Goal: Task Accomplishment & Management: Manage account settings

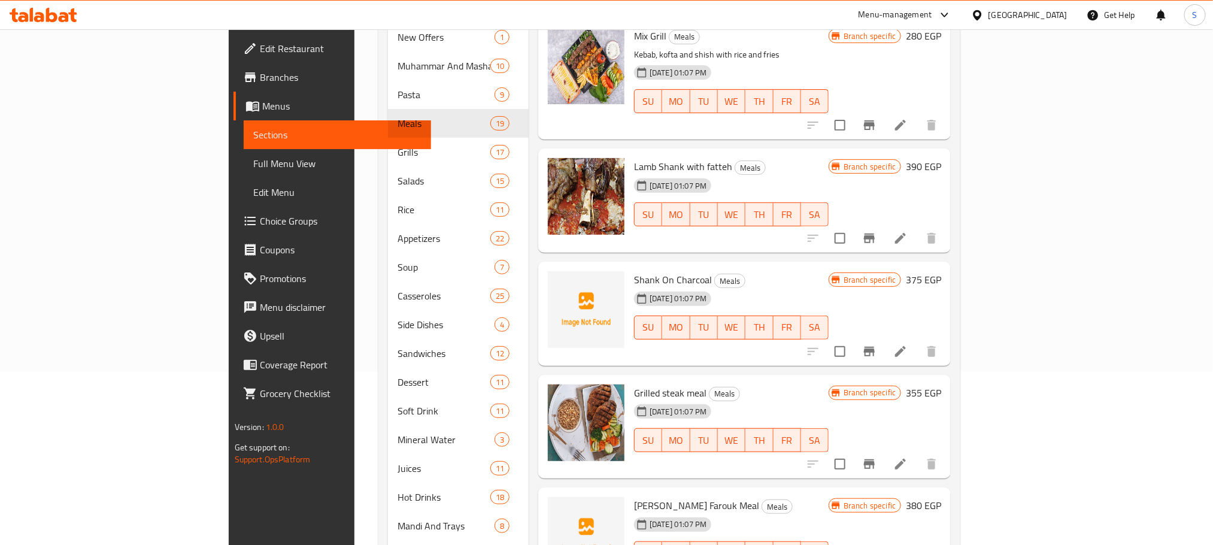
scroll to position [173, 0]
click at [877, 231] on icon "Branch-specific-item" at bounding box center [869, 238] width 14 height 14
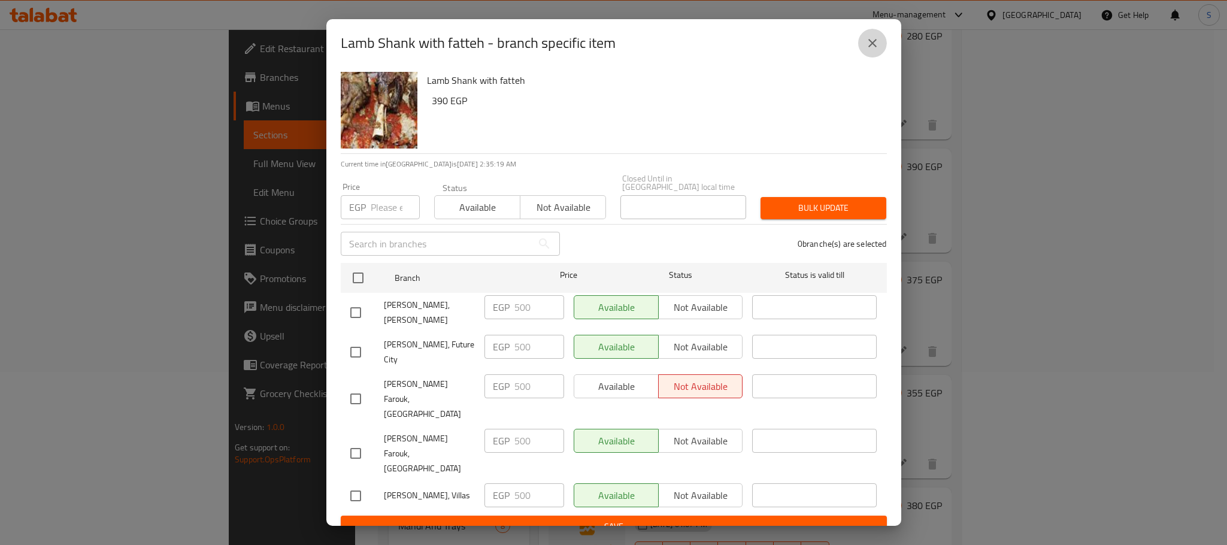
click at [868, 50] on icon "close" at bounding box center [872, 43] width 14 height 14
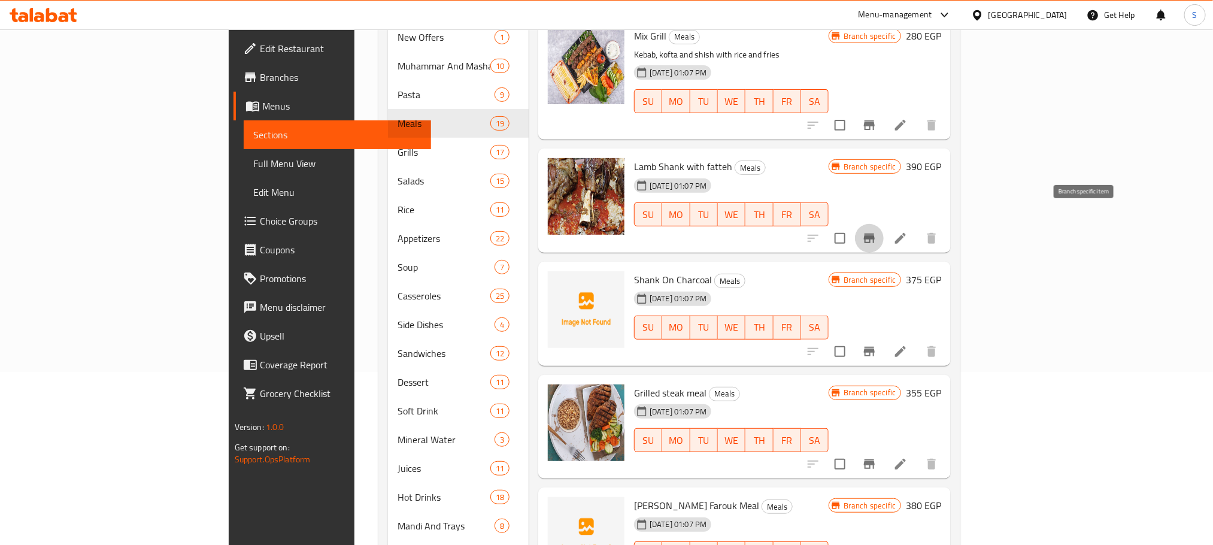
click at [875, 234] on icon "Branch-specific-item" at bounding box center [869, 239] width 11 height 10
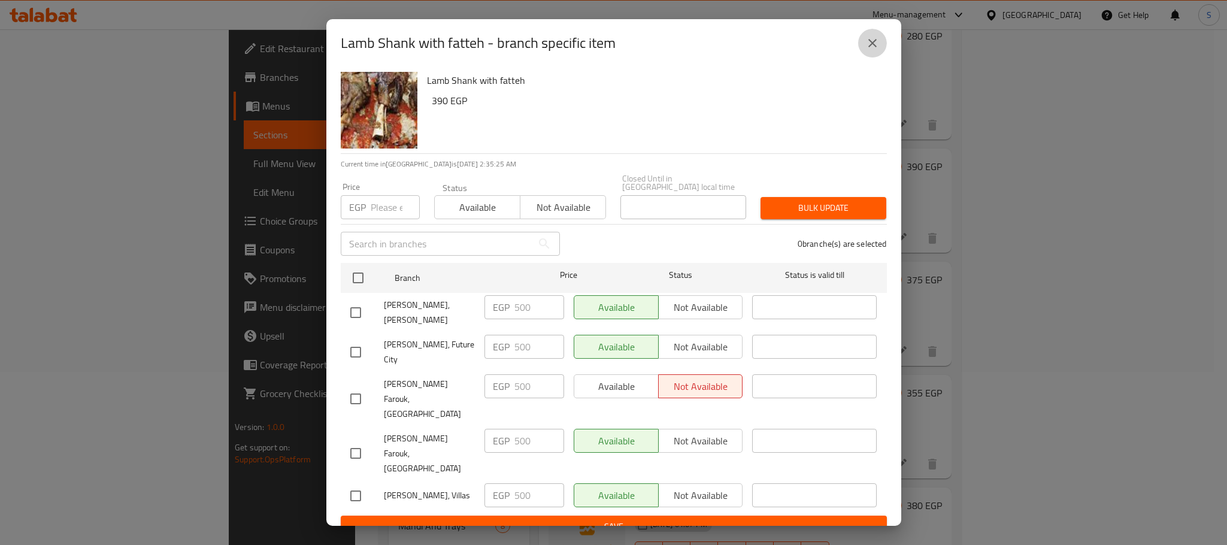
click at [877, 50] on icon "close" at bounding box center [872, 43] width 14 height 14
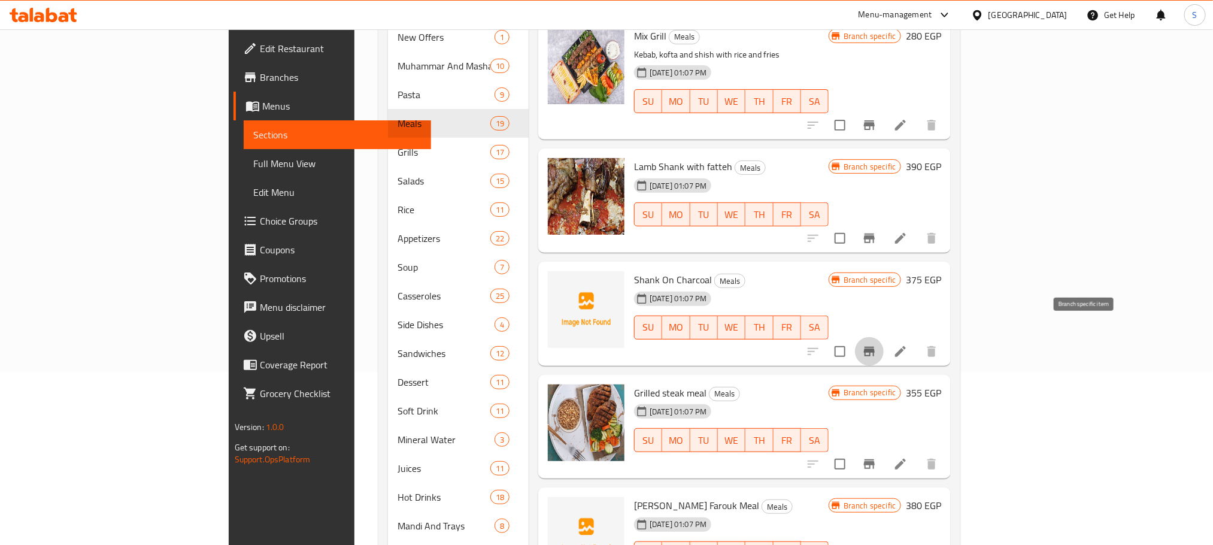
click at [877, 344] on icon "Branch-specific-item" at bounding box center [869, 351] width 14 height 14
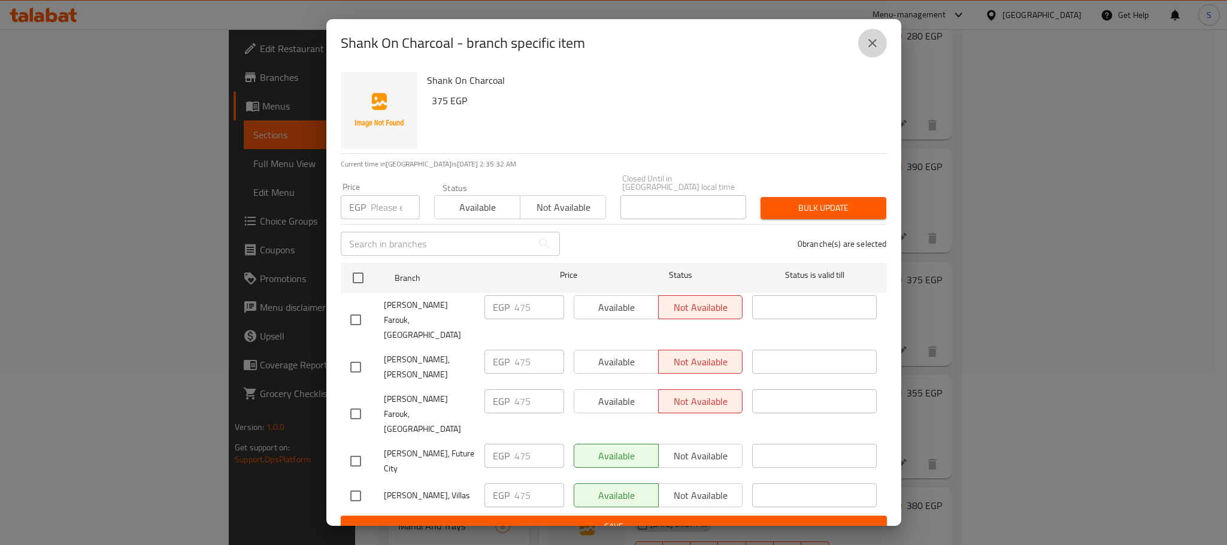
click at [874, 50] on icon "close" at bounding box center [872, 43] width 14 height 14
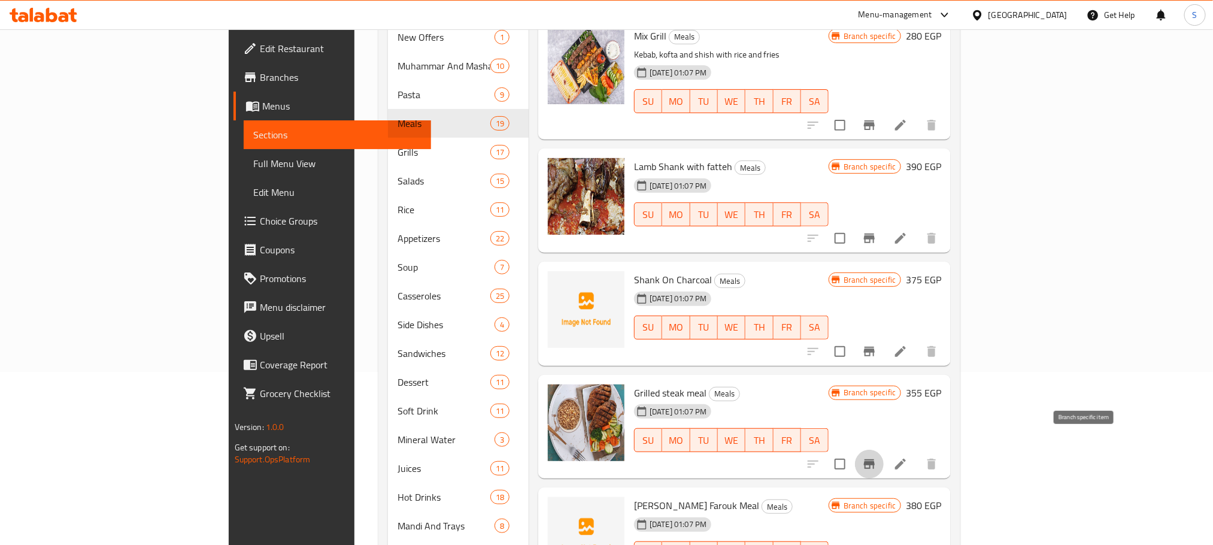
click at [875, 459] on icon "Branch-specific-item" at bounding box center [869, 464] width 11 height 10
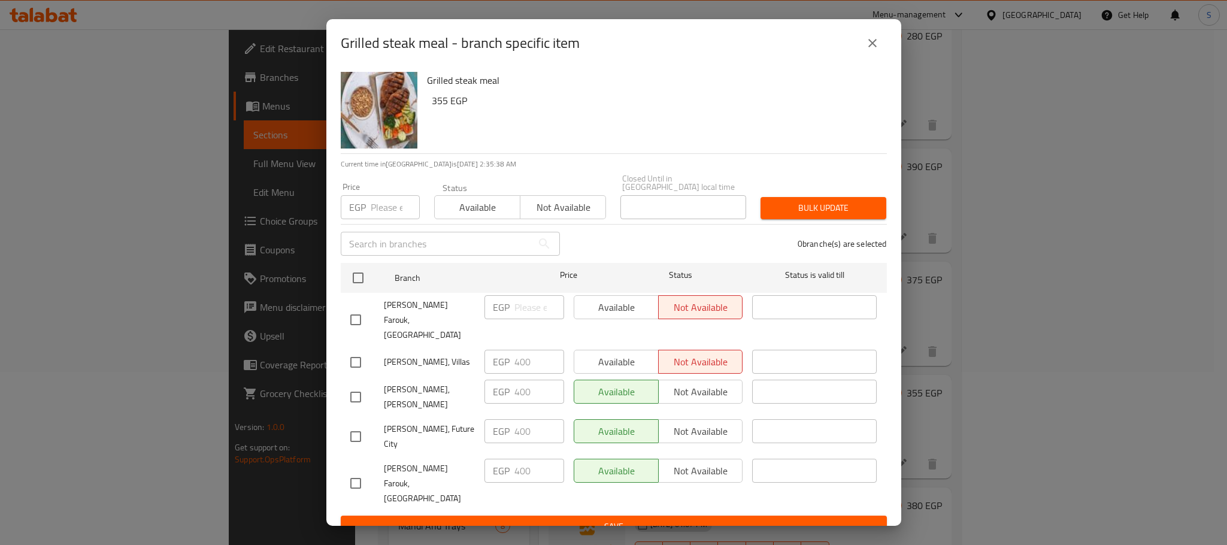
click at [359, 350] on input "checkbox" at bounding box center [355, 362] width 25 height 25
checkbox input "true"
click at [611, 353] on span "Available" at bounding box center [616, 361] width 75 height 17
click at [640, 519] on span "Save" at bounding box center [613, 526] width 527 height 15
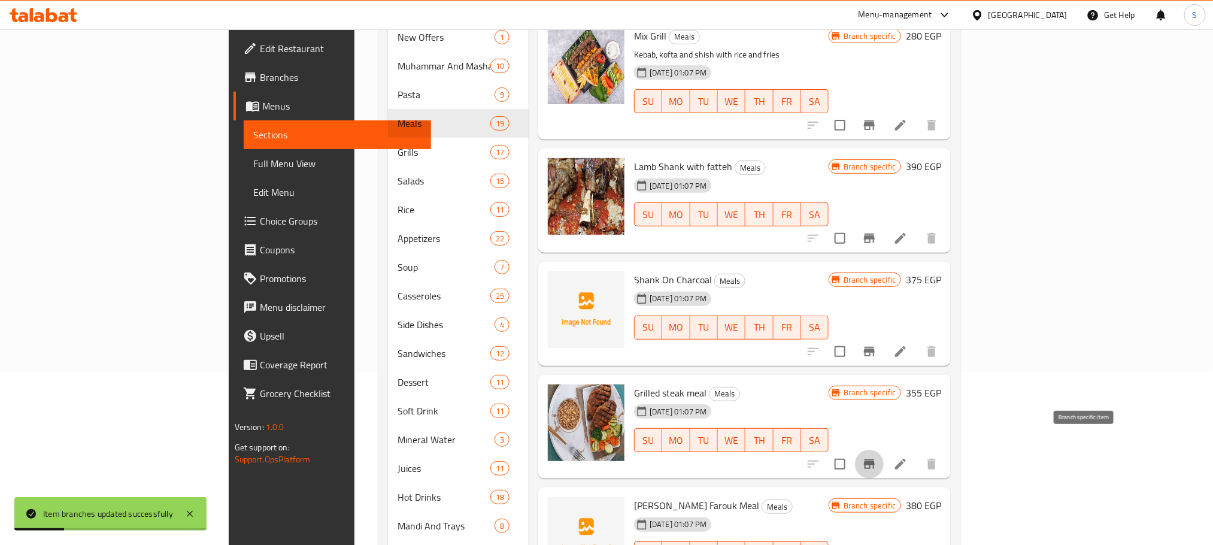
click at [877, 457] on icon "Branch-specific-item" at bounding box center [869, 464] width 14 height 14
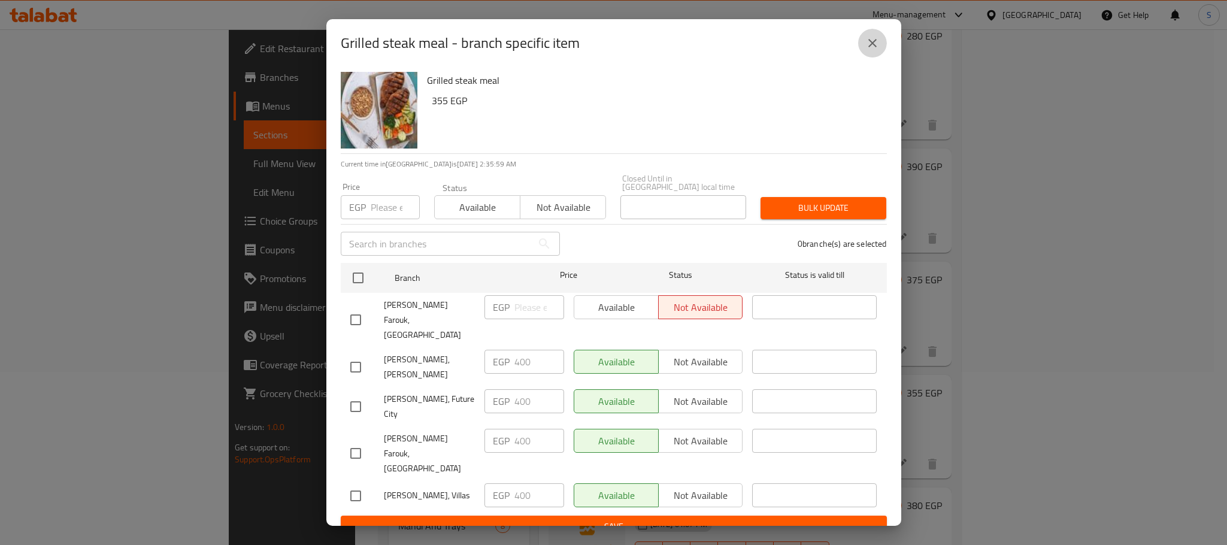
click at [877, 50] on icon "close" at bounding box center [872, 43] width 14 height 14
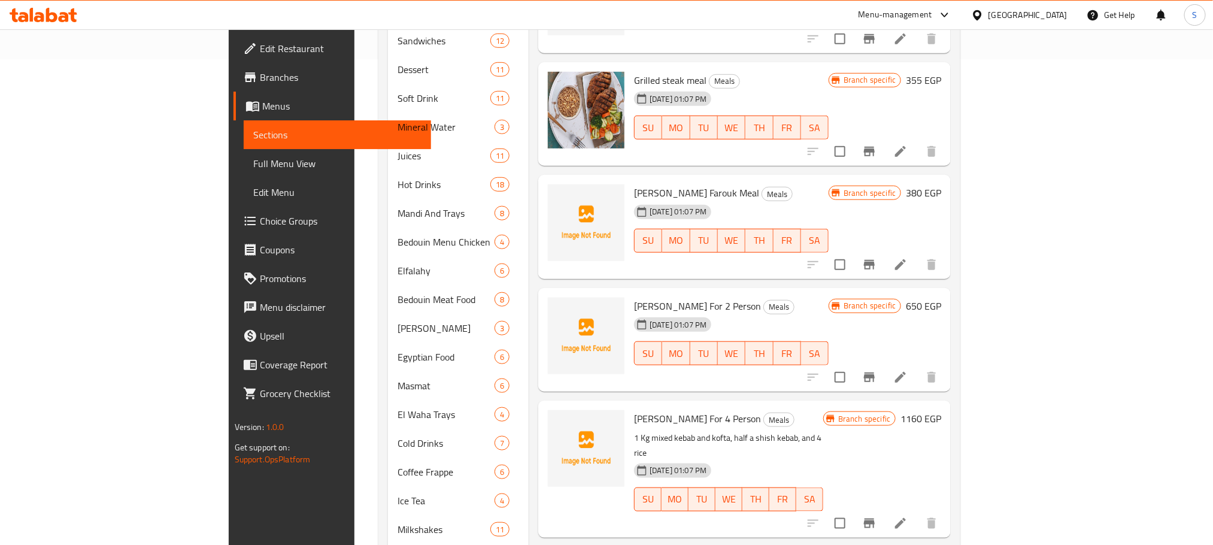
scroll to position [507, 0]
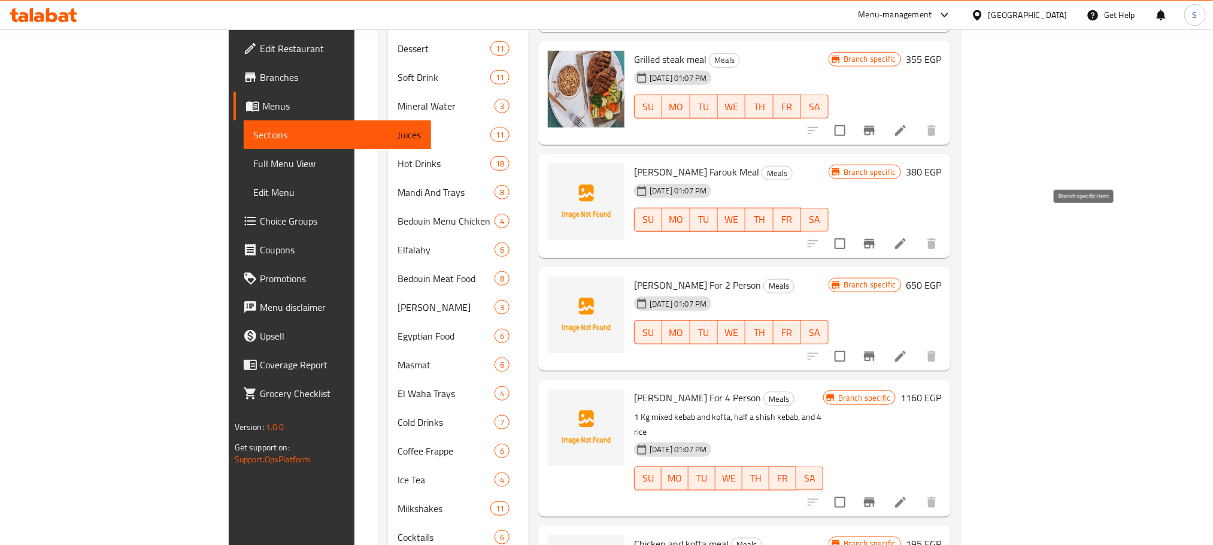
click at [877, 237] on icon "Branch-specific-item" at bounding box center [869, 244] width 14 height 14
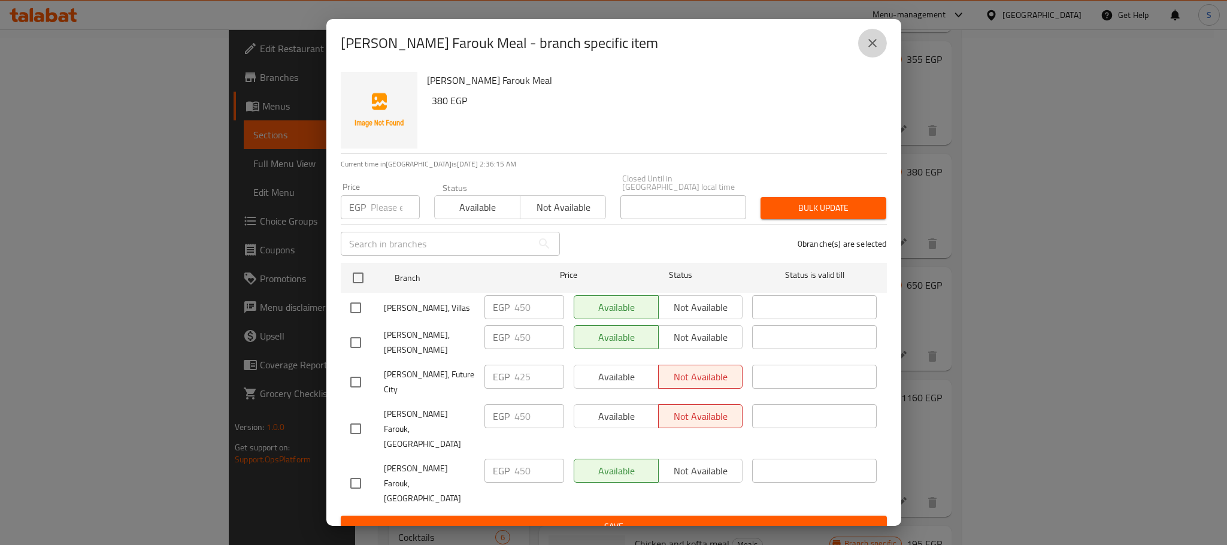
click at [881, 52] on button "close" at bounding box center [872, 43] width 29 height 29
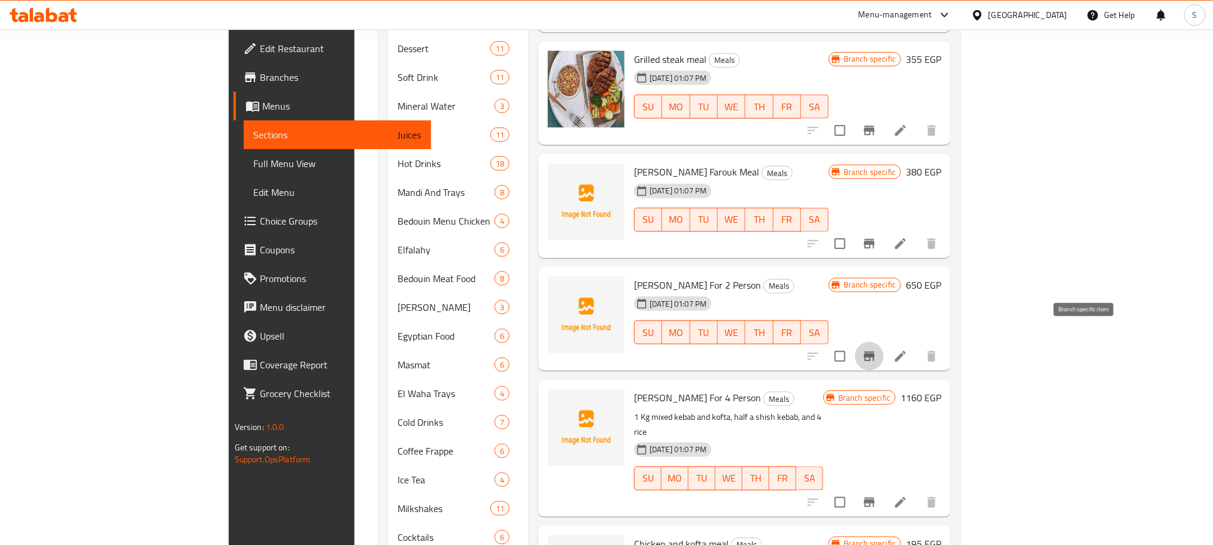
click at [875, 352] on icon "Branch-specific-item" at bounding box center [869, 357] width 11 height 10
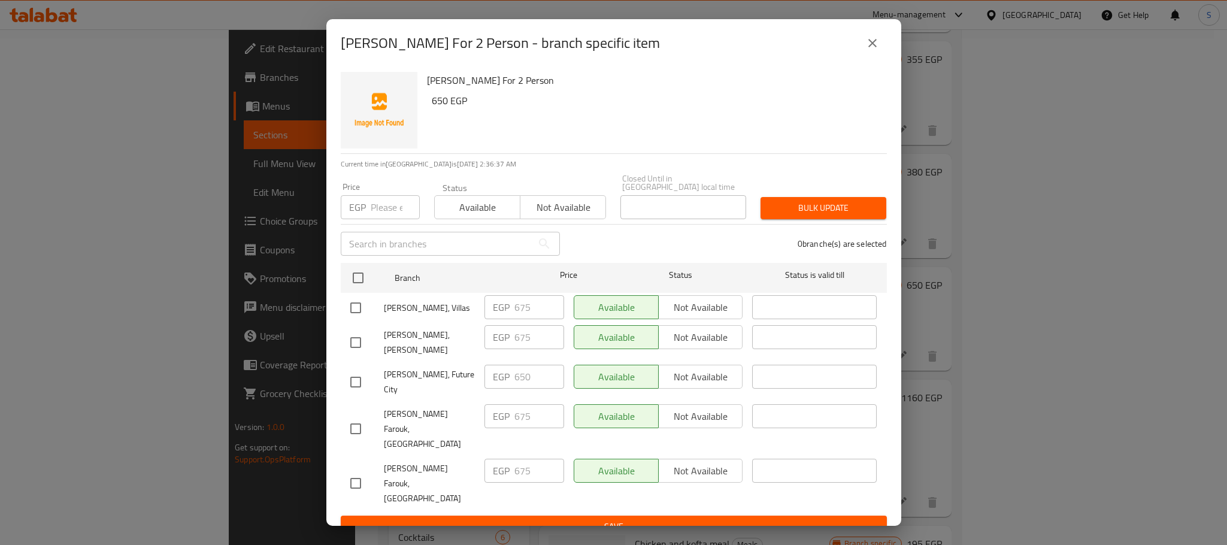
click at [870, 47] on icon "close" at bounding box center [872, 43] width 8 height 8
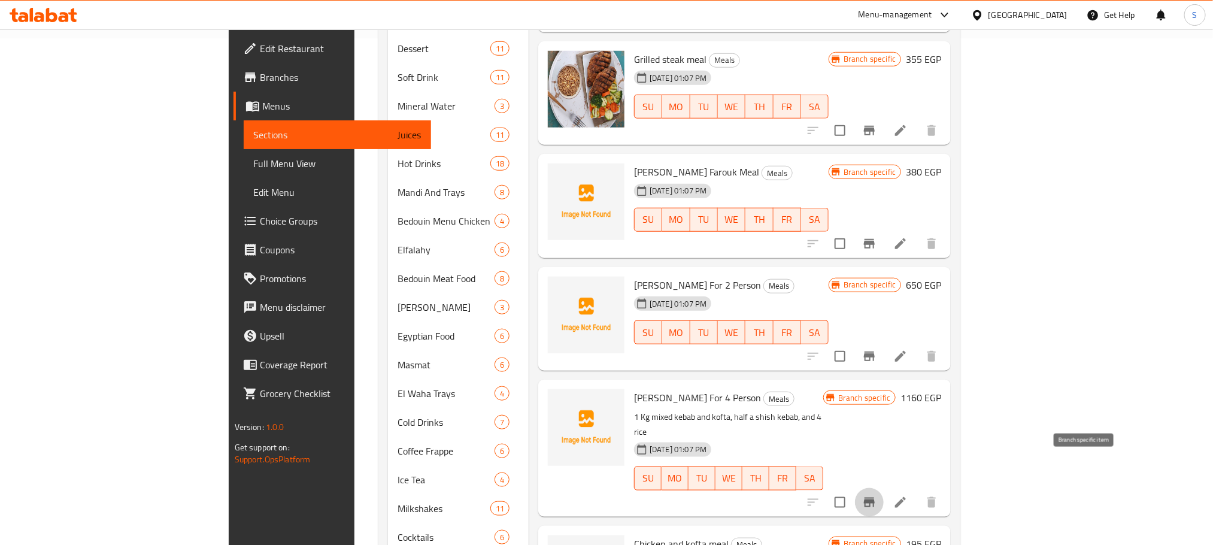
click at [884, 488] on button "Branch-specific-item" at bounding box center [869, 502] width 29 height 29
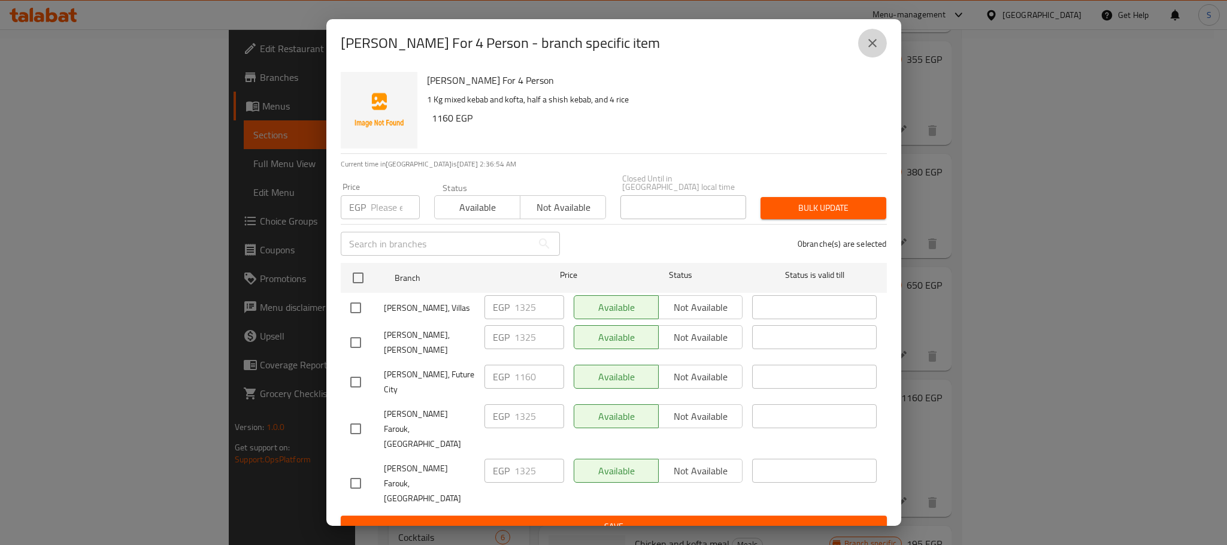
click at [872, 47] on icon "close" at bounding box center [872, 43] width 8 height 8
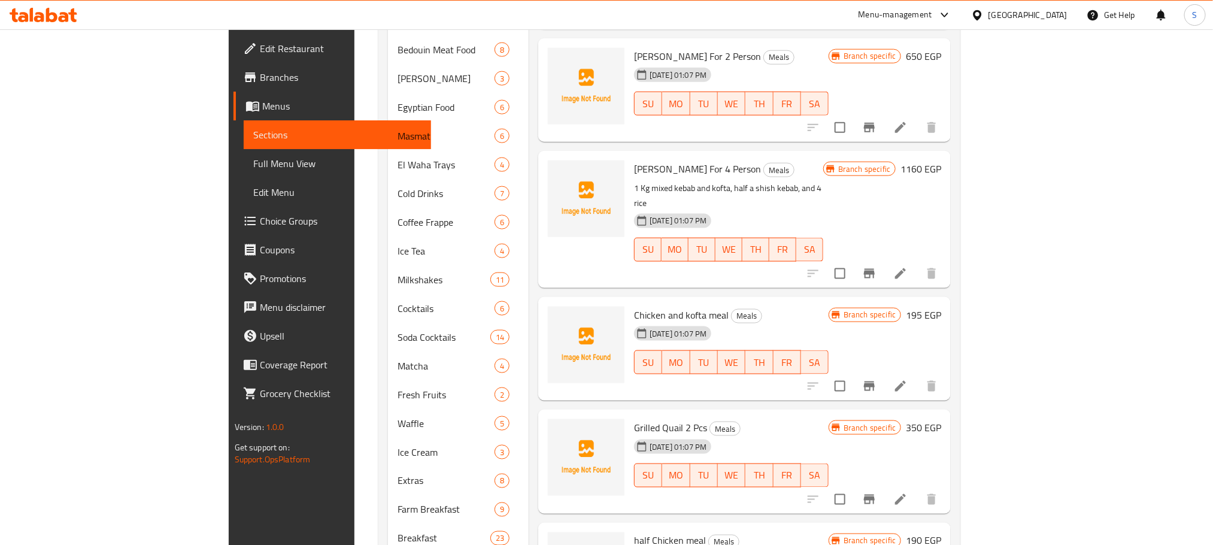
scroll to position [777, 0]
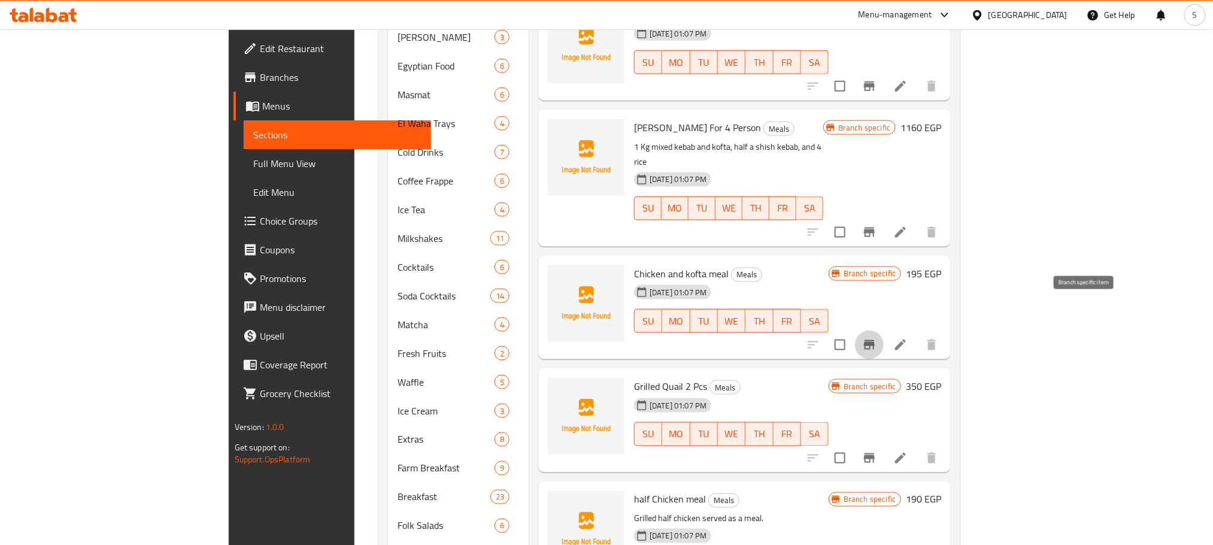
click at [875, 340] on icon "Branch-specific-item" at bounding box center [869, 345] width 11 height 10
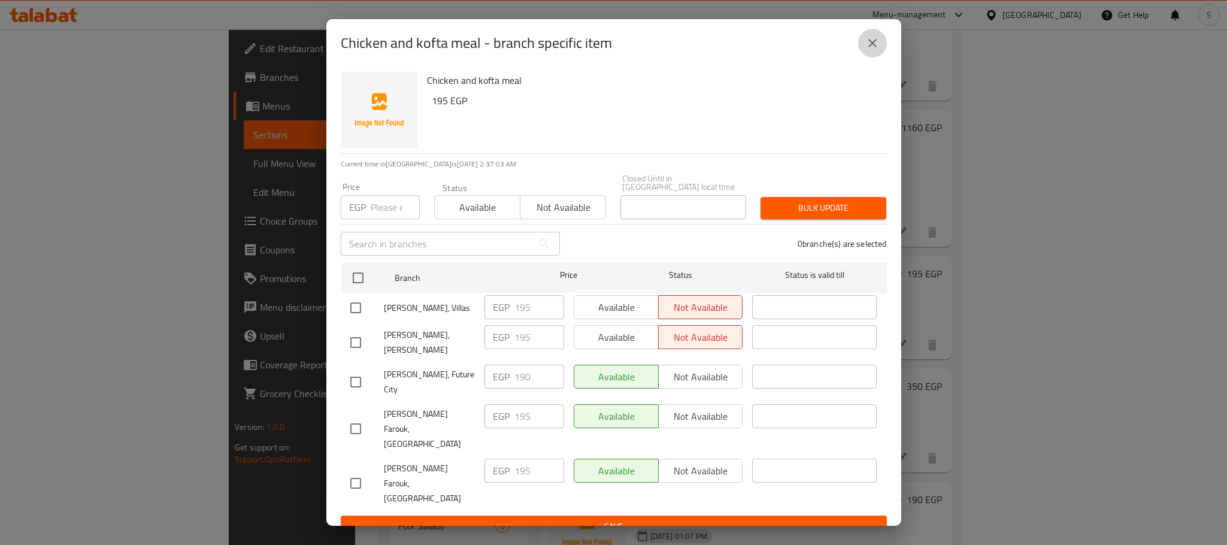
click at [868, 49] on icon "close" at bounding box center [872, 43] width 14 height 14
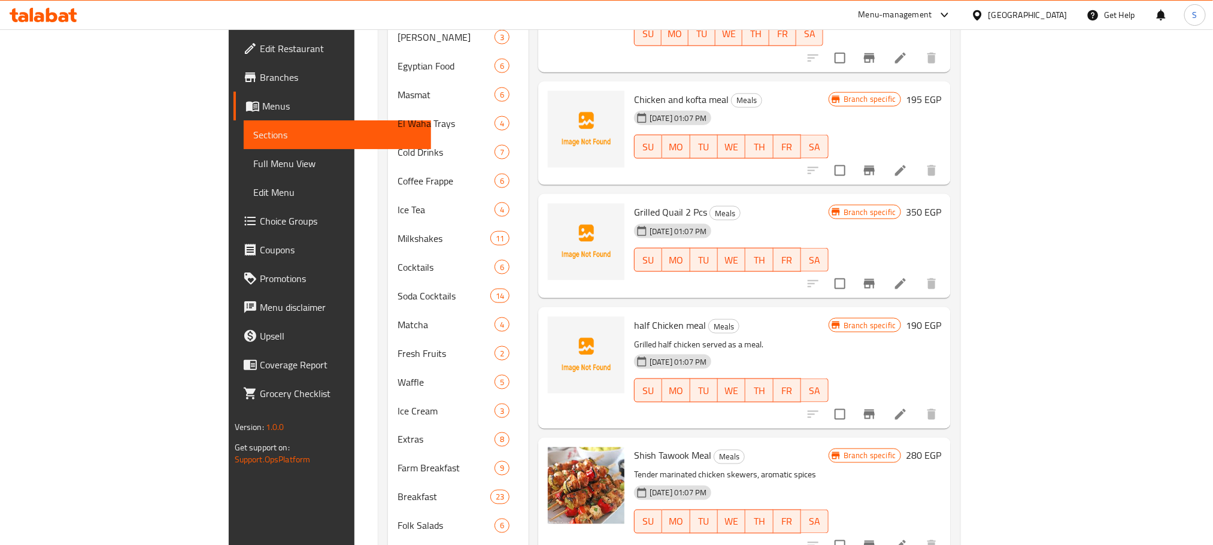
scroll to position [180, 0]
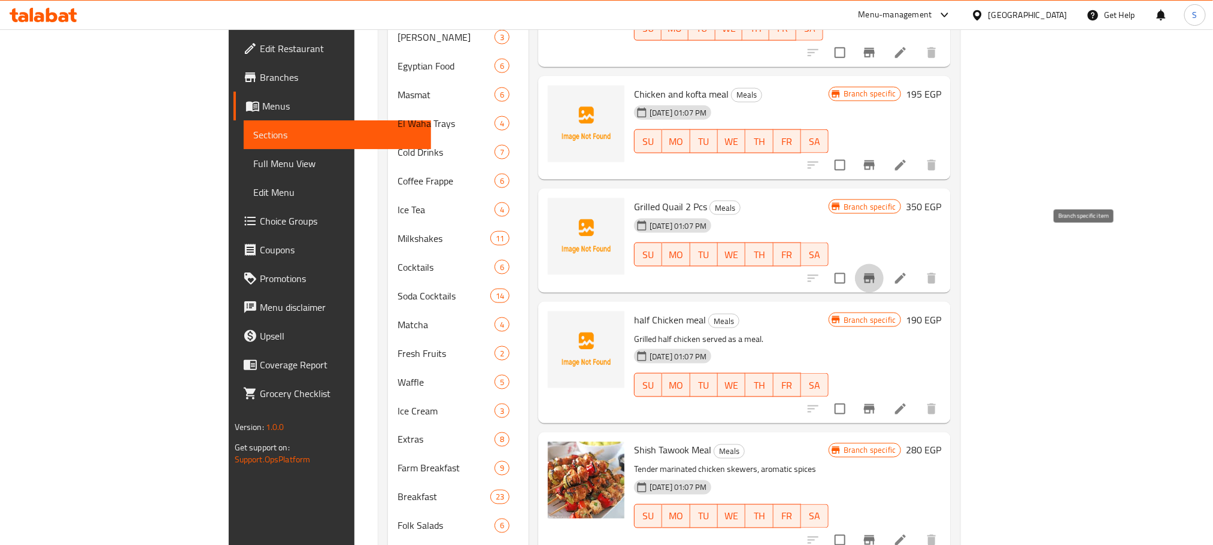
click at [877, 271] on icon "Branch-specific-item" at bounding box center [869, 278] width 14 height 14
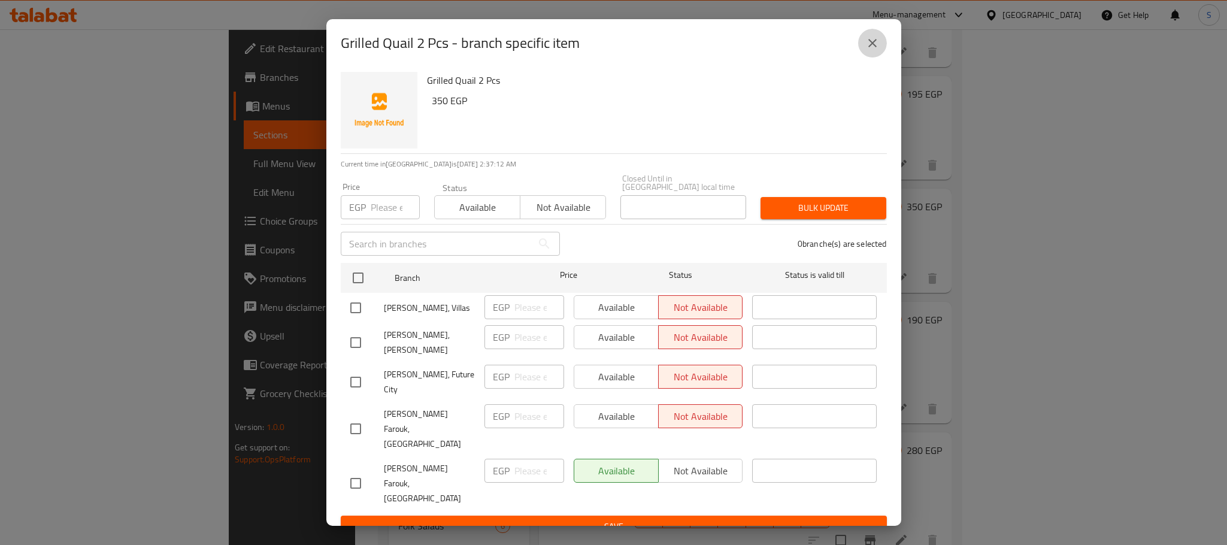
click at [874, 49] on icon "close" at bounding box center [872, 43] width 14 height 14
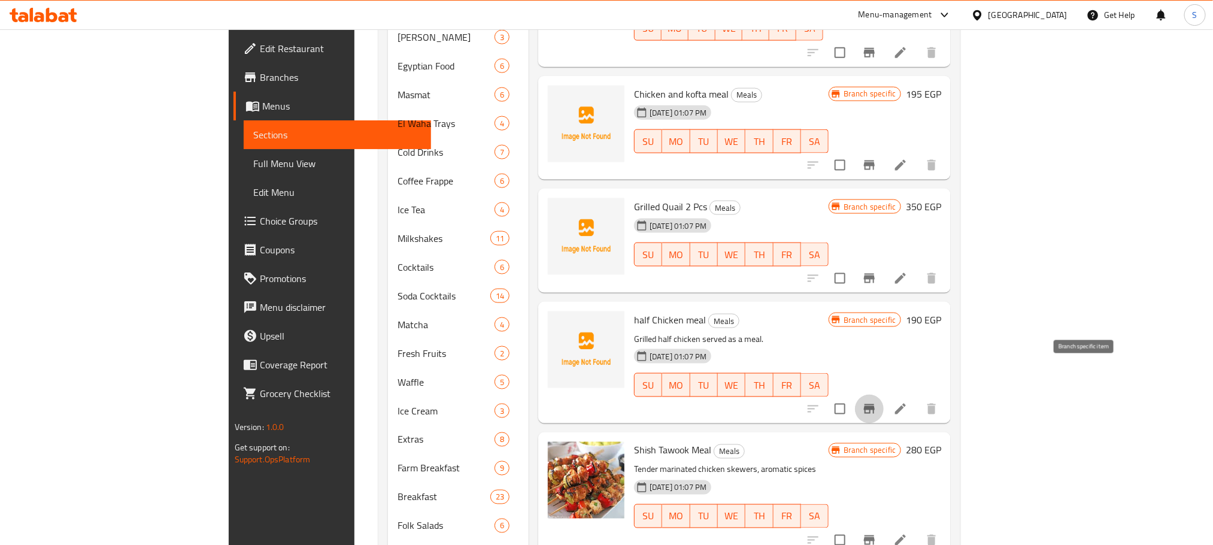
click at [877, 402] on icon "Branch-specific-item" at bounding box center [869, 409] width 14 height 14
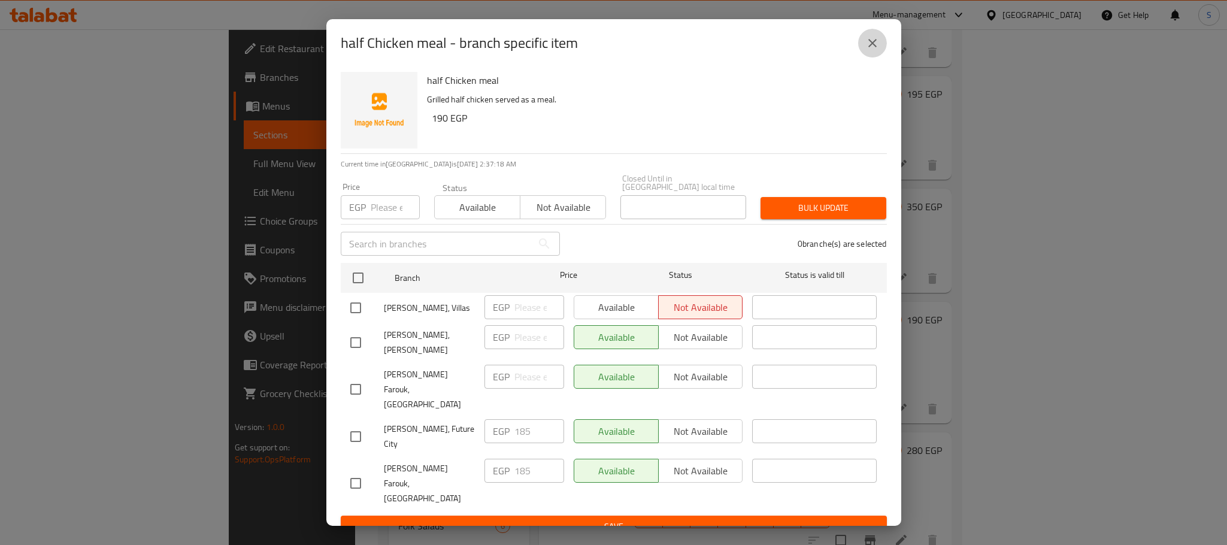
click at [871, 44] on button "close" at bounding box center [872, 43] width 29 height 29
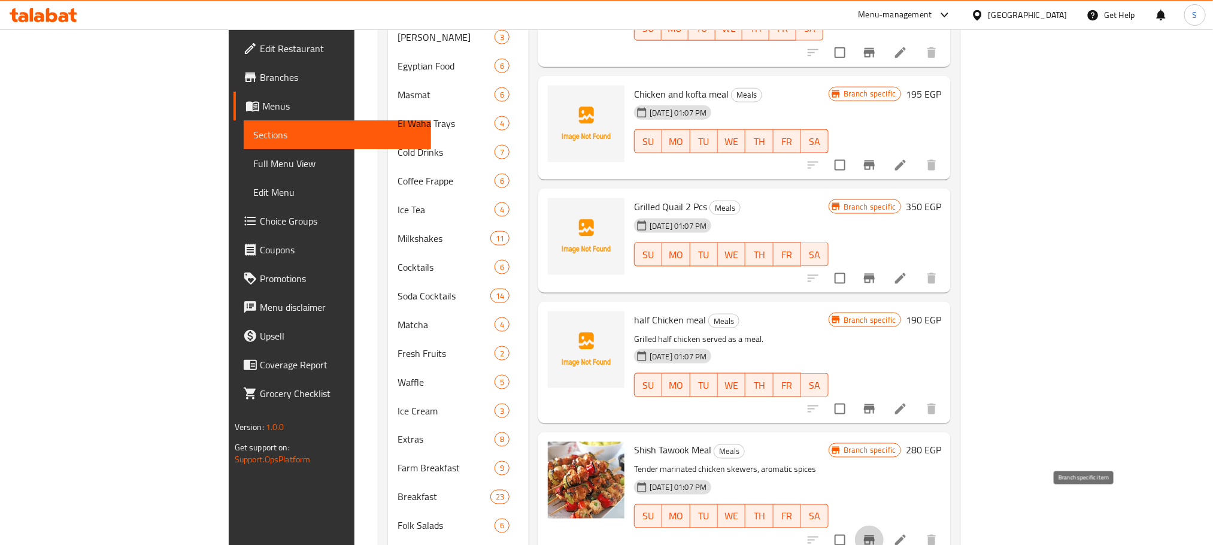
click at [877, 533] on icon "Branch-specific-item" at bounding box center [869, 540] width 14 height 14
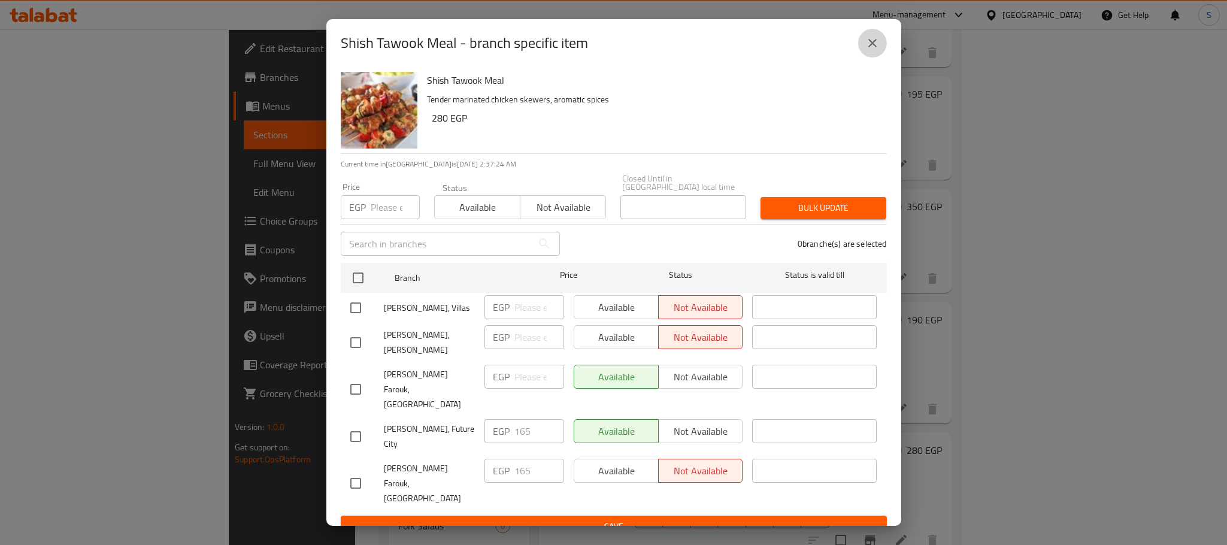
click at [874, 50] on icon "close" at bounding box center [872, 43] width 14 height 14
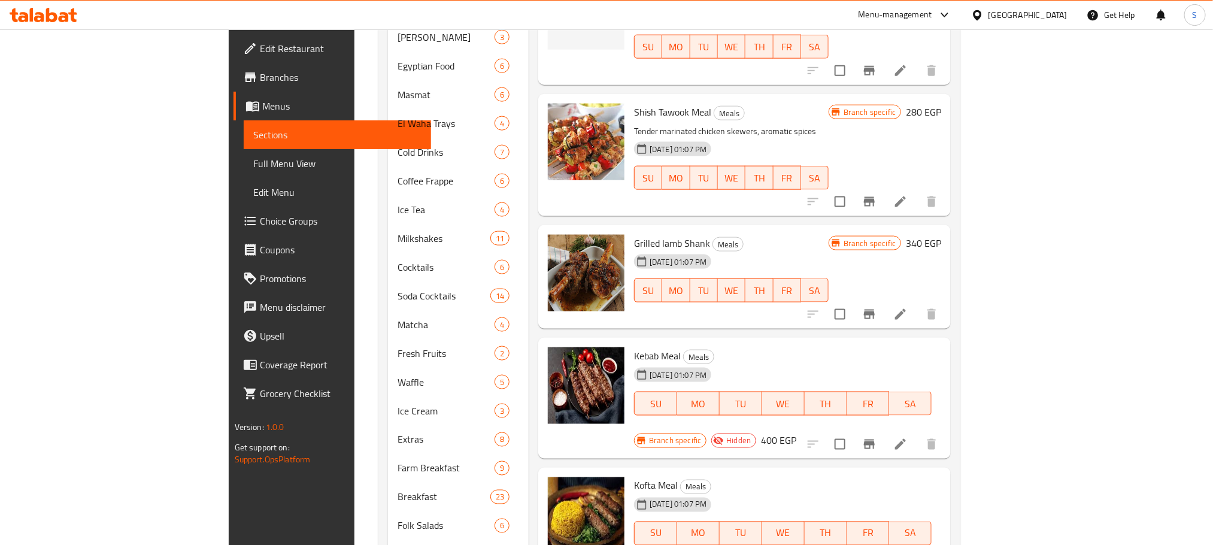
scroll to position [532, 0]
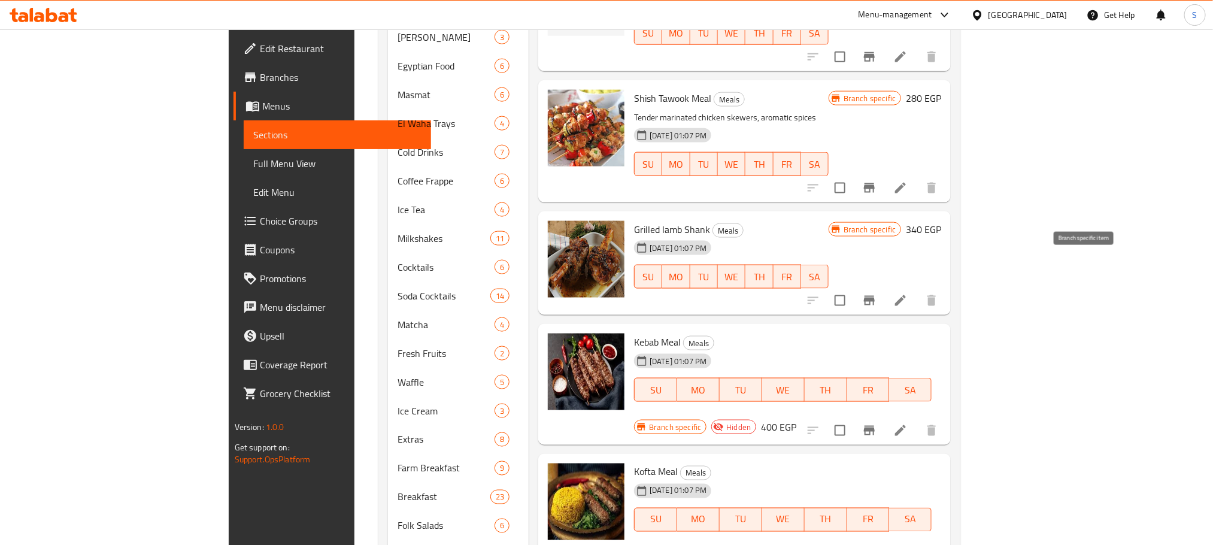
click at [877, 293] on icon "Branch-specific-item" at bounding box center [869, 300] width 14 height 14
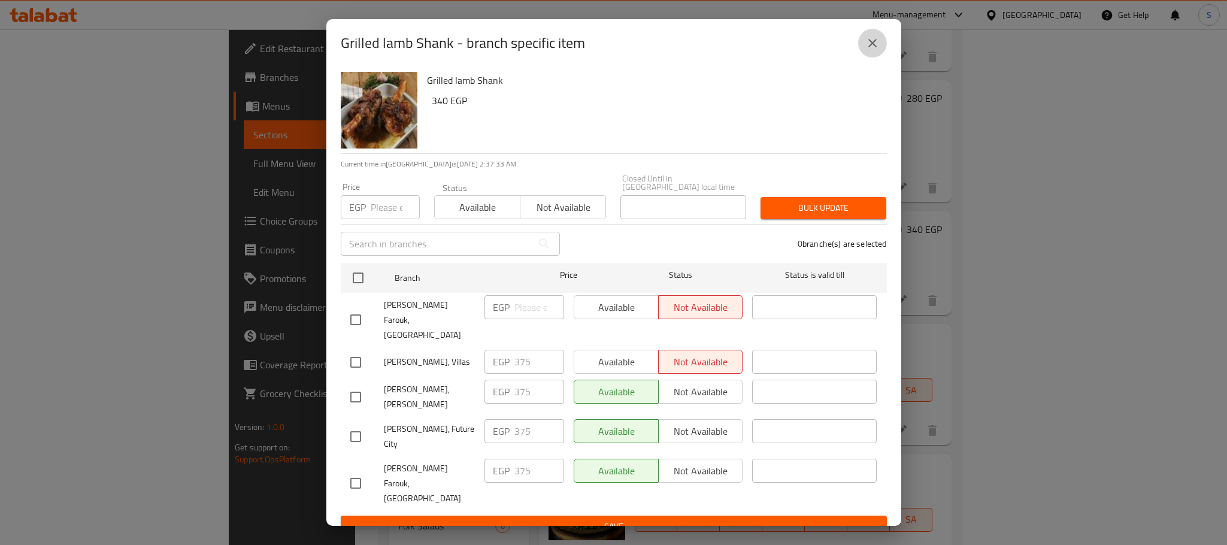
click at [876, 50] on icon "close" at bounding box center [872, 43] width 14 height 14
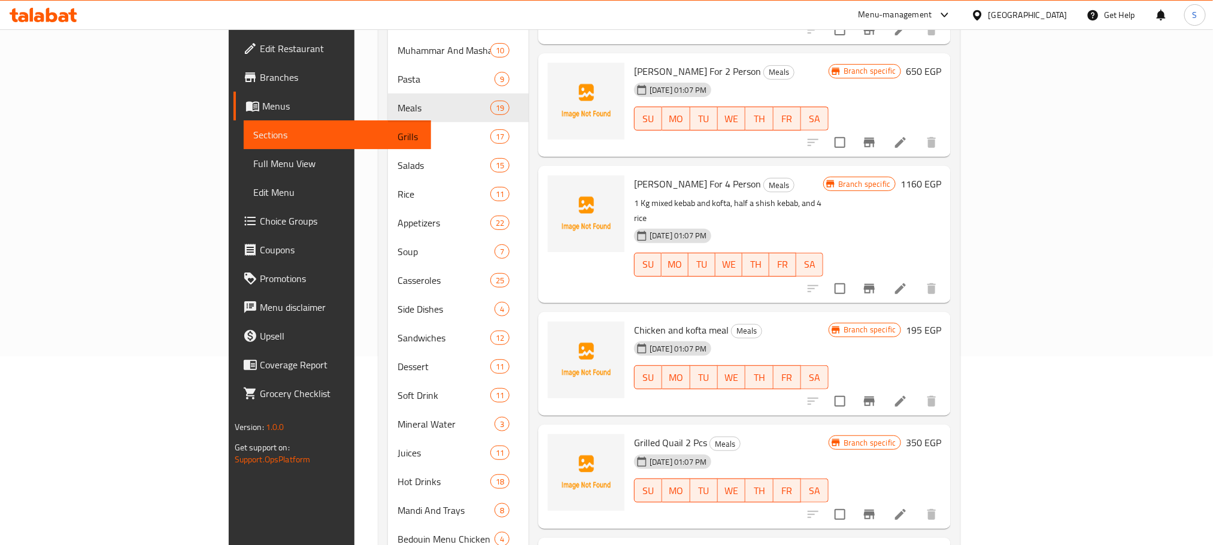
scroll to position [177, 0]
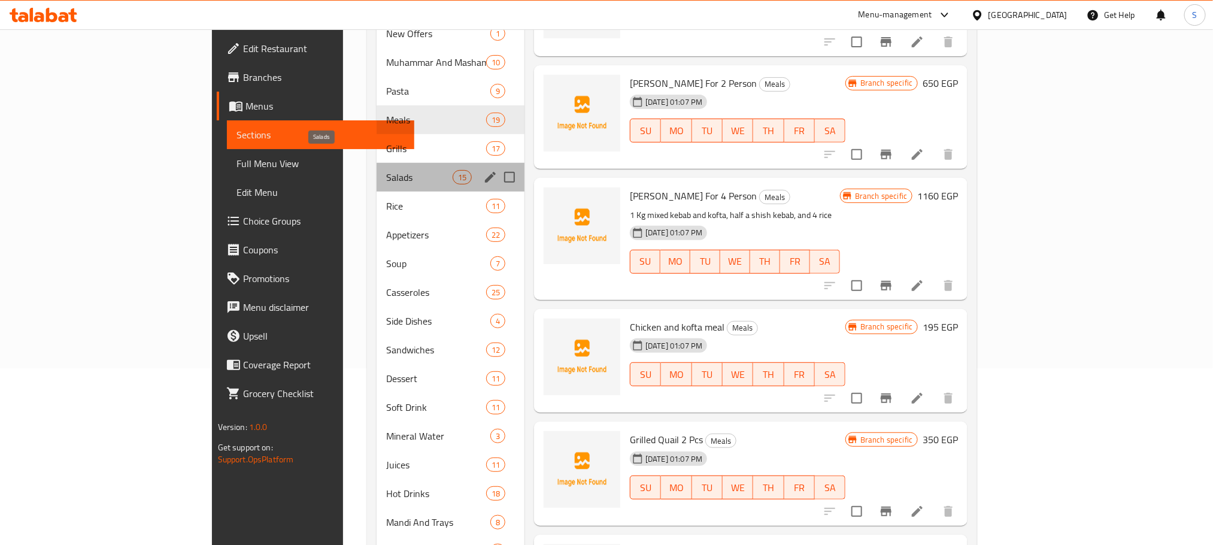
click at [386, 170] on span "Salads" at bounding box center [419, 177] width 66 height 14
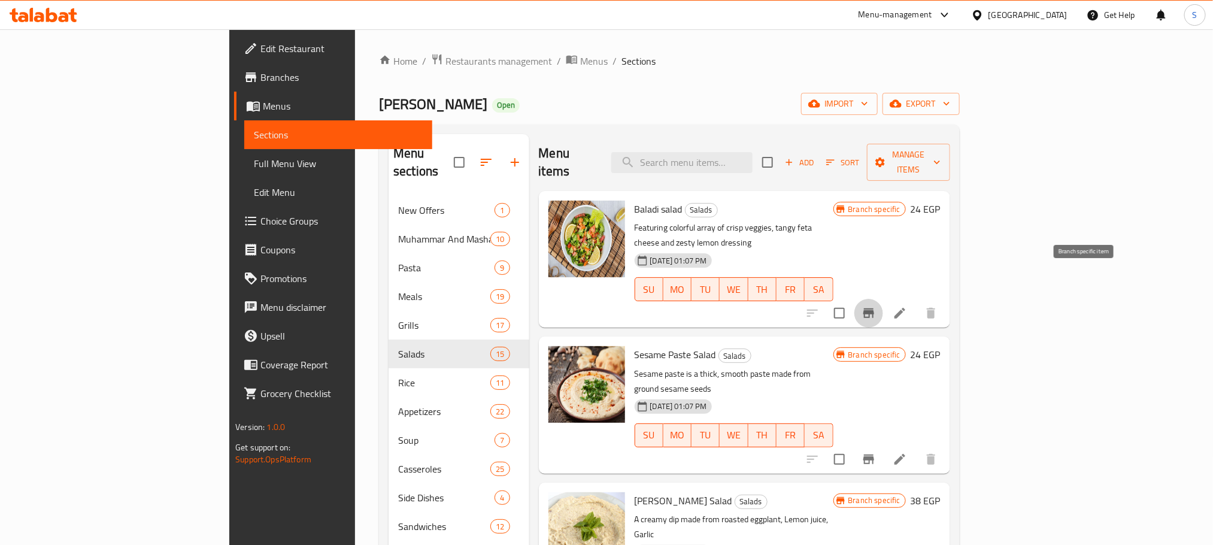
click at [874, 308] on icon "Branch-specific-item" at bounding box center [869, 313] width 11 height 10
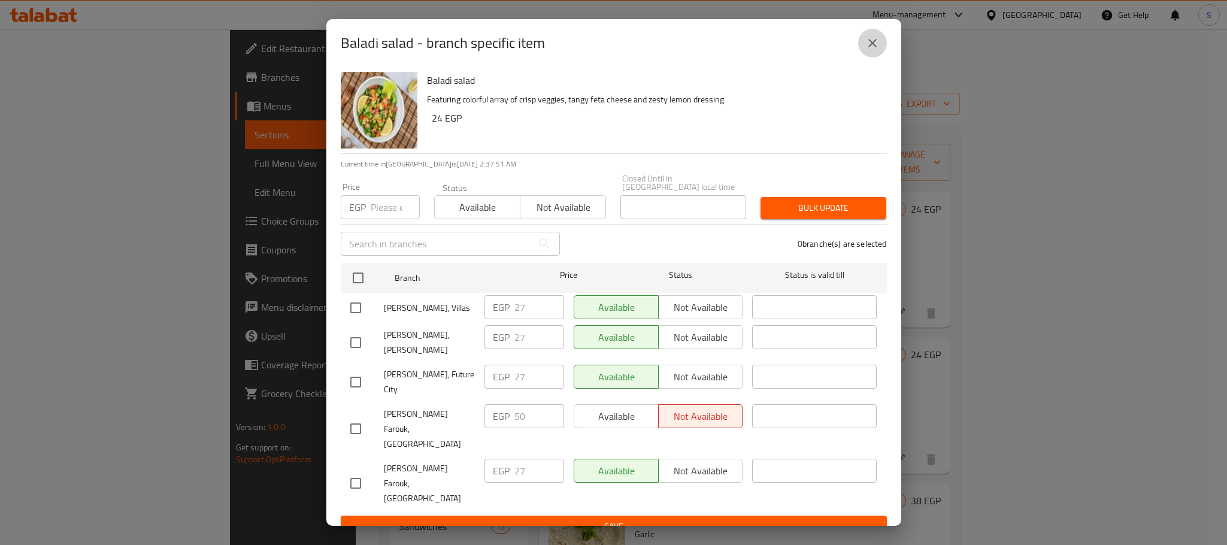
click at [877, 47] on icon "close" at bounding box center [872, 43] width 14 height 14
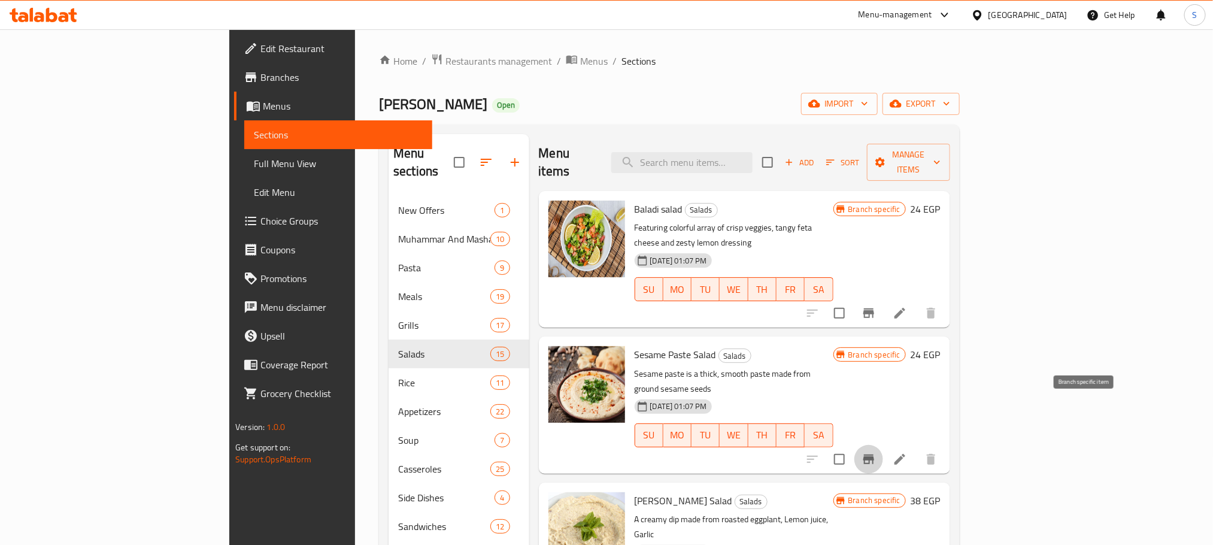
click at [874, 455] on icon "Branch-specific-item" at bounding box center [869, 460] width 11 height 10
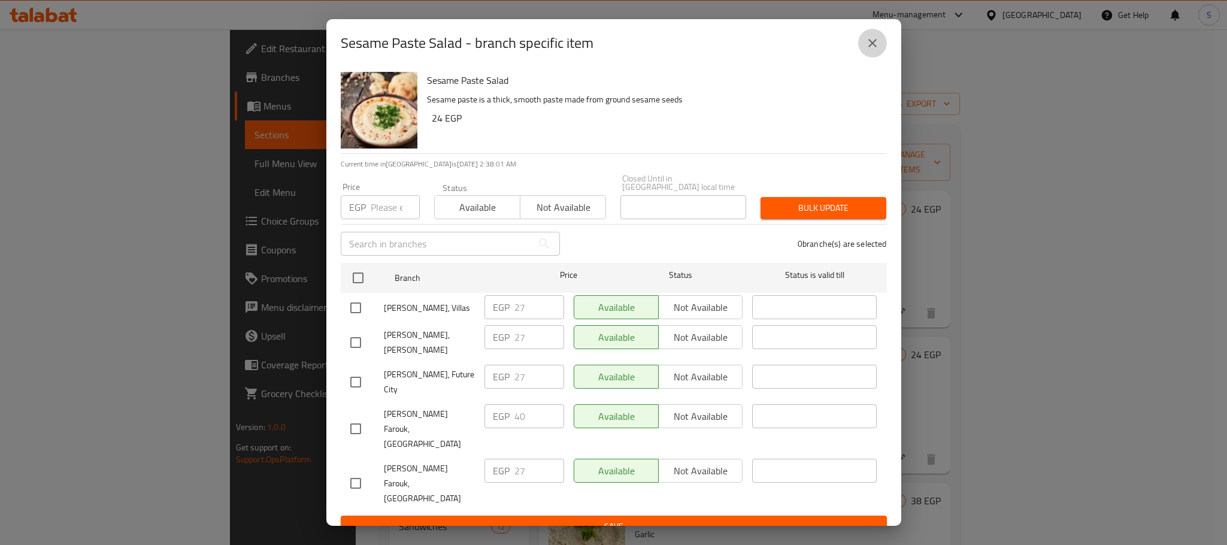
click at [870, 47] on icon "close" at bounding box center [872, 43] width 8 height 8
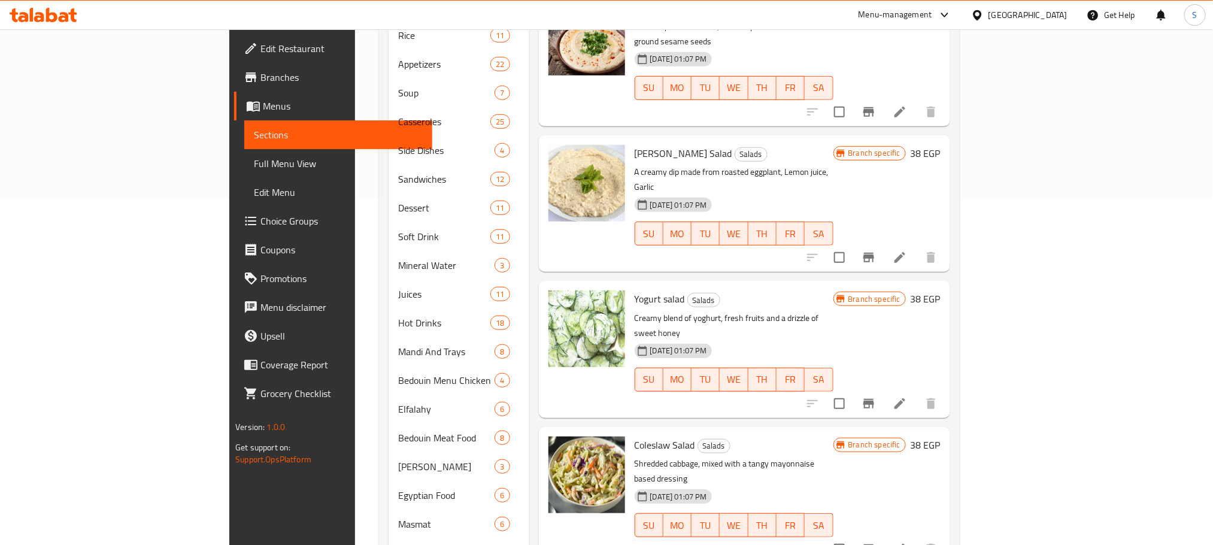
scroll to position [350, 0]
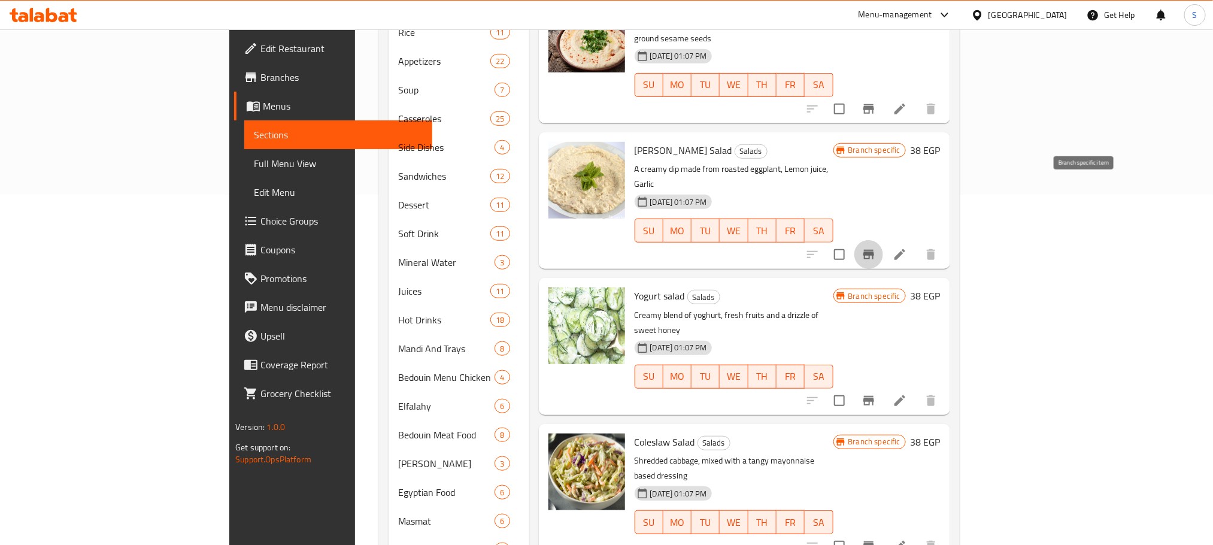
click at [874, 250] on icon "Branch-specific-item" at bounding box center [869, 255] width 11 height 10
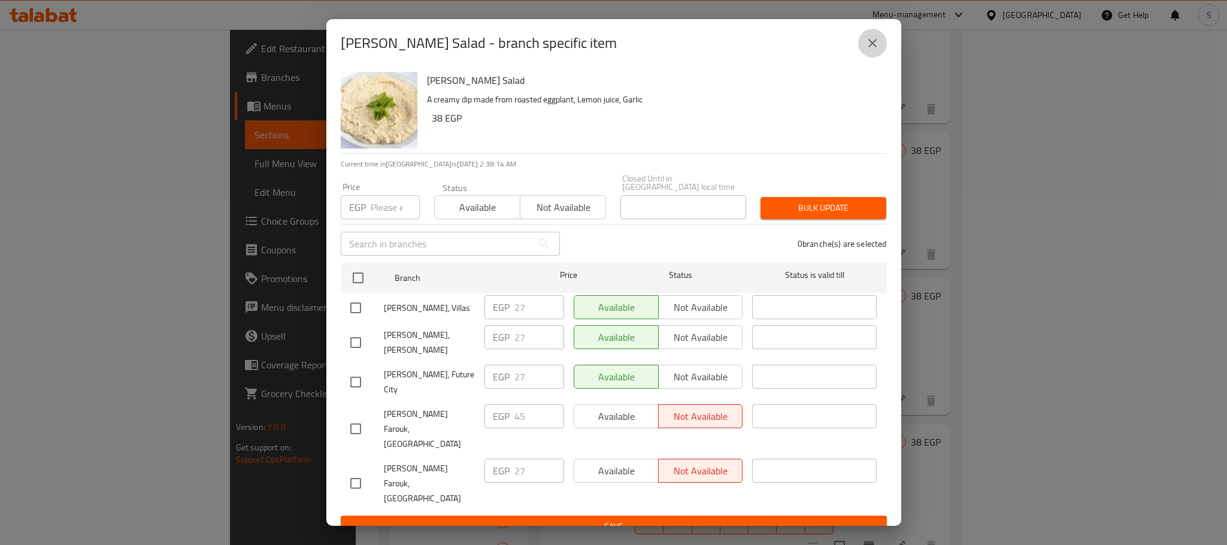
click at [873, 50] on icon "close" at bounding box center [872, 43] width 14 height 14
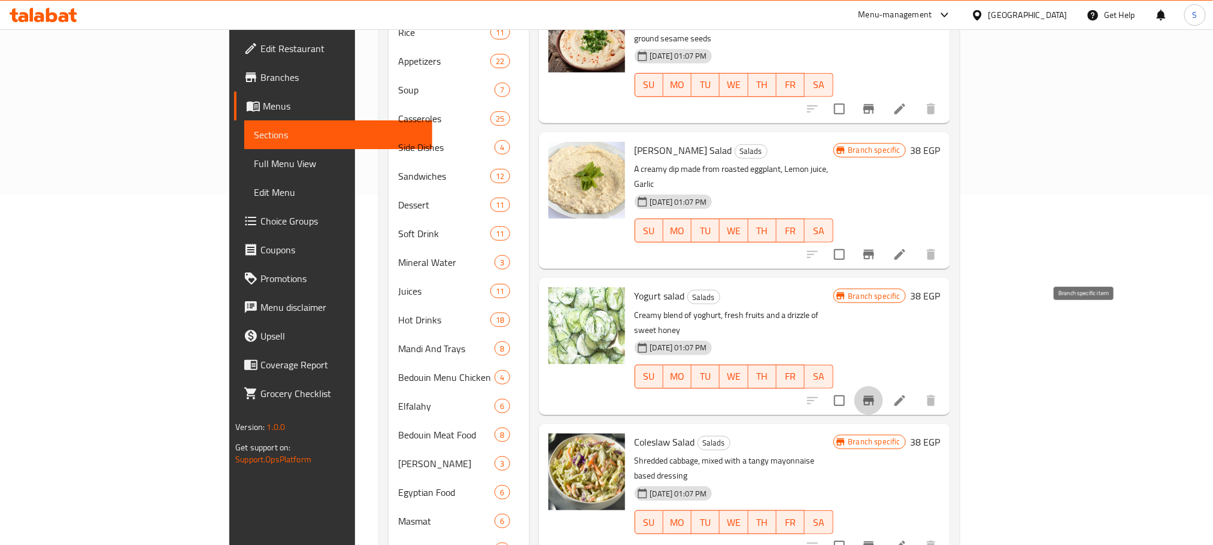
click at [874, 396] on icon "Branch-specific-item" at bounding box center [869, 401] width 11 height 10
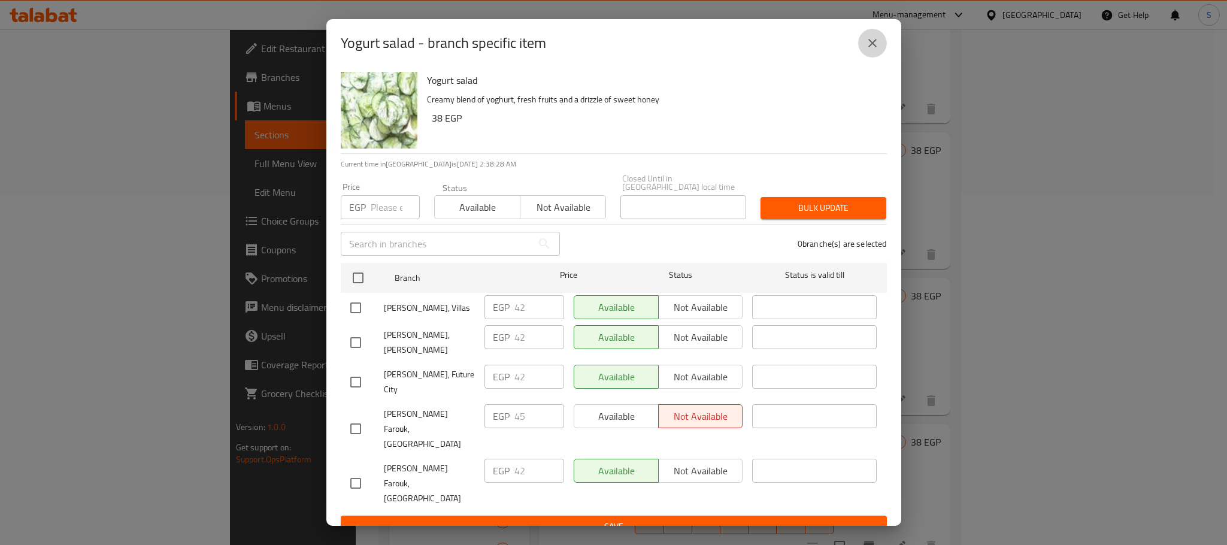
click at [872, 47] on icon "close" at bounding box center [872, 43] width 14 height 14
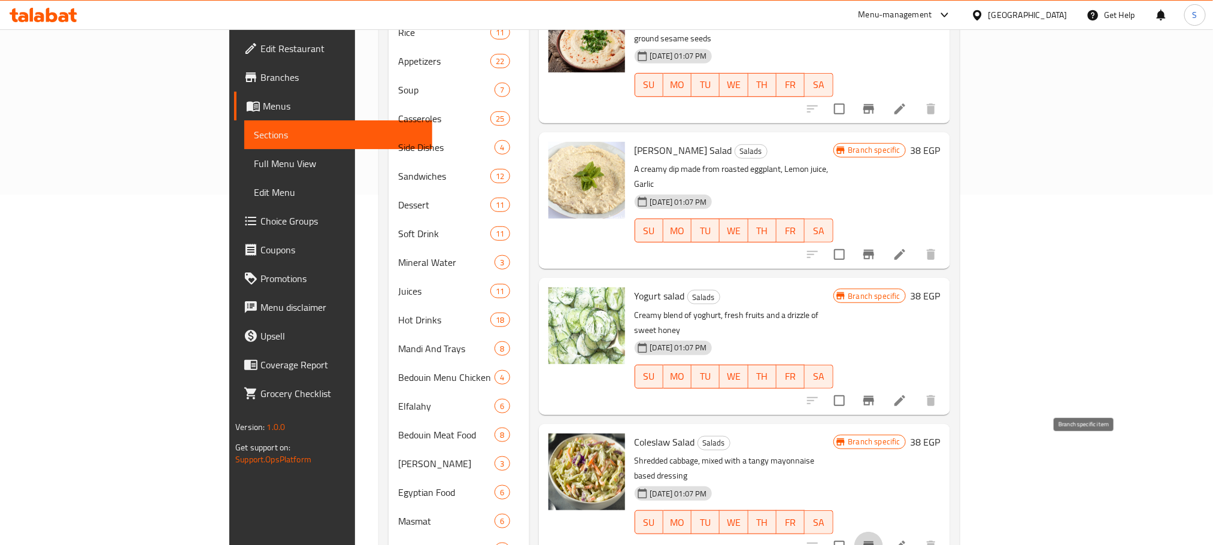
click at [876, 539] on icon "Branch-specific-item" at bounding box center [869, 546] width 14 height 14
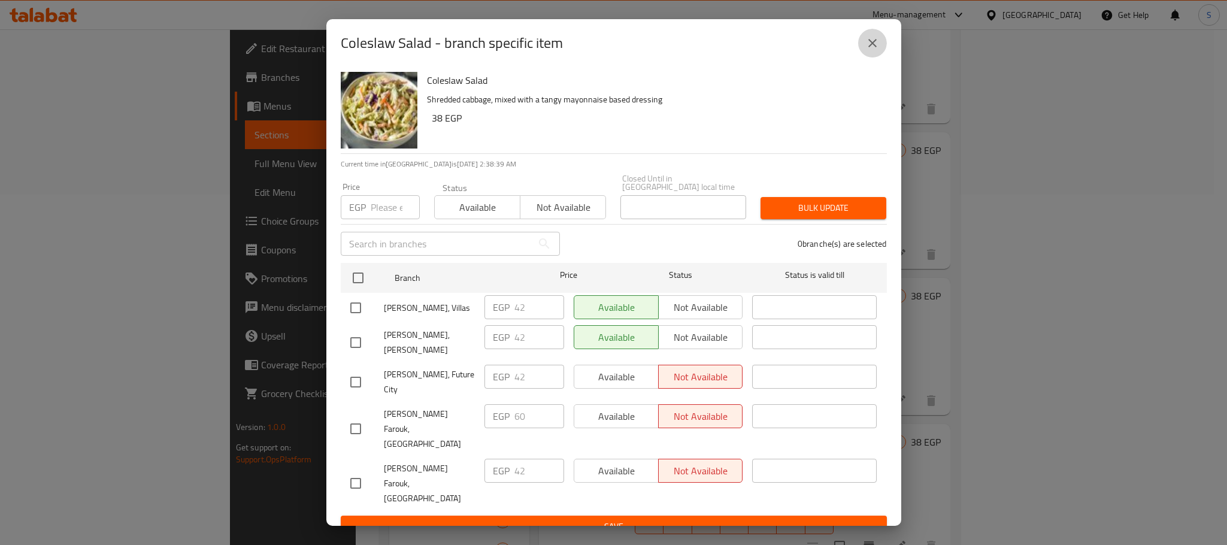
click at [874, 47] on icon "close" at bounding box center [872, 43] width 8 height 8
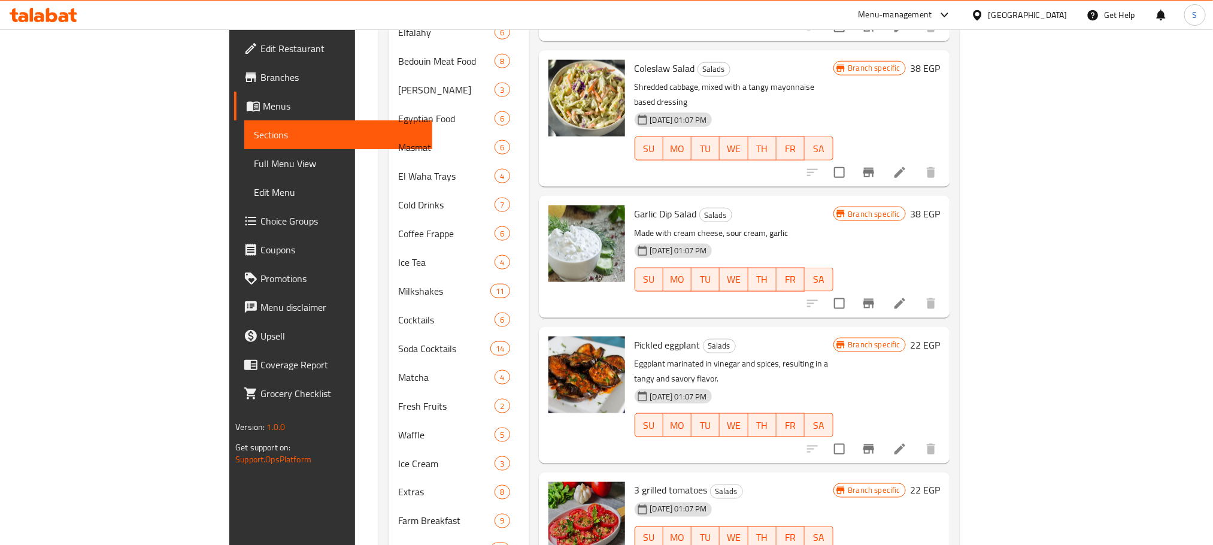
scroll to position [735, 0]
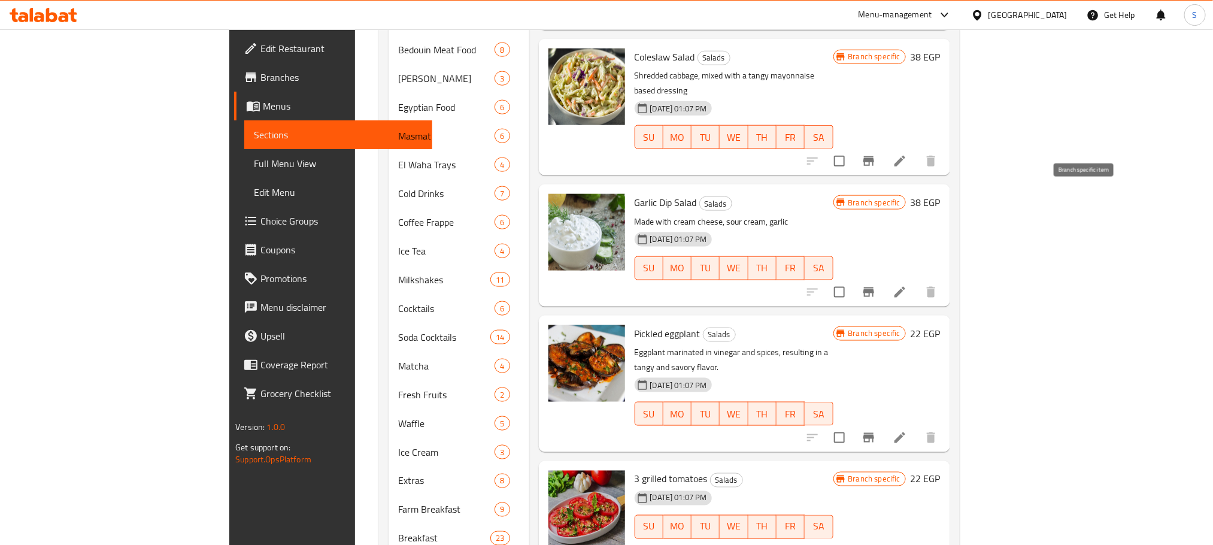
click at [876, 285] on icon "Branch-specific-item" at bounding box center [869, 292] width 14 height 14
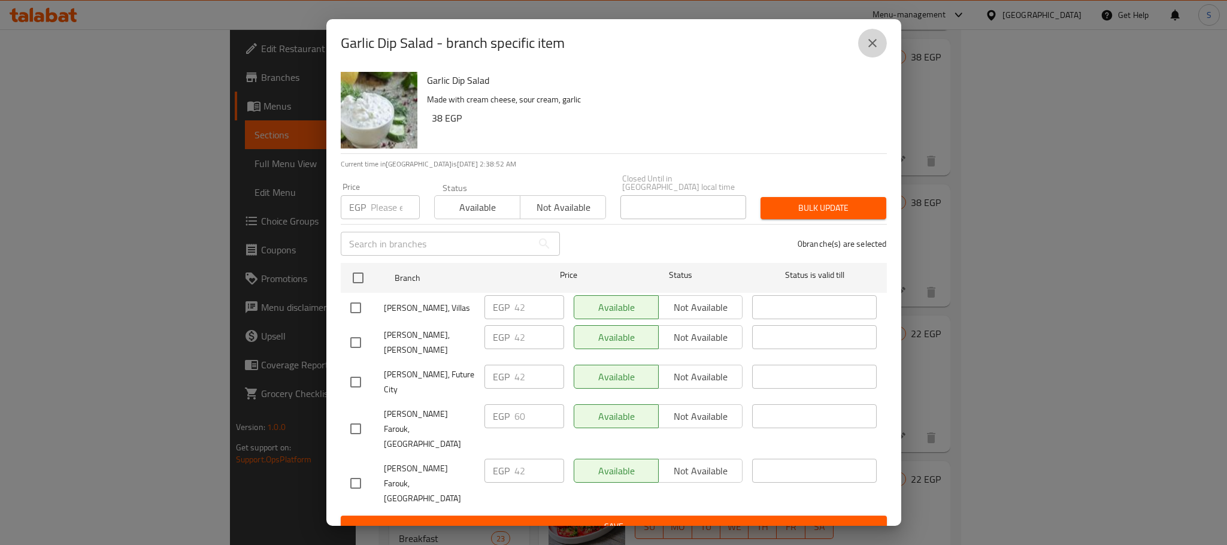
click at [874, 50] on icon "close" at bounding box center [872, 43] width 14 height 14
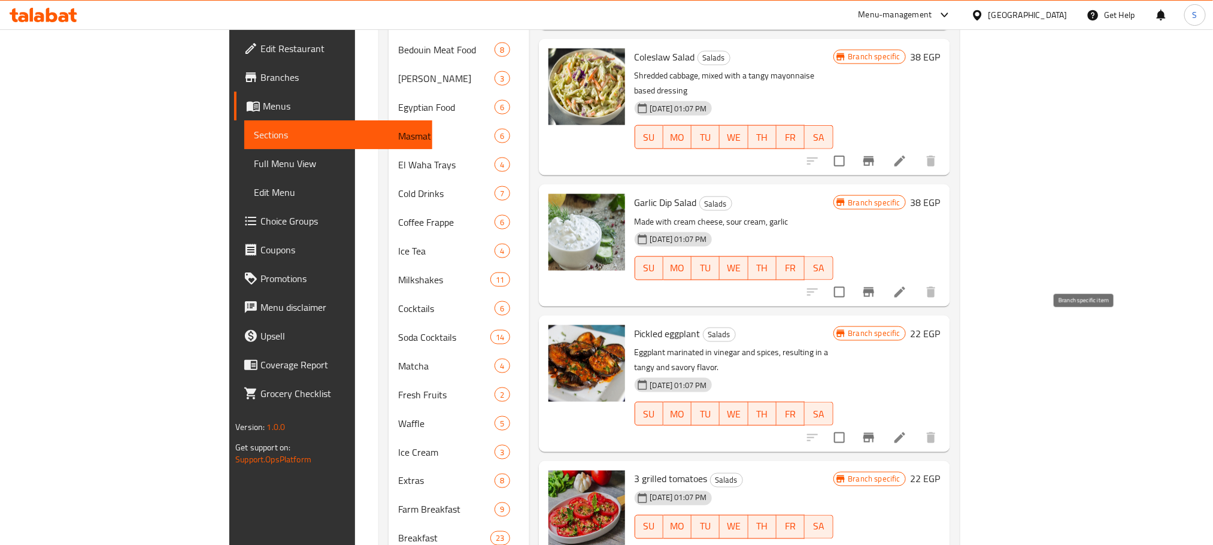
click at [883, 423] on button "Branch-specific-item" at bounding box center [869, 437] width 29 height 29
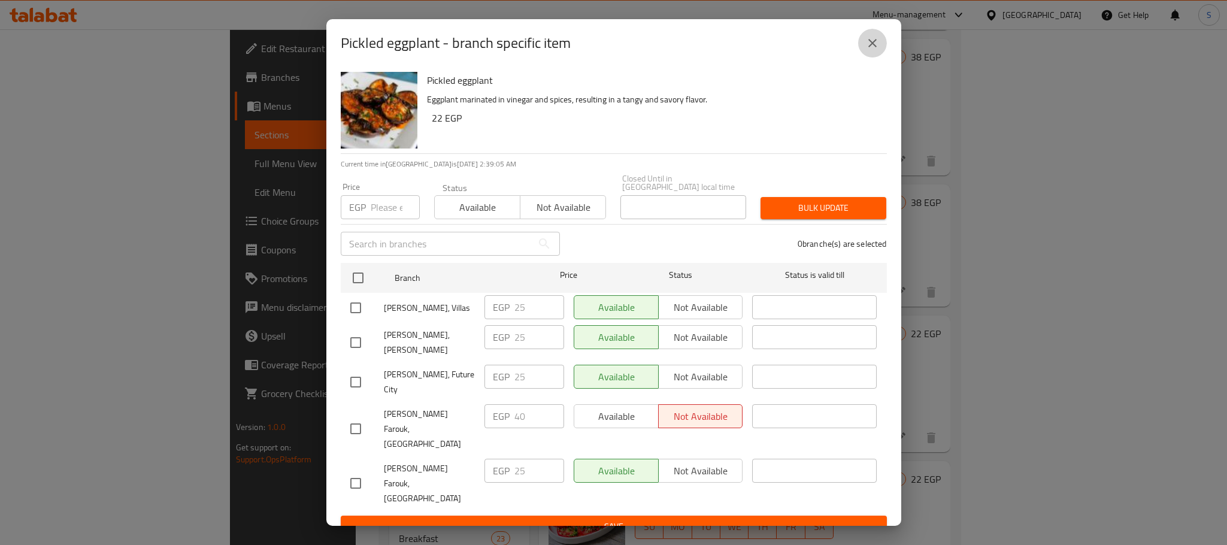
click at [868, 50] on icon "close" at bounding box center [872, 43] width 14 height 14
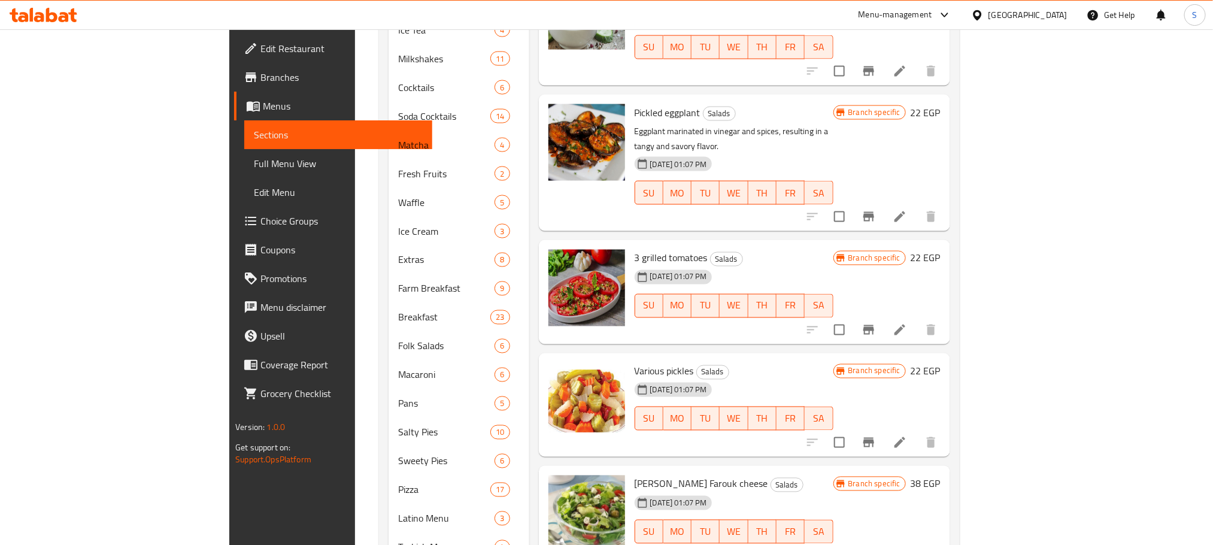
scroll to position [942, 0]
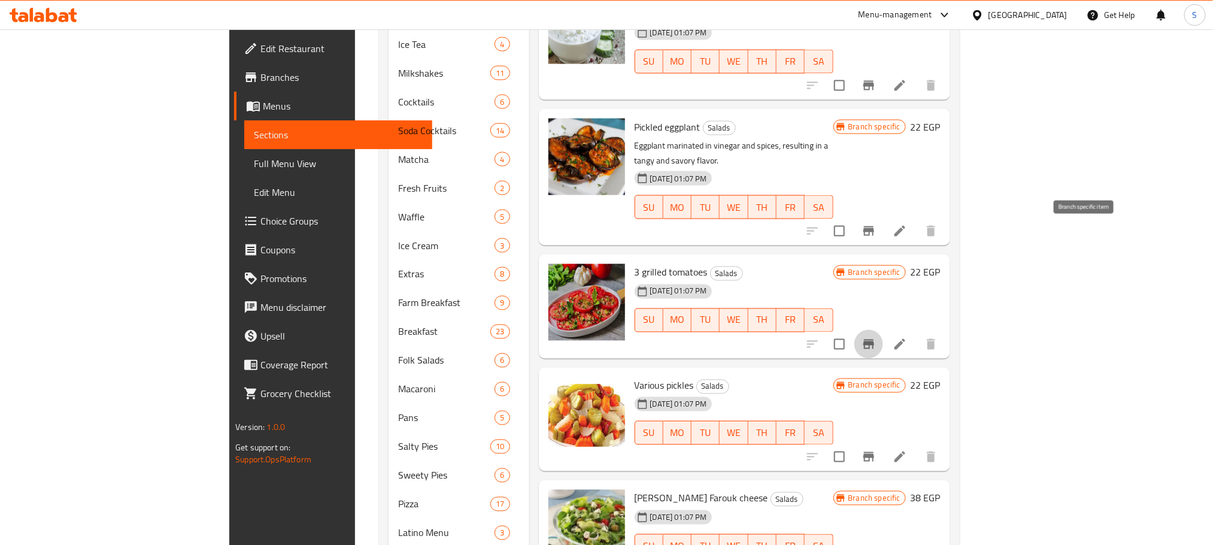
click at [874, 340] on icon "Branch-specific-item" at bounding box center [869, 345] width 11 height 10
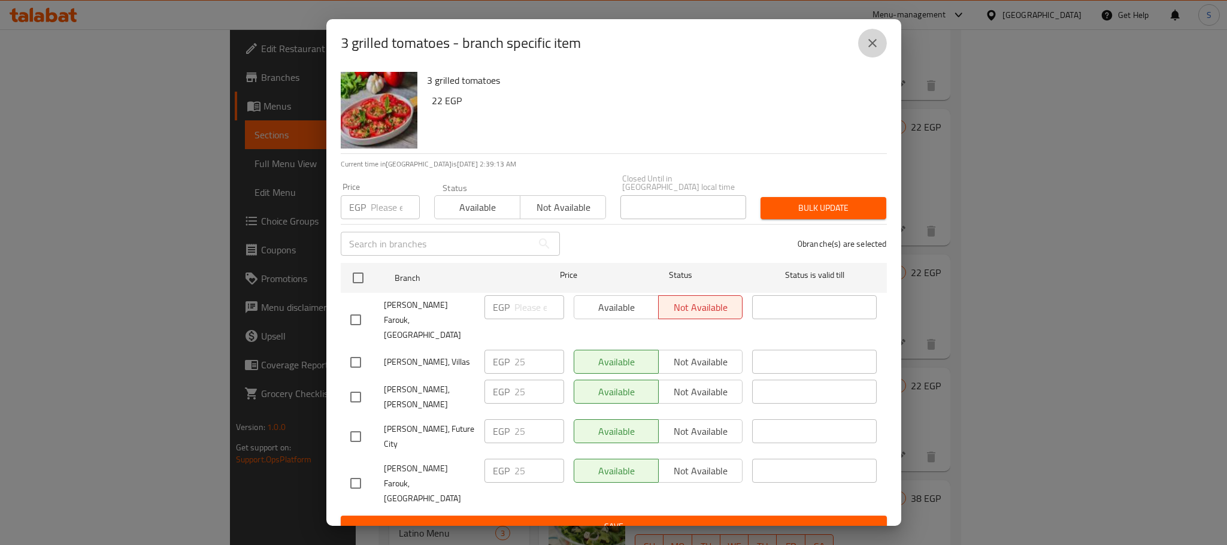
click at [877, 47] on icon "close" at bounding box center [872, 43] width 14 height 14
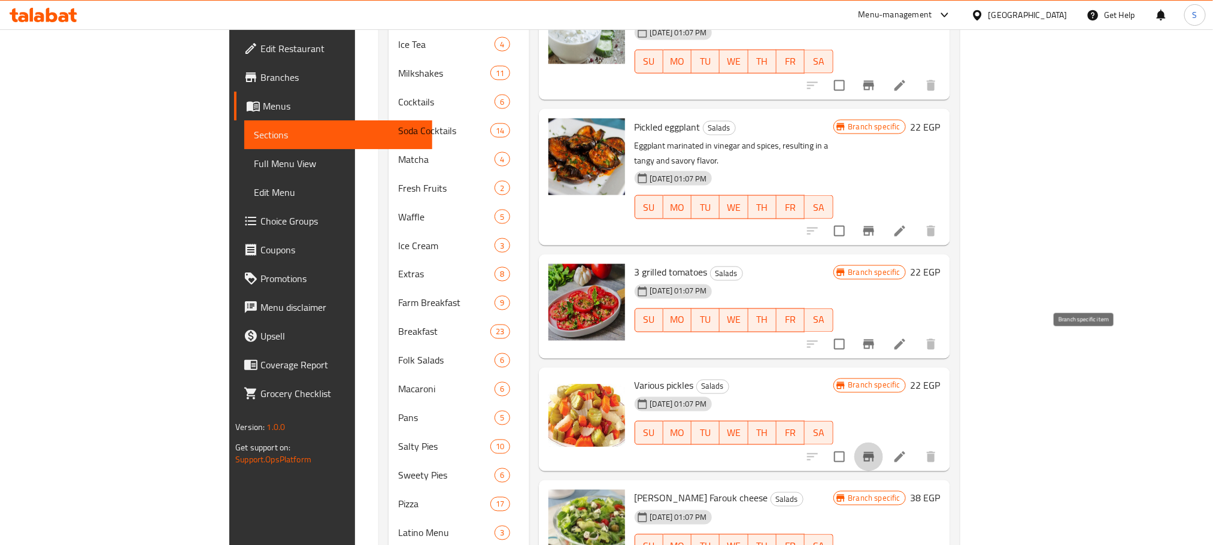
click at [876, 450] on icon "Branch-specific-item" at bounding box center [869, 457] width 14 height 14
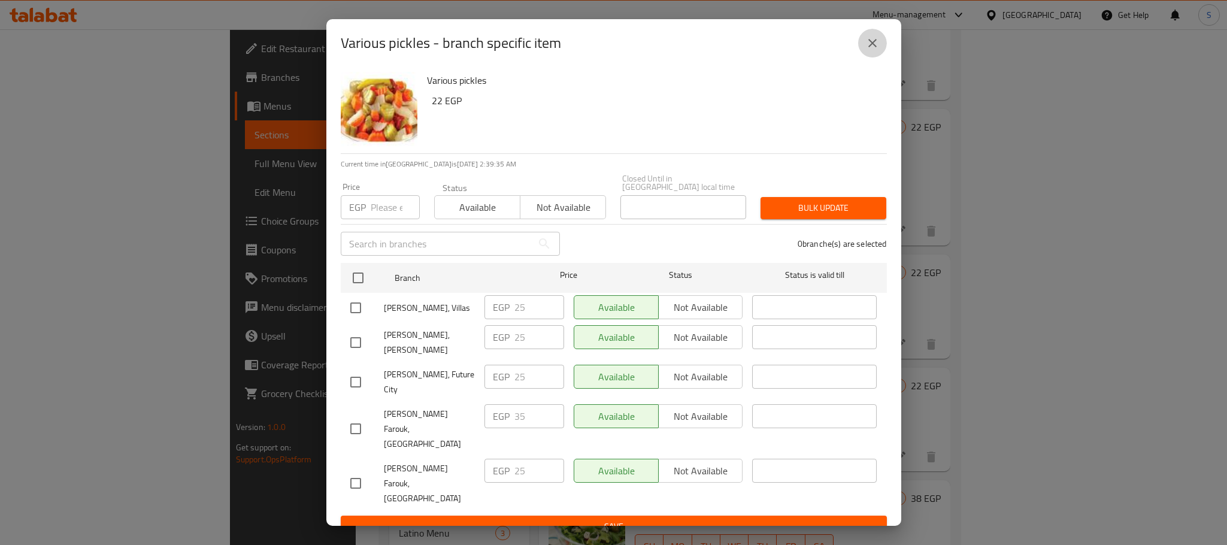
click at [877, 50] on icon "close" at bounding box center [872, 43] width 14 height 14
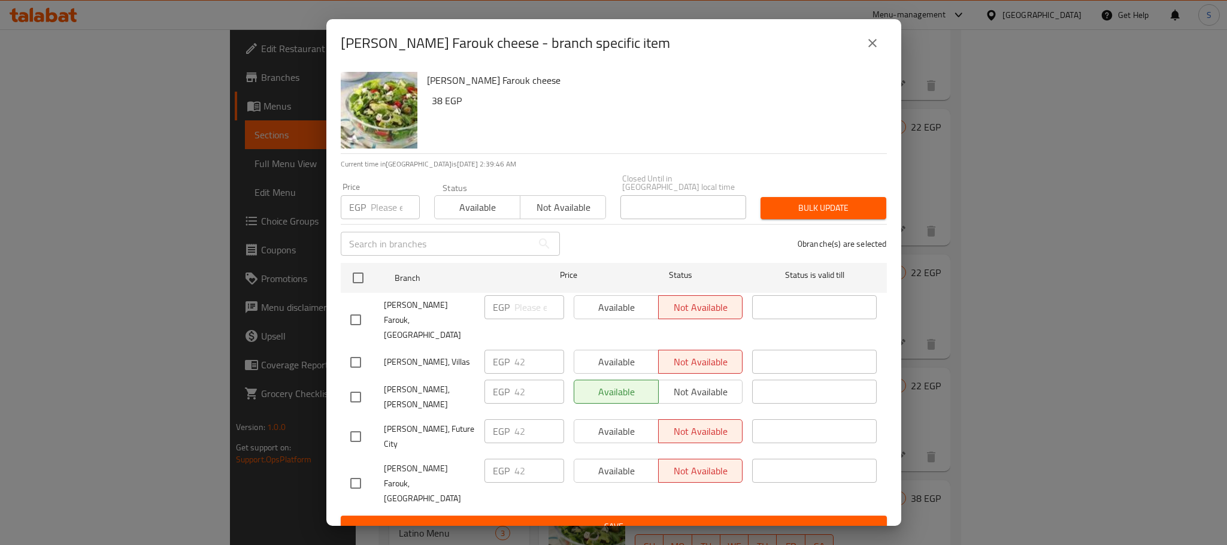
click at [350, 350] on input "checkbox" at bounding box center [355, 362] width 25 height 25
checkbox input "true"
click at [624, 353] on span "Available" at bounding box center [616, 361] width 75 height 17
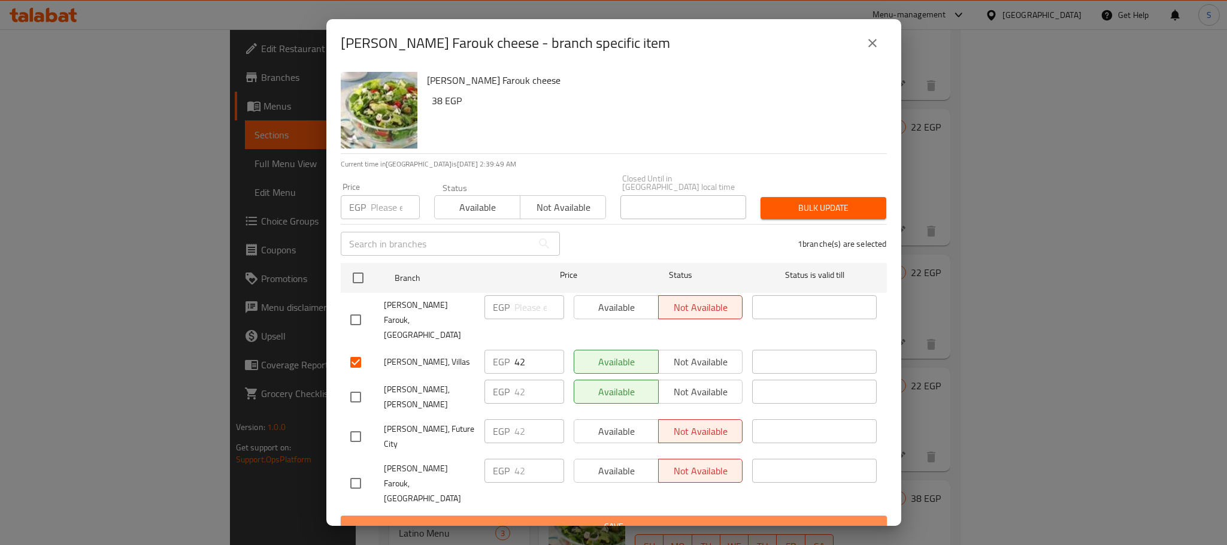
click at [658, 519] on span "Save" at bounding box center [613, 526] width 527 height 15
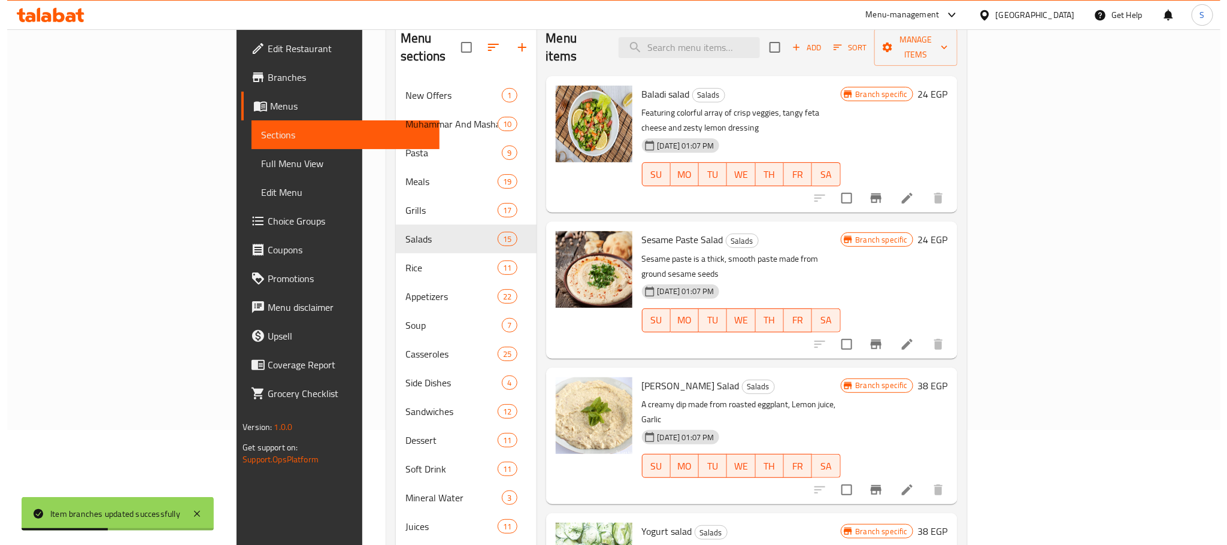
scroll to position [0, 0]
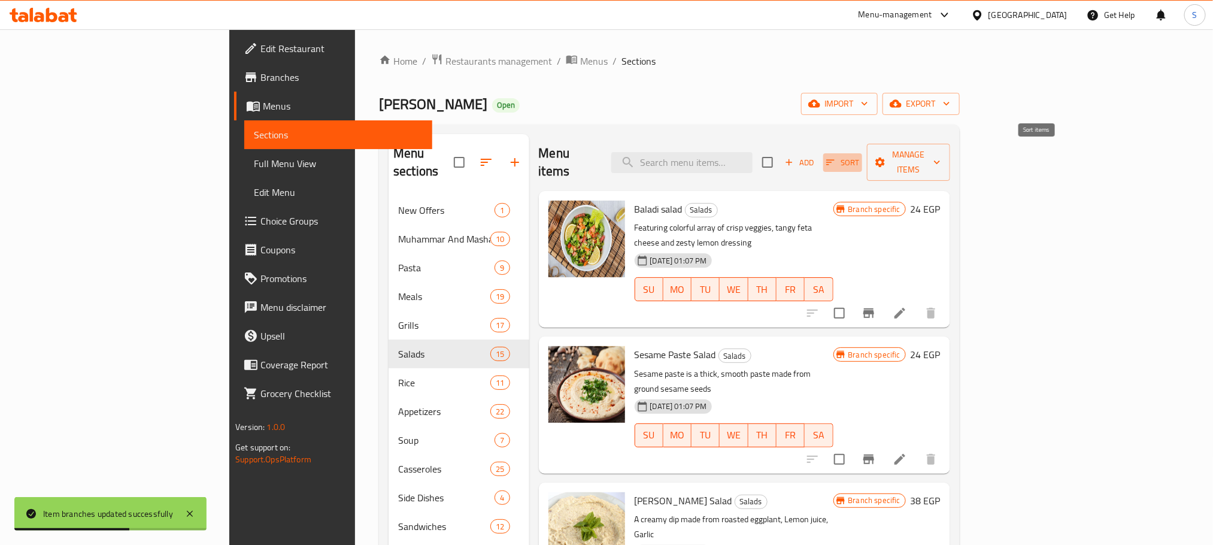
click at [836, 157] on icon "button" at bounding box center [830, 162] width 11 height 11
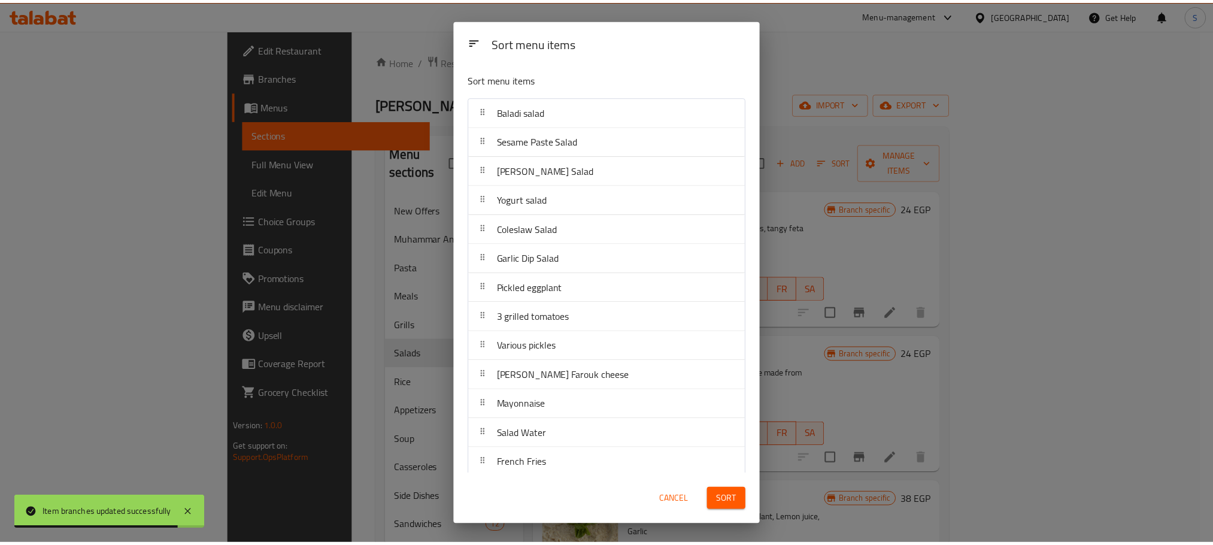
scroll to position [72, 0]
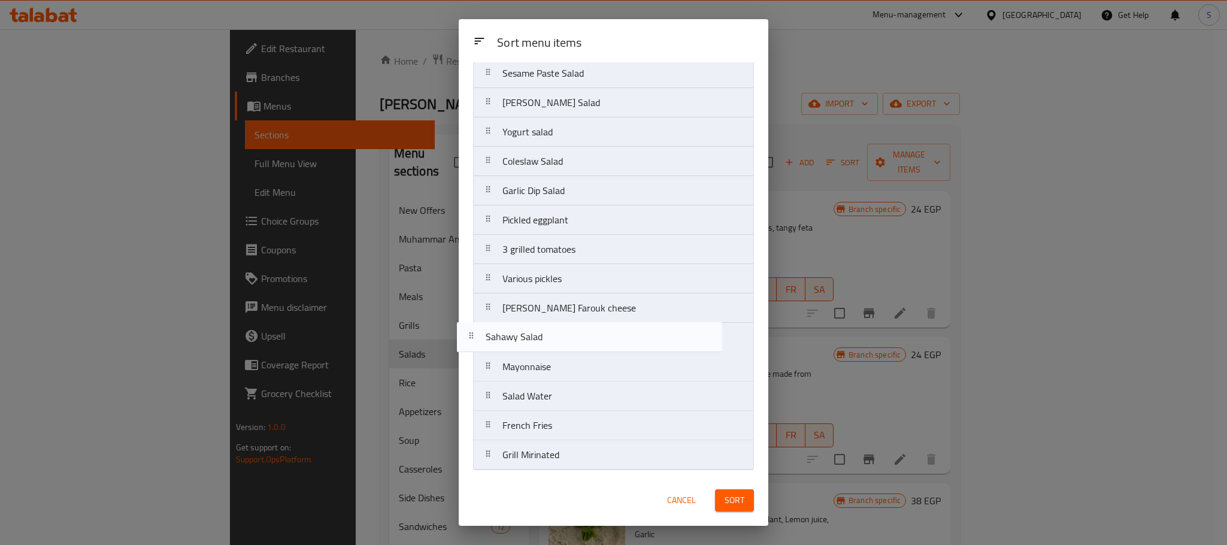
drag, startPoint x: 617, startPoint y: 431, endPoint x: 599, endPoint y: 340, distance: 92.8
click at [599, 340] on nav "Baladi salad Sesame Paste Salad Baba Ghannoug Salad Yogurt salad Coleslaw Salad…" at bounding box center [613, 249] width 281 height 441
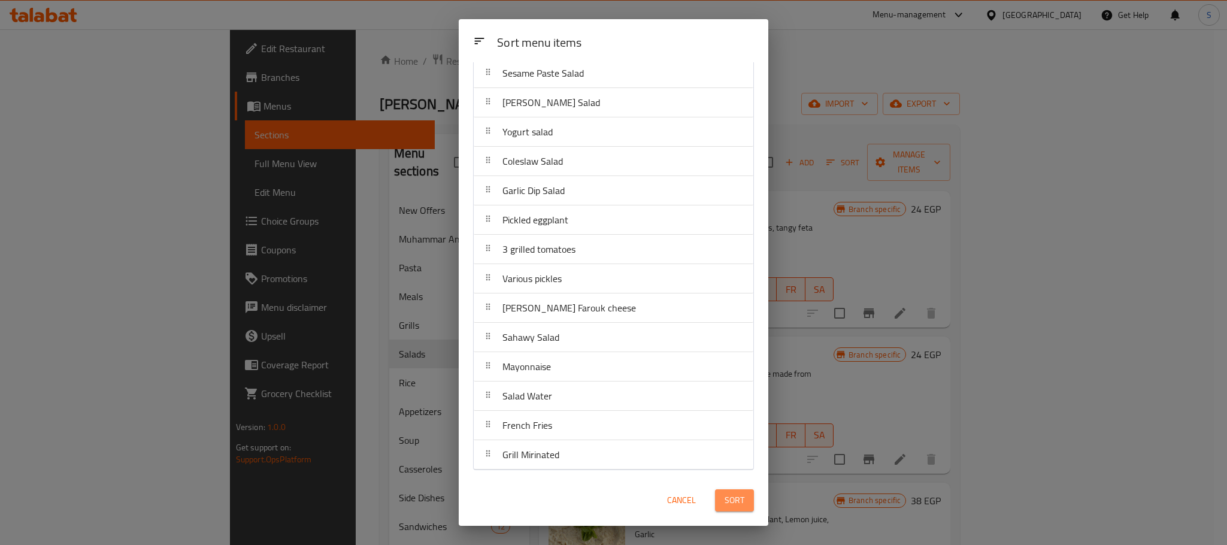
click at [737, 498] on span "Sort" at bounding box center [735, 500] width 20 height 15
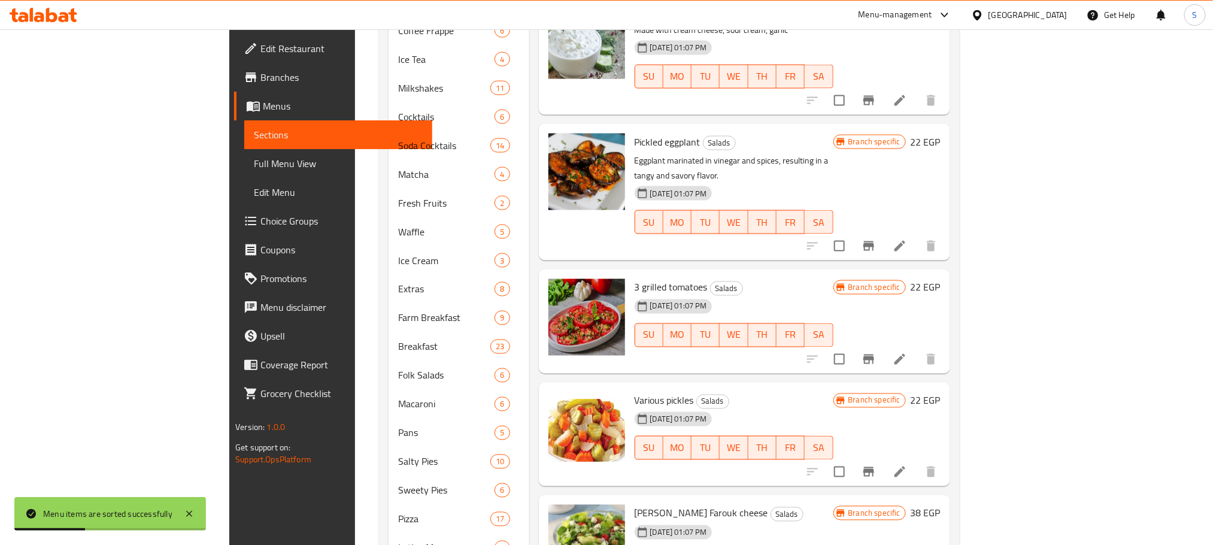
scroll to position [931, 0]
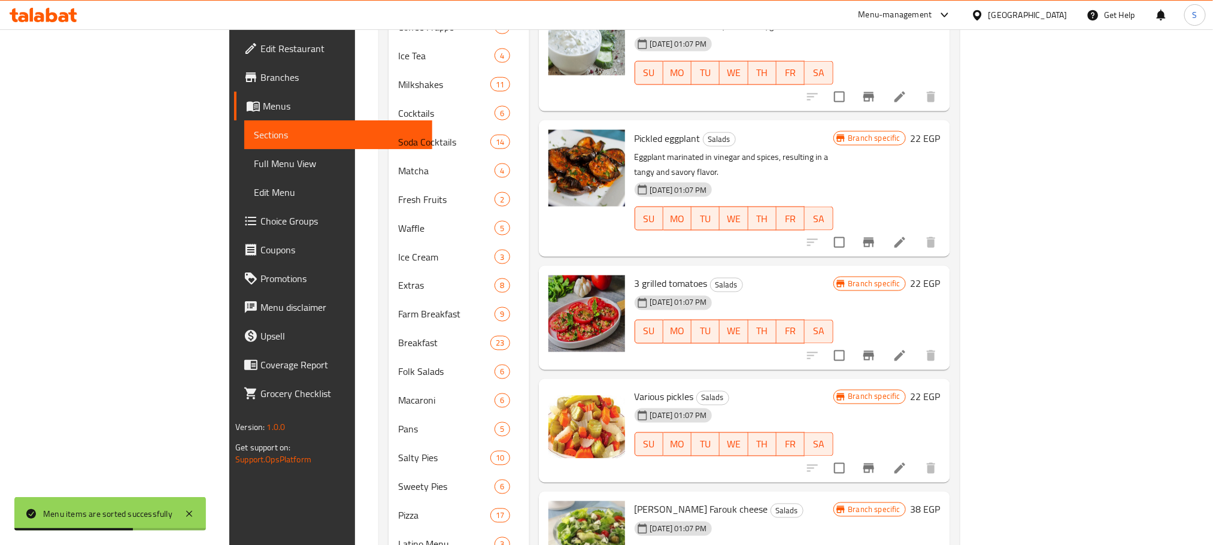
drag, startPoint x: 1195, startPoint y: 399, endPoint x: 1219, endPoint y: 390, distance: 25.0
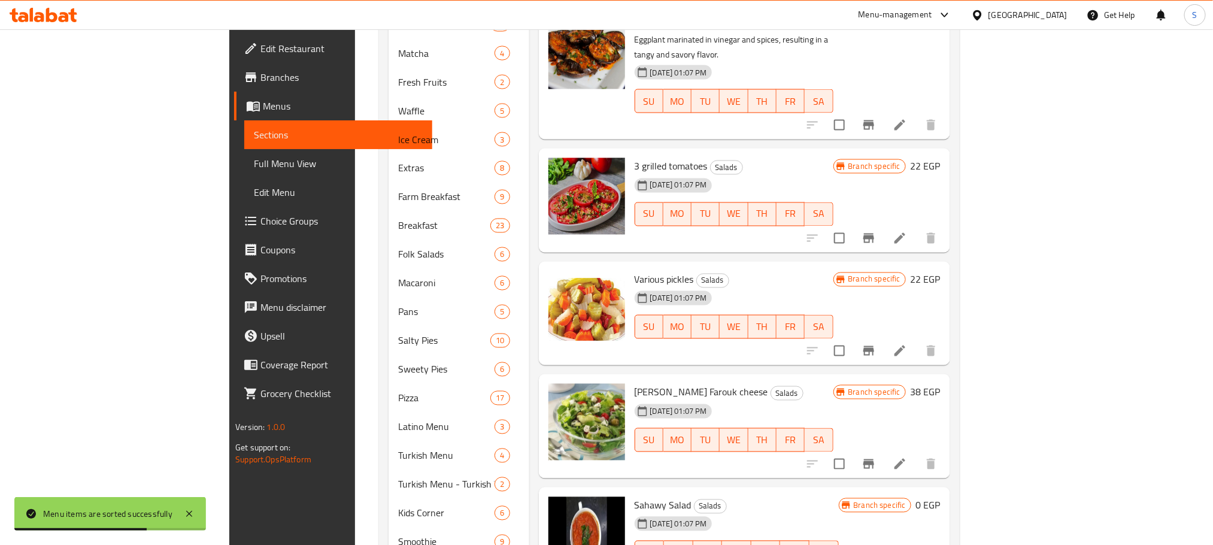
scroll to position [1069, 0]
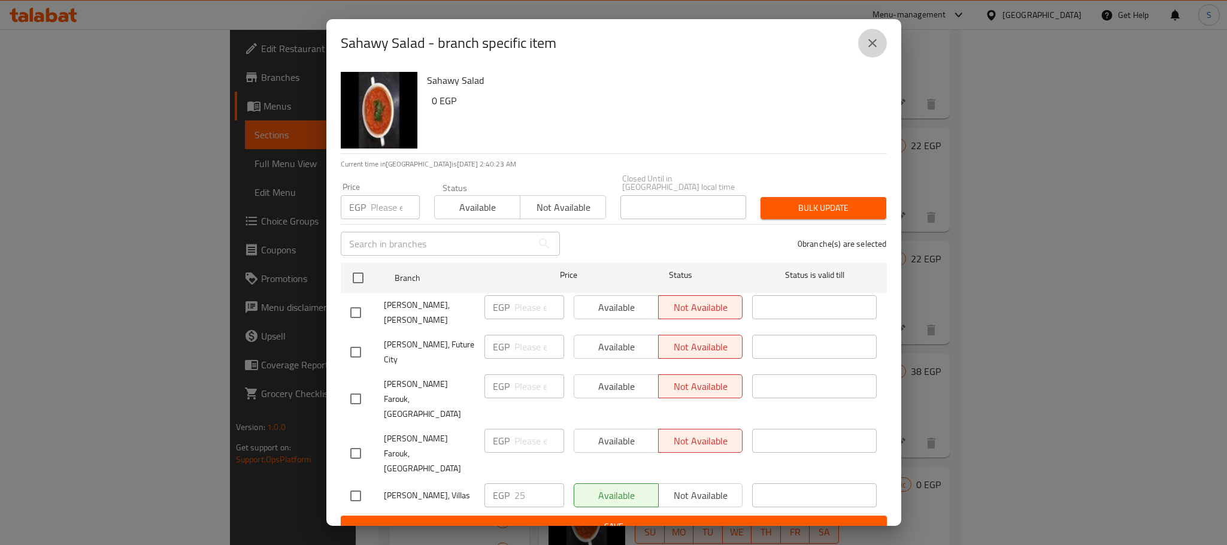
click at [870, 44] on button "close" at bounding box center [872, 43] width 29 height 29
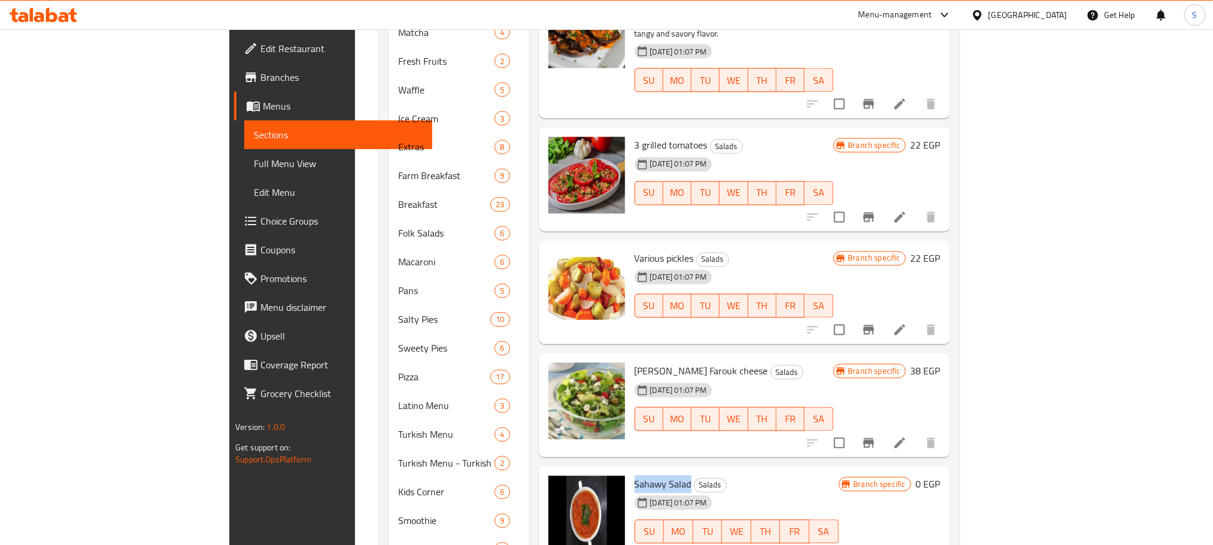
drag, startPoint x: 634, startPoint y: 376, endPoint x: 571, endPoint y: 372, distance: 63.0
click at [571, 471] on div "Sahawy Salad Salads 02-09-2025 01:07 PM SU MO TU WE TH FR SA Branch specific 0 …" at bounding box center [745, 518] width 402 height 95
copy div "Sahawy Salad"
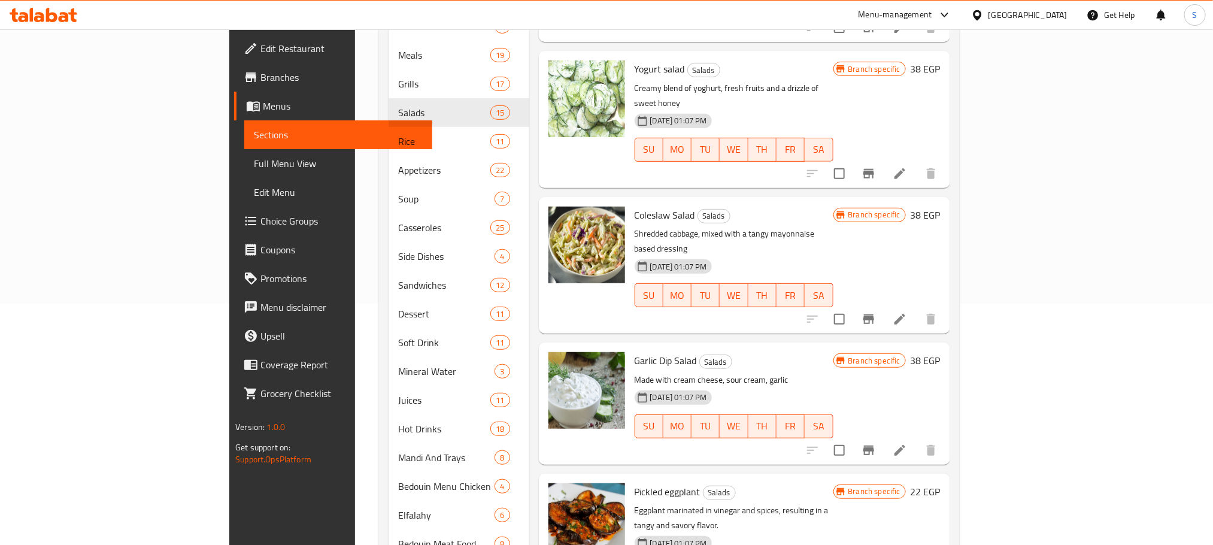
scroll to position [168, 0]
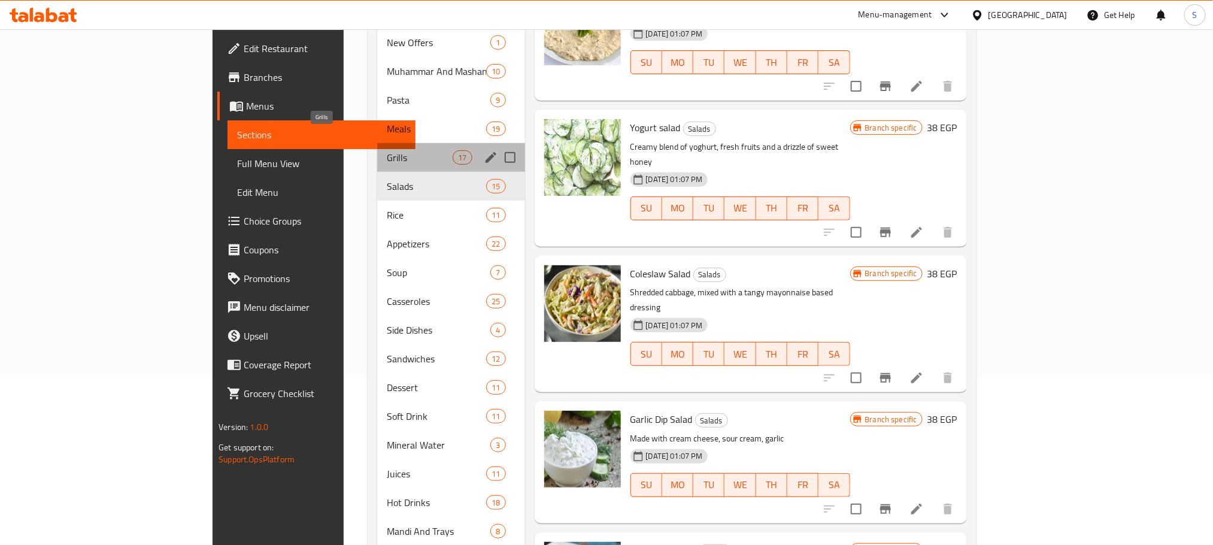
click at [387, 150] on span "Grills" at bounding box center [420, 157] width 66 height 14
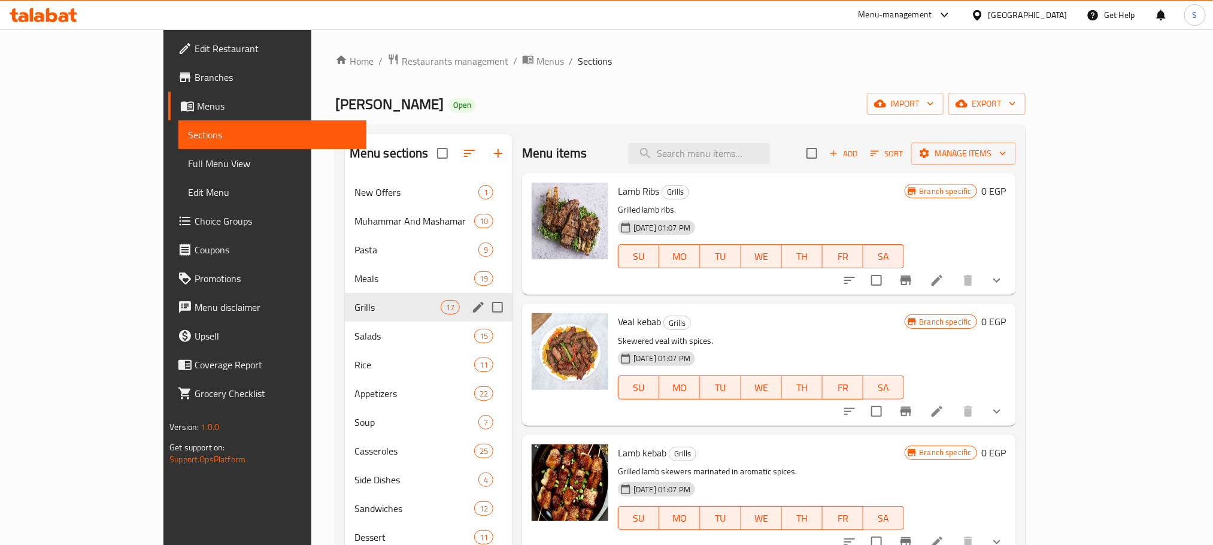
click at [345, 298] on div "Grills 17" at bounding box center [429, 307] width 168 height 29
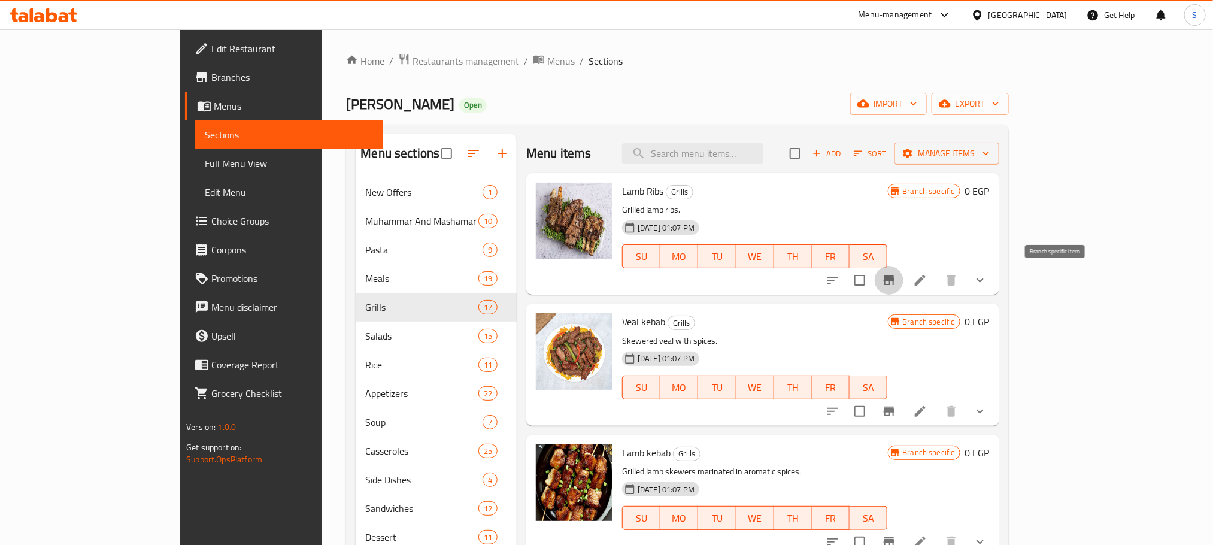
click at [895, 278] on icon "Branch-specific-item" at bounding box center [889, 280] width 11 height 10
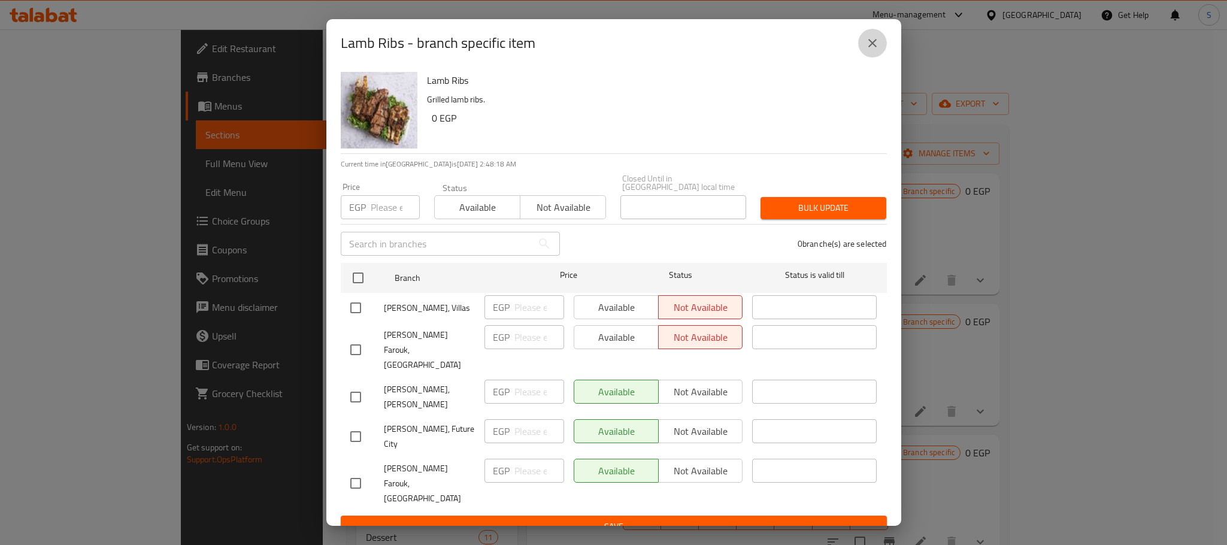
click at [862, 47] on button "close" at bounding box center [872, 43] width 29 height 29
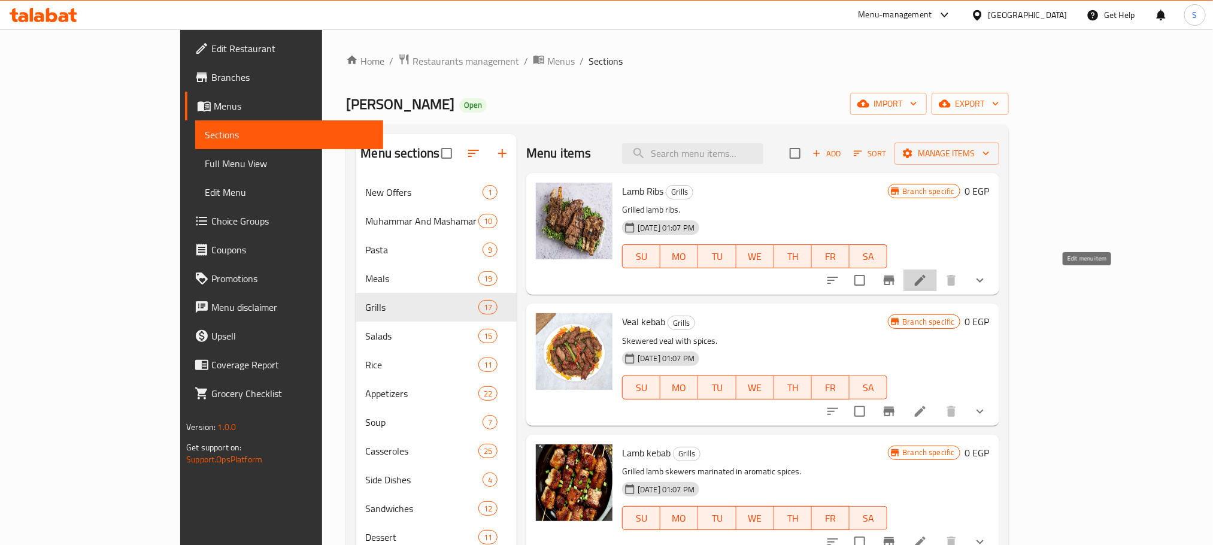
click at [928, 278] on icon at bounding box center [920, 280] width 14 height 14
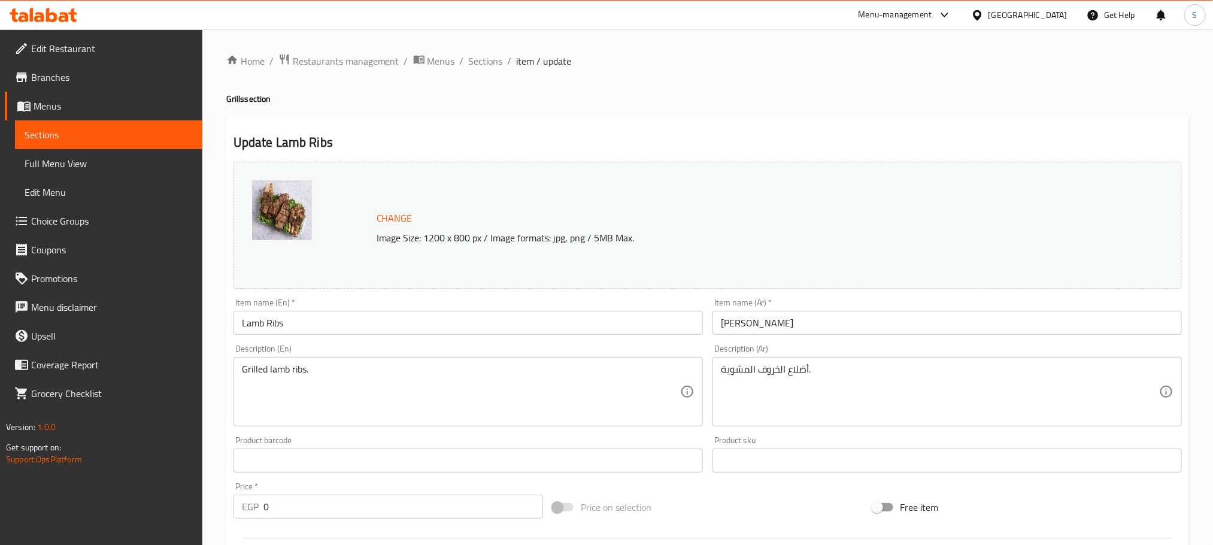
click at [487, 50] on div "Home / Restaurants management / Menus / Sections / item / update Grills section…" at bounding box center [707, 529] width 1011 height 1000
click at [487, 56] on span "Sections" at bounding box center [486, 61] width 34 height 14
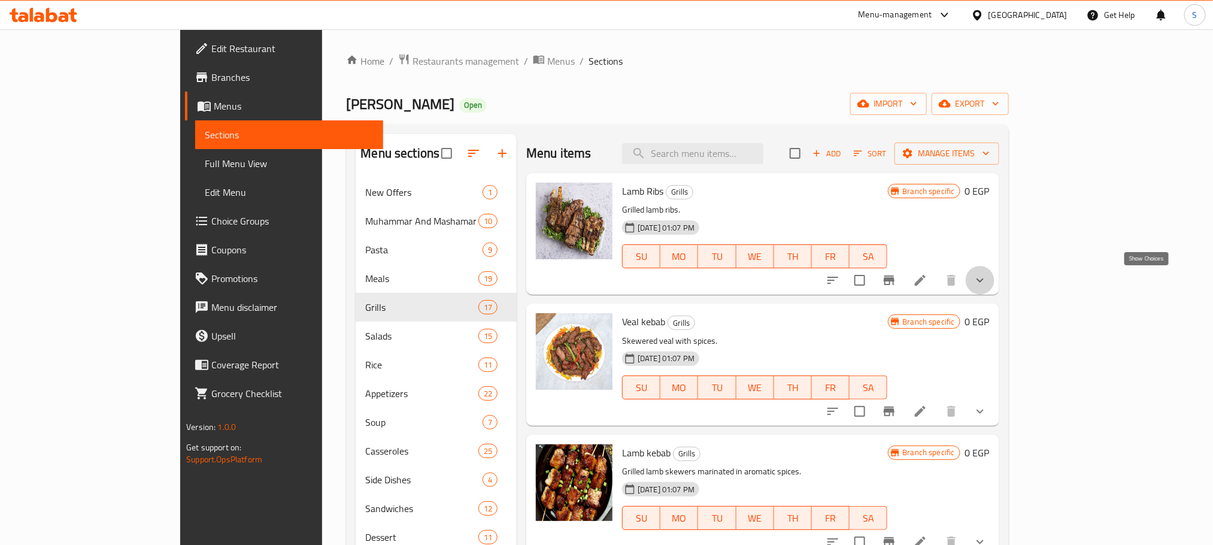
click at [988, 284] on icon "show more" at bounding box center [980, 280] width 14 height 14
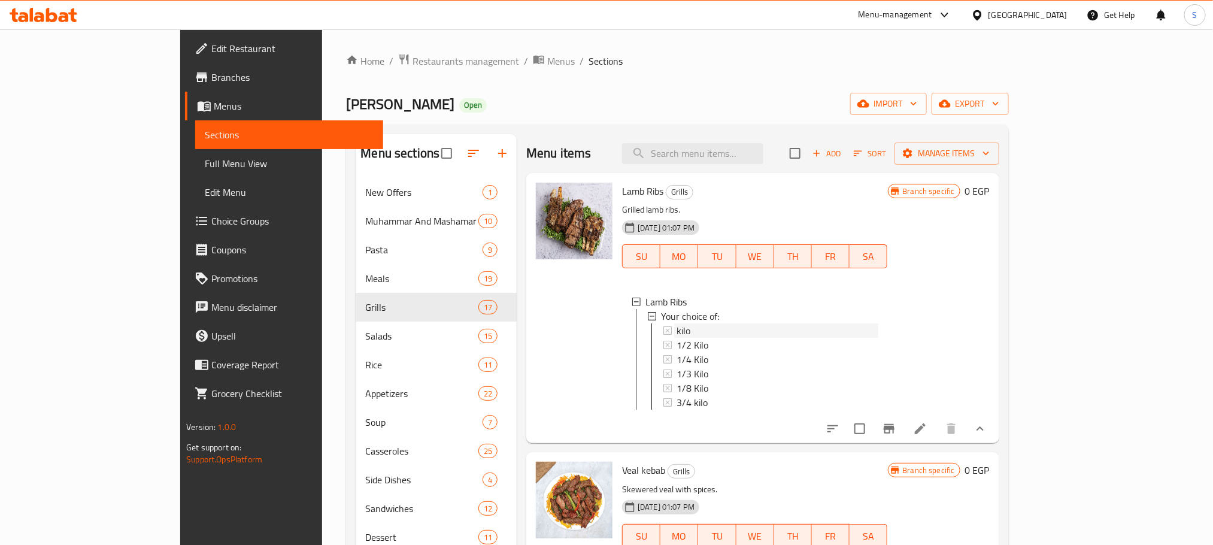
click at [677, 328] on div "kilo" at bounding box center [777, 330] width 201 height 14
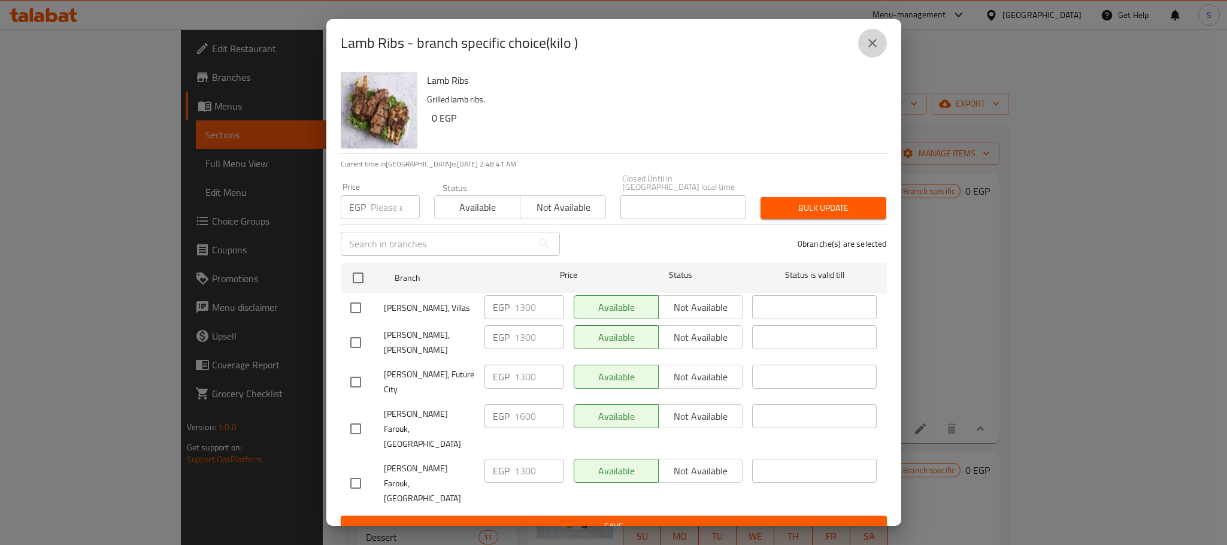
click at [871, 47] on icon "close" at bounding box center [872, 43] width 8 height 8
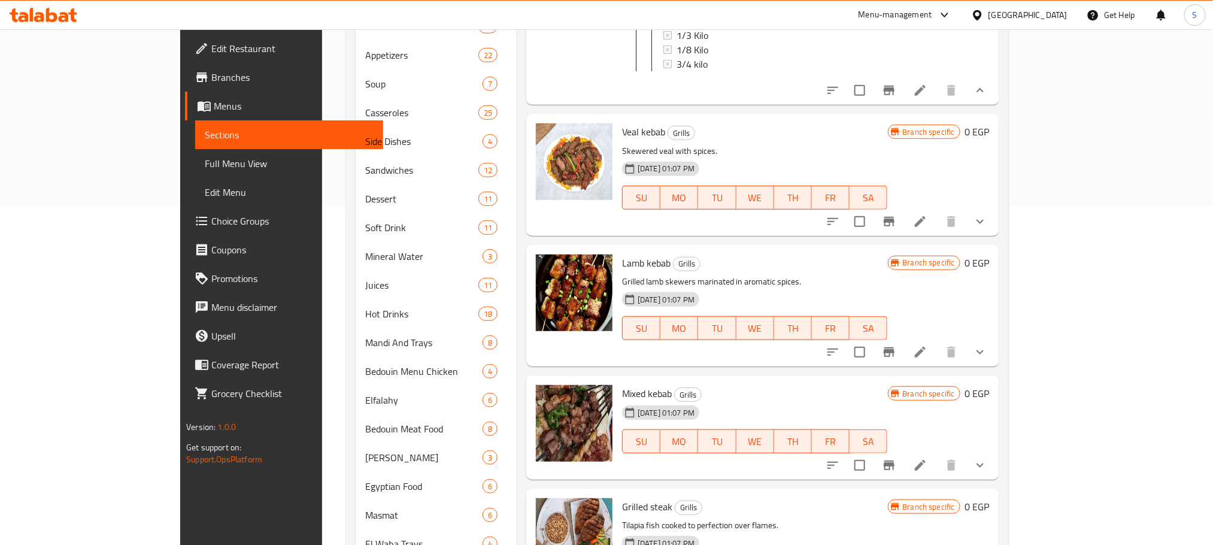
scroll to position [309, 0]
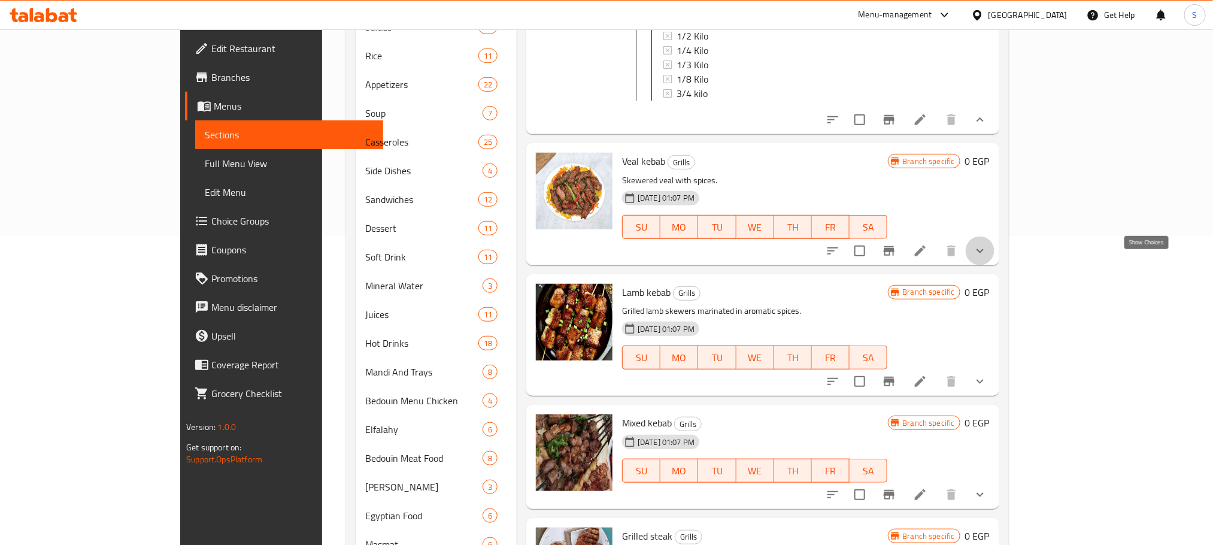
click at [988, 258] on icon "show more" at bounding box center [980, 251] width 14 height 14
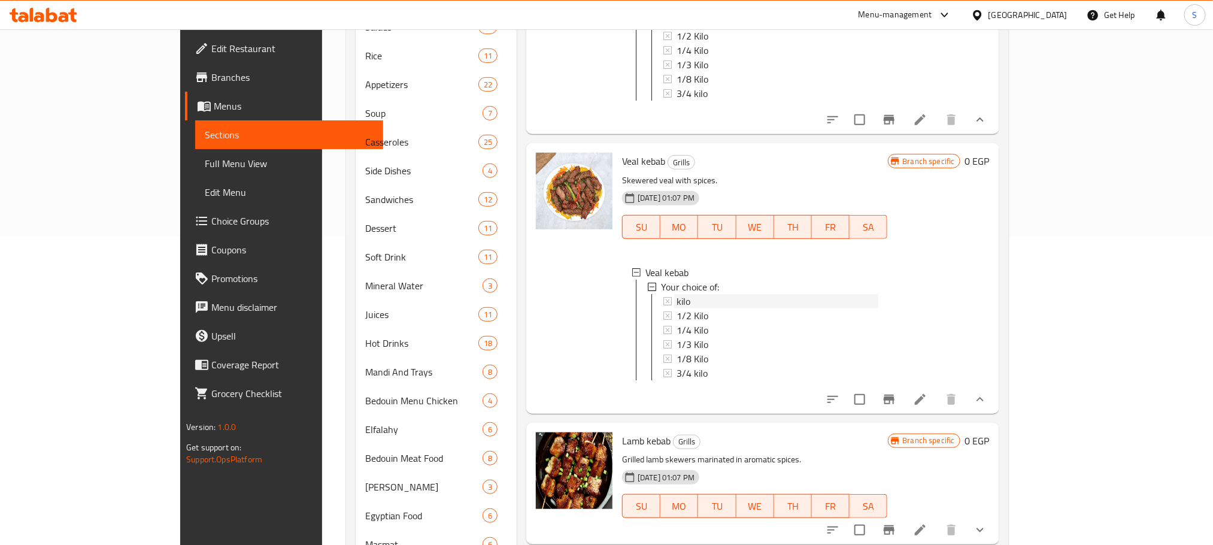
click at [680, 308] on div "kilo" at bounding box center [777, 301] width 201 height 14
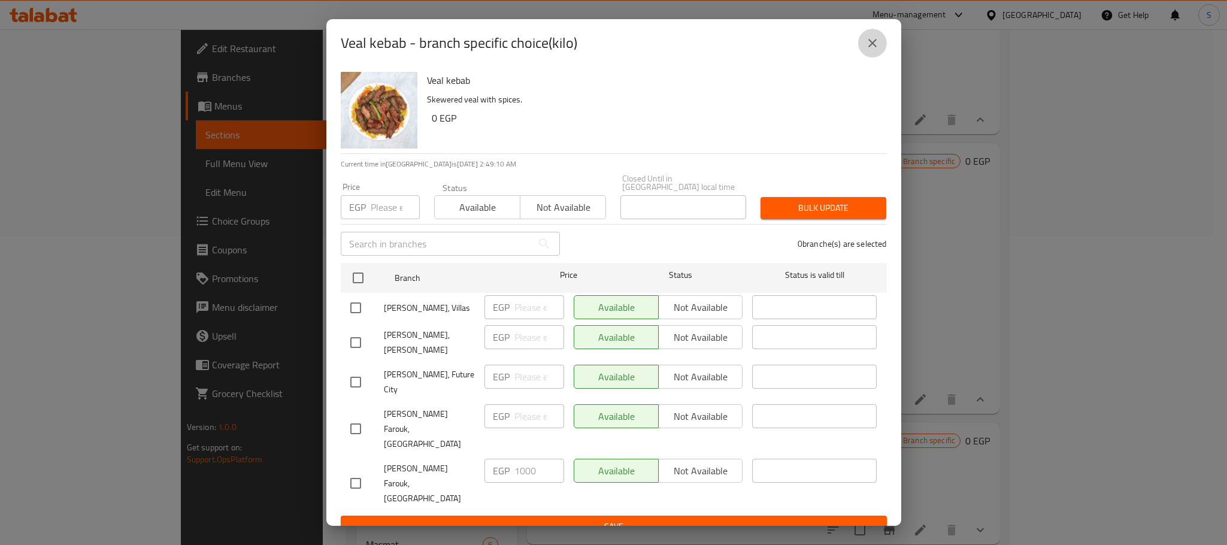
click at [871, 50] on icon "close" at bounding box center [872, 43] width 14 height 14
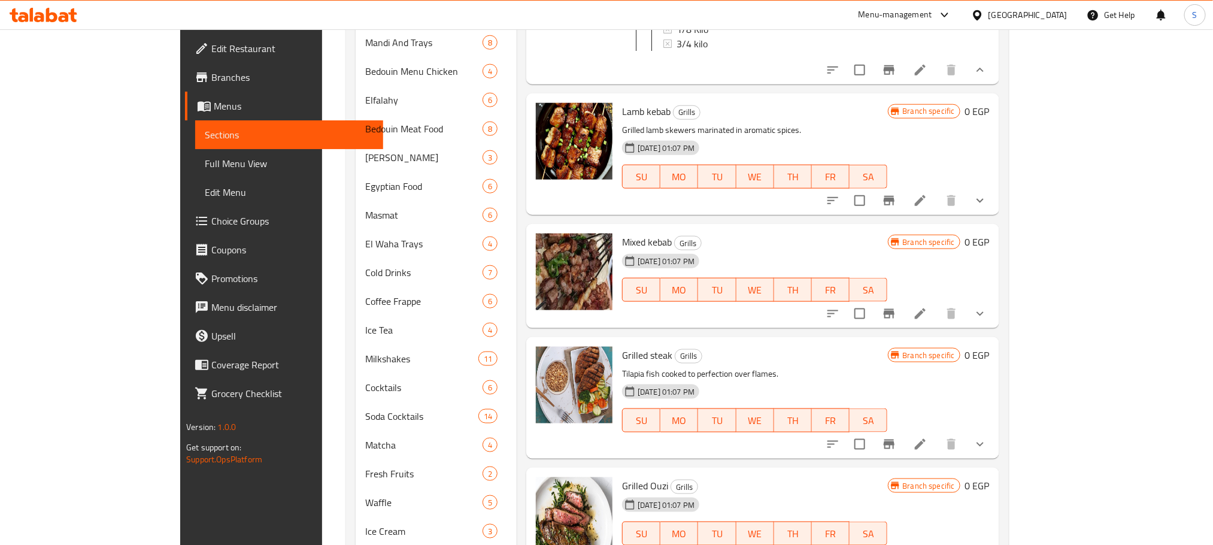
scroll to position [656, 0]
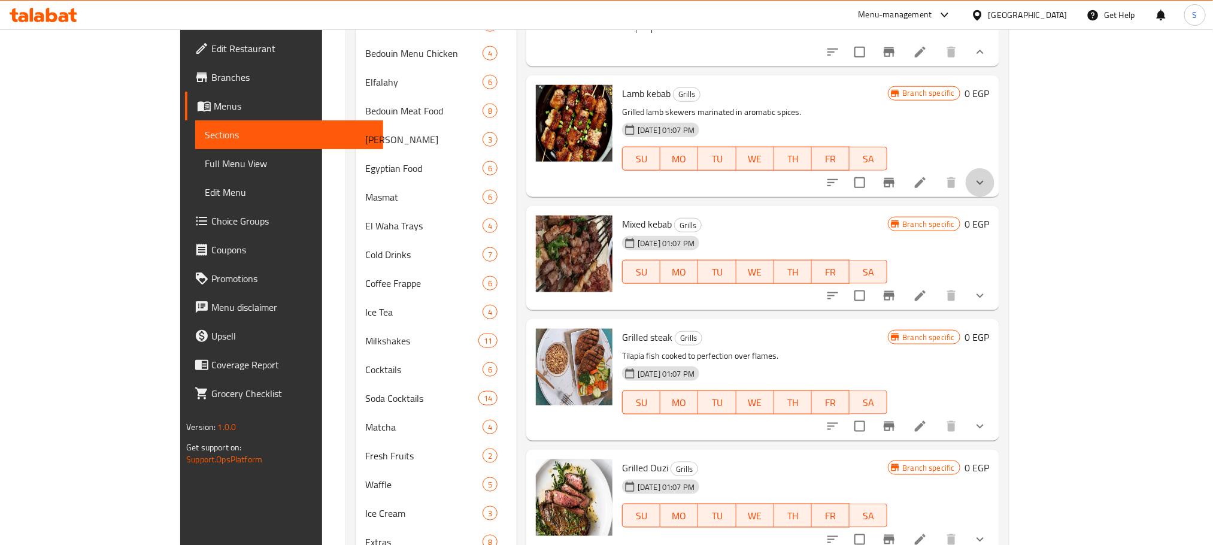
click at [995, 197] on button "show more" at bounding box center [980, 182] width 29 height 29
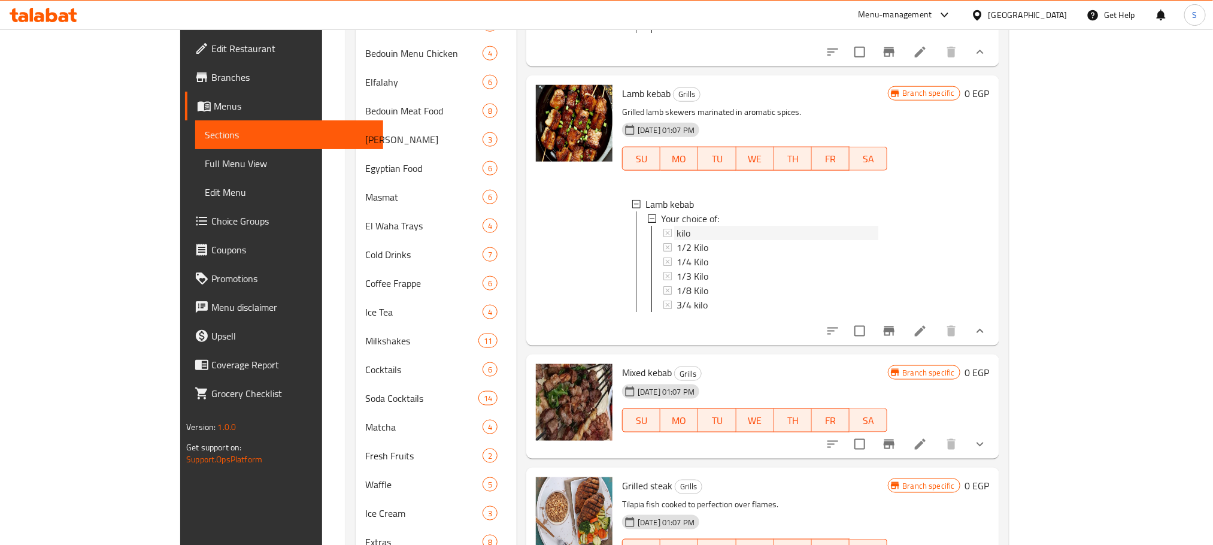
click at [677, 240] on div "kilo" at bounding box center [777, 233] width 201 height 14
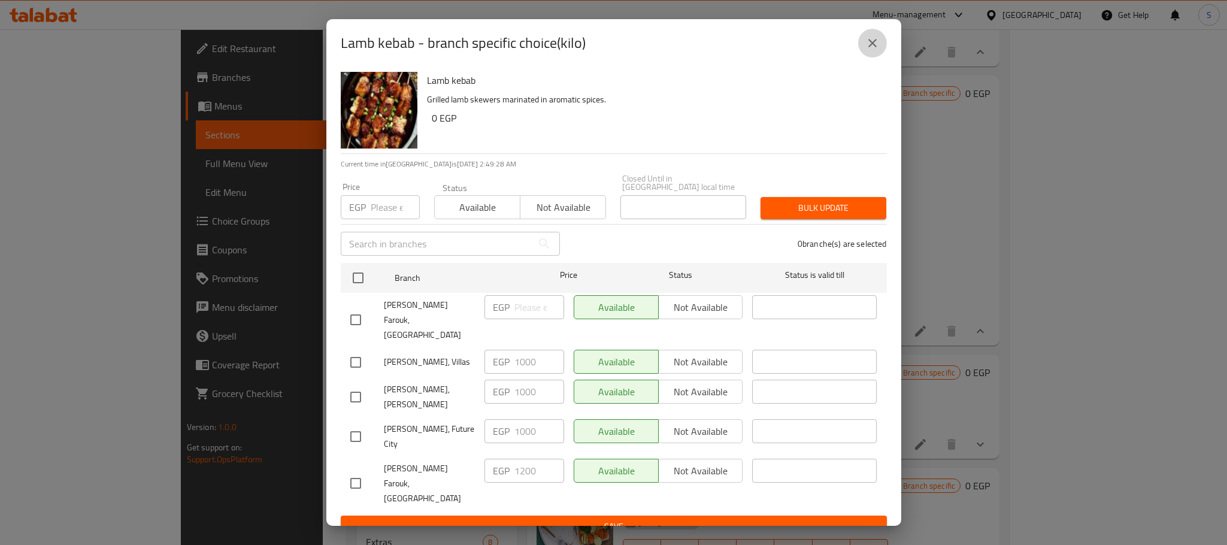
click at [876, 46] on button "close" at bounding box center [872, 43] width 29 height 29
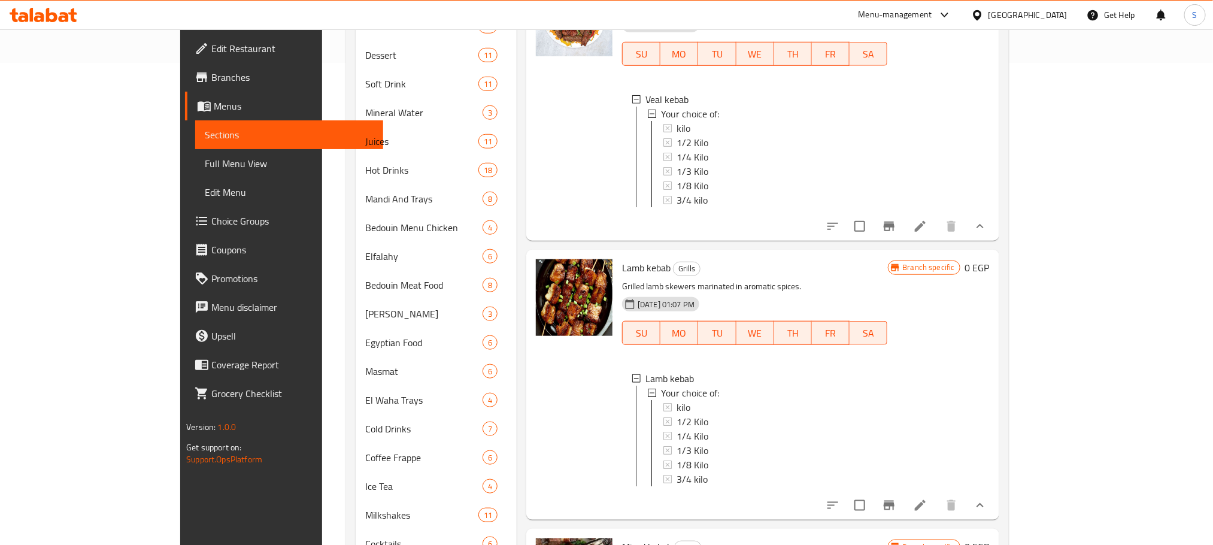
scroll to position [480, 0]
click at [677, 138] on div "kilo" at bounding box center [777, 130] width 201 height 14
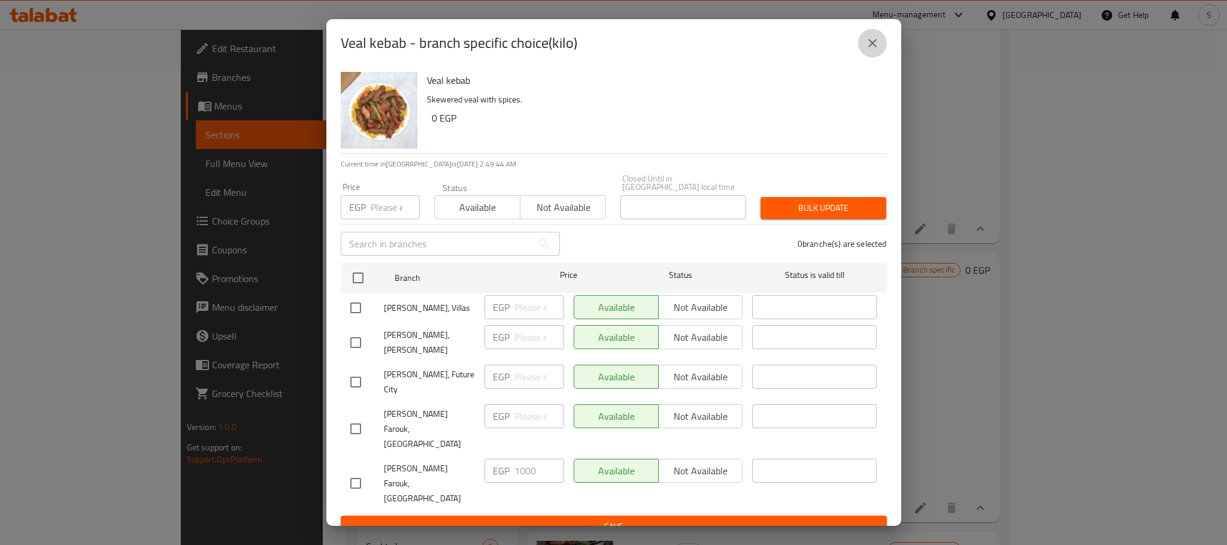
click at [871, 45] on button "close" at bounding box center [872, 43] width 29 height 29
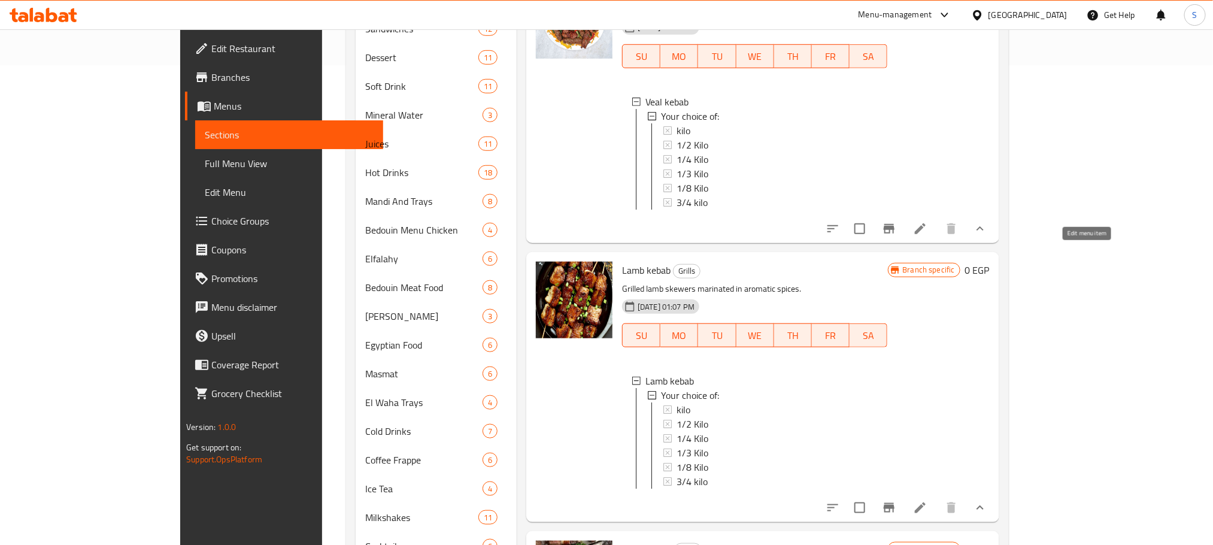
click at [928, 236] on icon at bounding box center [920, 229] width 14 height 14
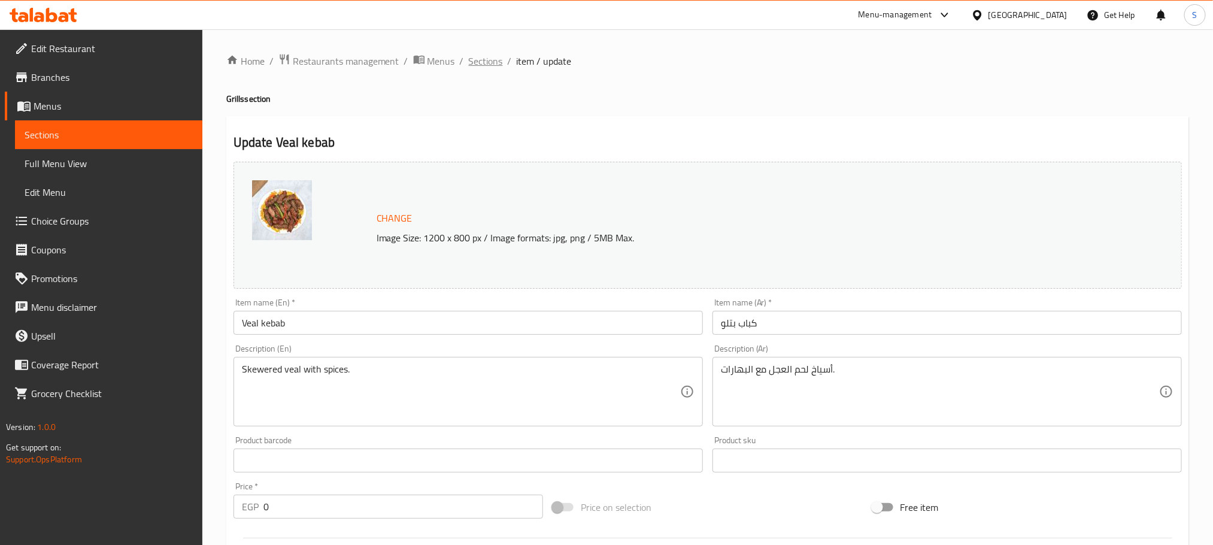
click at [473, 63] on span "Sections" at bounding box center [486, 61] width 34 height 14
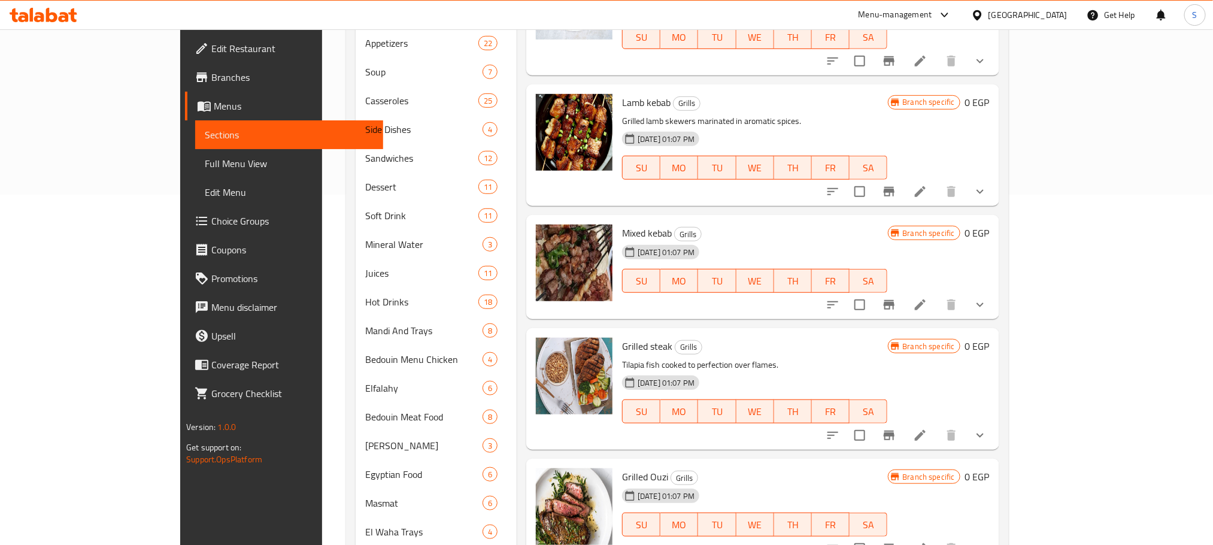
scroll to position [359, 0]
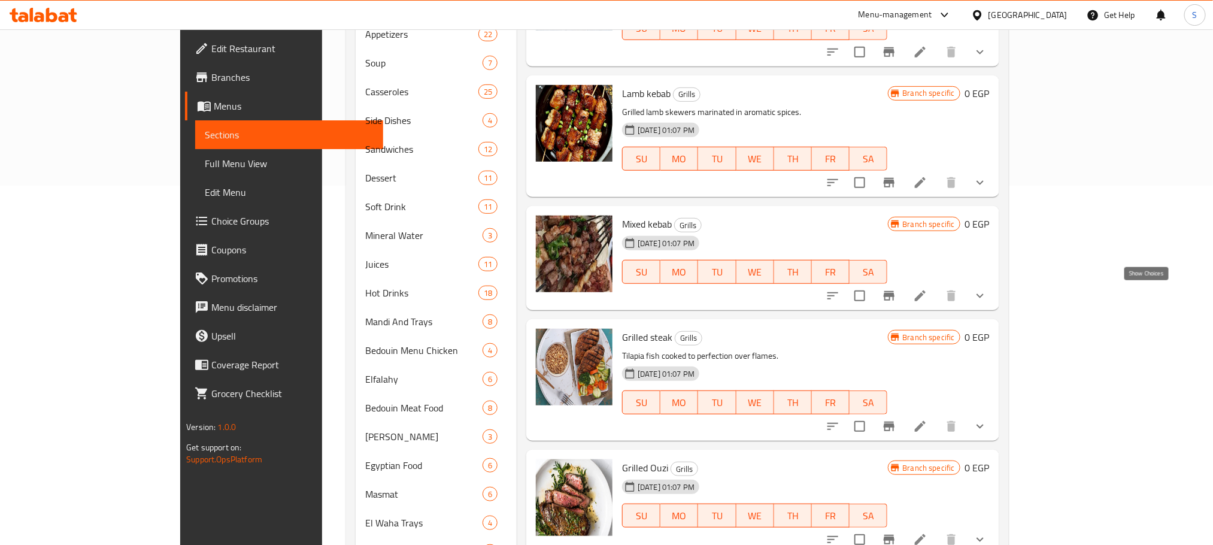
click at [988, 299] on icon "show more" at bounding box center [980, 296] width 14 height 14
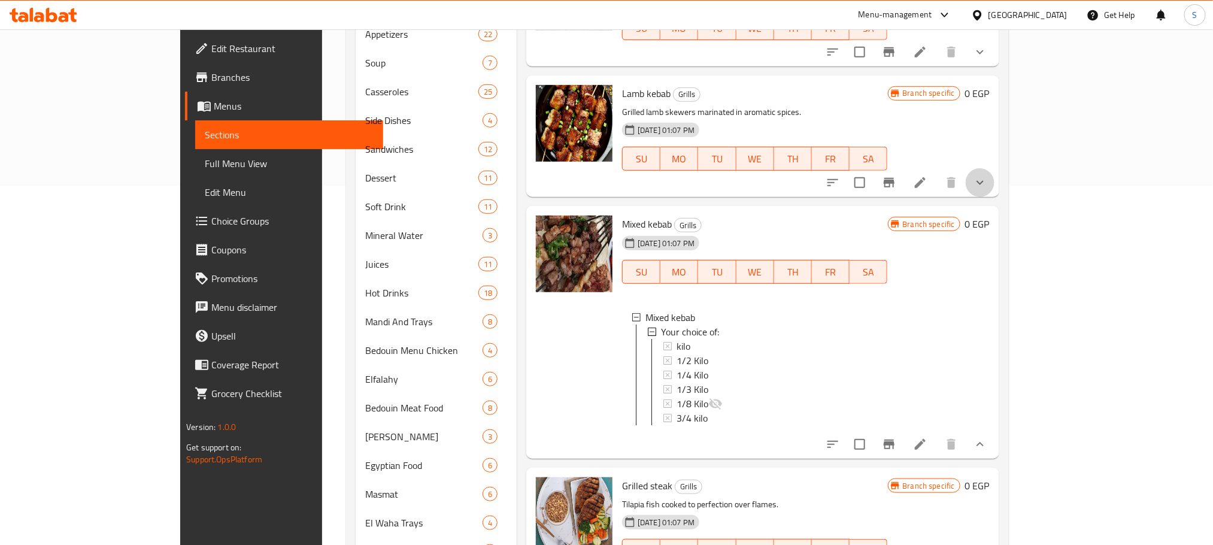
click at [995, 174] on button "show more" at bounding box center [980, 182] width 29 height 29
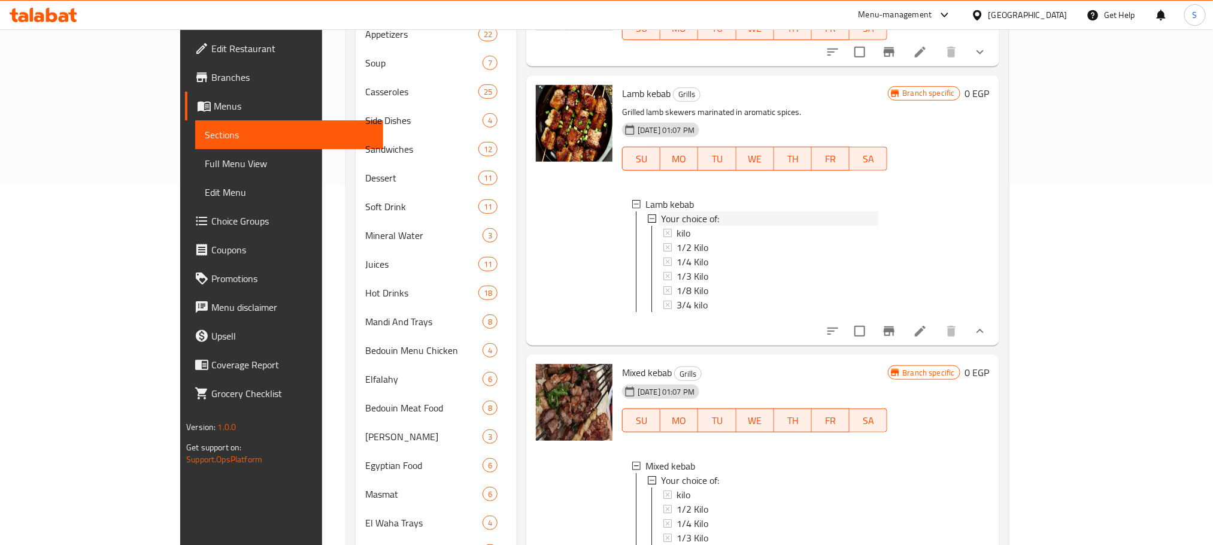
click at [697, 223] on div "Your choice of:" at bounding box center [769, 218] width 217 height 14
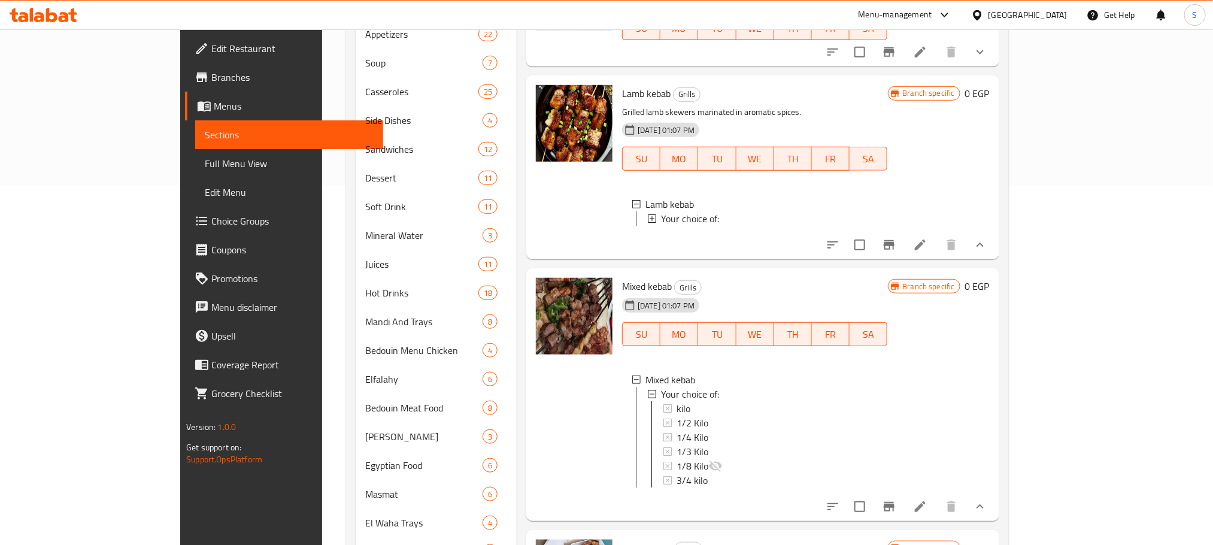
click at [697, 223] on div "Your choice of:" at bounding box center [769, 218] width 217 height 14
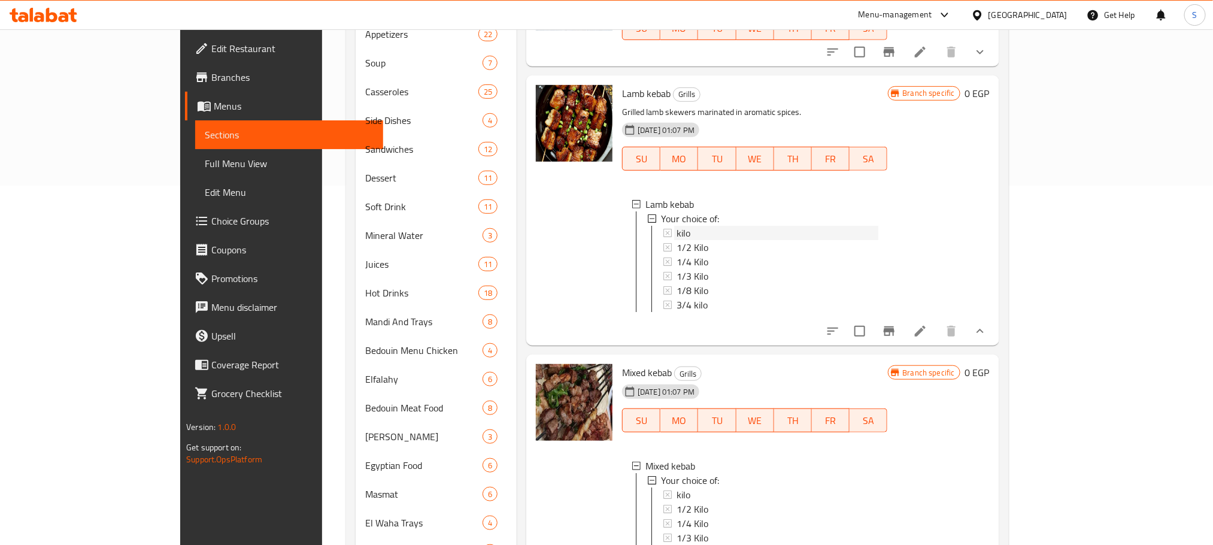
click at [677, 239] on div "kilo" at bounding box center [777, 233] width 201 height 14
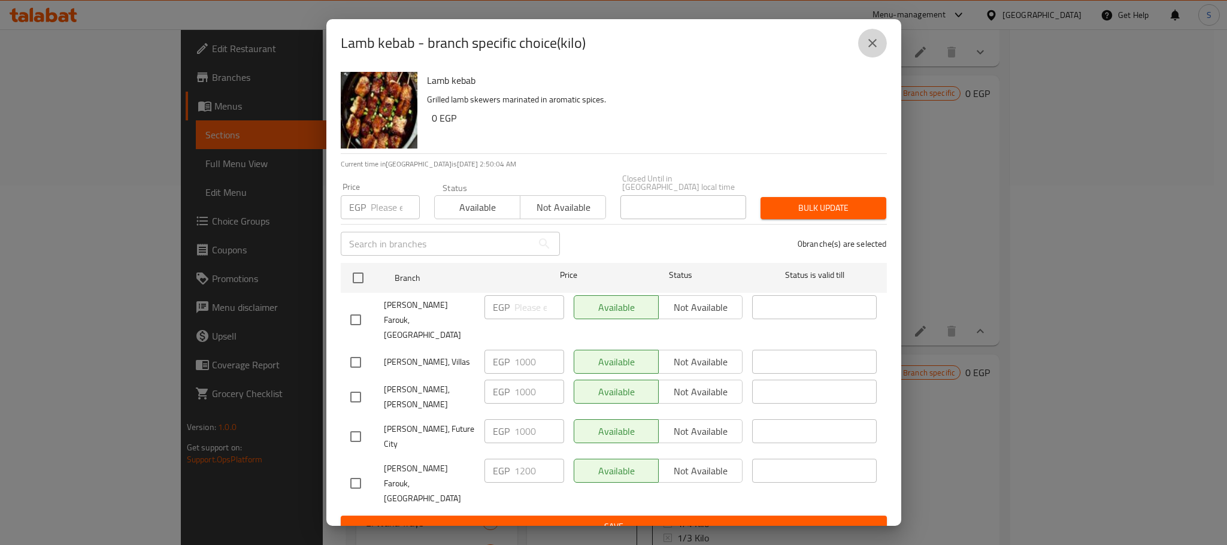
click at [875, 50] on icon "close" at bounding box center [872, 43] width 14 height 14
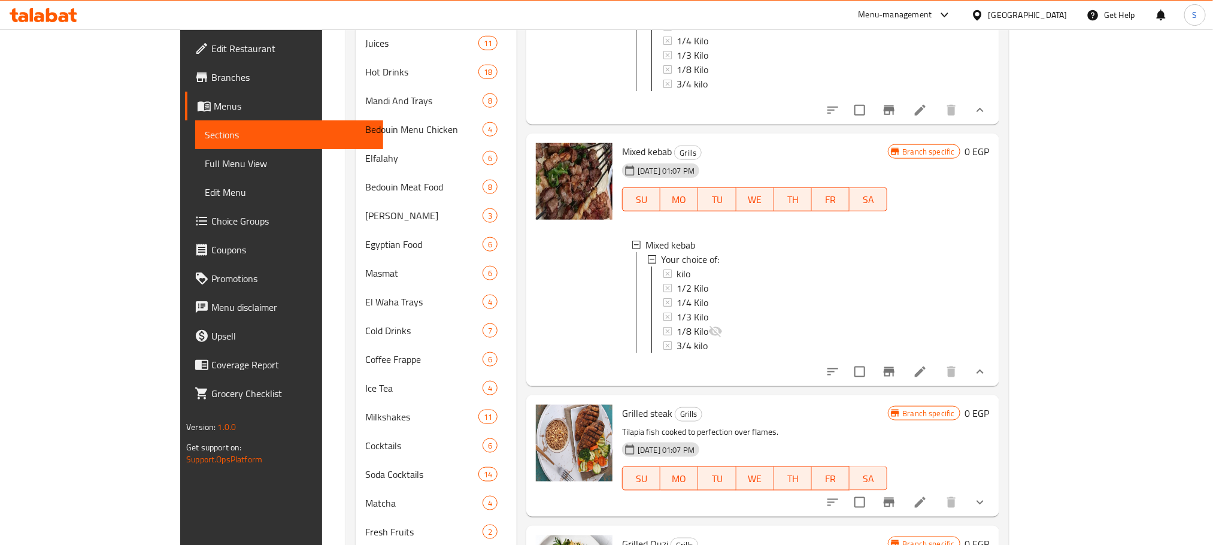
scroll to position [583, 0]
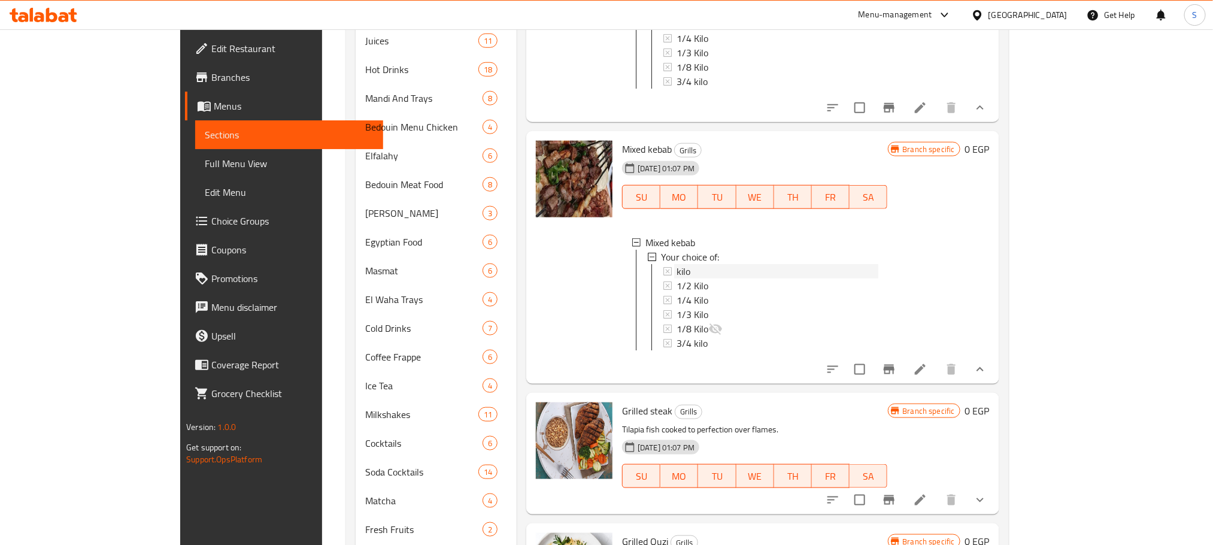
click at [694, 278] on div "kilo" at bounding box center [777, 271] width 201 height 14
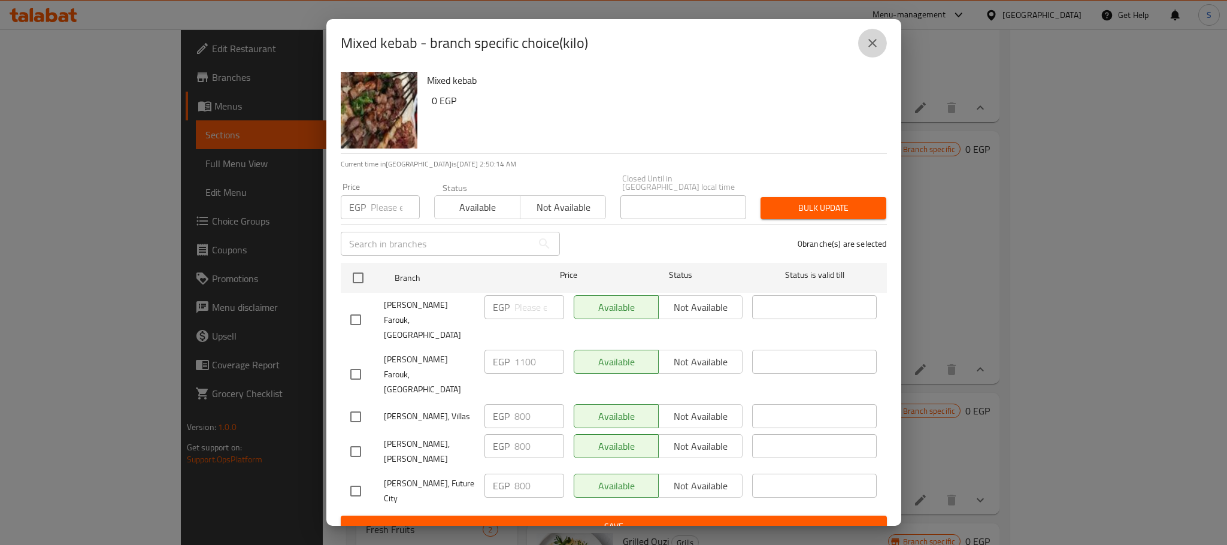
click at [874, 47] on icon "close" at bounding box center [872, 43] width 8 height 8
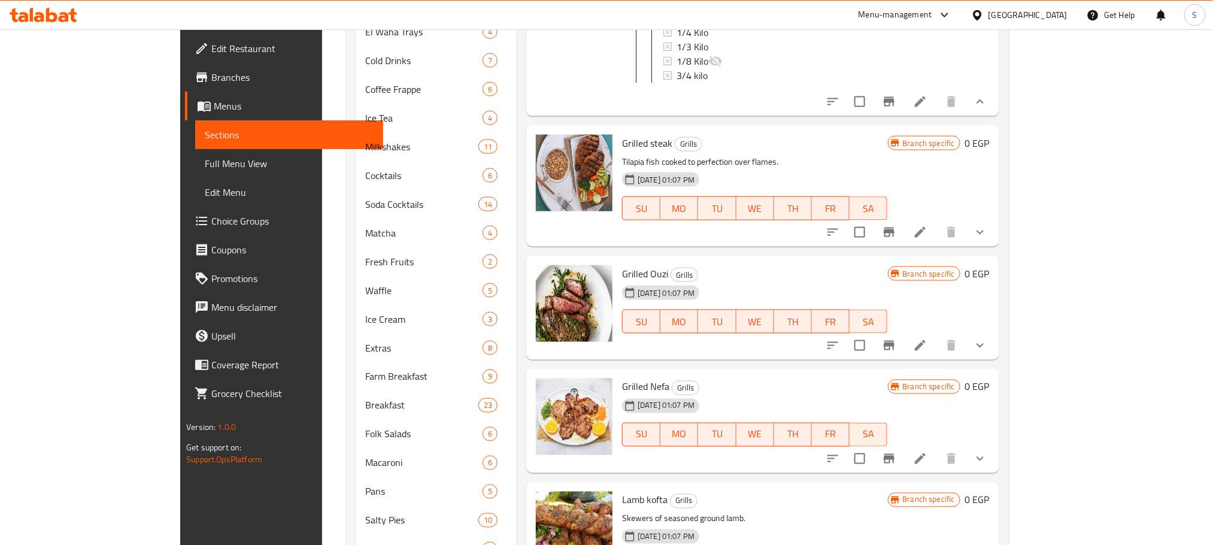
scroll to position [857, 0]
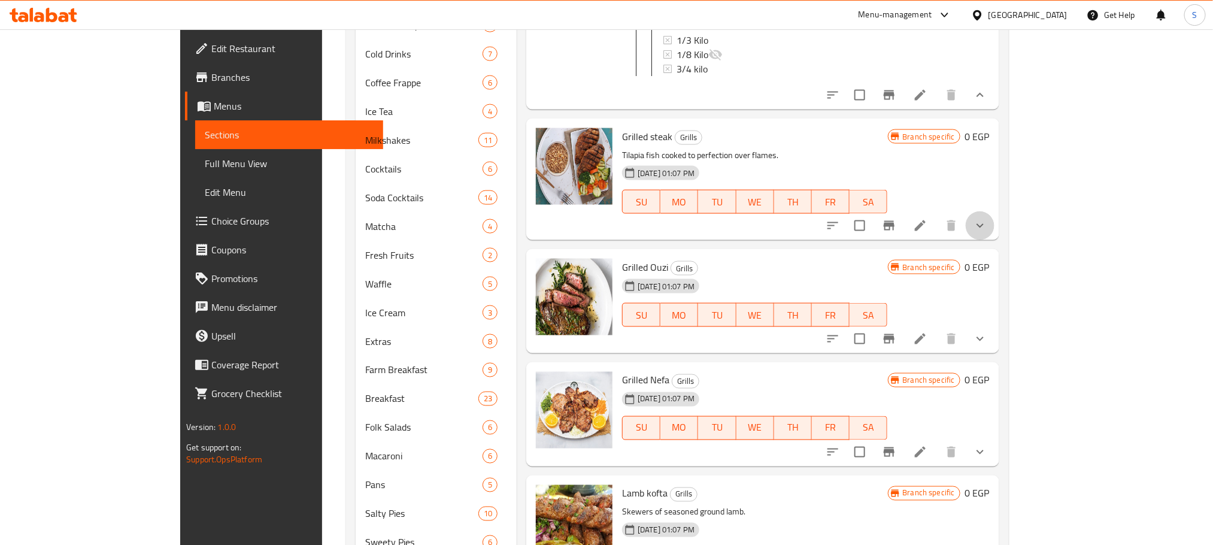
click at [995, 240] on button "show more" at bounding box center [980, 225] width 29 height 29
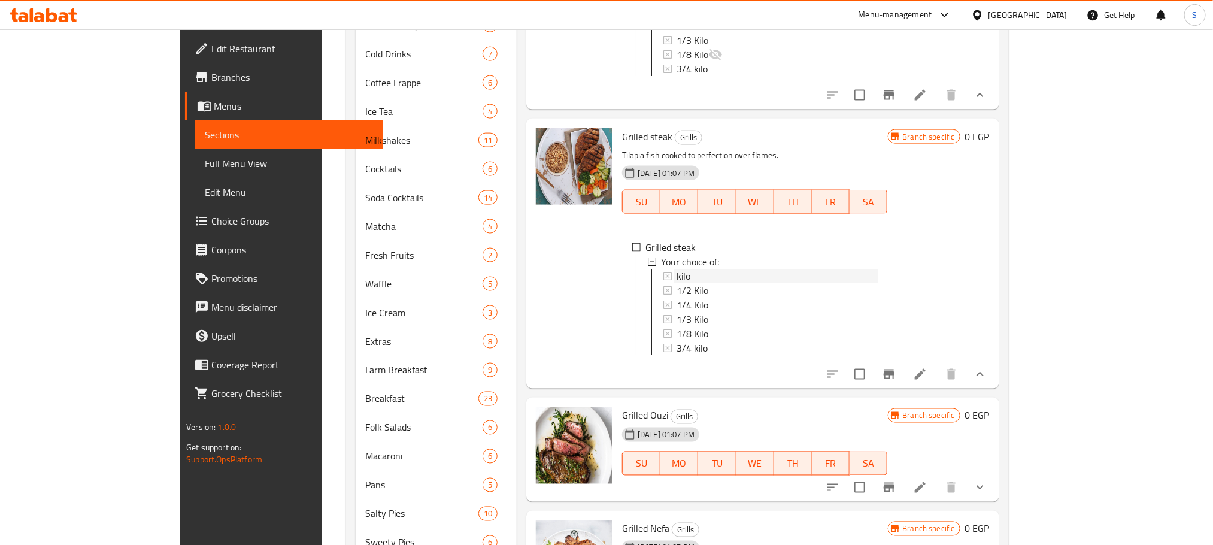
click at [677, 283] on div "kilo" at bounding box center [777, 276] width 201 height 14
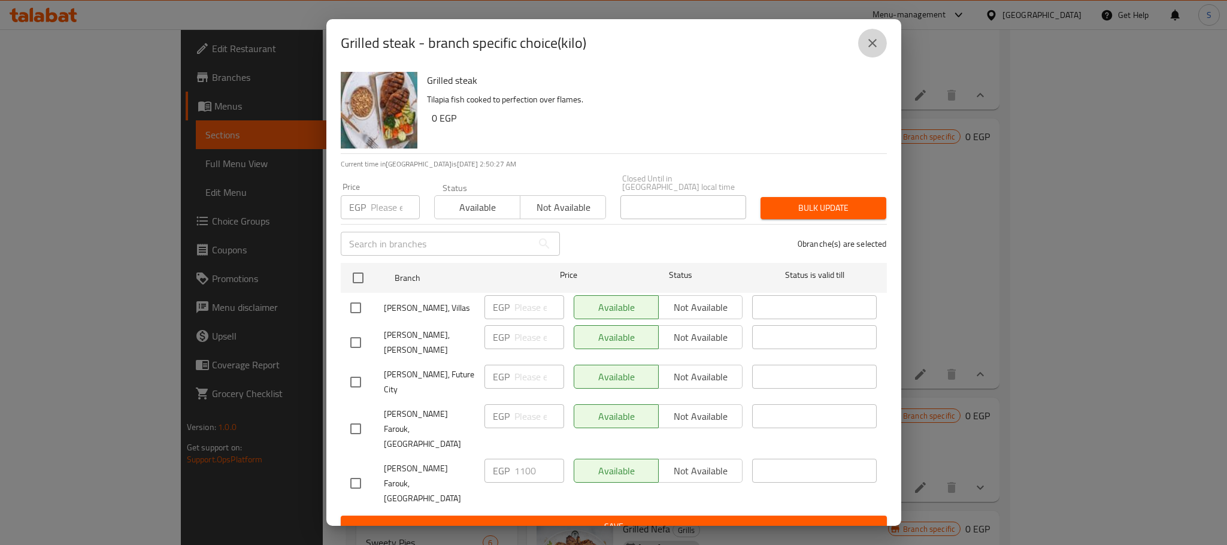
click at [876, 50] on icon "close" at bounding box center [872, 43] width 14 height 14
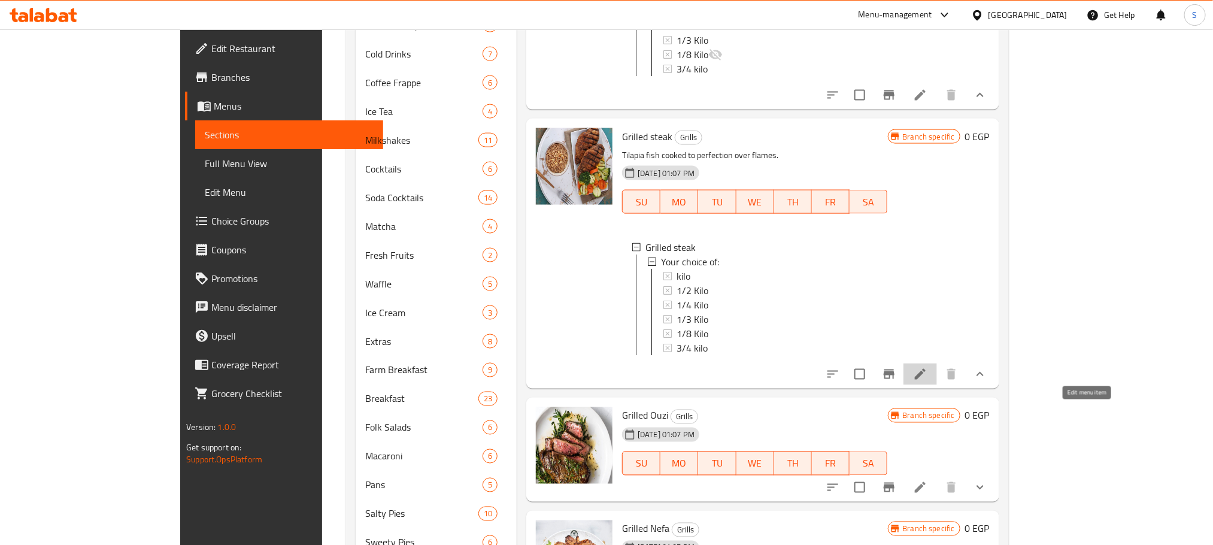
click at [928, 381] on icon at bounding box center [920, 374] width 14 height 14
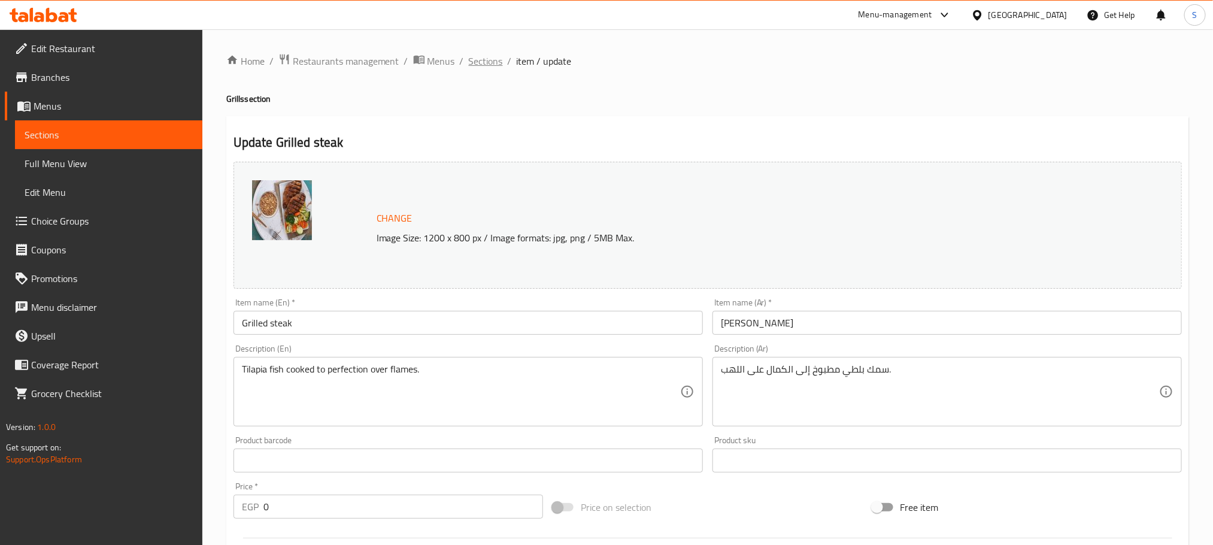
click at [480, 56] on span "Sections" at bounding box center [486, 61] width 34 height 14
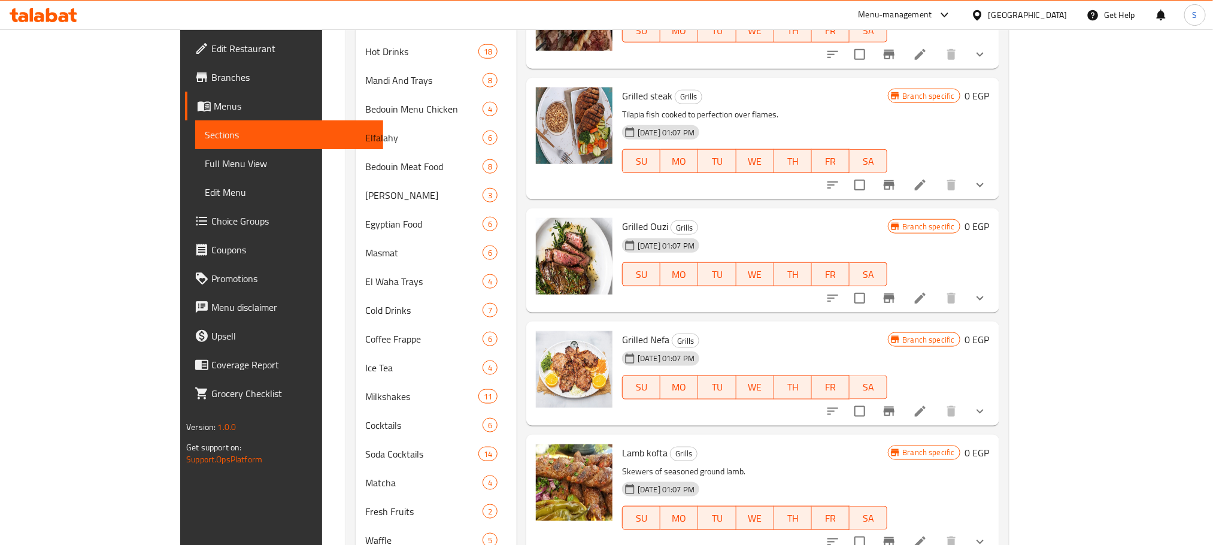
scroll to position [606, 0]
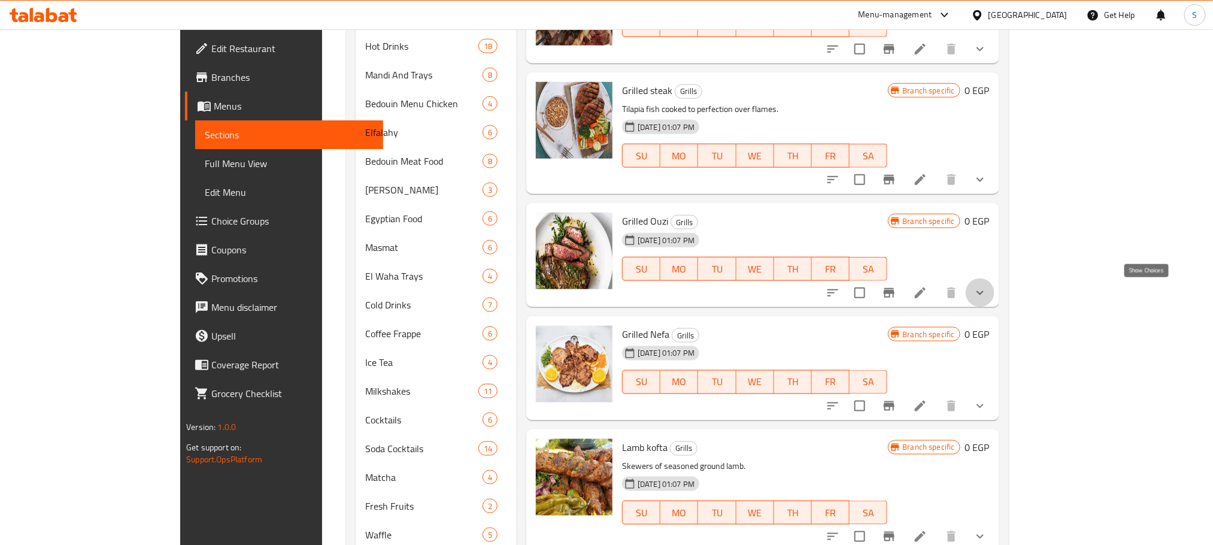
click at [988, 286] on icon "show more" at bounding box center [980, 293] width 14 height 14
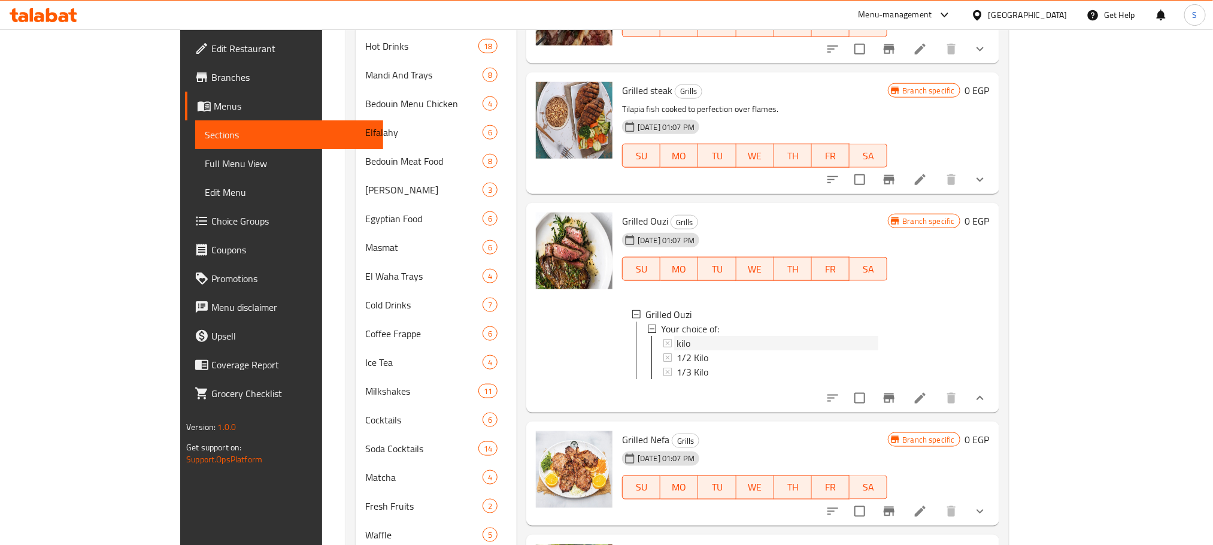
click at [677, 340] on span "kilo" at bounding box center [684, 343] width 14 height 14
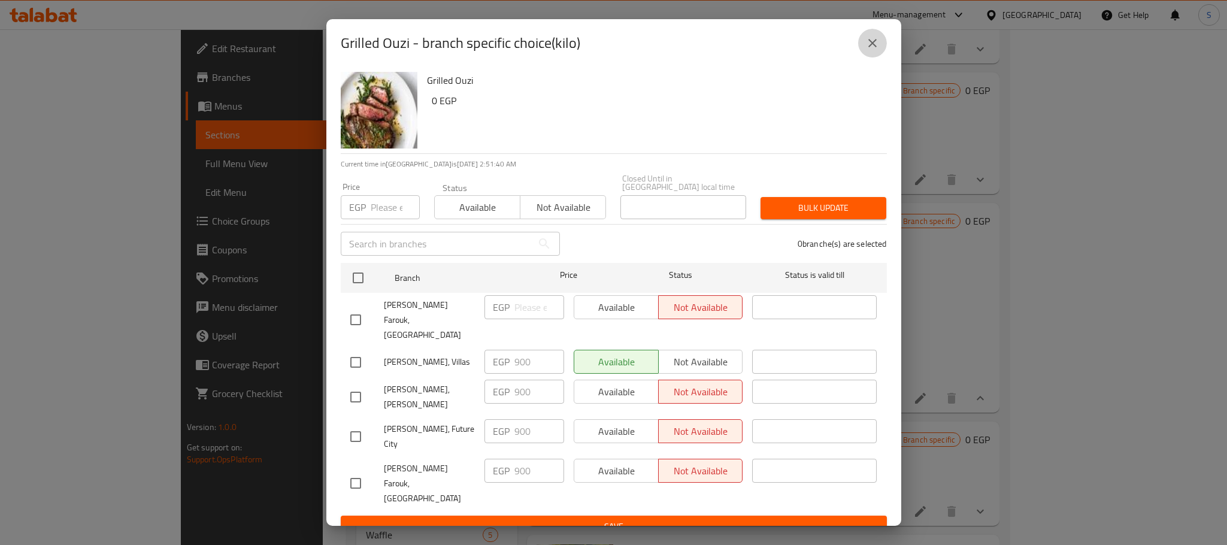
click at [872, 47] on icon "close" at bounding box center [872, 43] width 14 height 14
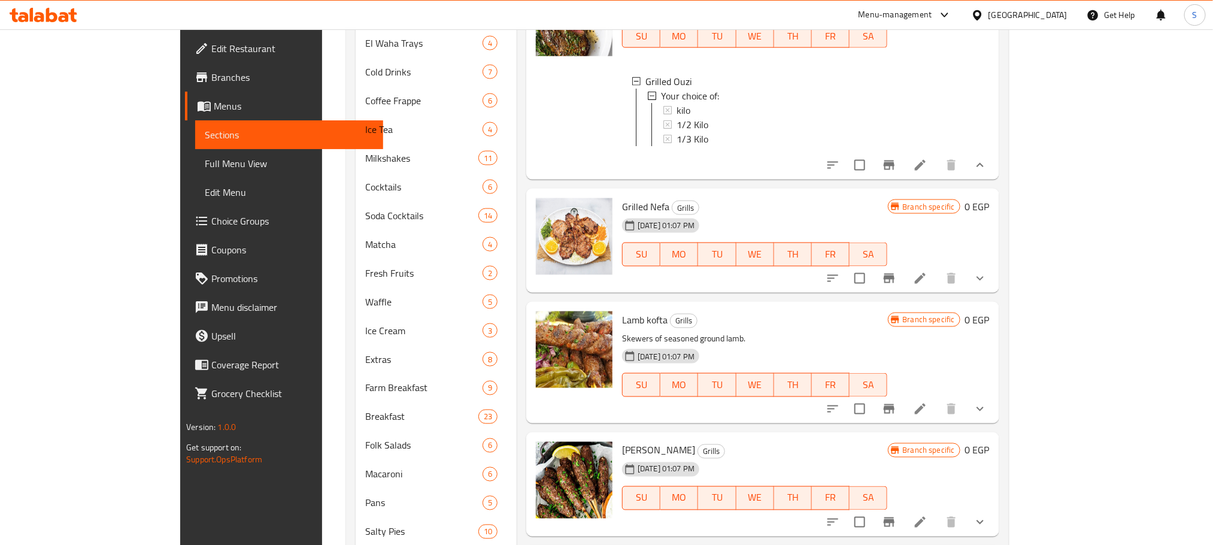
scroll to position [845, 0]
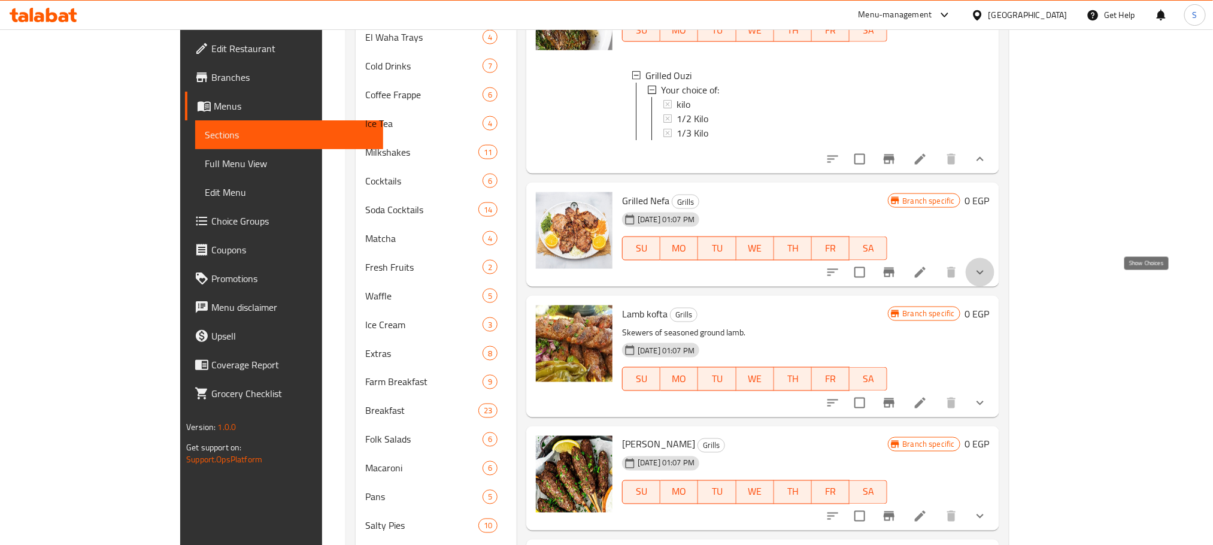
click at [988, 280] on icon "show more" at bounding box center [980, 272] width 14 height 14
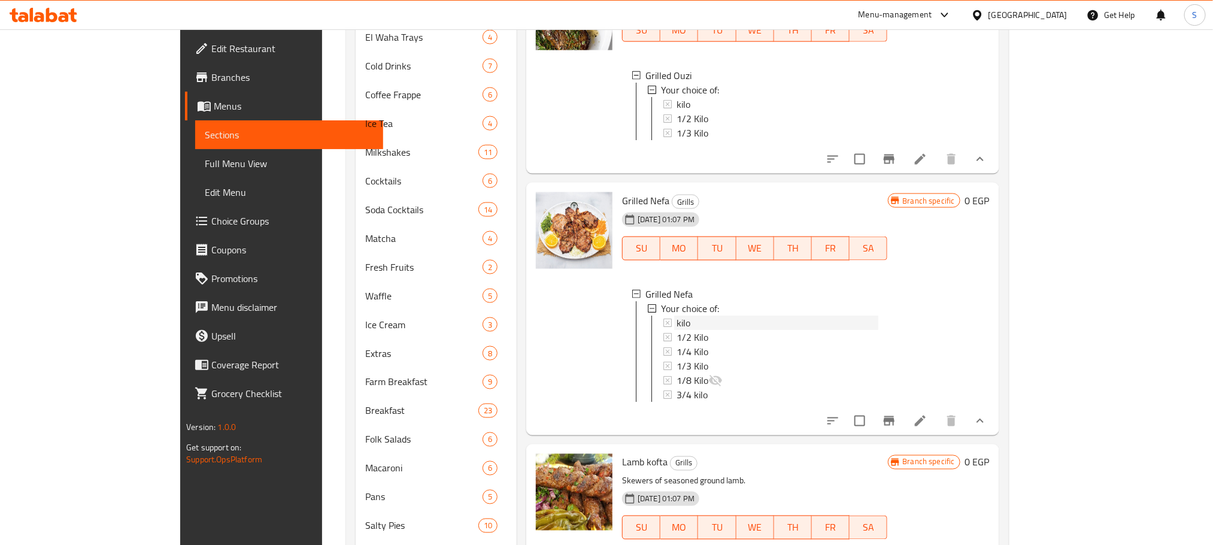
click at [677, 330] on div "kilo" at bounding box center [777, 323] width 201 height 14
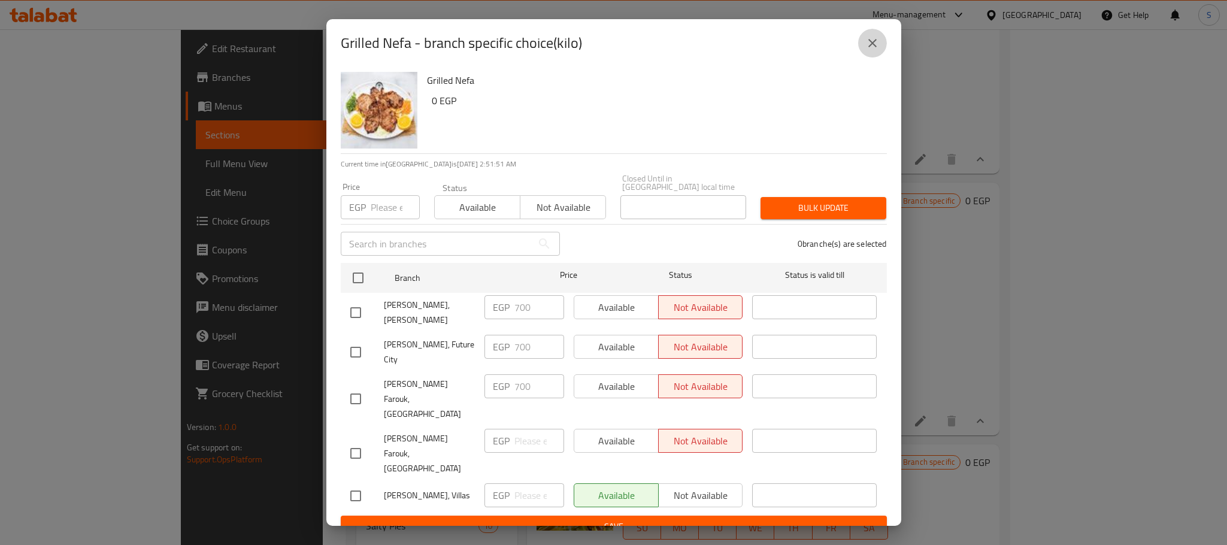
click at [870, 50] on icon "close" at bounding box center [872, 43] width 14 height 14
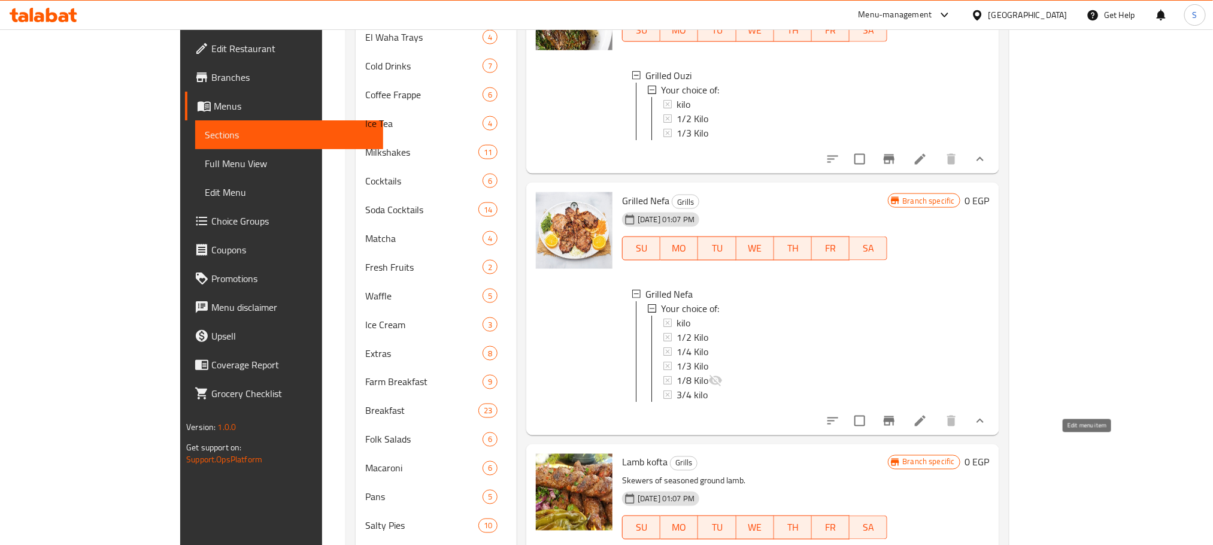
click at [926, 426] on icon at bounding box center [920, 420] width 11 height 11
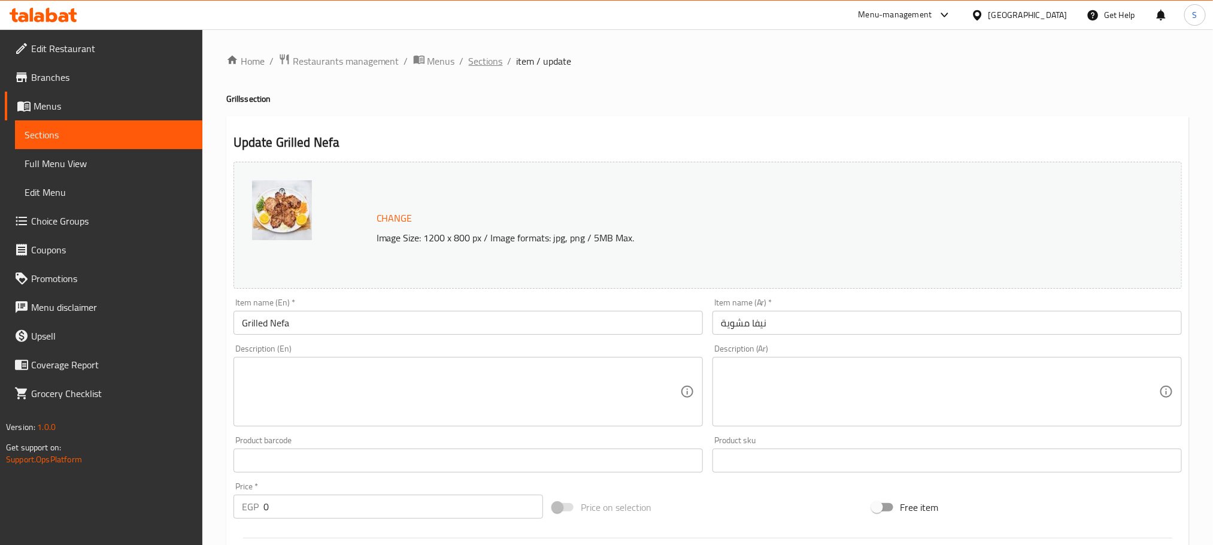
click at [487, 65] on span "Sections" at bounding box center [486, 61] width 34 height 14
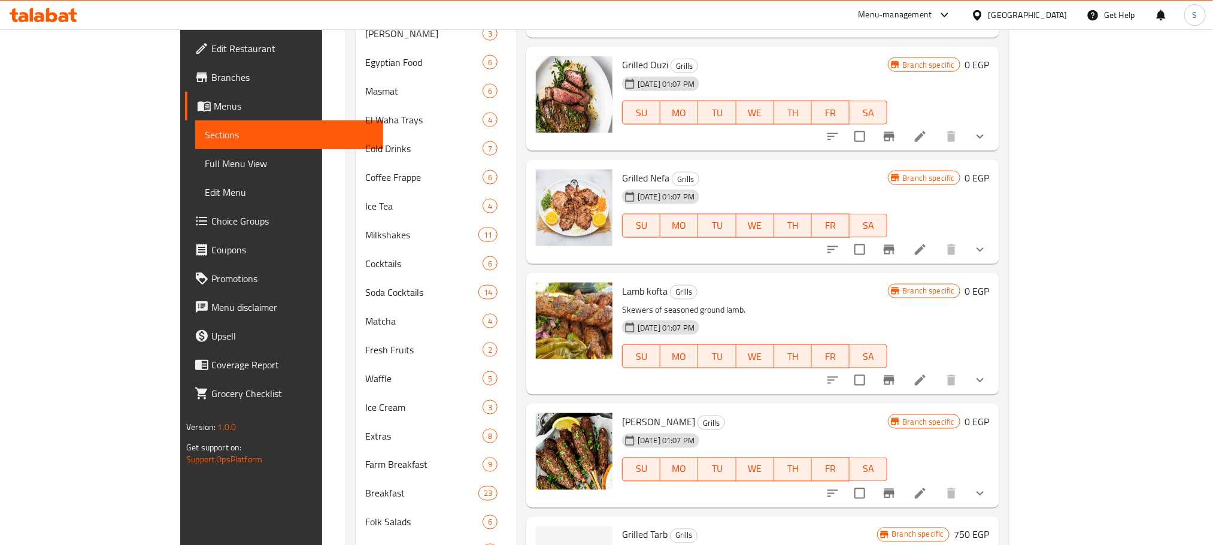
scroll to position [771, 0]
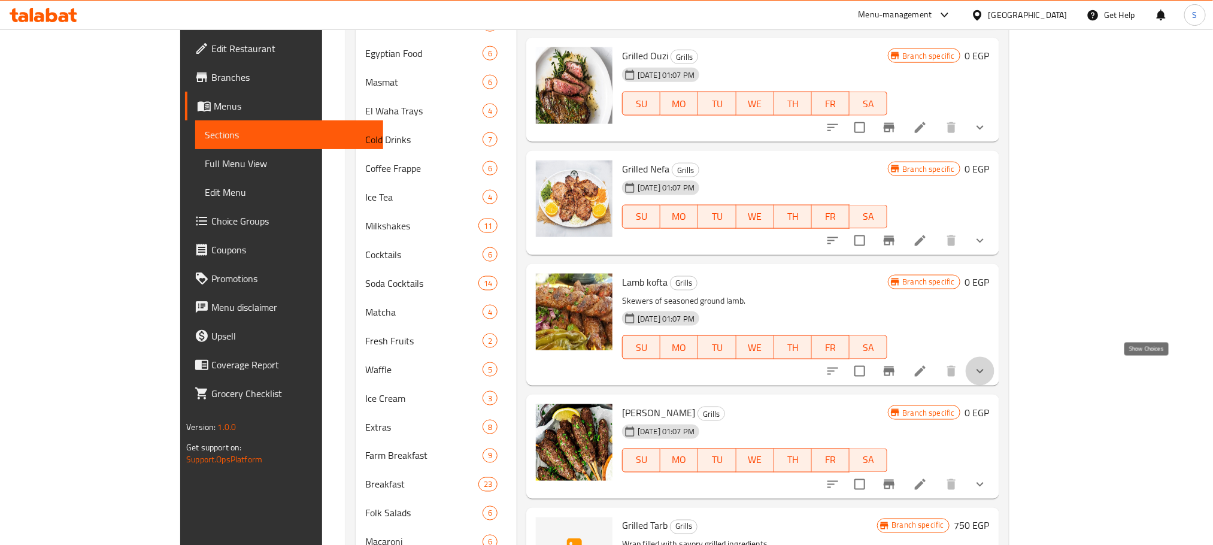
click at [988, 369] on icon "show more" at bounding box center [980, 371] width 14 height 14
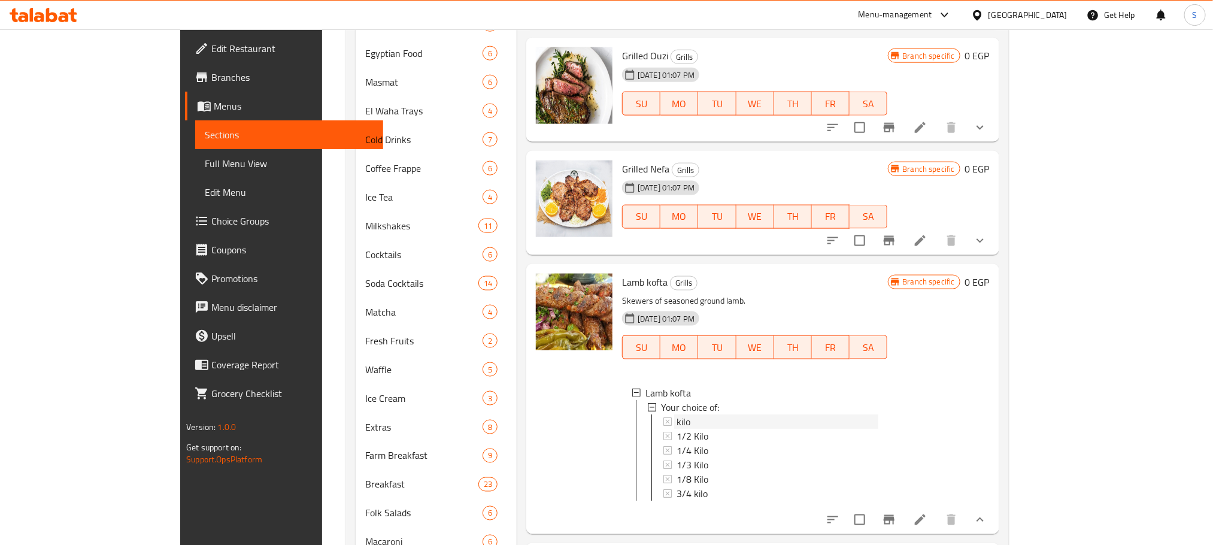
click at [716, 421] on div "kilo" at bounding box center [777, 421] width 201 height 14
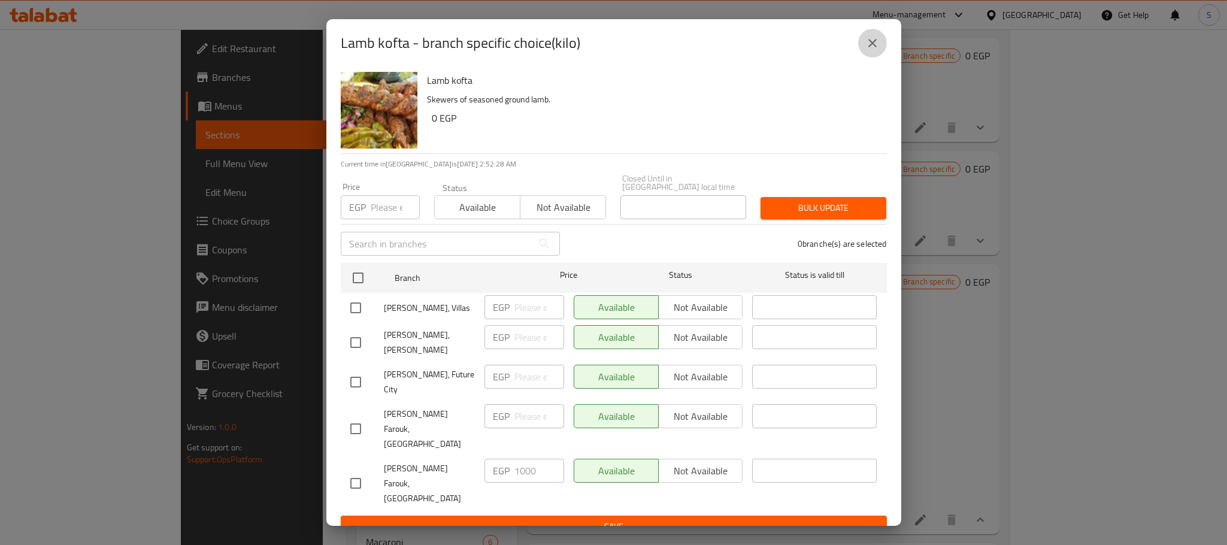
click at [874, 50] on icon "close" at bounding box center [872, 43] width 14 height 14
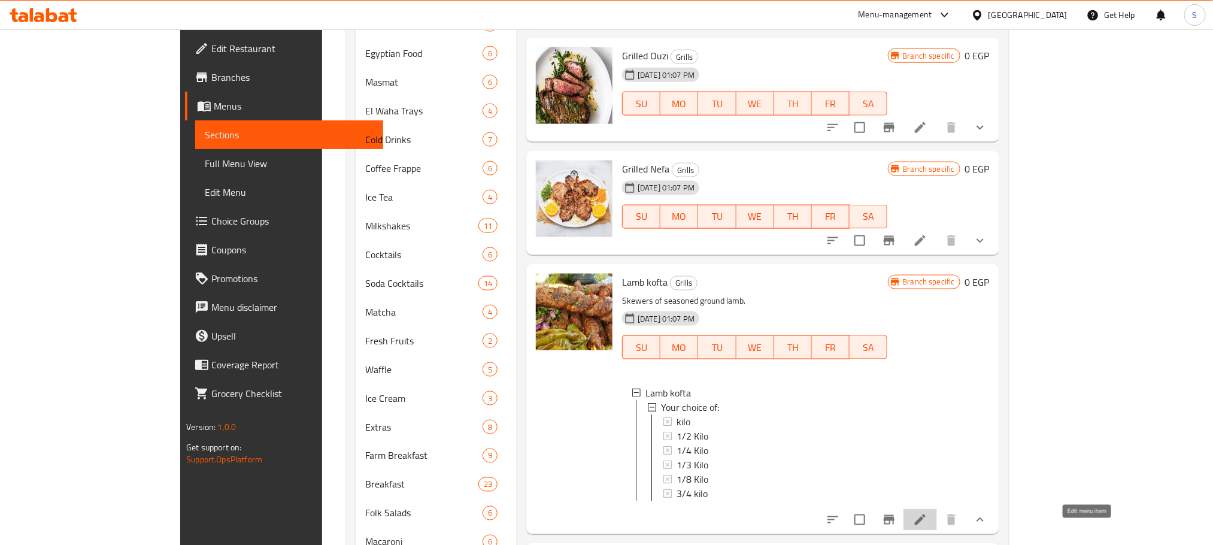
click at [926, 525] on icon at bounding box center [920, 519] width 11 height 11
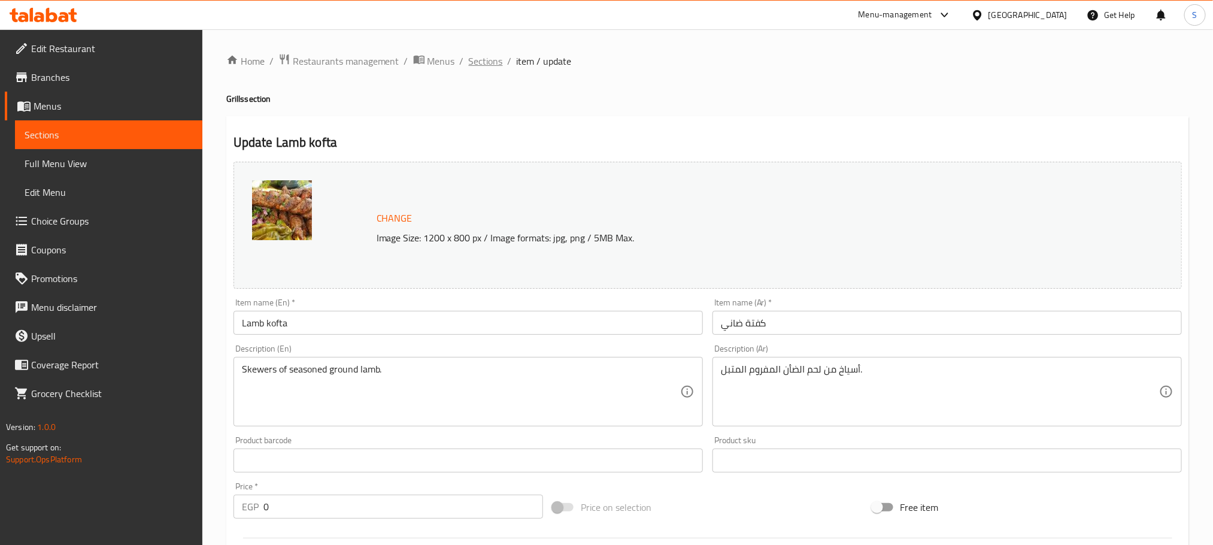
click at [481, 60] on span "Sections" at bounding box center [486, 61] width 34 height 14
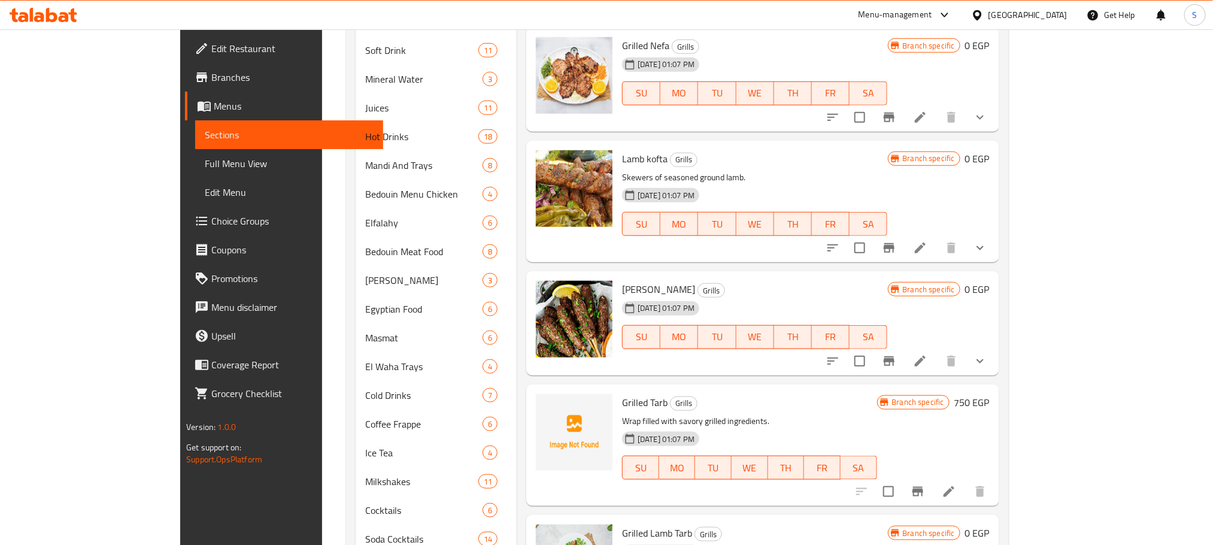
scroll to position [509, 0]
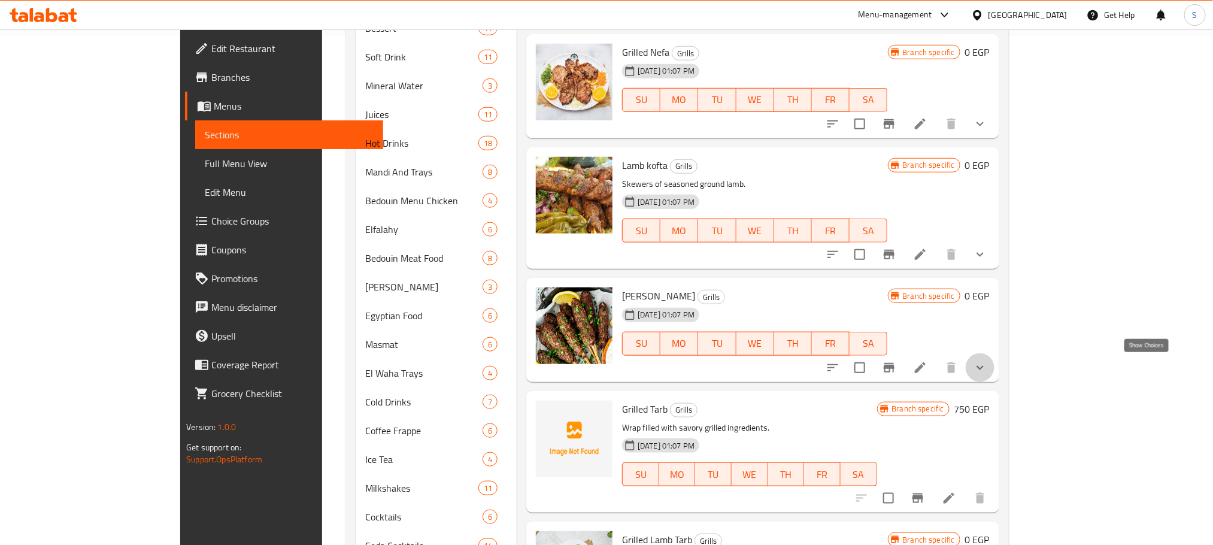
click at [988, 365] on icon "show more" at bounding box center [980, 368] width 14 height 14
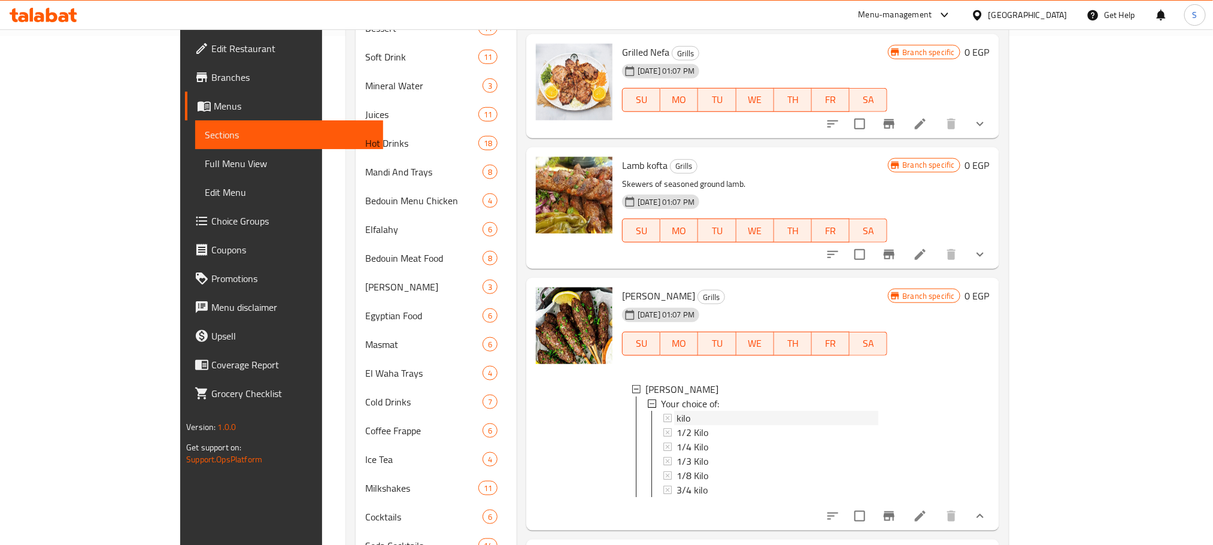
click at [677, 419] on div "kilo" at bounding box center [777, 418] width 201 height 14
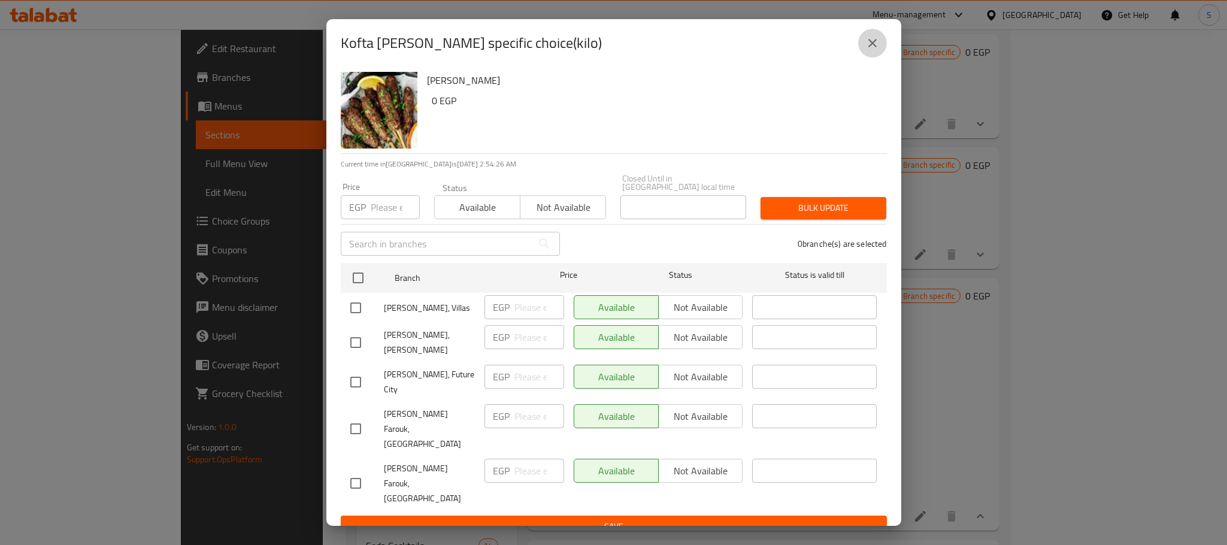
click at [877, 50] on icon "close" at bounding box center [872, 43] width 14 height 14
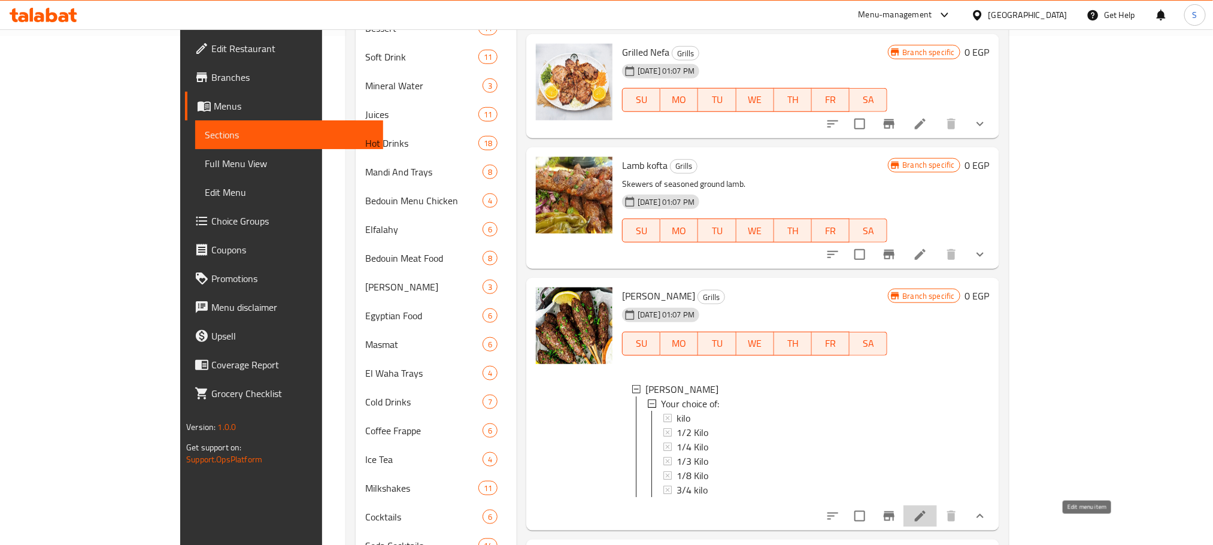
click at [928, 523] on icon at bounding box center [920, 516] width 14 height 14
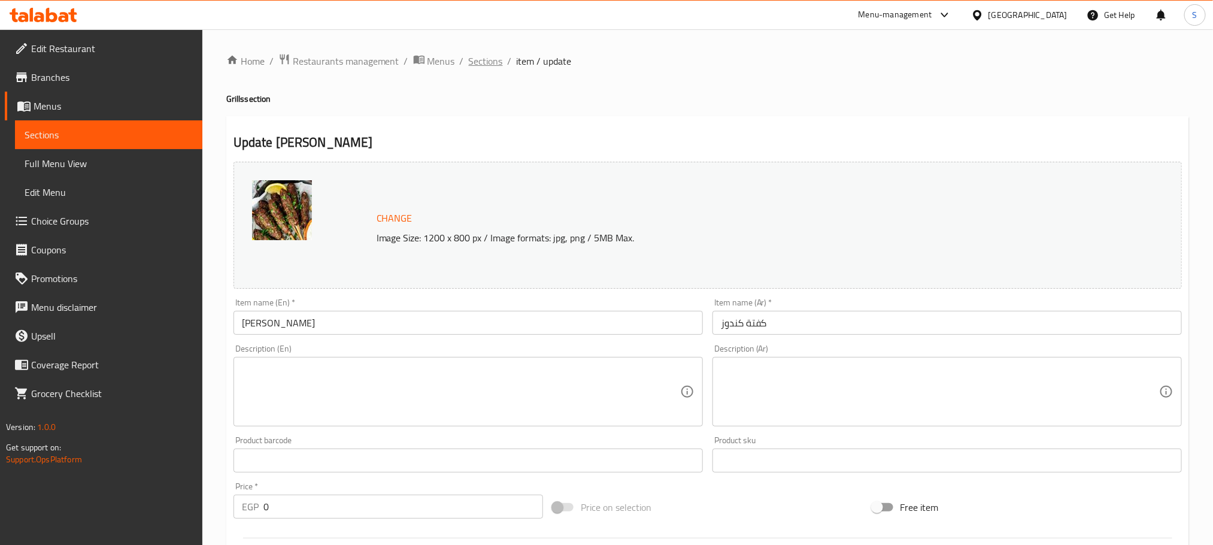
click at [478, 63] on span "Sections" at bounding box center [486, 61] width 34 height 14
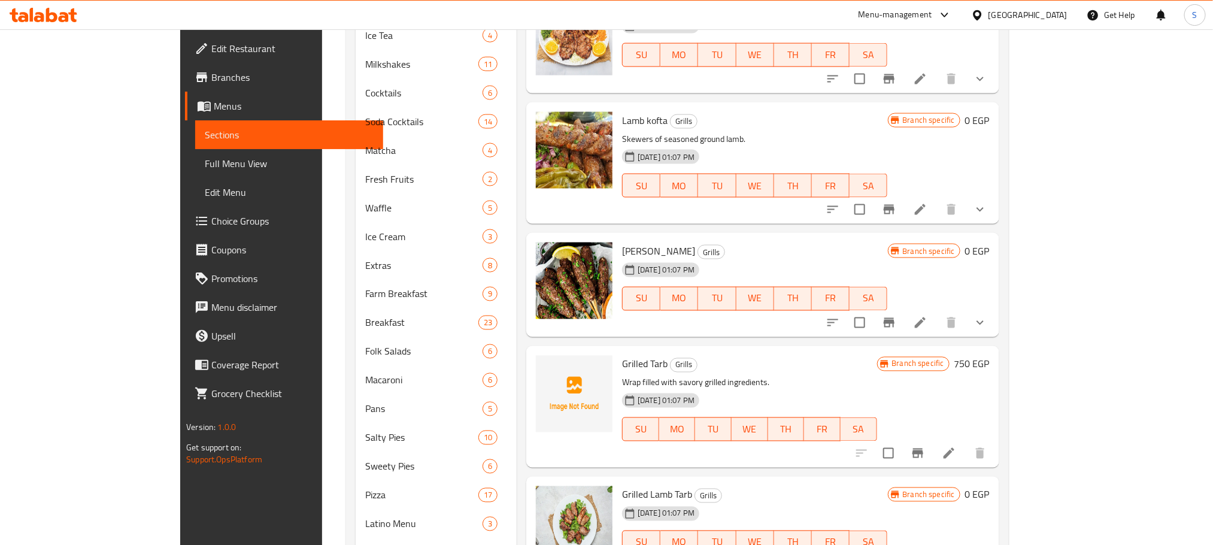
scroll to position [936, 0]
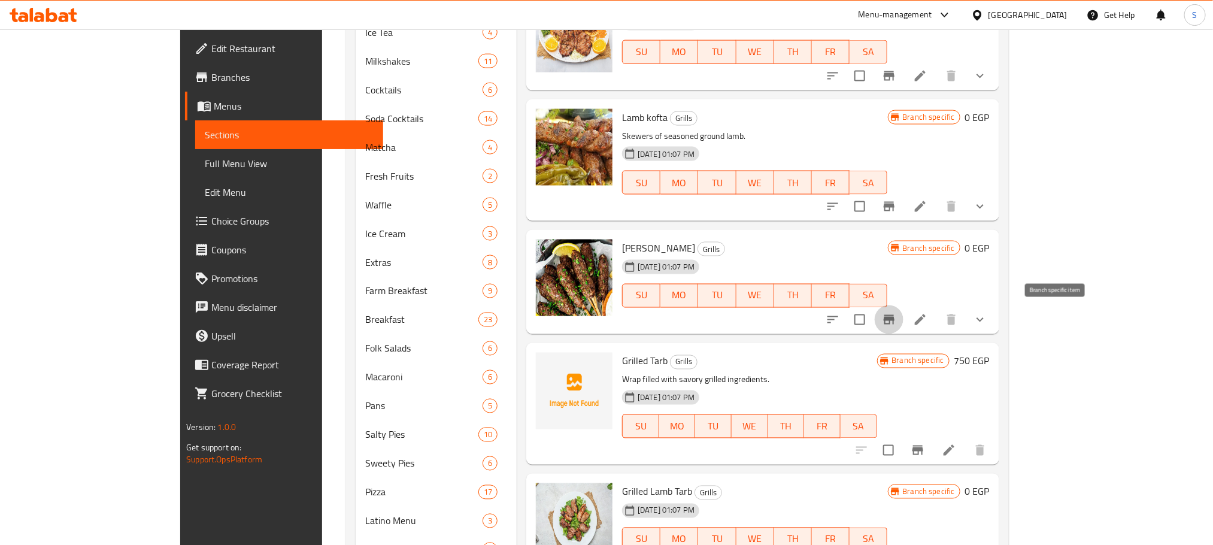
click at [895, 320] on icon "Branch-specific-item" at bounding box center [889, 320] width 11 height 10
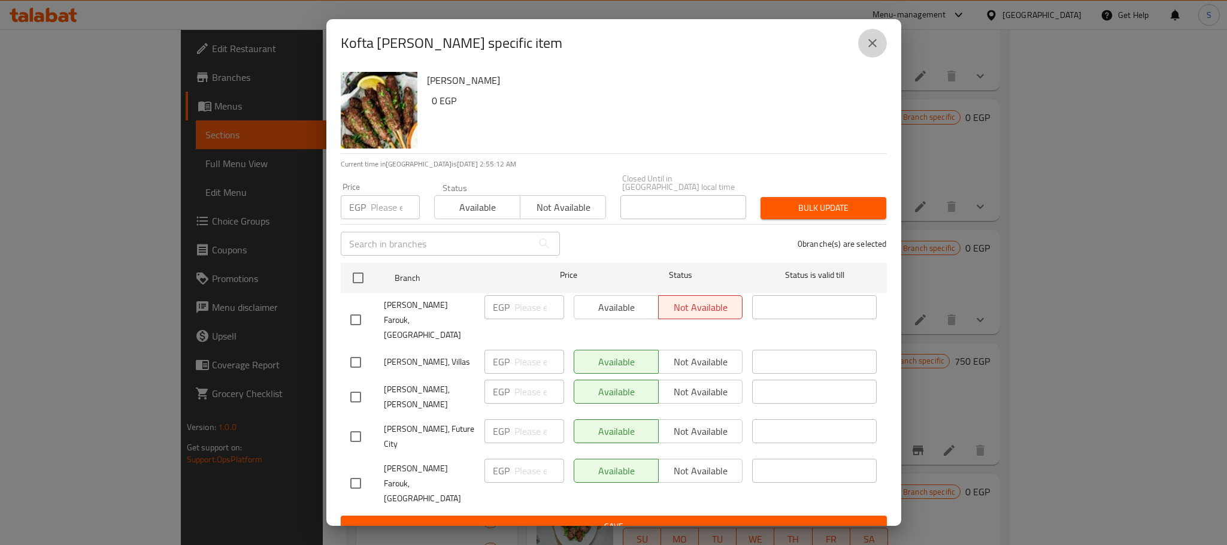
click at [871, 50] on icon "close" at bounding box center [872, 43] width 14 height 14
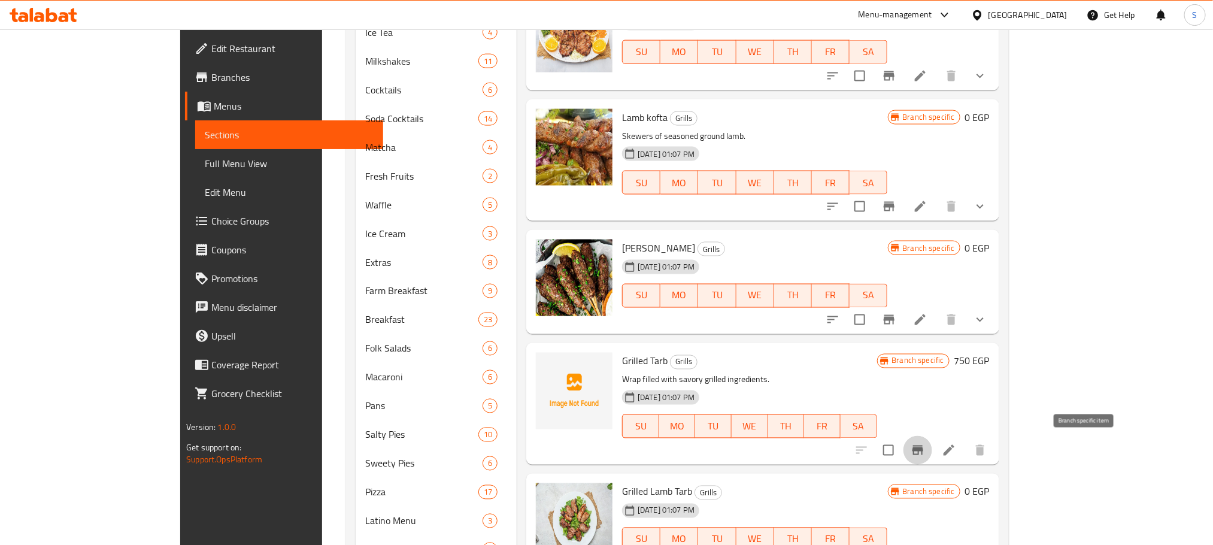
click at [923, 450] on icon "Branch-specific-item" at bounding box center [918, 451] width 11 height 10
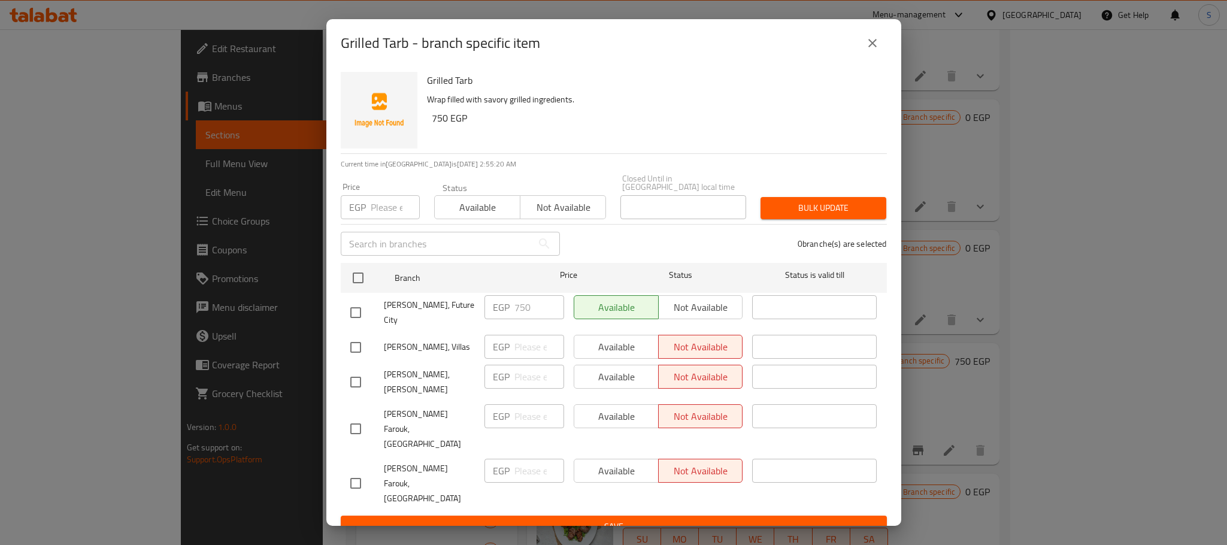
click at [346, 342] on input "checkbox" at bounding box center [355, 347] width 25 height 25
checkbox input "true"
click at [593, 346] on span "Available" at bounding box center [616, 346] width 75 height 17
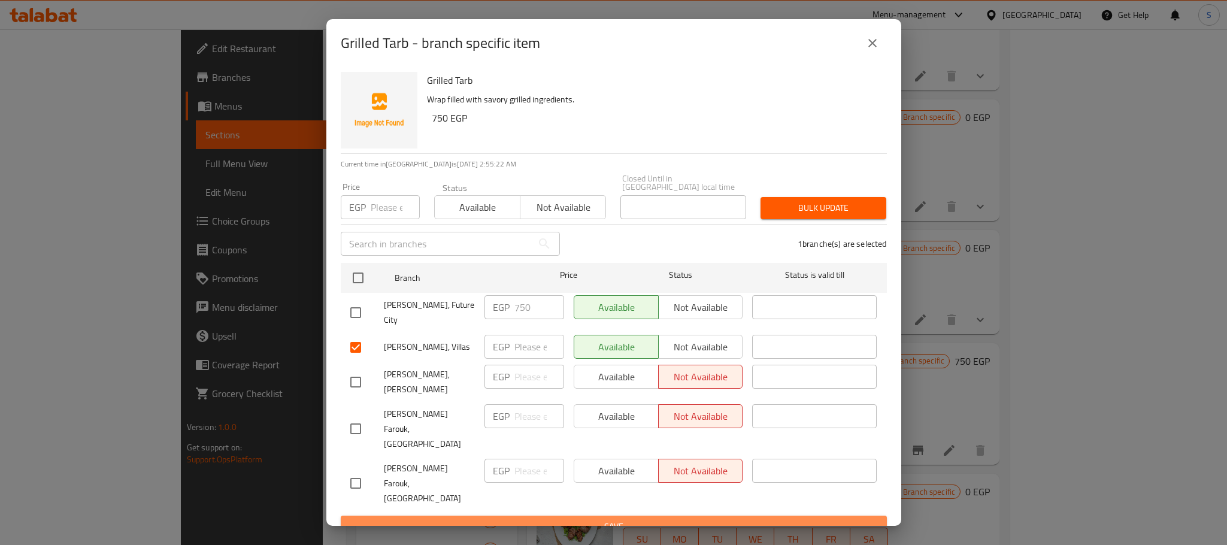
click at [650, 519] on span "Save" at bounding box center [613, 526] width 527 height 15
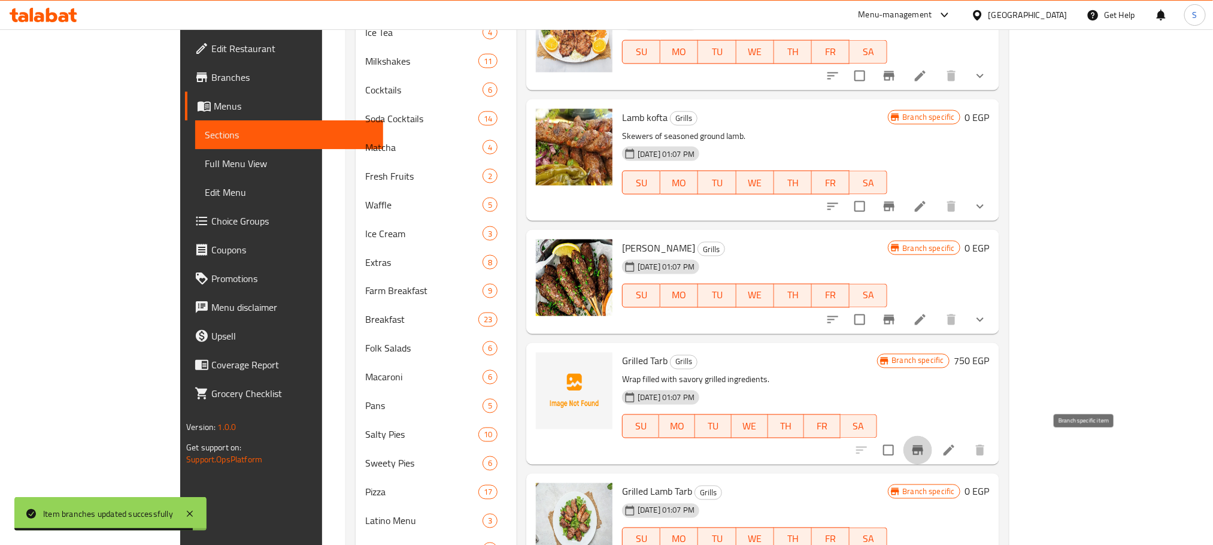
click at [923, 450] on icon "Branch-specific-item" at bounding box center [918, 451] width 11 height 10
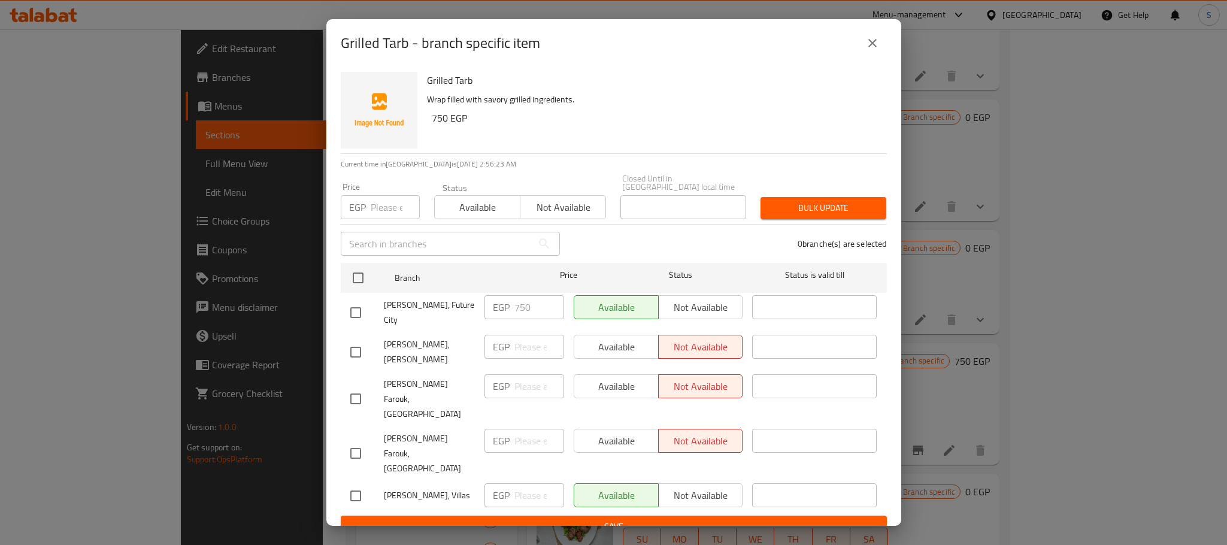
click at [870, 47] on icon "close" at bounding box center [872, 43] width 8 height 8
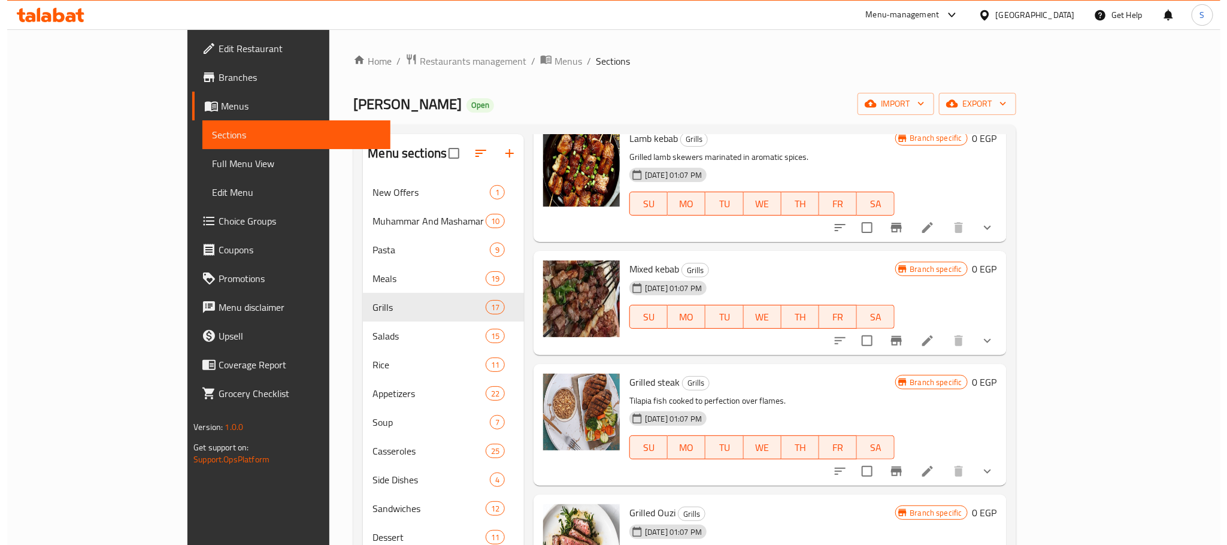
scroll to position [0, 0]
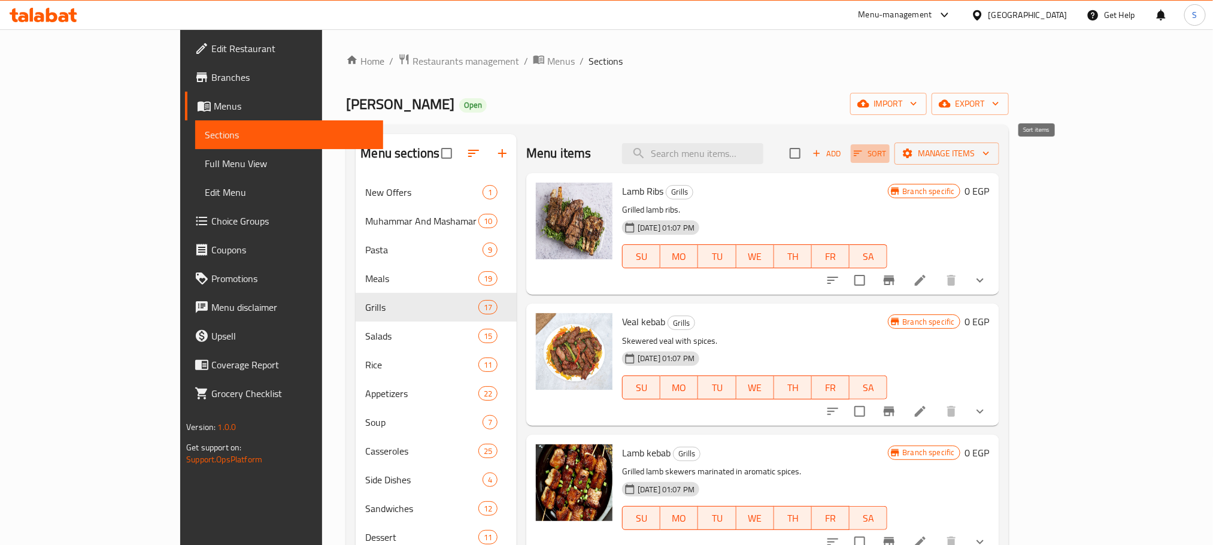
click at [887, 148] on span "Sort" at bounding box center [870, 154] width 33 height 14
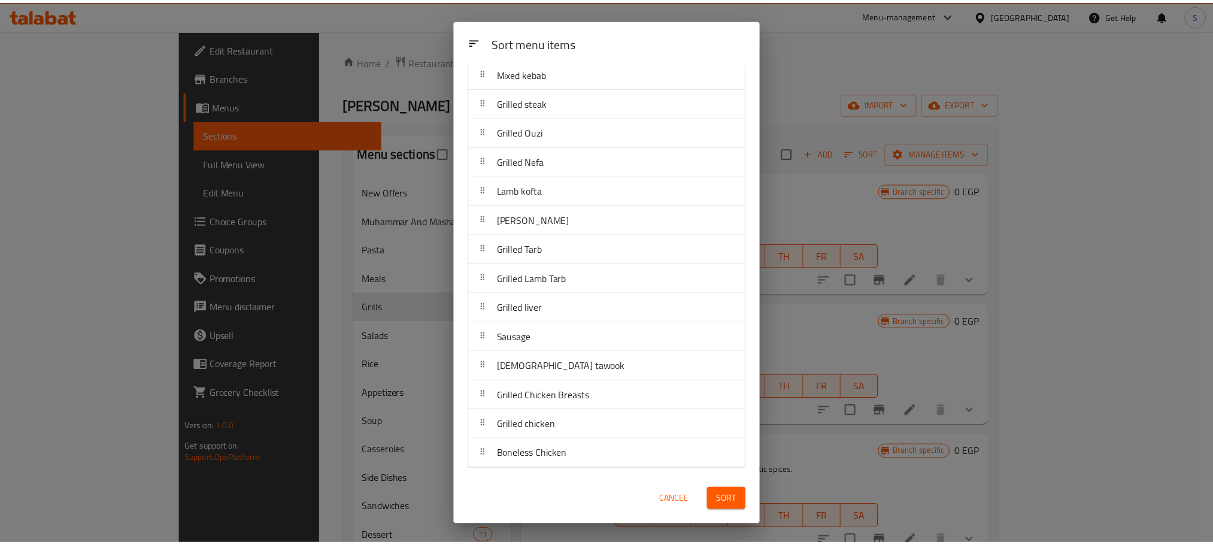
scroll to position [131, 0]
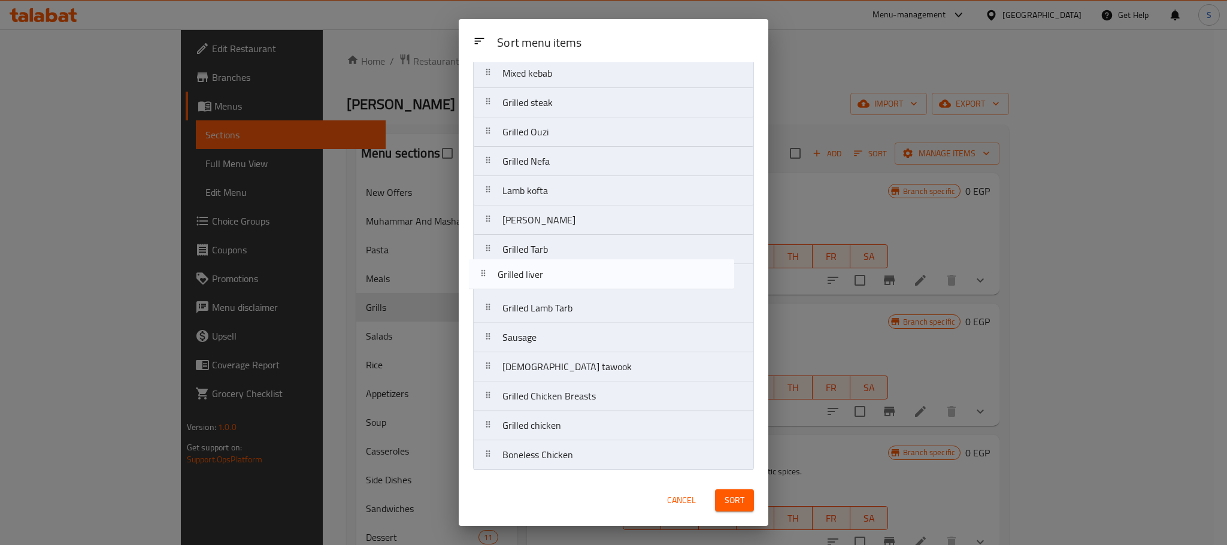
drag, startPoint x: 590, startPoint y: 313, endPoint x: 581, endPoint y: 275, distance: 38.8
click at [581, 275] on nav "Lamb Ribs Veal kebab Lamb kebab Mixed kebab Grilled steak Grilled Ouzi Grilled …" at bounding box center [613, 220] width 281 height 500
drag, startPoint x: 541, startPoint y: 347, endPoint x: 550, endPoint y: 304, distance: 44.0
click at [550, 304] on nav "Lamb Ribs Veal kebab Lamb kebab Mixed kebab Grilled steak Grilled Ouzi Grilled …" at bounding box center [613, 220] width 281 height 500
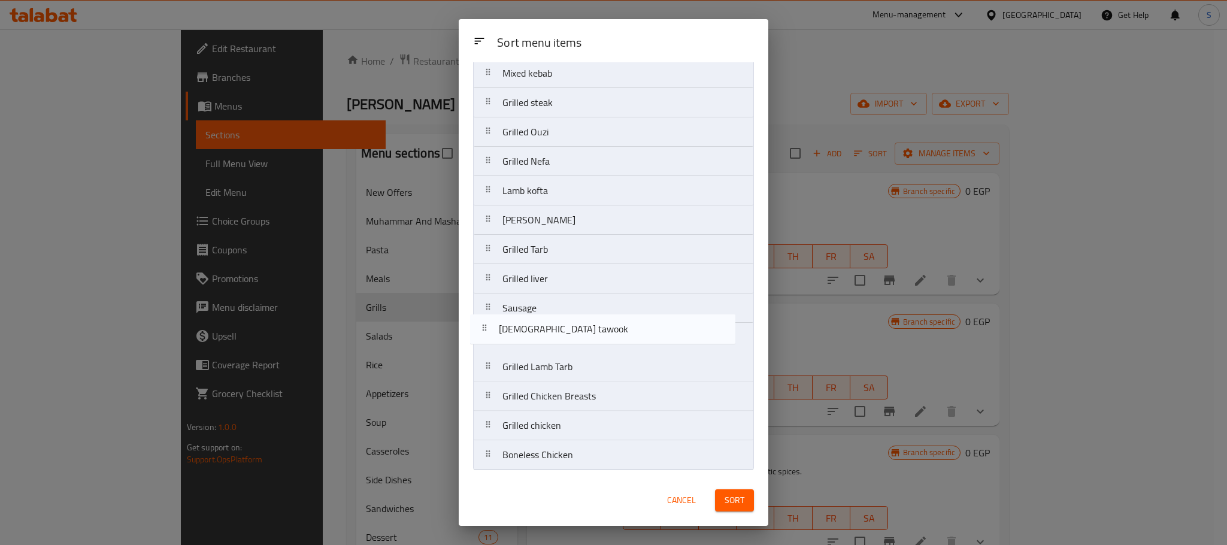
drag, startPoint x: 561, startPoint y: 372, endPoint x: 557, endPoint y: 332, distance: 40.3
click at [557, 332] on nav "Lamb Ribs Veal kebab Lamb kebab Mixed kebab Grilled steak Grilled Ouzi Grilled …" at bounding box center [613, 220] width 281 height 500
drag, startPoint x: 547, startPoint y: 402, endPoint x: 548, endPoint y: 377, distance: 25.2
click at [548, 377] on nav "Lamb Ribs Veal kebab Lamb kebab Mixed kebab Grilled steak Grilled Ouzi Grilled …" at bounding box center [613, 220] width 281 height 500
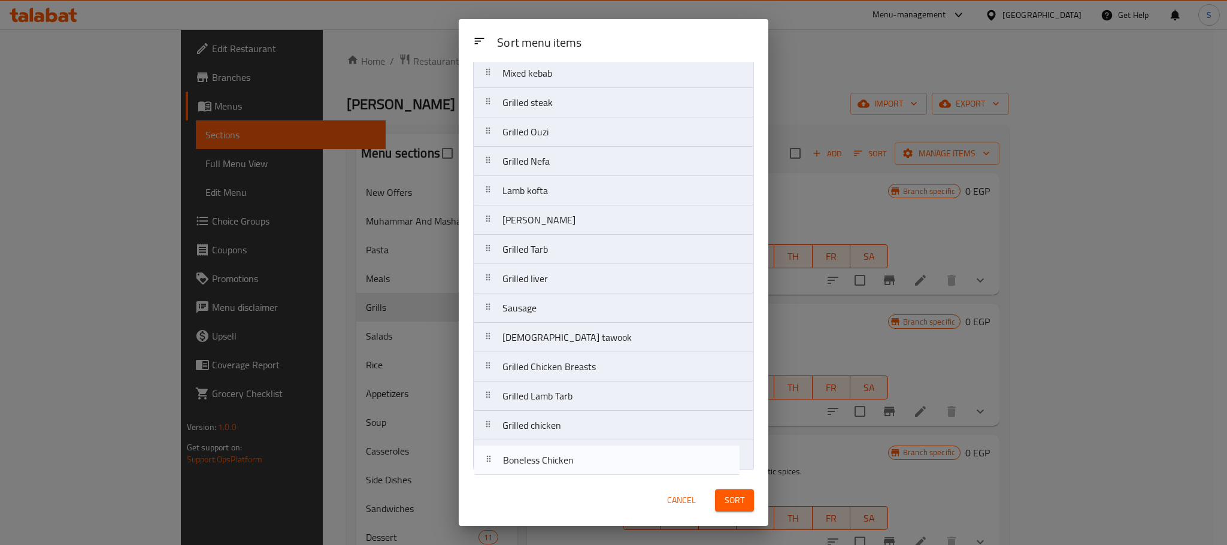
click at [550, 440] on nav "Lamb Ribs Veal kebab Lamb kebab Mixed kebab Grilled steak Grilled Ouzi Grilled …" at bounding box center [613, 220] width 281 height 500
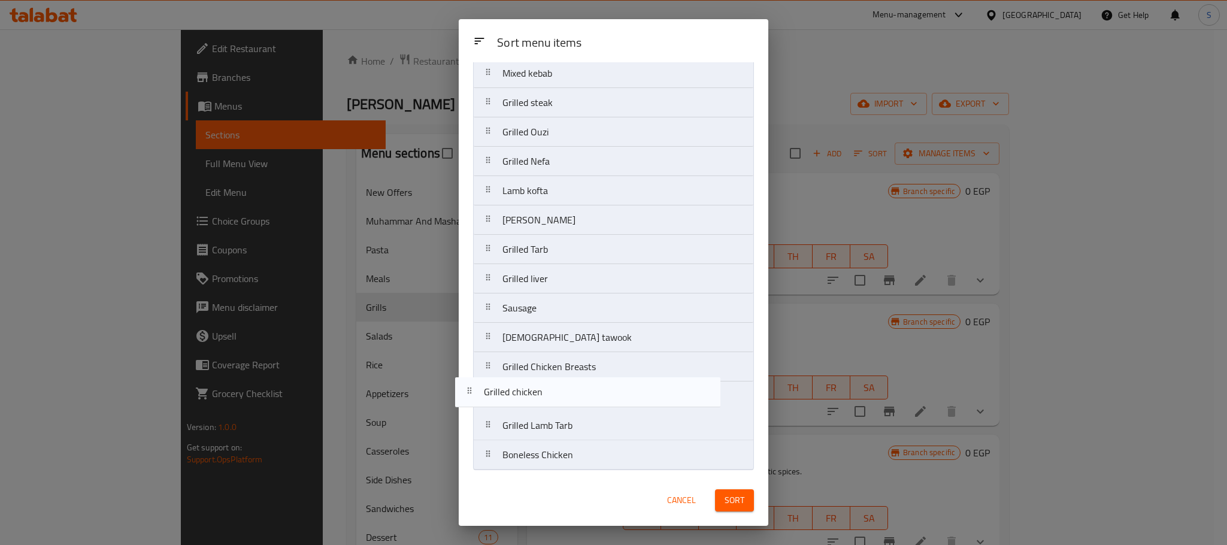
drag, startPoint x: 540, startPoint y: 430, endPoint x: 518, endPoint y: 393, distance: 42.4
click at [518, 393] on nav "Lamb Ribs Veal kebab Lamb kebab Mixed kebab Grilled steak Grilled Ouzi Grilled …" at bounding box center [613, 220] width 281 height 500
drag, startPoint x: 538, startPoint y: 466, endPoint x: 535, endPoint y: 426, distance: 39.6
click at [535, 426] on nav "Lamb Ribs Veal kebab Lamb kebab Mixed kebab Grilled steak Grilled Ouzi Grilled …" at bounding box center [613, 220] width 281 height 500
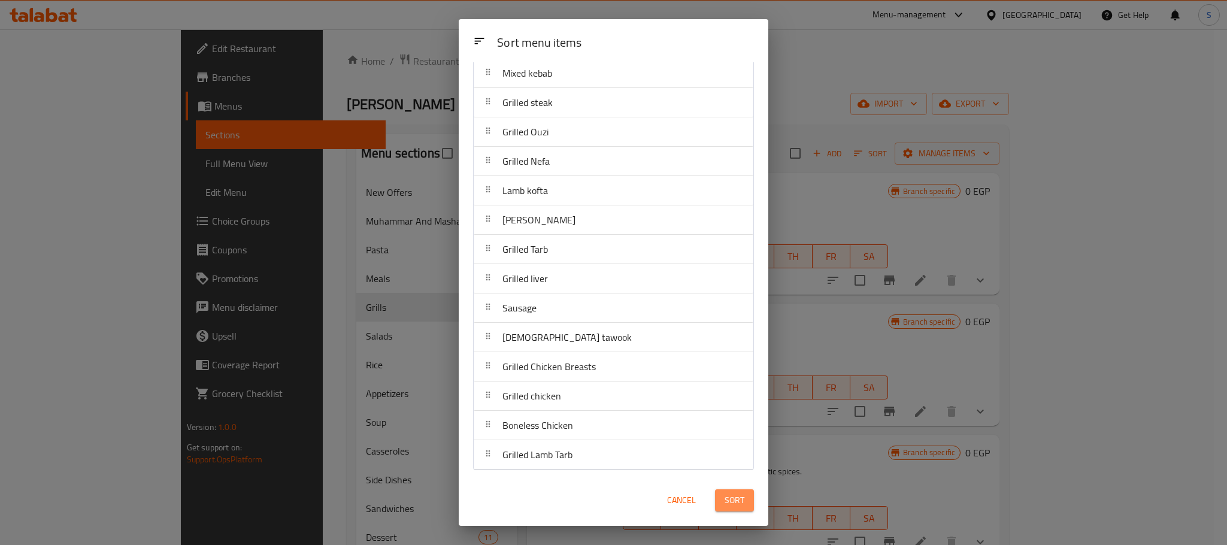
click at [746, 502] on button "Sort" at bounding box center [734, 500] width 39 height 22
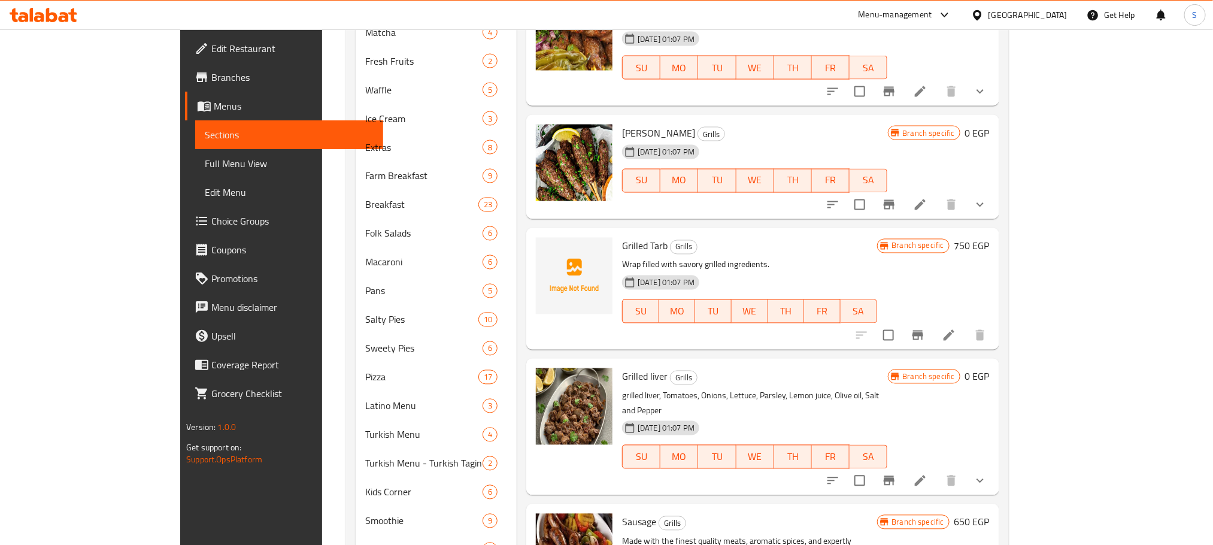
scroll to position [1095, 0]
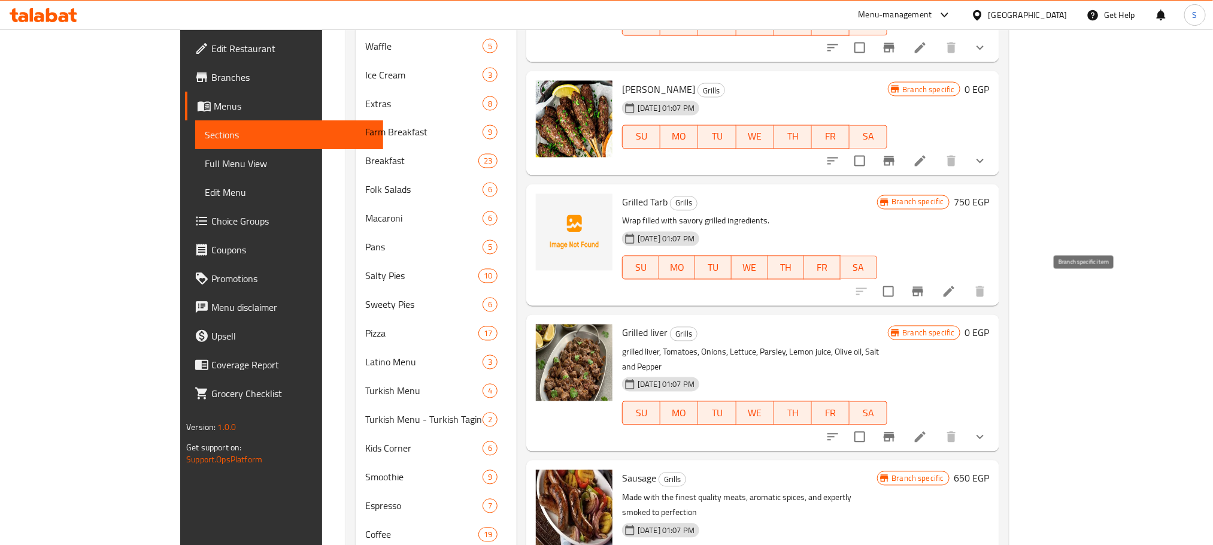
click at [925, 284] on icon "Branch-specific-item" at bounding box center [918, 291] width 14 height 14
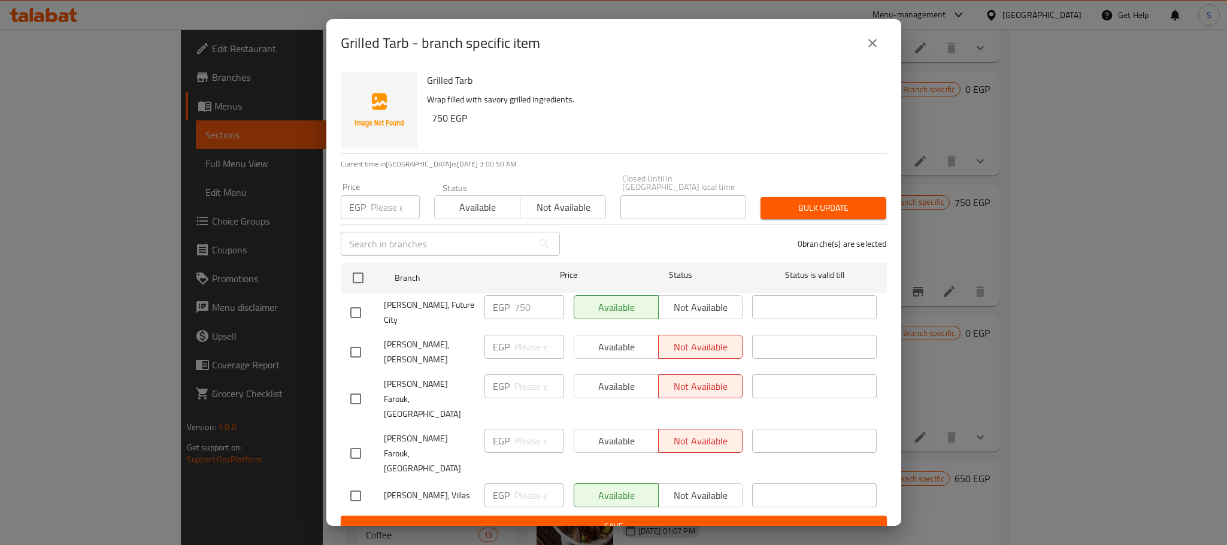
click at [876, 49] on icon "close" at bounding box center [872, 43] width 14 height 14
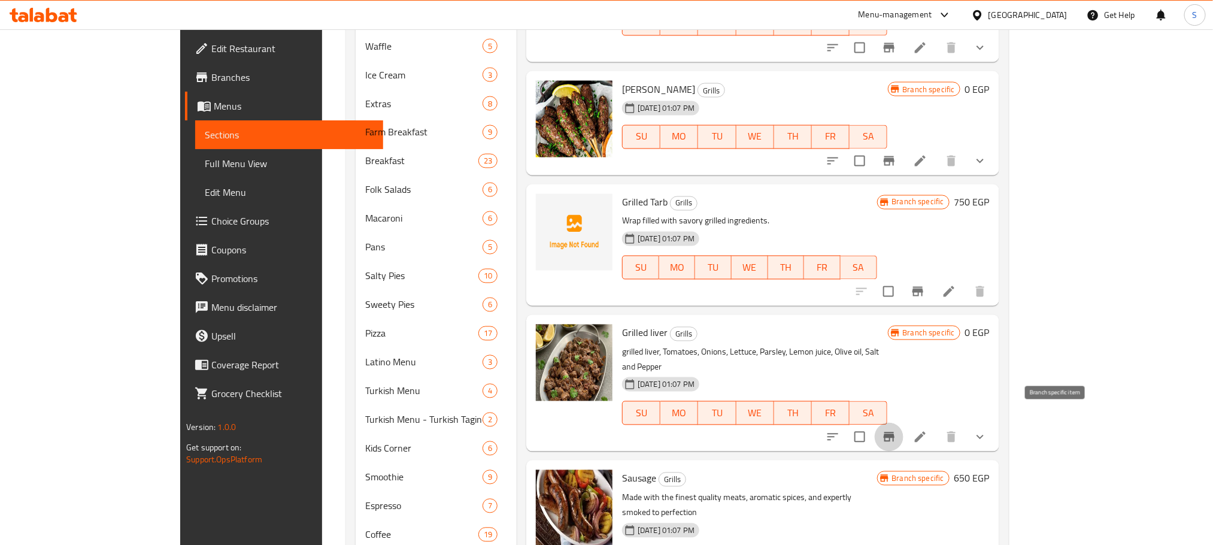
click at [896, 430] on icon "Branch-specific-item" at bounding box center [889, 437] width 14 height 14
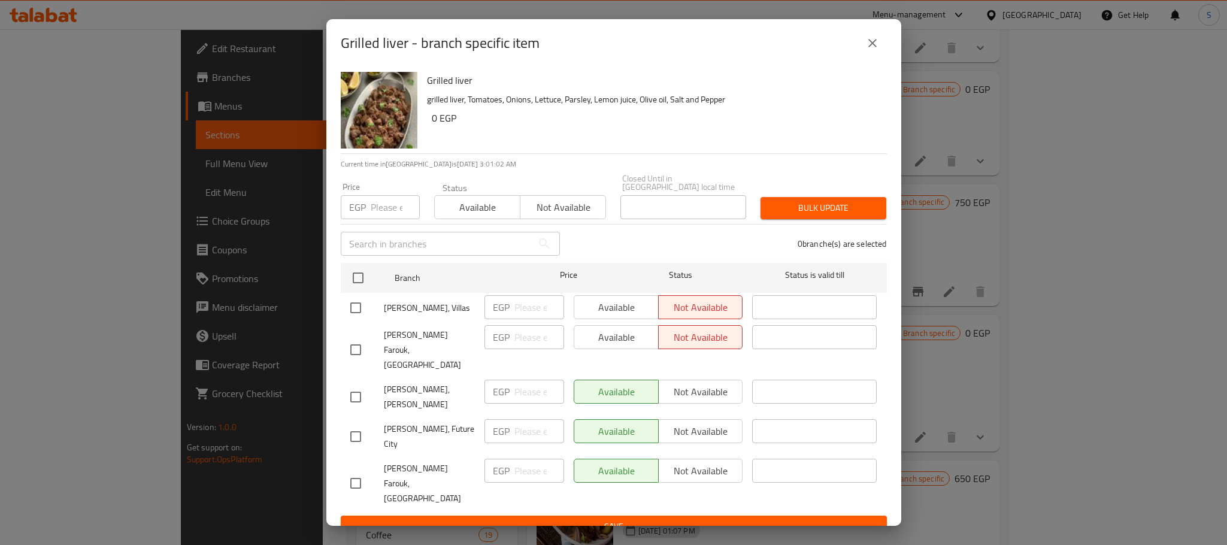
click at [349, 311] on input "checkbox" at bounding box center [355, 307] width 25 height 25
checkbox input "true"
click at [618, 313] on span "Available" at bounding box center [616, 307] width 75 height 17
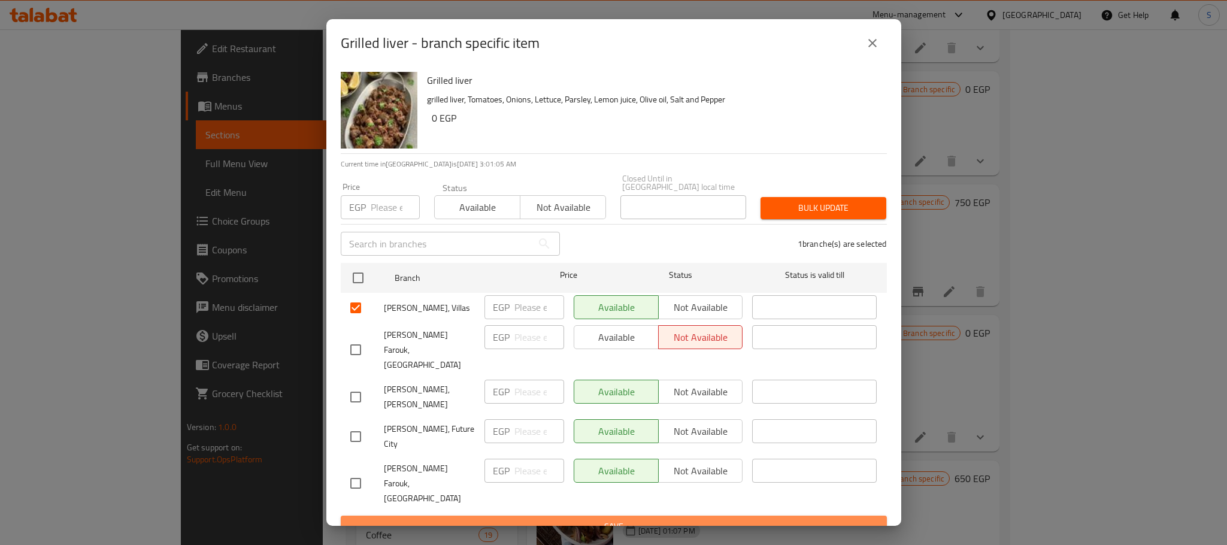
click at [663, 519] on span "Save" at bounding box center [613, 526] width 527 height 15
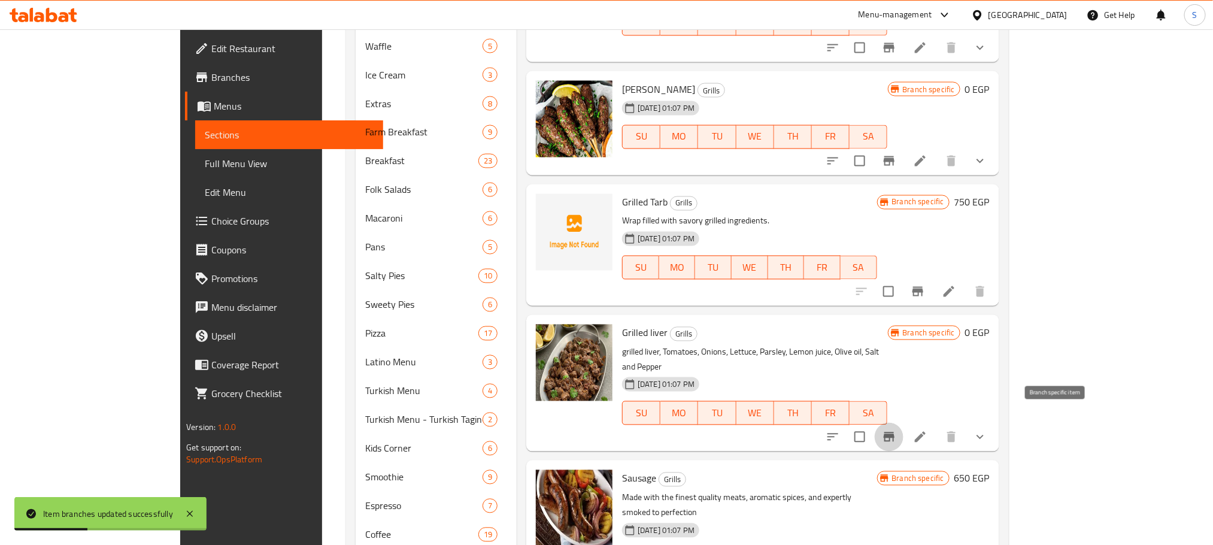
click at [895, 432] on icon "Branch-specific-item" at bounding box center [889, 437] width 11 height 10
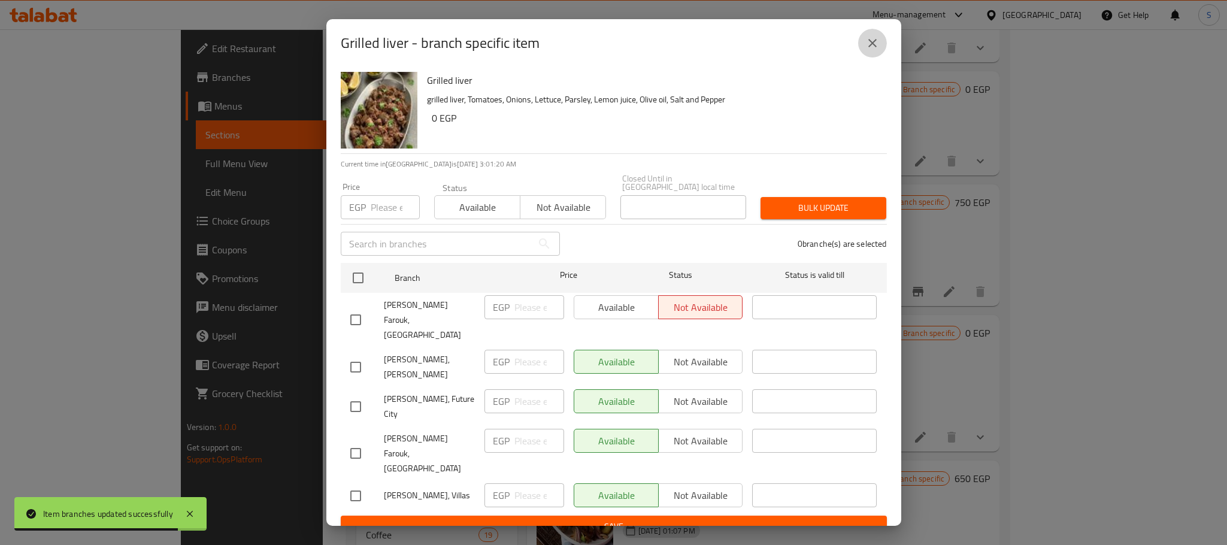
click at [873, 50] on icon "close" at bounding box center [872, 43] width 14 height 14
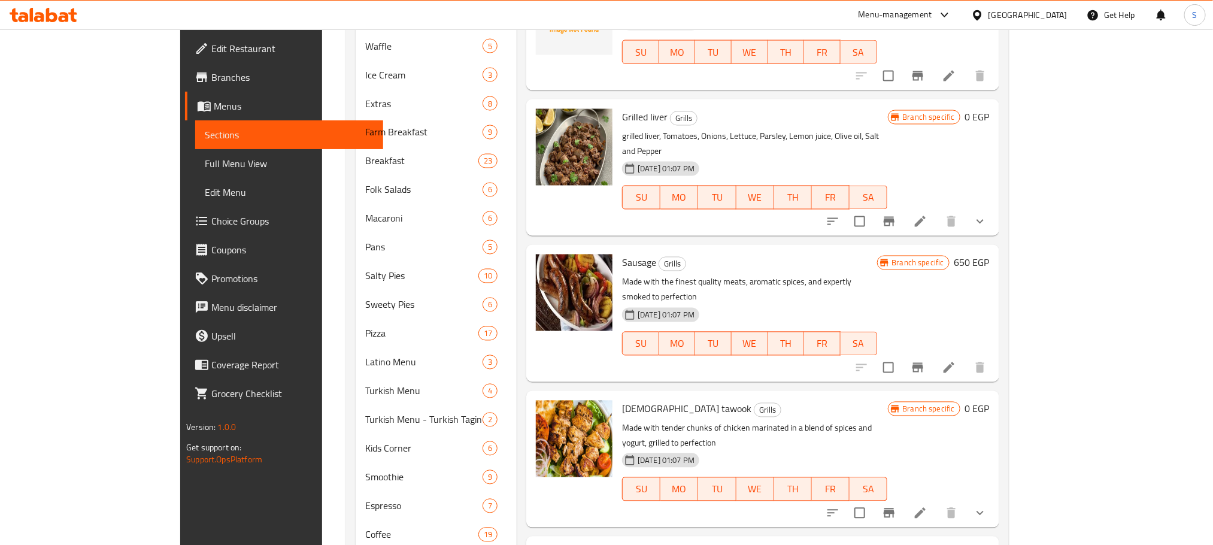
scroll to position [236, 0]
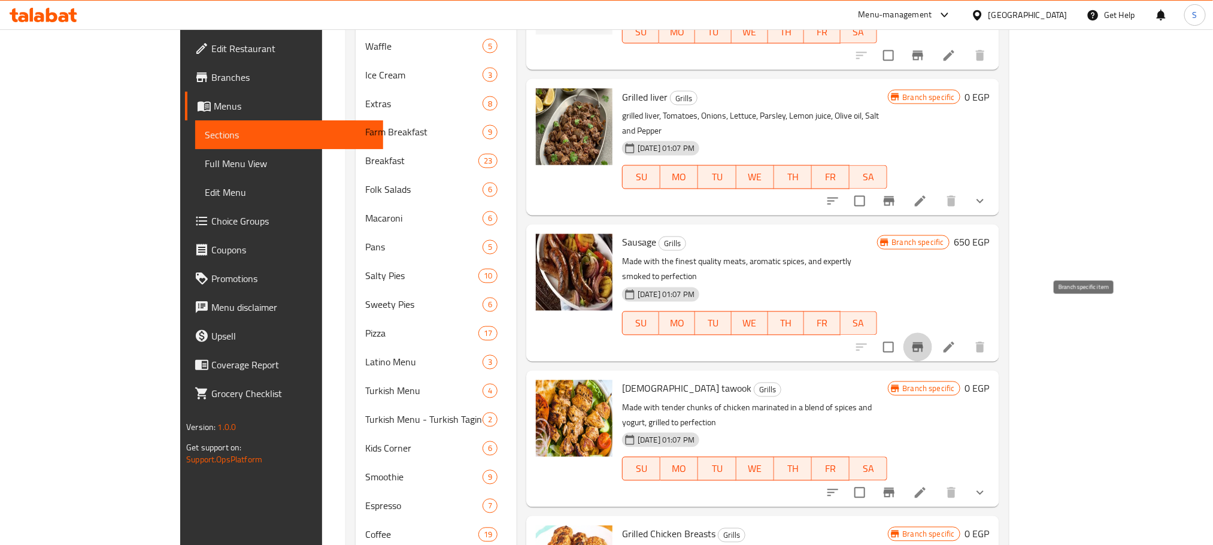
click at [923, 343] on icon "Branch-specific-item" at bounding box center [918, 348] width 11 height 10
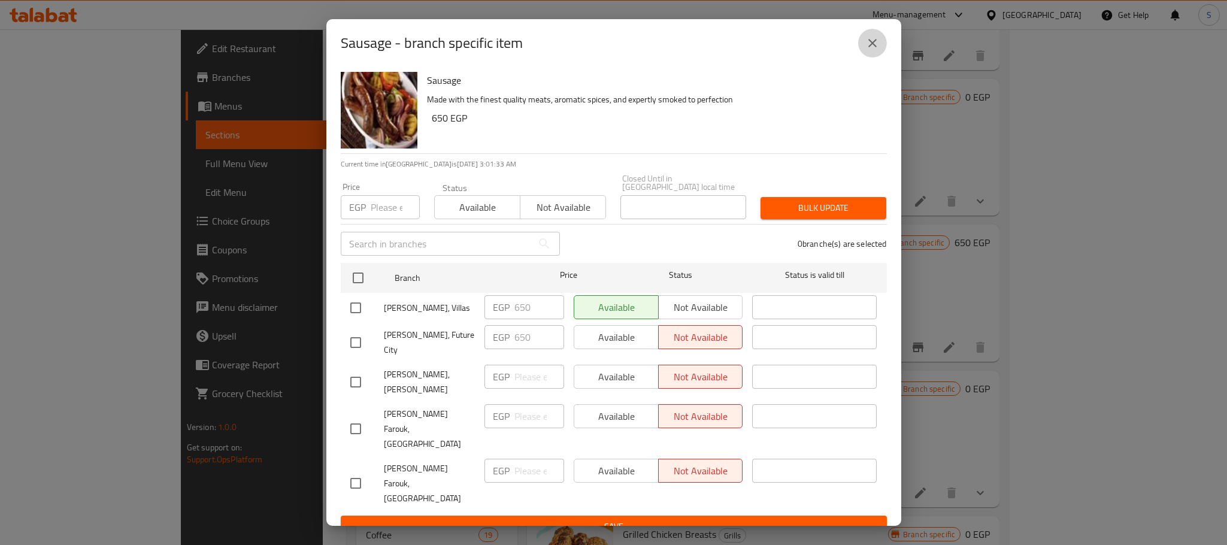
click at [876, 50] on icon "close" at bounding box center [872, 43] width 14 height 14
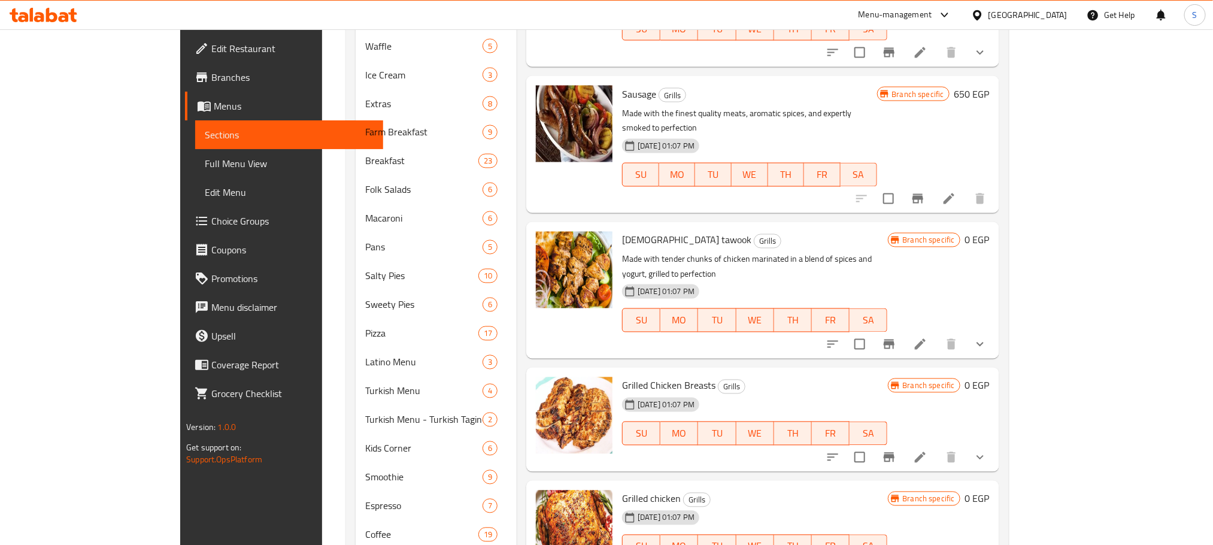
scroll to position [385, 0]
click at [896, 337] on icon "Branch-specific-item" at bounding box center [889, 344] width 14 height 14
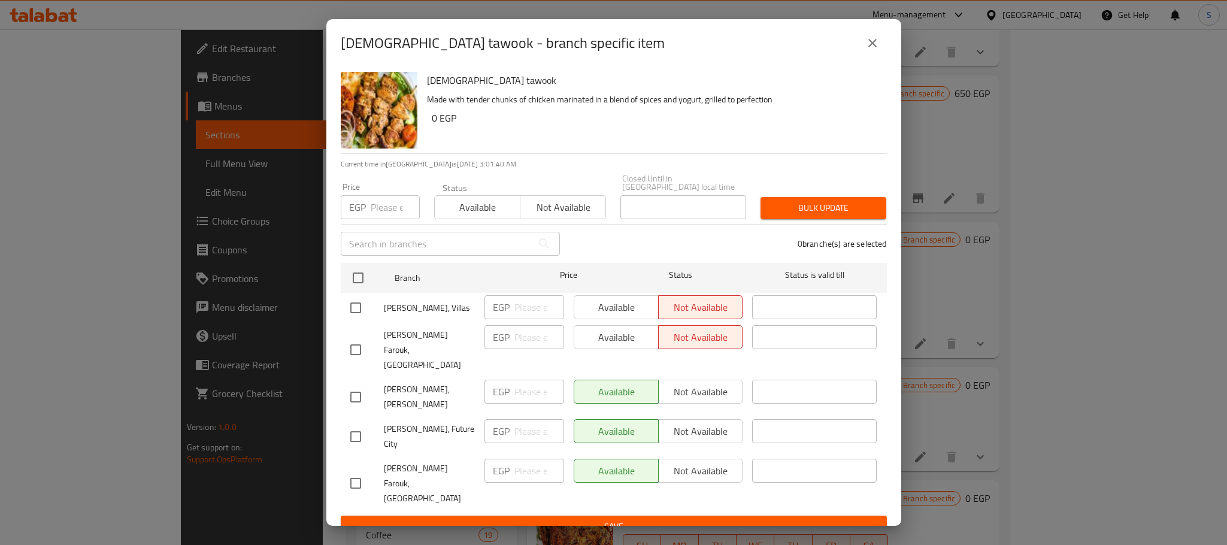
click at [356, 304] on input "checkbox" at bounding box center [355, 307] width 25 height 25
checkbox input "true"
click at [638, 304] on span "Available" at bounding box center [616, 307] width 75 height 17
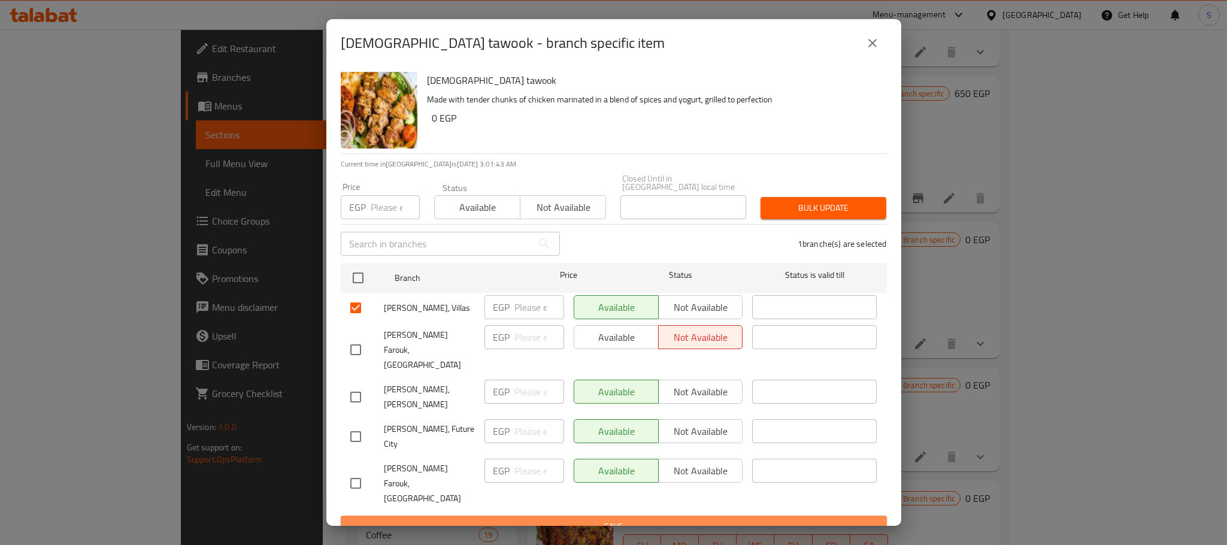
click at [690, 519] on span "Save" at bounding box center [613, 526] width 527 height 15
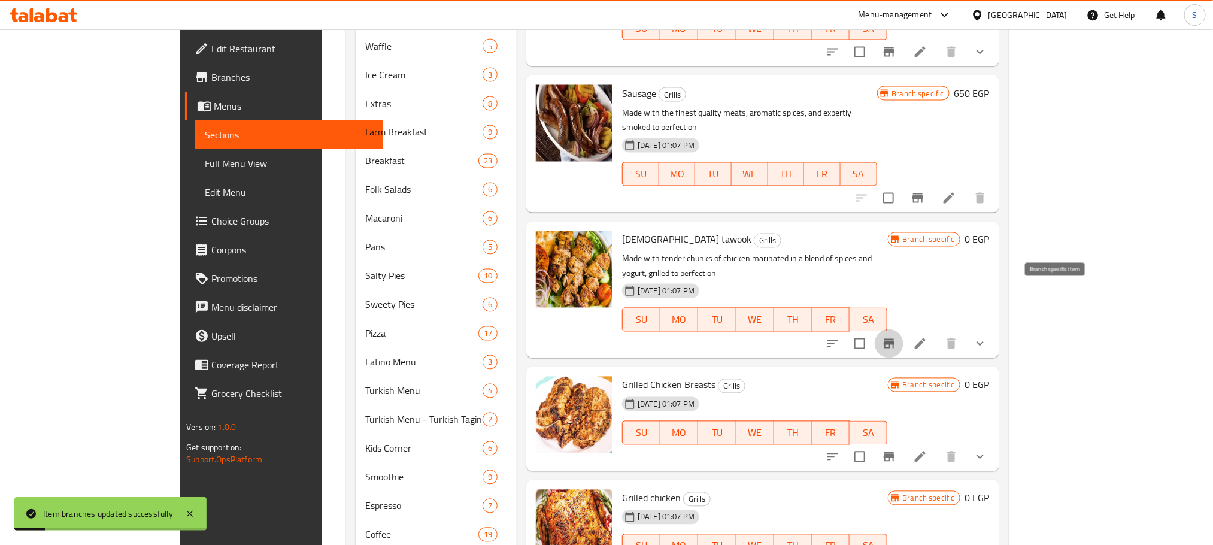
click at [895, 339] on icon "Branch-specific-item" at bounding box center [889, 344] width 11 height 10
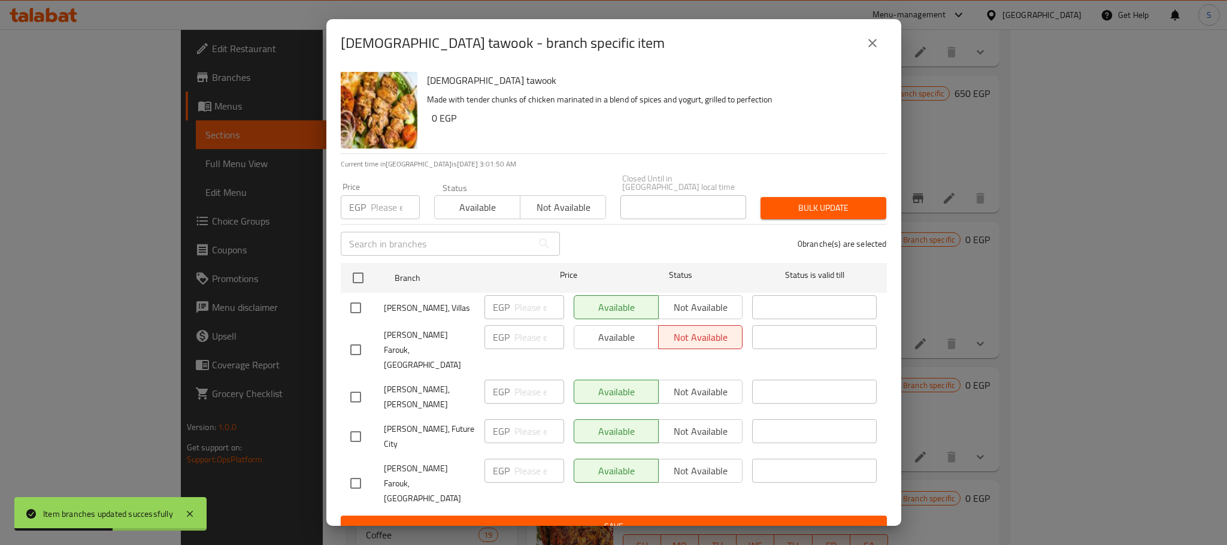
click at [868, 50] on icon "close" at bounding box center [872, 43] width 14 height 14
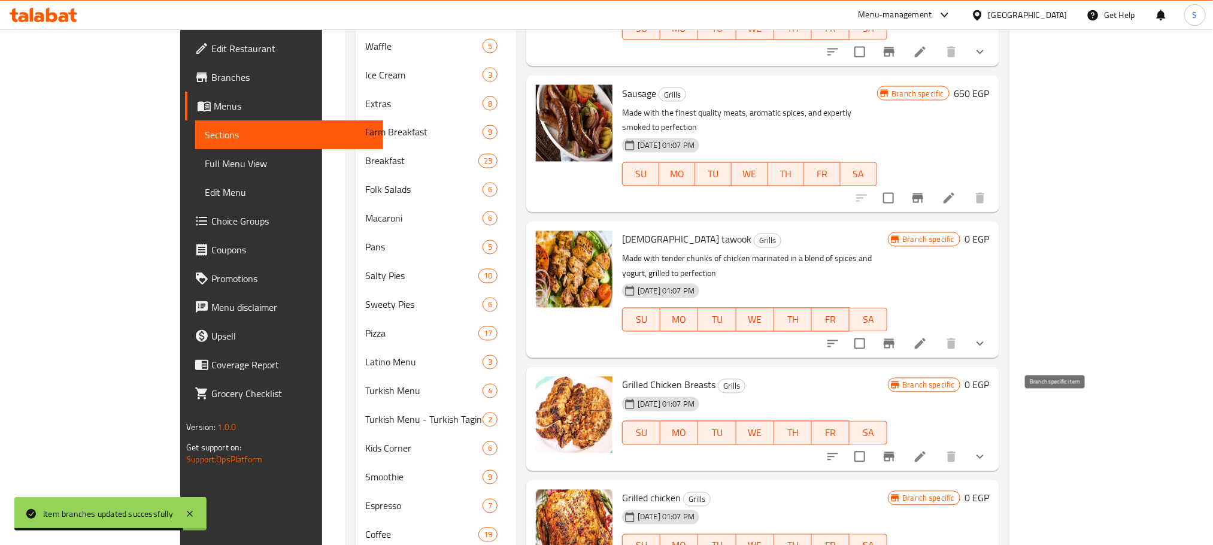
click at [896, 450] on icon "Branch-specific-item" at bounding box center [889, 457] width 14 height 14
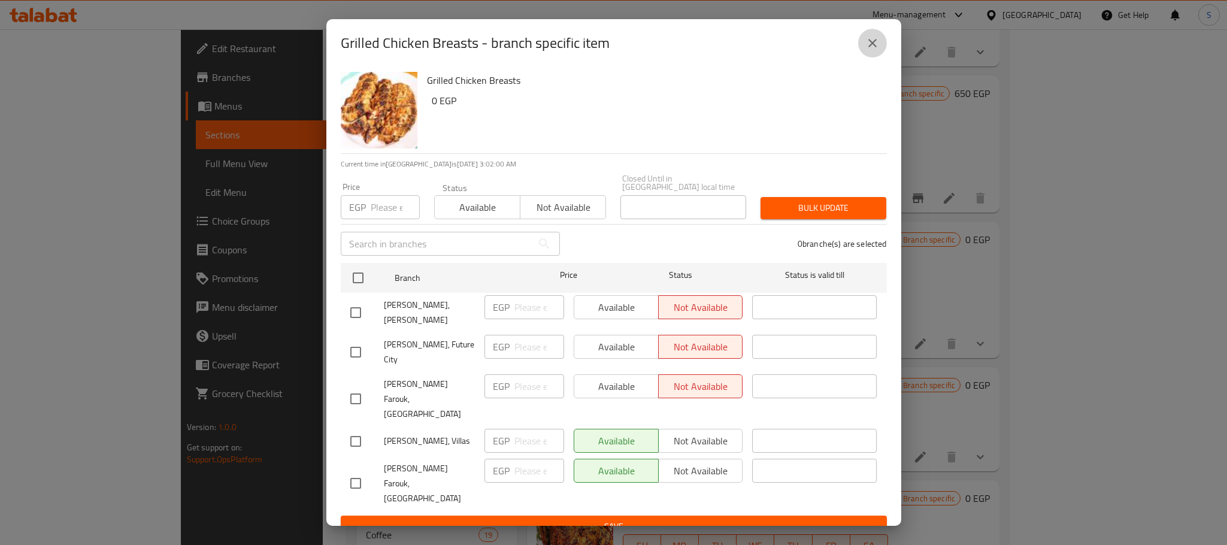
click at [879, 50] on icon "close" at bounding box center [872, 43] width 14 height 14
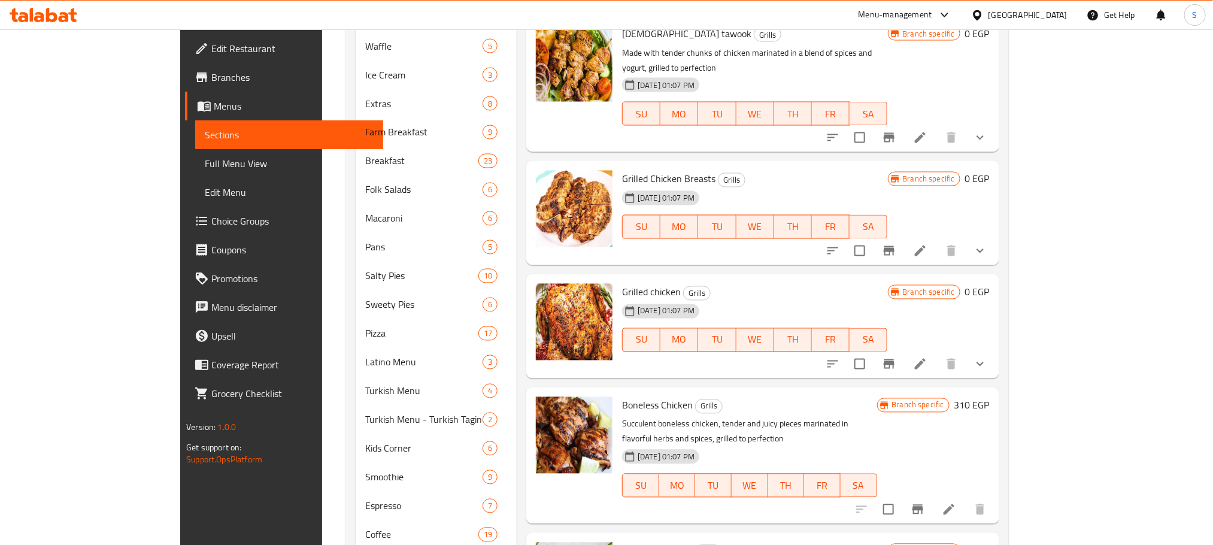
scroll to position [615, 0]
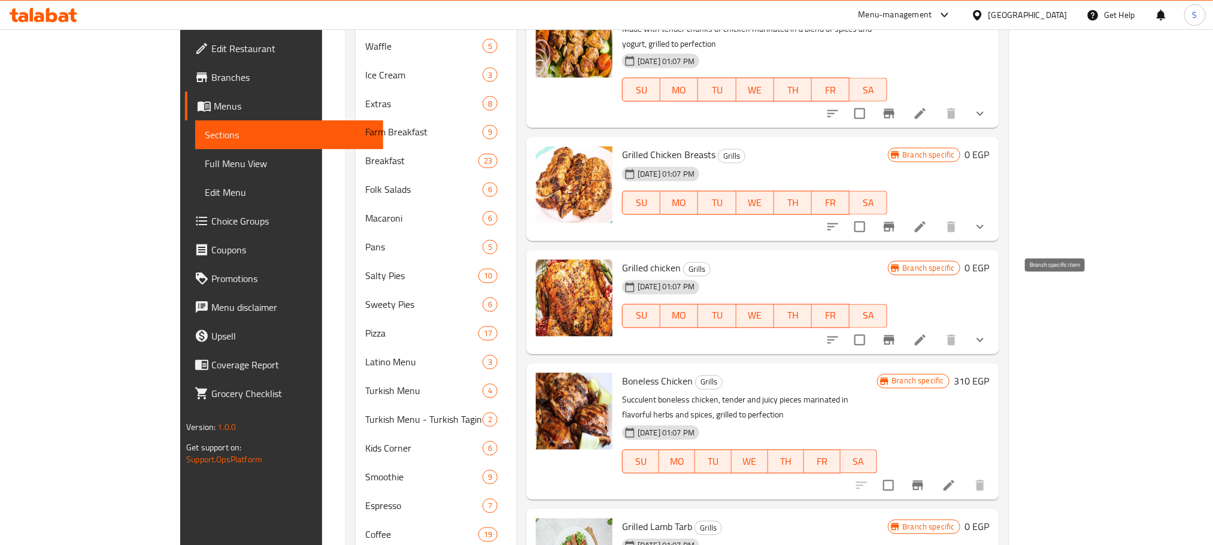
click at [895, 335] on icon "Branch-specific-item" at bounding box center [889, 340] width 11 height 10
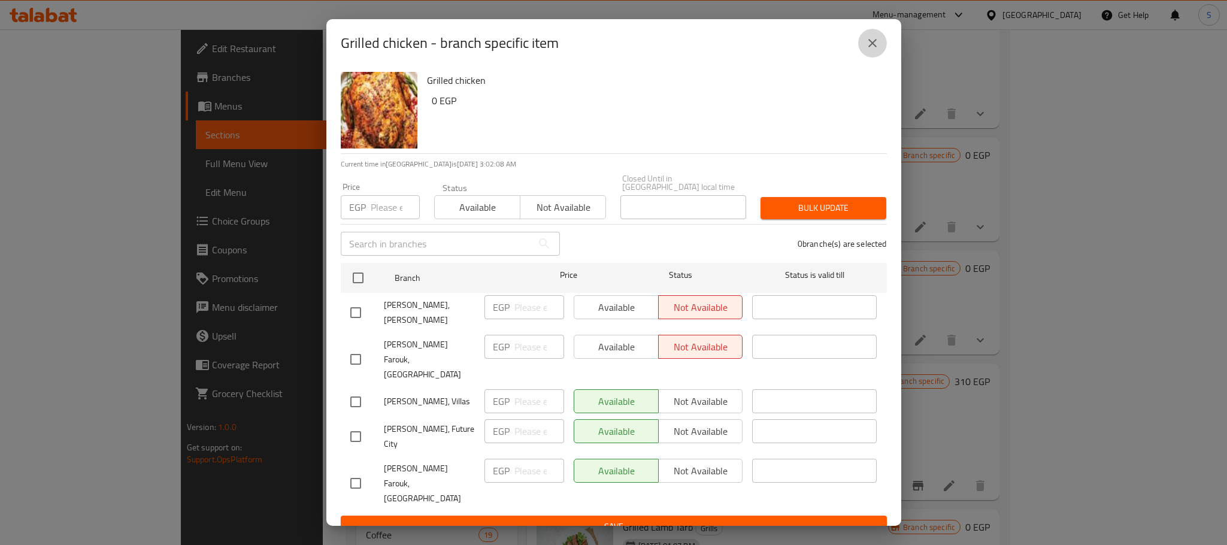
click at [870, 47] on icon "close" at bounding box center [872, 43] width 8 height 8
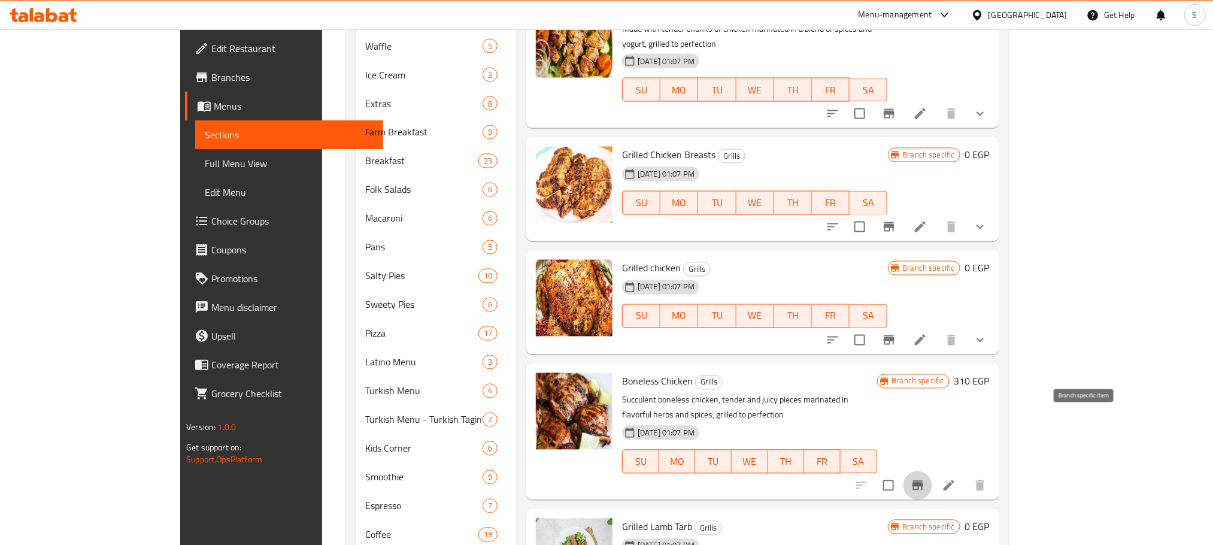
click at [925, 478] on icon "Branch-specific-item" at bounding box center [918, 485] width 14 height 14
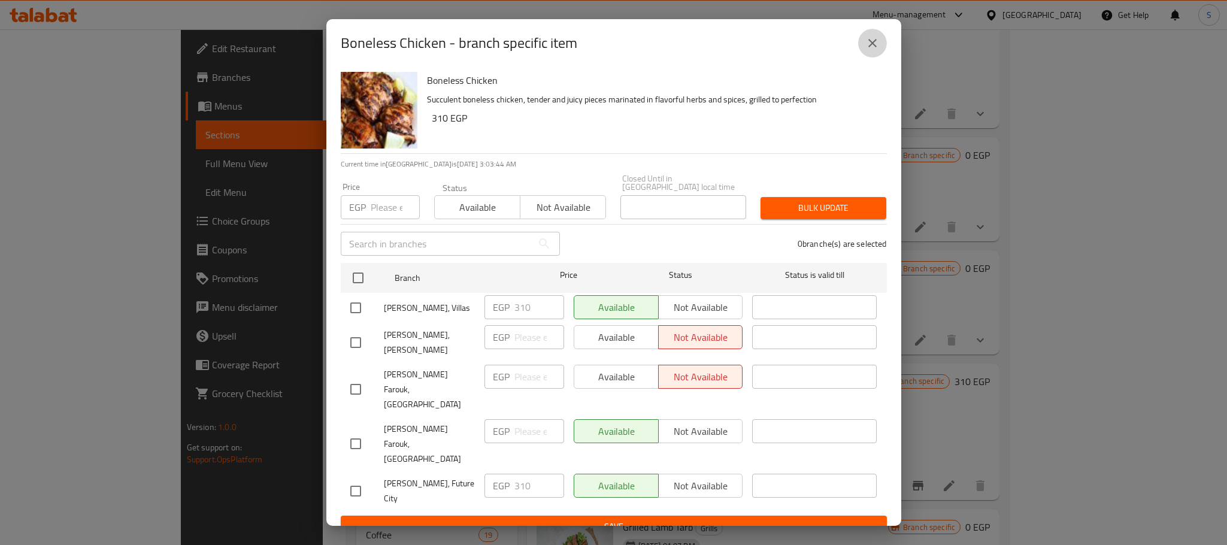
click at [876, 50] on icon "close" at bounding box center [872, 43] width 14 height 14
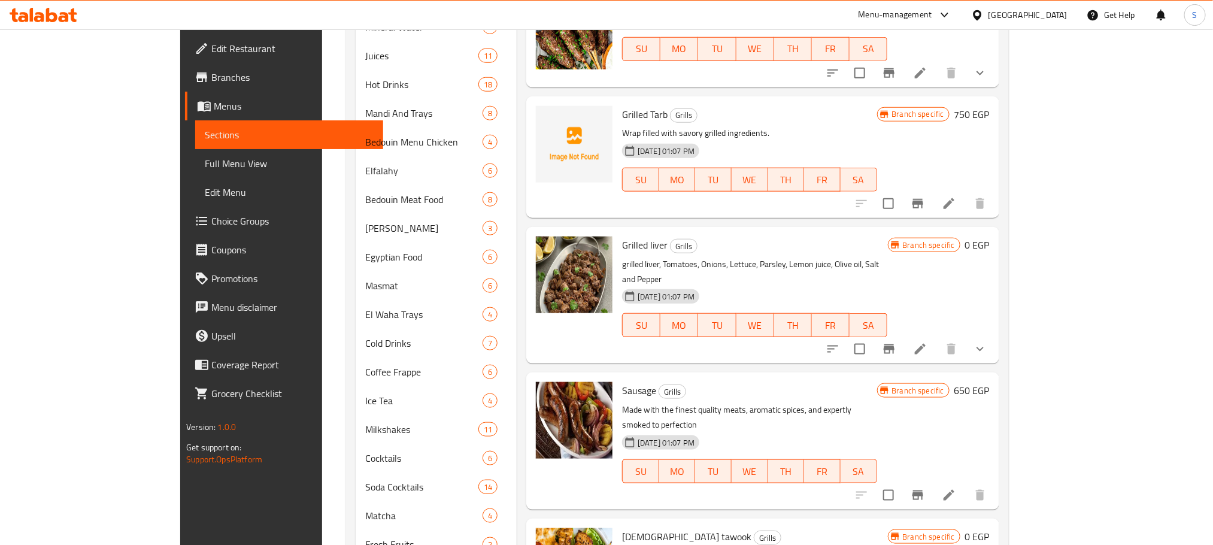
scroll to position [562, 0]
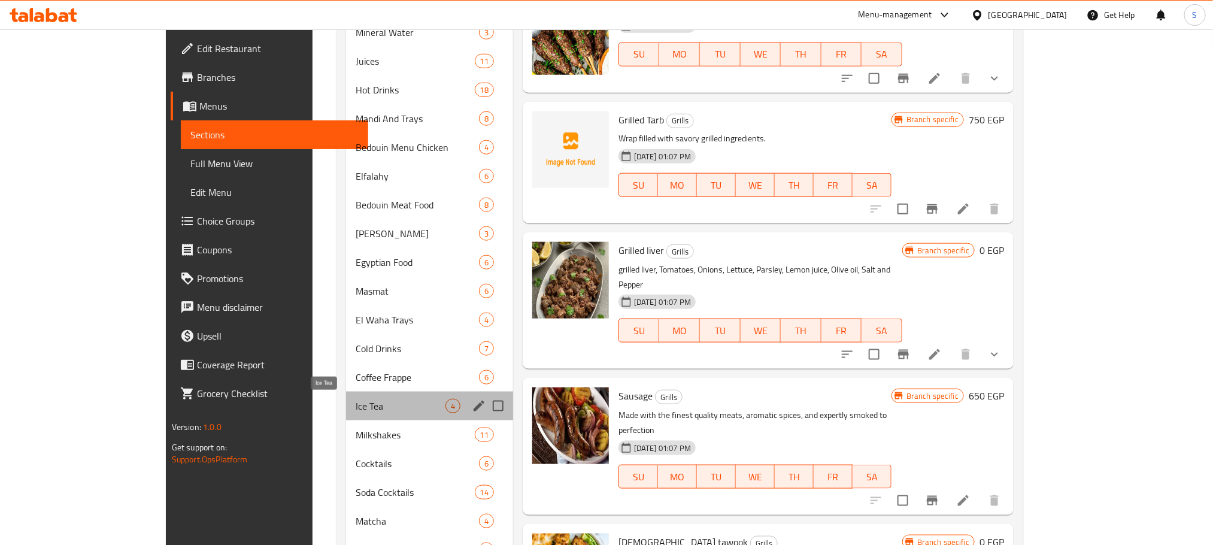
click at [356, 405] on span "Ice Tea" at bounding box center [401, 406] width 90 height 14
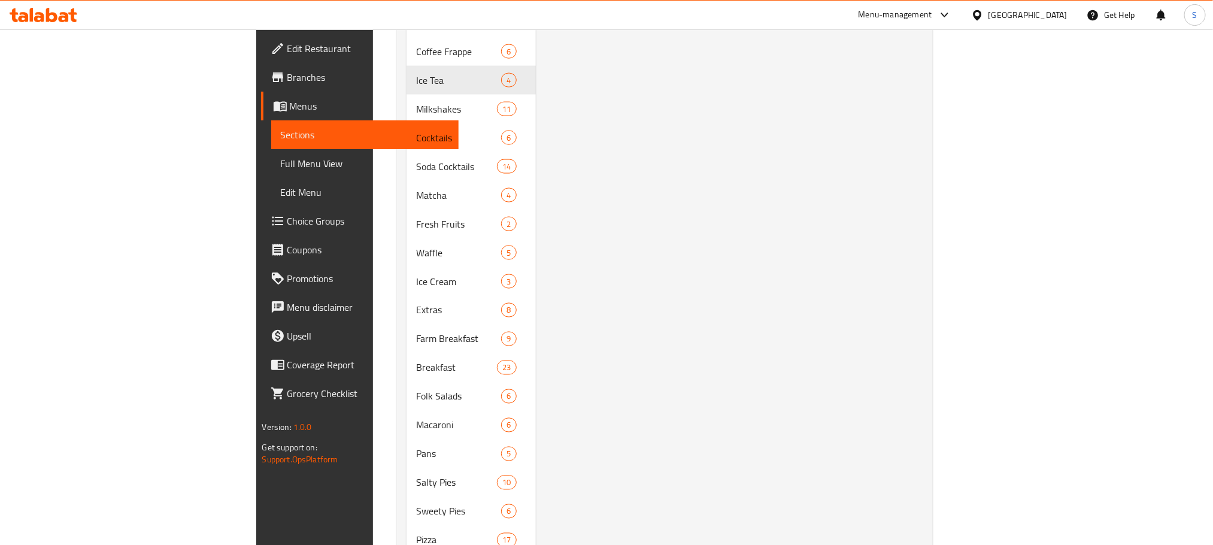
scroll to position [910, 0]
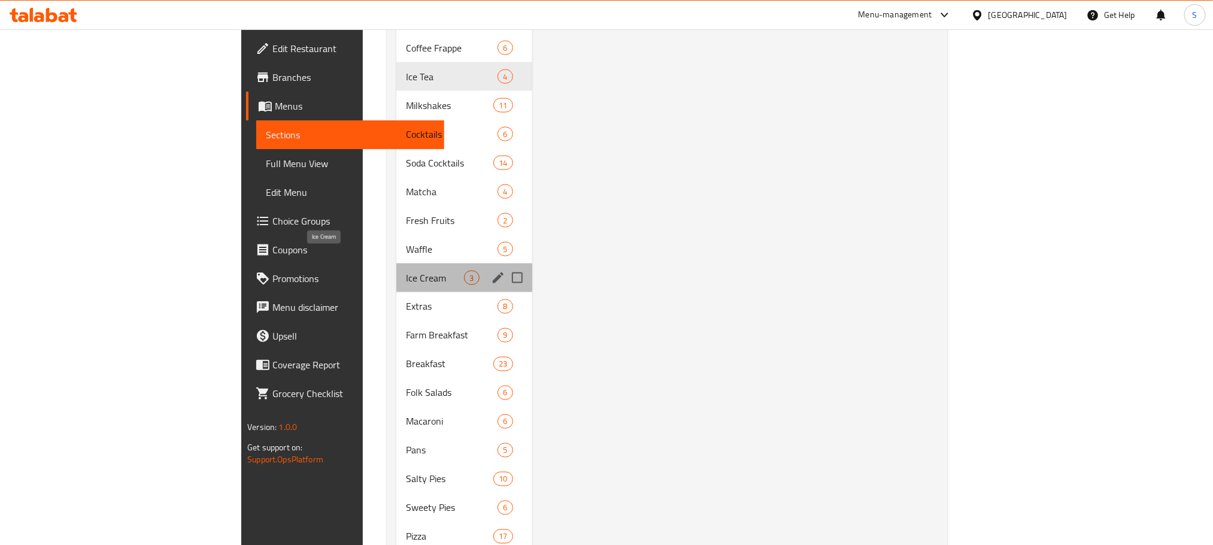
click at [406, 271] on span "Ice Cream" at bounding box center [435, 278] width 58 height 14
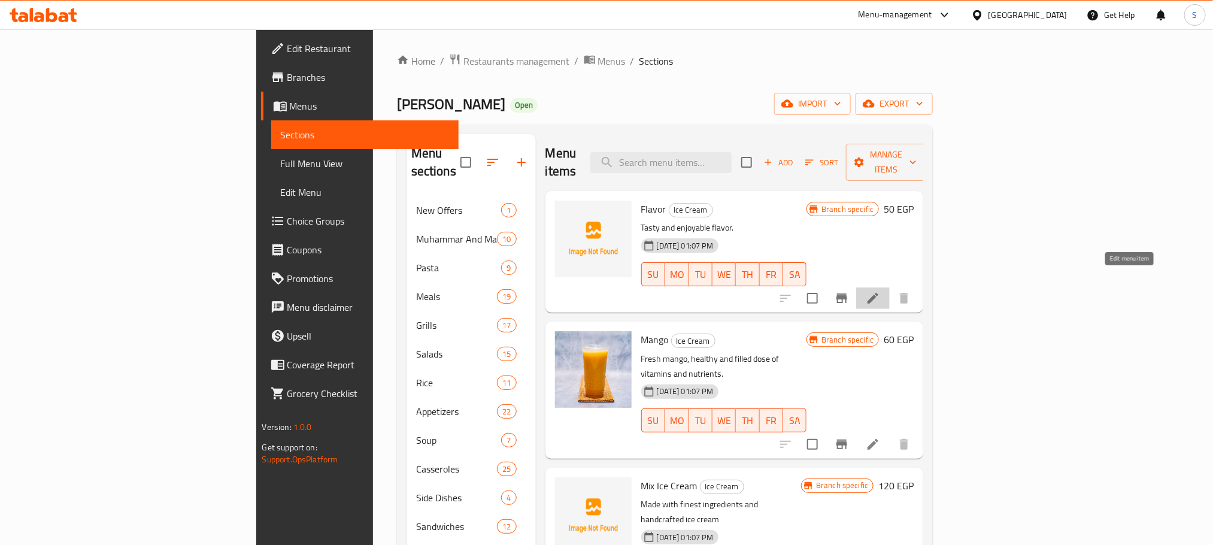
click at [880, 291] on icon at bounding box center [873, 298] width 14 height 14
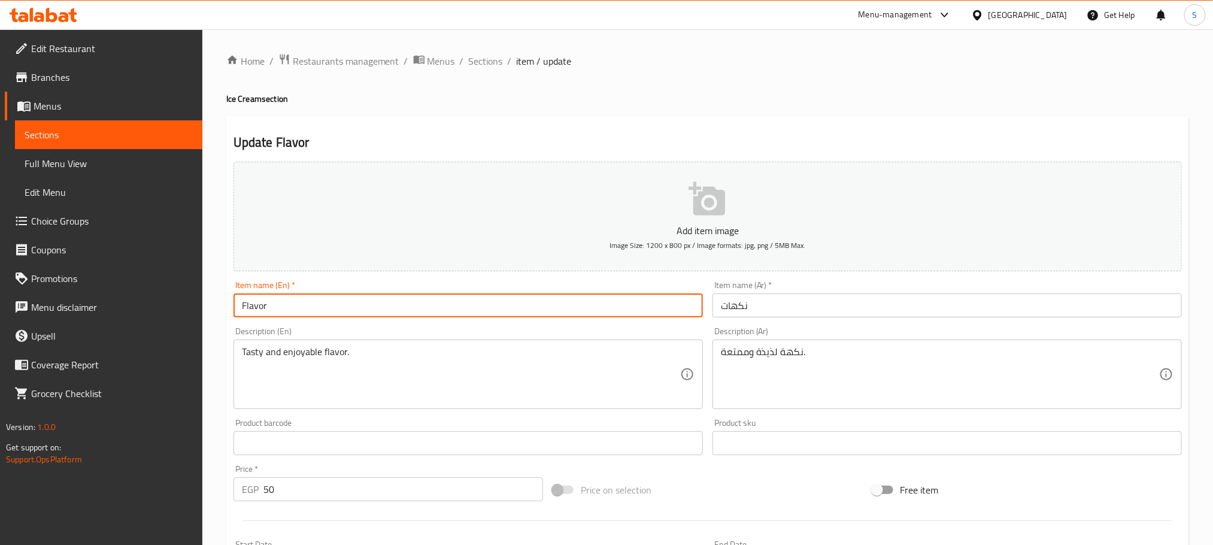
drag, startPoint x: 275, startPoint y: 307, endPoint x: 225, endPoint y: 308, distance: 49.7
click at [226, 308] on div "Update Flavor Add item image Image Size: 1200 x 800 px / Image formats: jpg, pn…" at bounding box center [707, 464] width 963 height 697
paste input "Ice cream scoop flavors"
click at [259, 305] on input "Ice cream scoop flavors" at bounding box center [469, 305] width 470 height 24
click at [286, 304] on input "Ice Cream scoop flavors" at bounding box center [469, 305] width 470 height 24
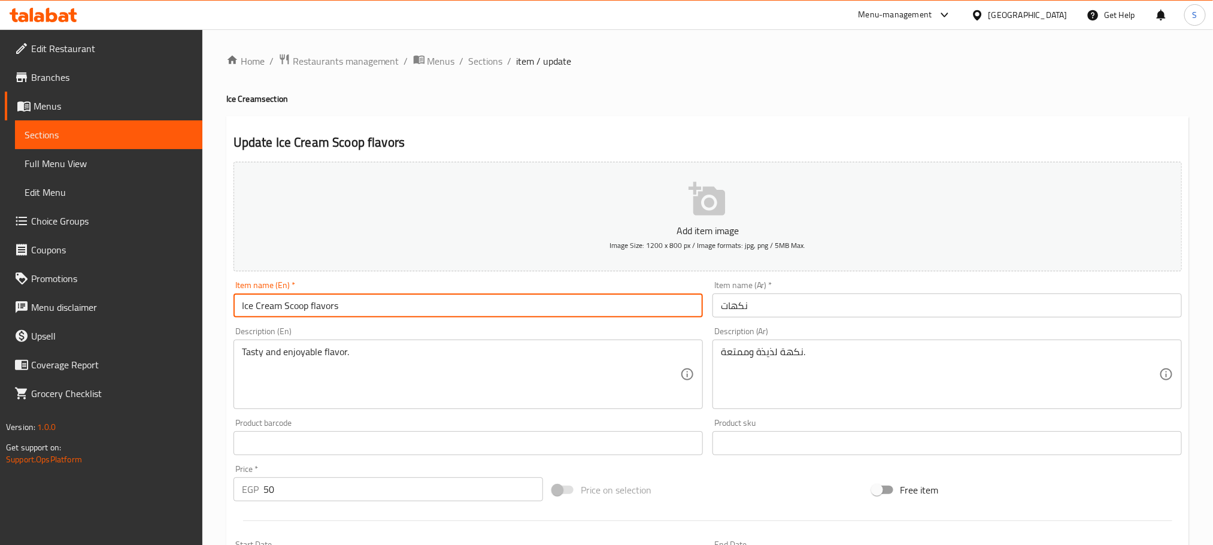
click at [313, 307] on input "Ice Cream Scoop flavors" at bounding box center [469, 305] width 470 height 24
type input "Ice Cream Scoop Flavors"
click at [792, 313] on input "نكهات" at bounding box center [948, 305] width 470 height 24
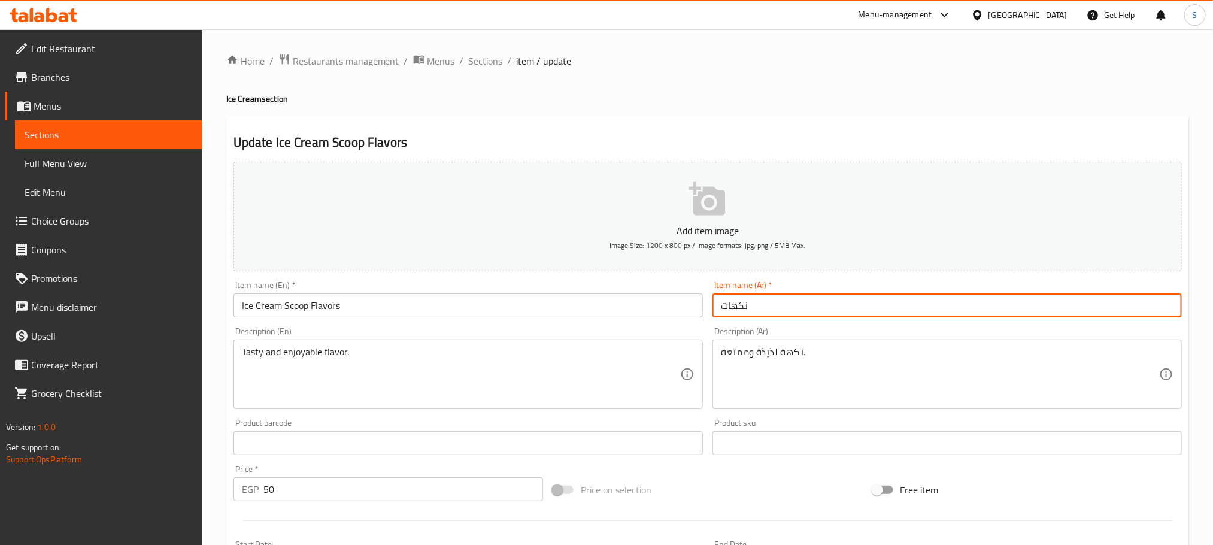
click at [792, 313] on input "نكهات" at bounding box center [948, 305] width 470 height 24
paste input "بولة ايس كريم"
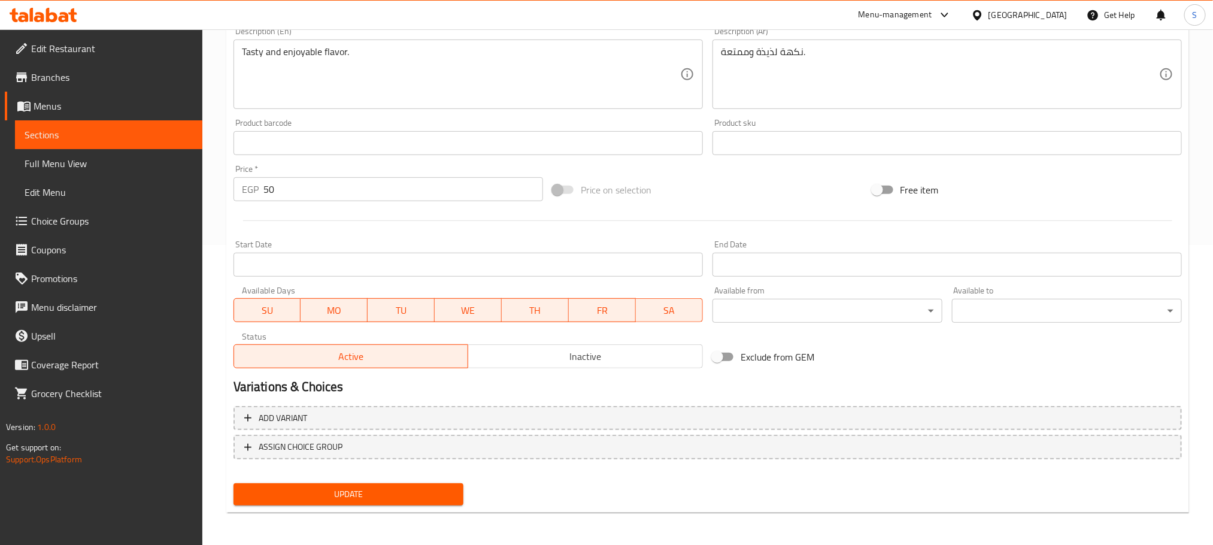
type input "بولة ايس كريم نكهات"
click at [393, 493] on span "Update" at bounding box center [348, 494] width 211 height 15
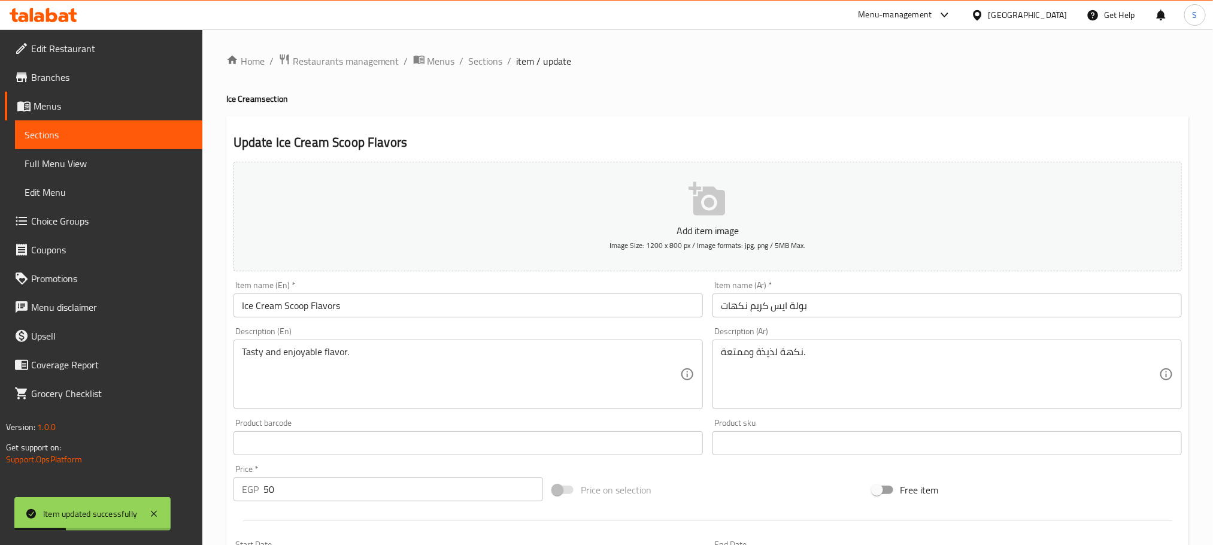
click at [483, 51] on div "Home / Restaurants management / Menus / Sections / item / update Ice Cream sect…" at bounding box center [707, 437] width 1011 height 817
click at [486, 58] on span "Sections" at bounding box center [486, 61] width 34 height 14
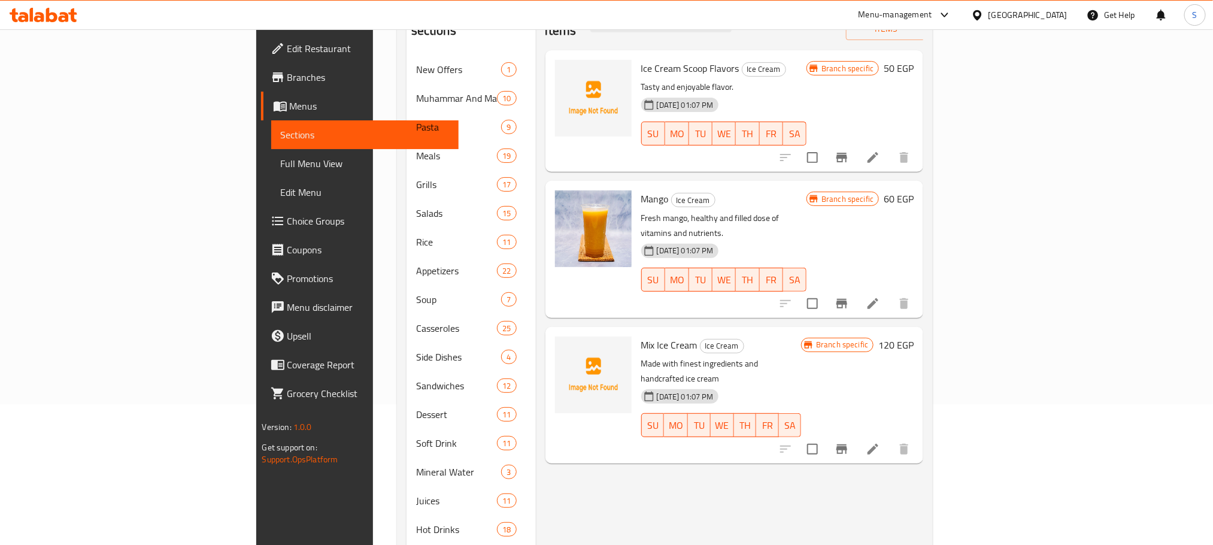
scroll to position [138, 0]
click at [879, 301] on icon at bounding box center [873, 306] width 11 height 11
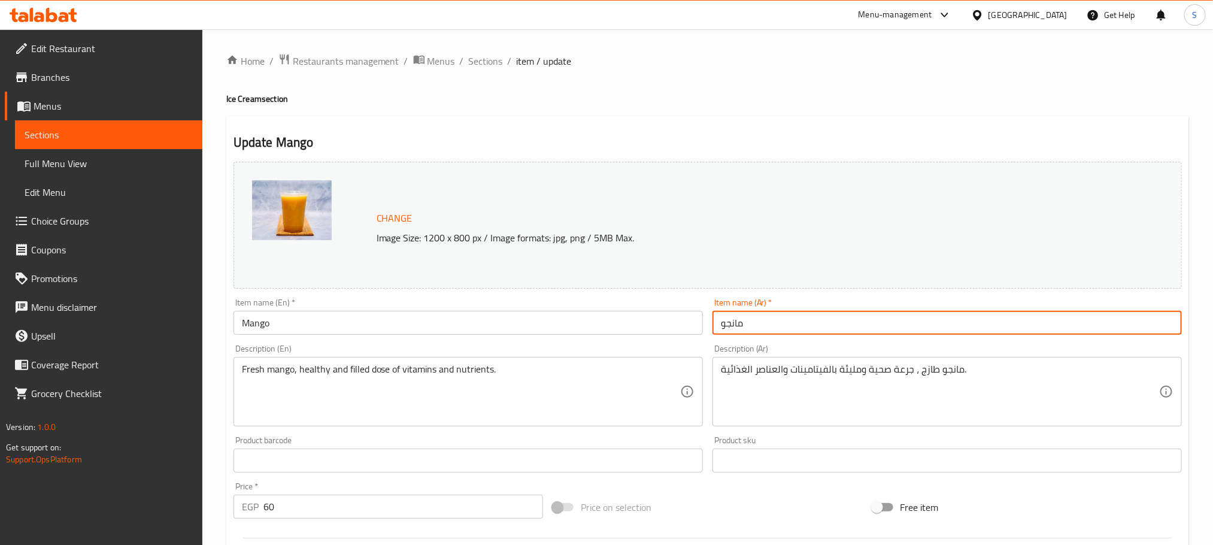
click at [792, 327] on input "مانجو" at bounding box center [948, 323] width 470 height 24
paste input "بولة ايس كريم نكهات"
click at [792, 327] on input "مانجو" at bounding box center [948, 323] width 470 height 24
click at [722, 326] on input "مانجو" at bounding box center [948, 323] width 470 height 24
paste input "بولة ايس كريم نكهات"
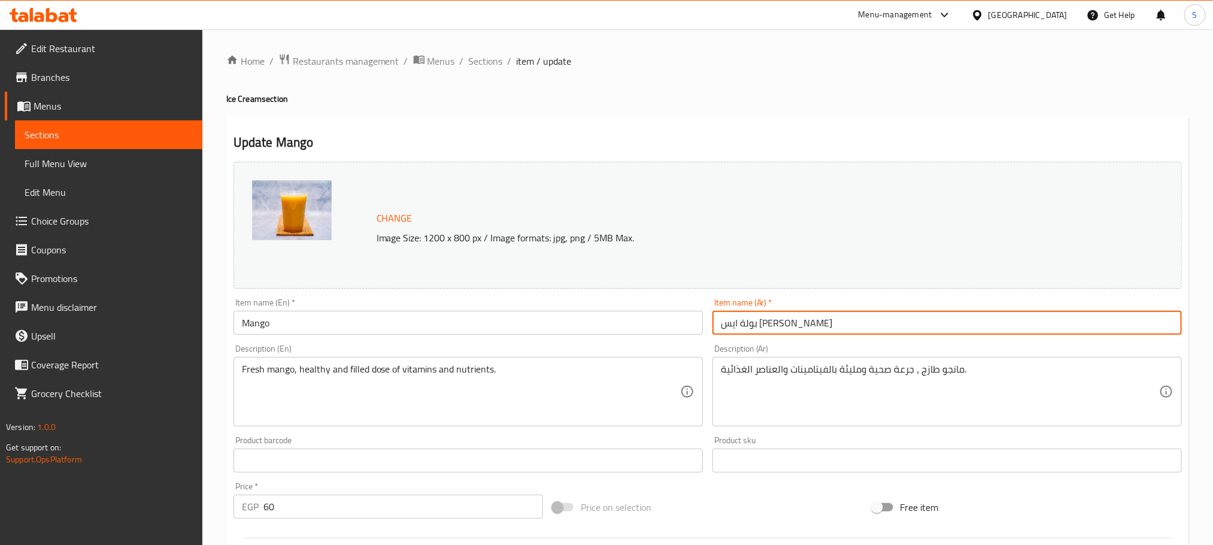
click at [722, 326] on input "بولة ايس كريم نكهاتمانجو" at bounding box center [948, 323] width 470 height 24
click at [746, 325] on input "بولة ايس كريم نكهاتمانجو" at bounding box center [948, 323] width 470 height 24
click at [744, 325] on input "بولة ايس كريم نكهاتمانجو" at bounding box center [948, 323] width 470 height 24
type input "بولة ايس كريم مانجو"
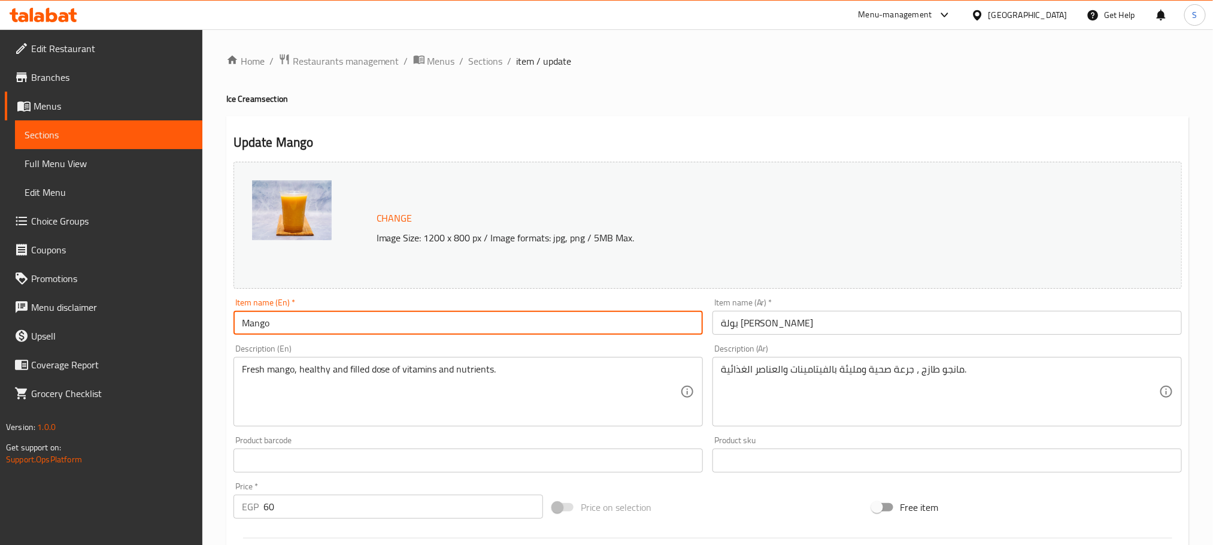
click at [241, 323] on input "Mango" at bounding box center [469, 323] width 470 height 24
paste input "Ice cream scoop"
click at [363, 325] on input "Ice cream scoop Mango" at bounding box center [469, 323] width 470 height 24
click at [261, 327] on input "Ice cream scoop Mango" at bounding box center [469, 323] width 470 height 24
click at [287, 325] on input "Ice Cream scoop Mango" at bounding box center [469, 323] width 470 height 24
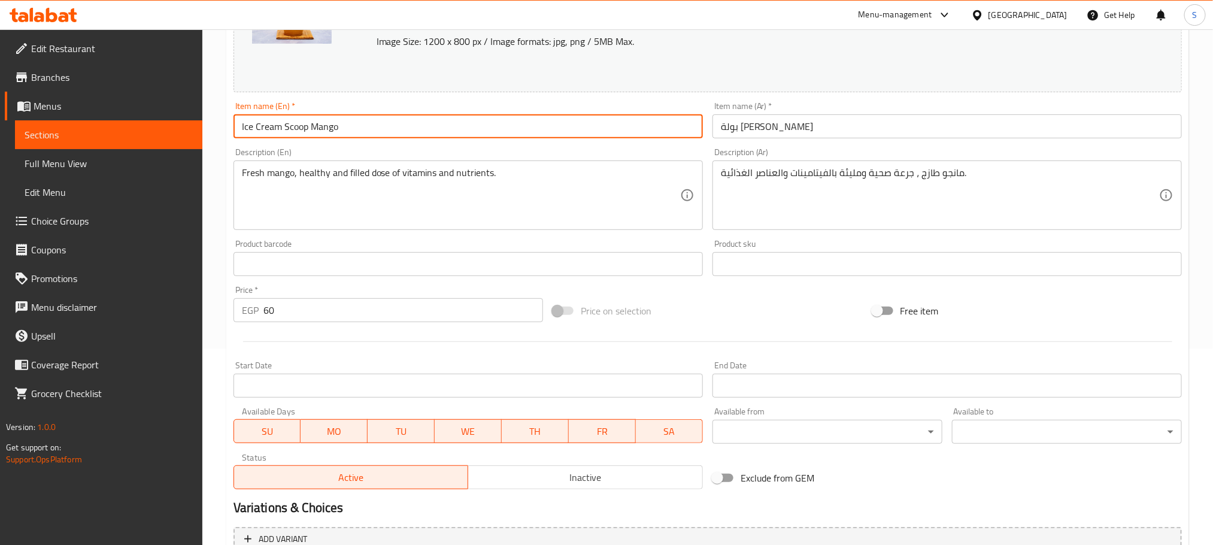
scroll to position [317, 0]
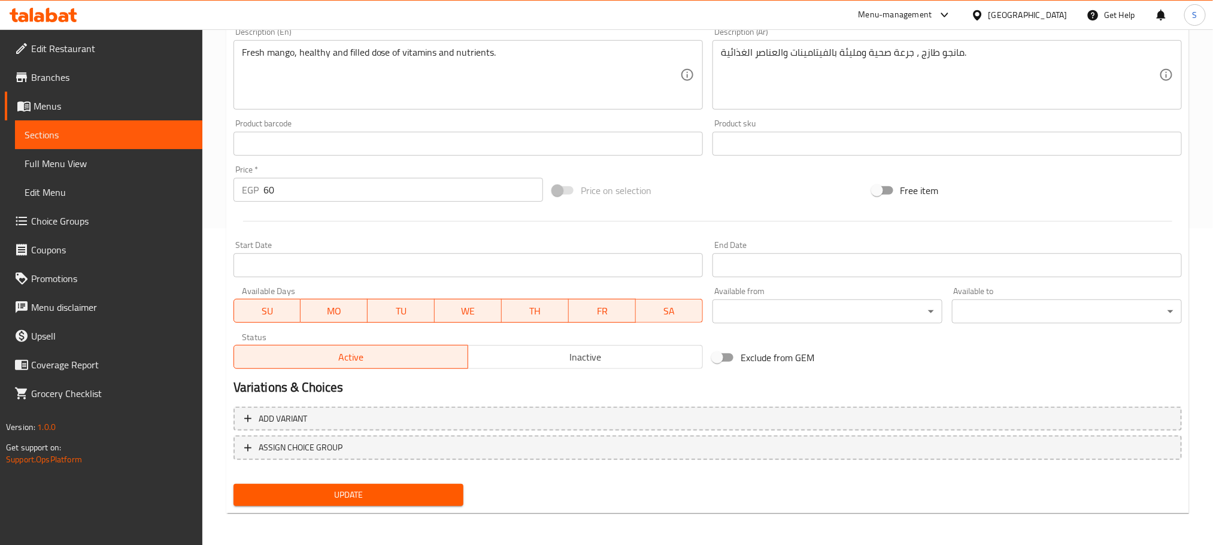
type input "Ice Cream Scoop Mango"
click at [444, 487] on span "Update" at bounding box center [348, 494] width 211 height 15
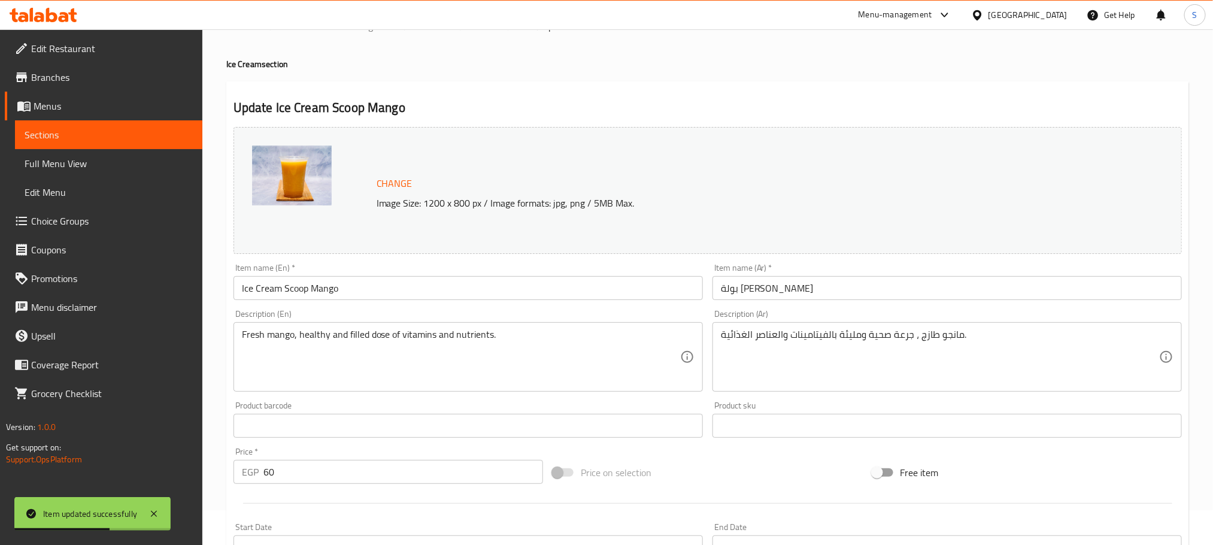
scroll to position [0, 0]
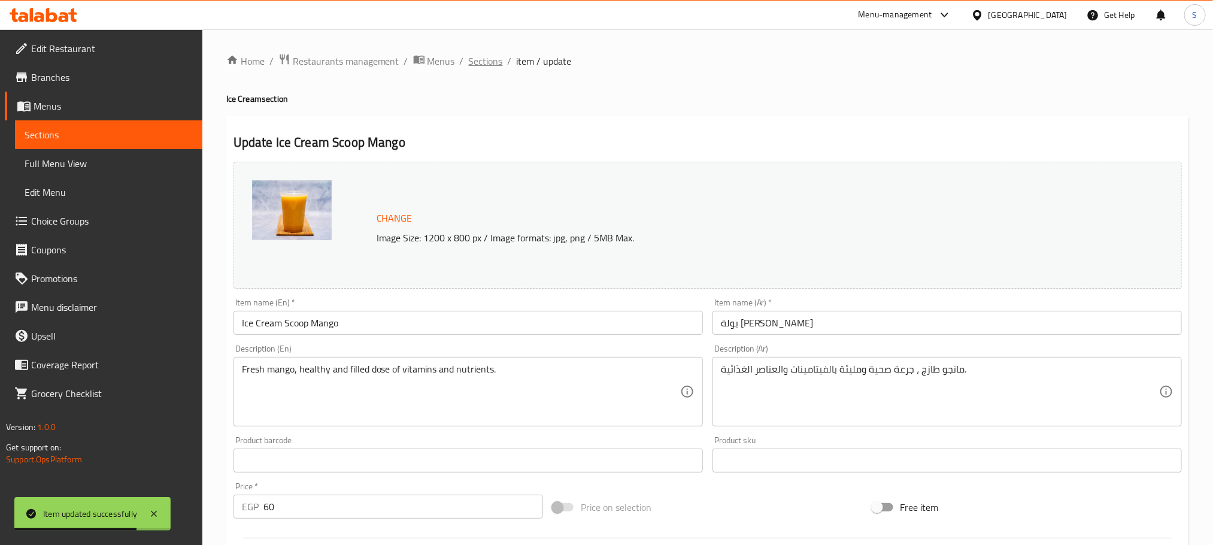
click at [487, 59] on span "Sections" at bounding box center [486, 61] width 34 height 14
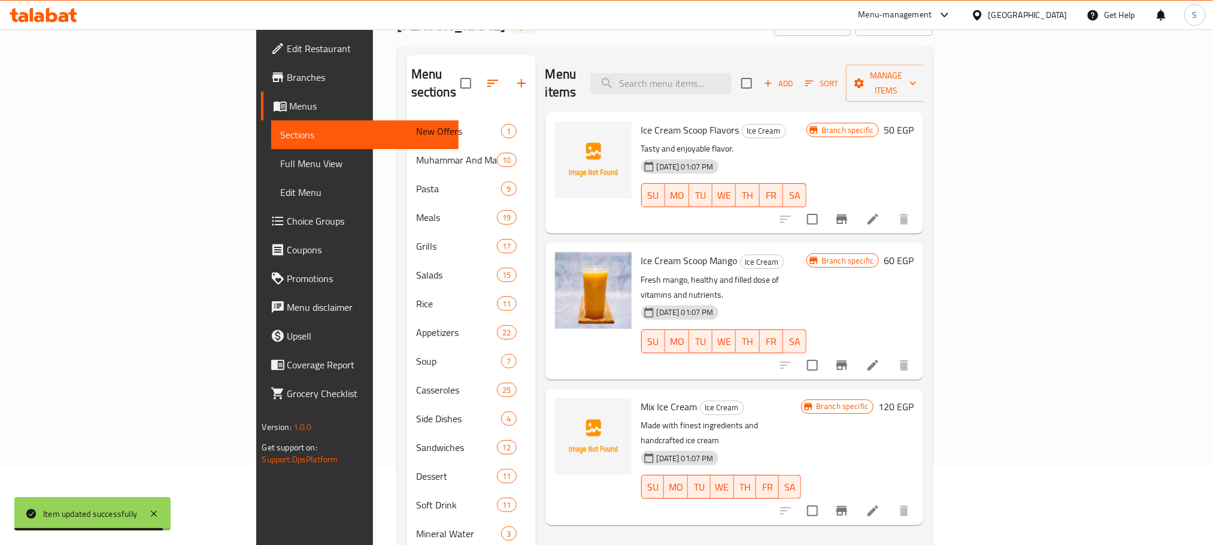
scroll to position [71, 0]
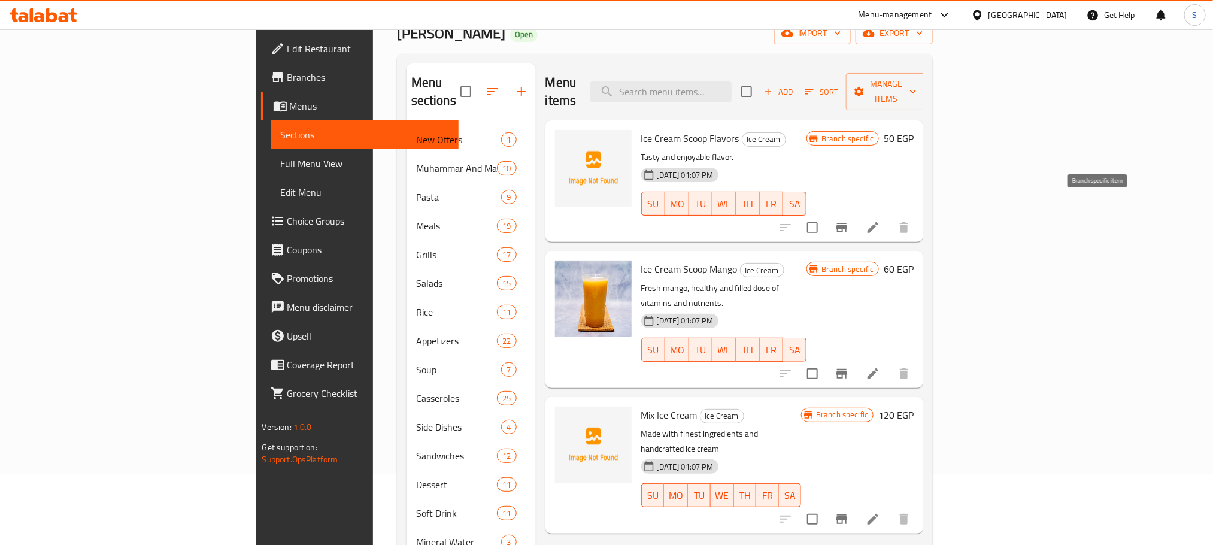
click at [847, 223] on icon "Branch-specific-item" at bounding box center [842, 228] width 11 height 10
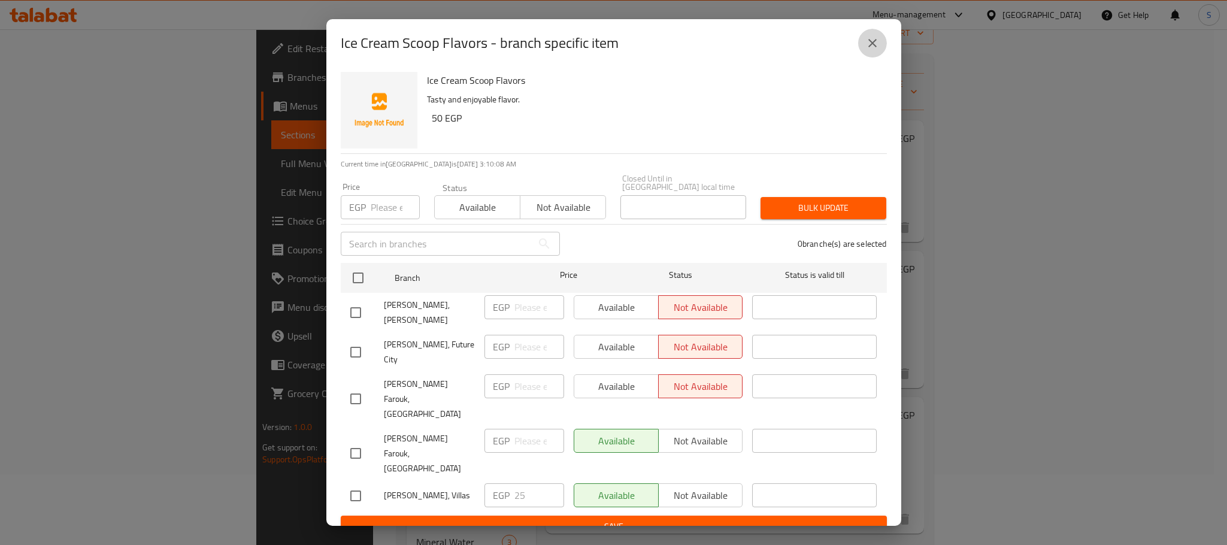
click at [873, 47] on icon "close" at bounding box center [872, 43] width 14 height 14
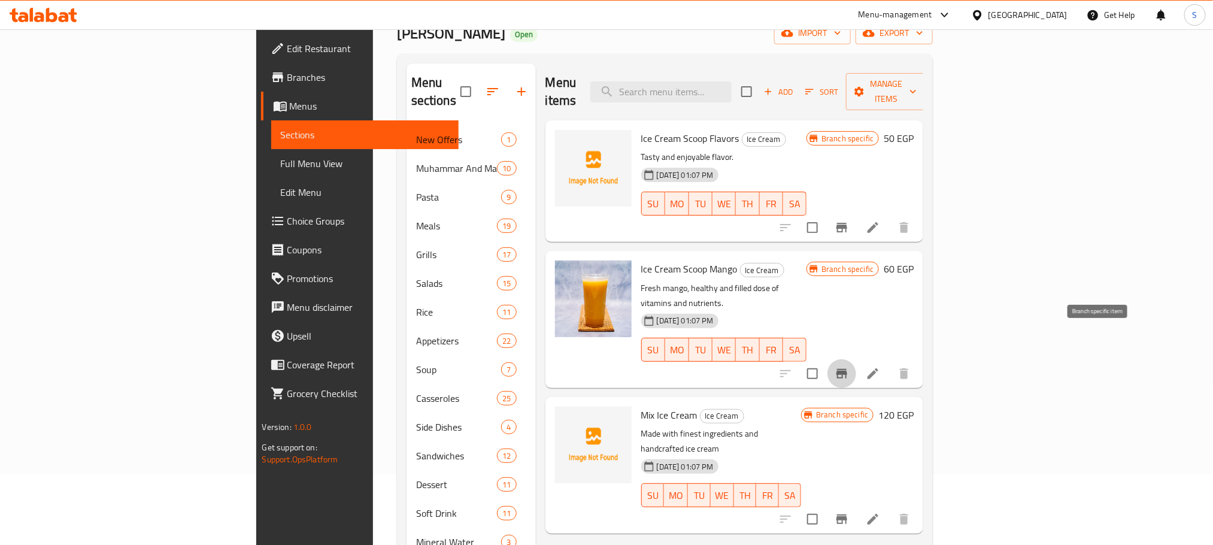
click at [856, 359] on button "Branch-specific-item" at bounding box center [842, 373] width 29 height 29
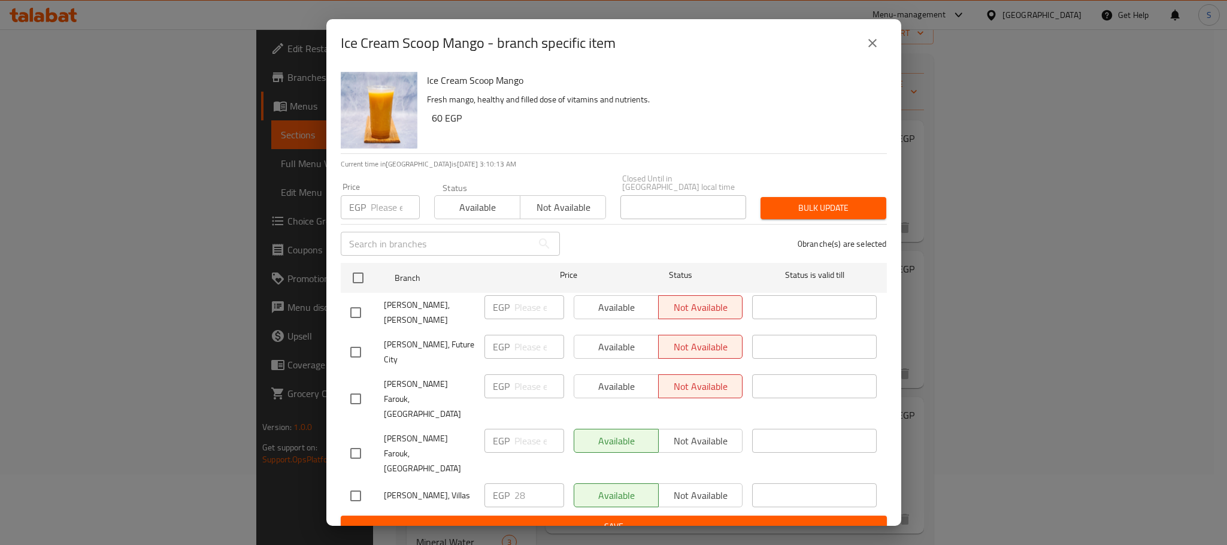
click at [875, 50] on icon "close" at bounding box center [872, 43] width 14 height 14
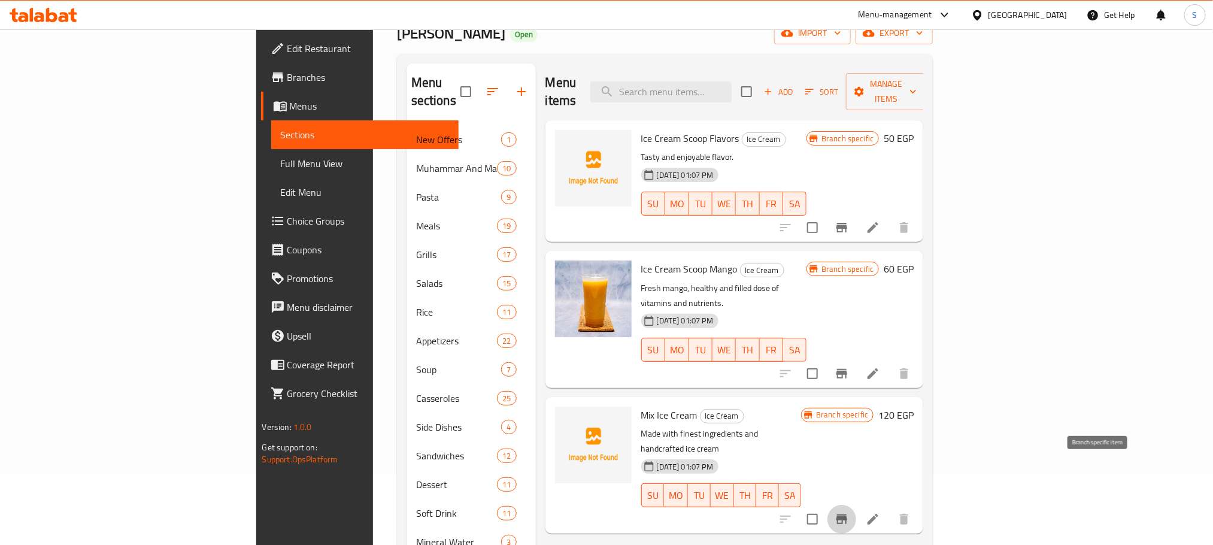
click at [856, 505] on button "Branch-specific-item" at bounding box center [842, 519] width 29 height 29
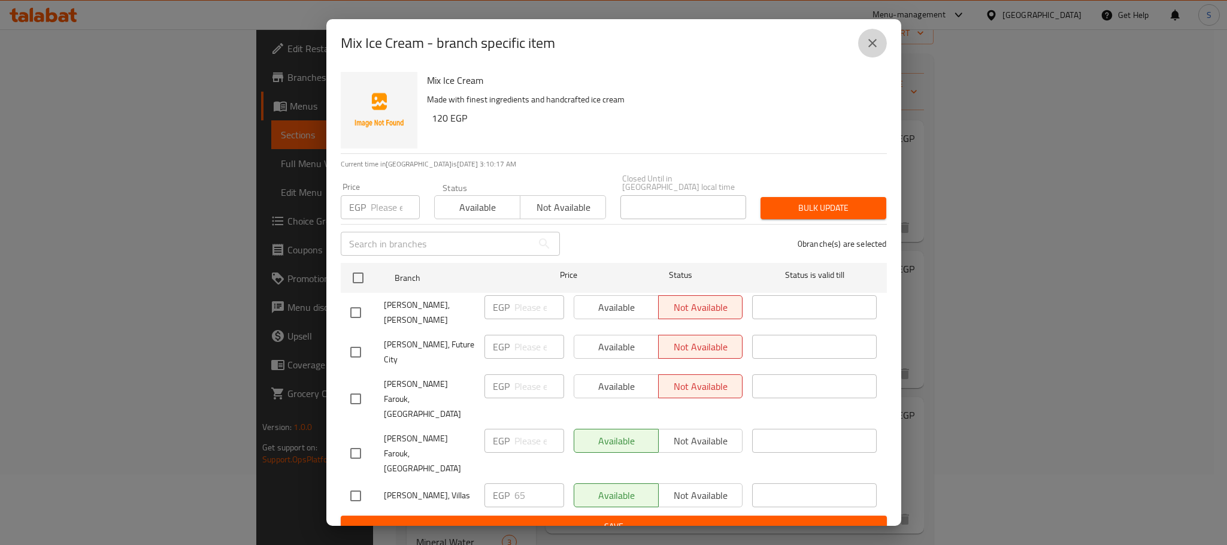
click at [870, 50] on icon "close" at bounding box center [872, 43] width 14 height 14
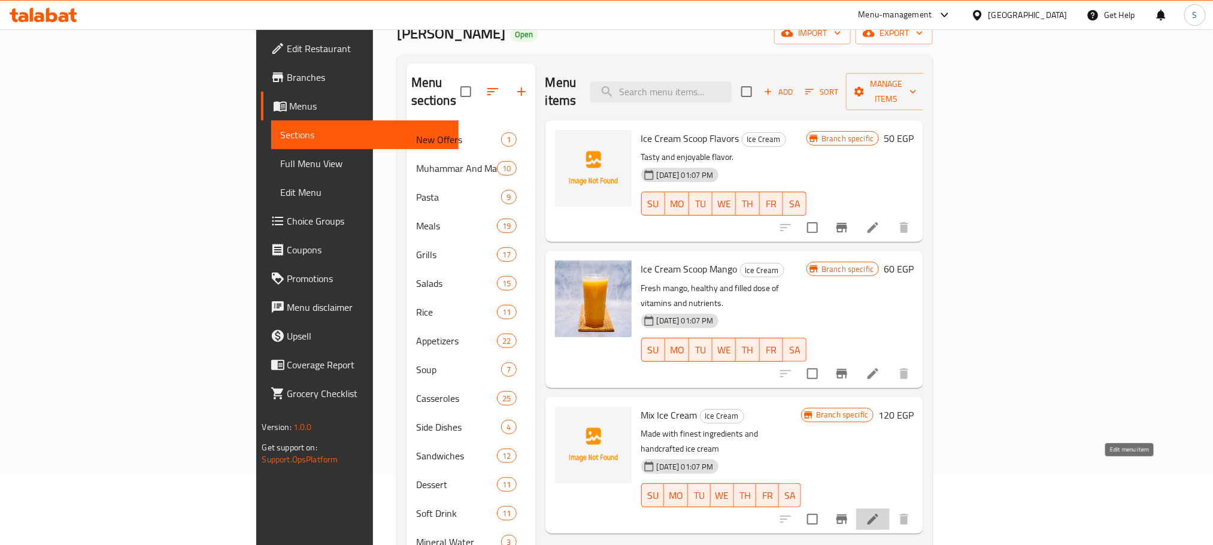
click at [880, 512] on icon at bounding box center [873, 519] width 14 height 14
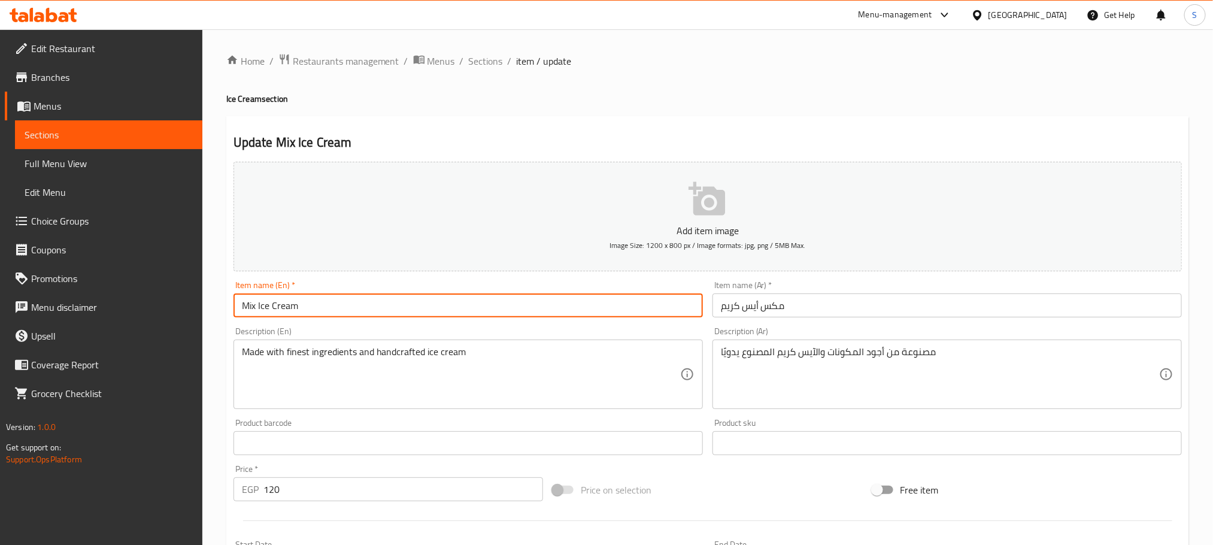
click at [449, 304] on input "Mix Ice Cream" at bounding box center [469, 305] width 470 height 24
type input "Mix Ice Cream 3 Scoop"
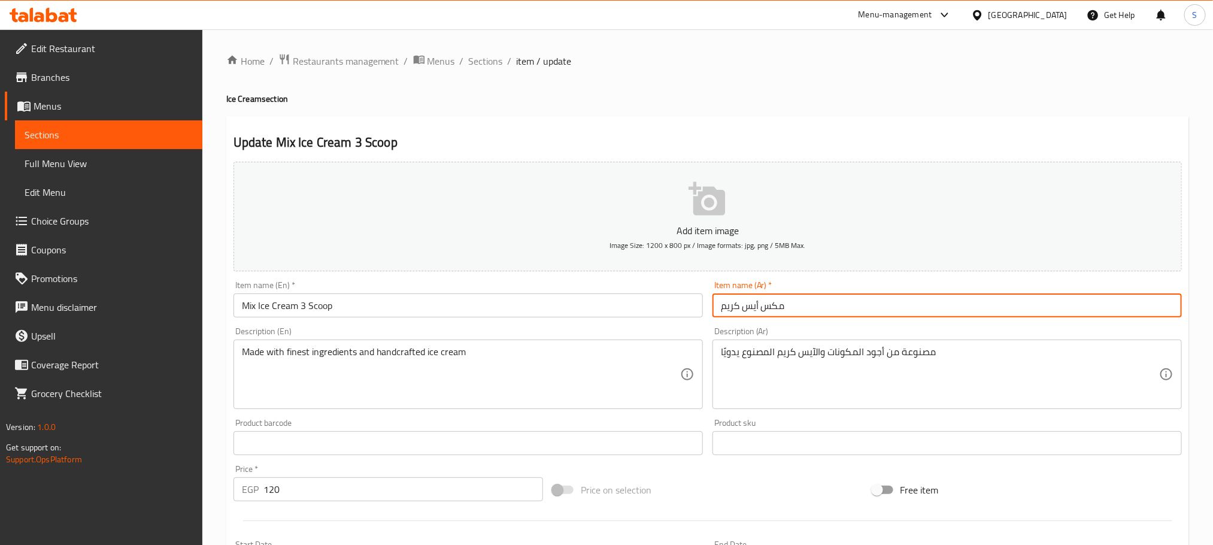
click at [859, 304] on input "مكس أيس كريم" at bounding box center [948, 305] width 470 height 24
paste input "بولة"
click at [738, 309] on input "مكس أيس كريم بولة" at bounding box center [948, 305] width 470 height 24
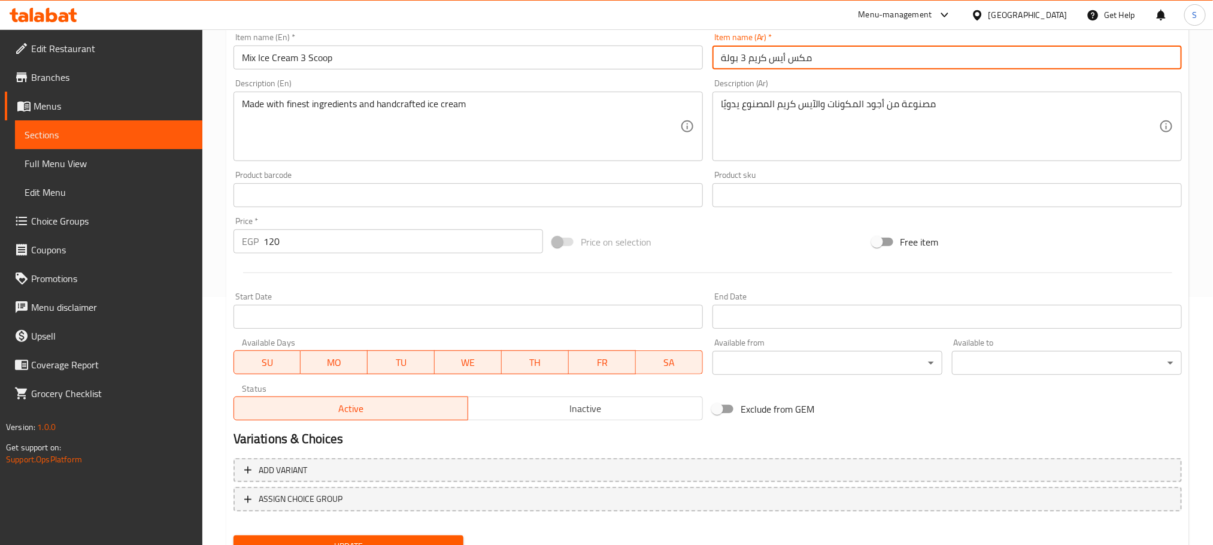
scroll to position [300, 0]
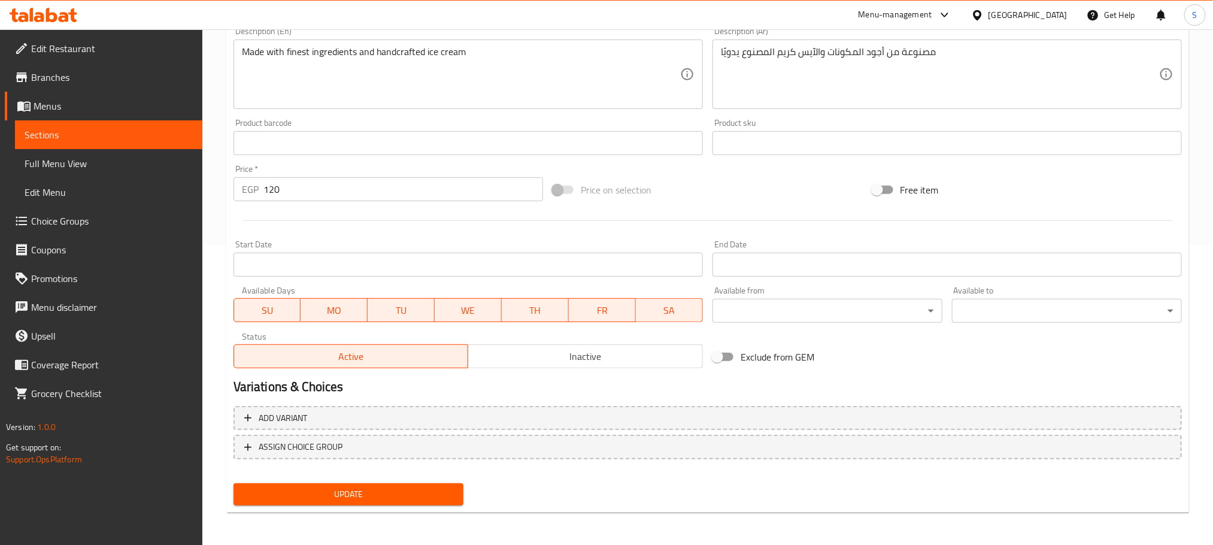
type input "مكس أيس كريم 3 بولة"
click at [345, 489] on span "Update" at bounding box center [348, 494] width 211 height 15
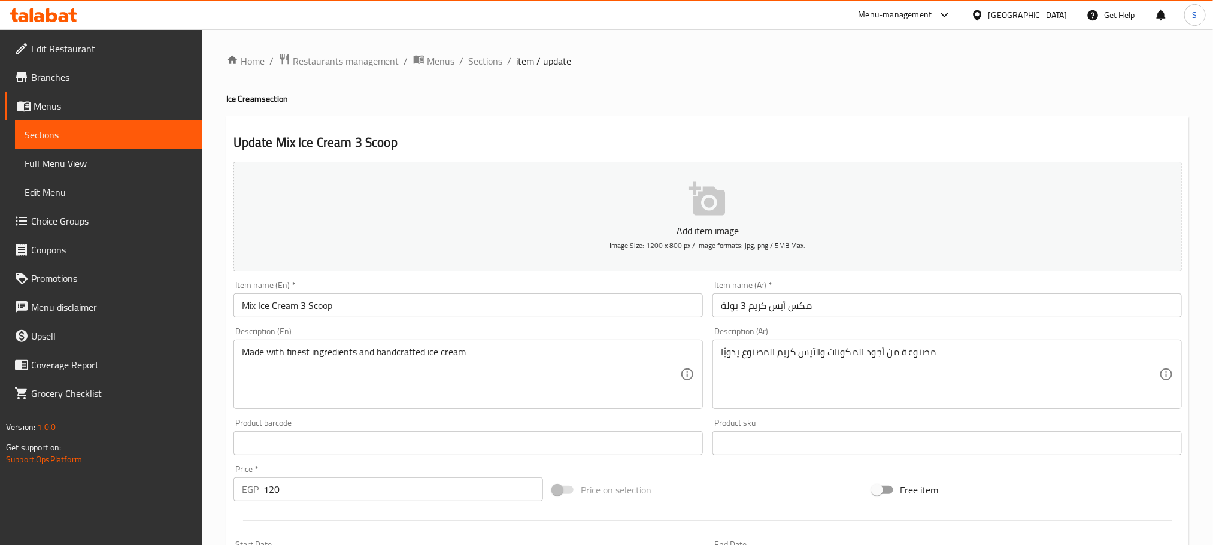
click at [502, 54] on ol "Home / Restaurants management / Menus / Sections / item / update" at bounding box center [707, 61] width 963 height 16
click at [496, 58] on span "Sections" at bounding box center [486, 61] width 34 height 14
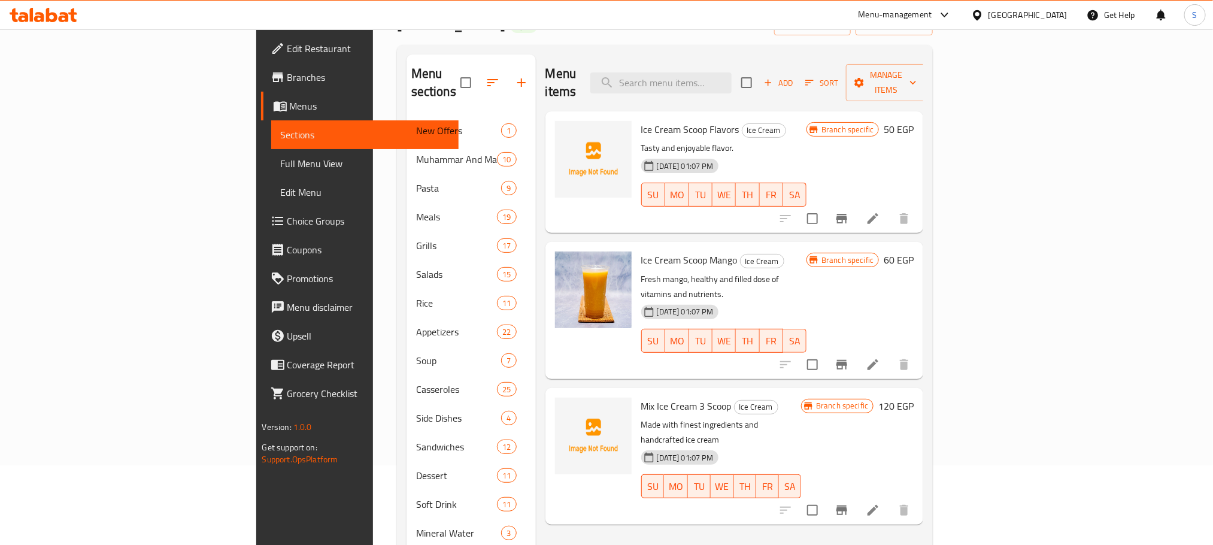
scroll to position [27, 0]
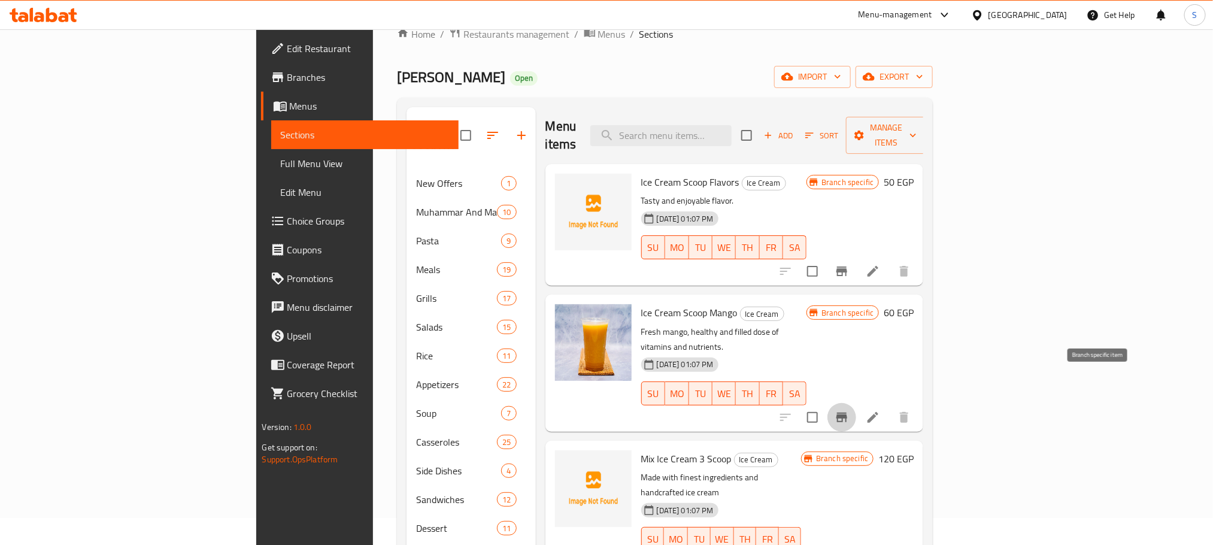
click at [847, 413] on icon "Branch-specific-item" at bounding box center [842, 418] width 11 height 10
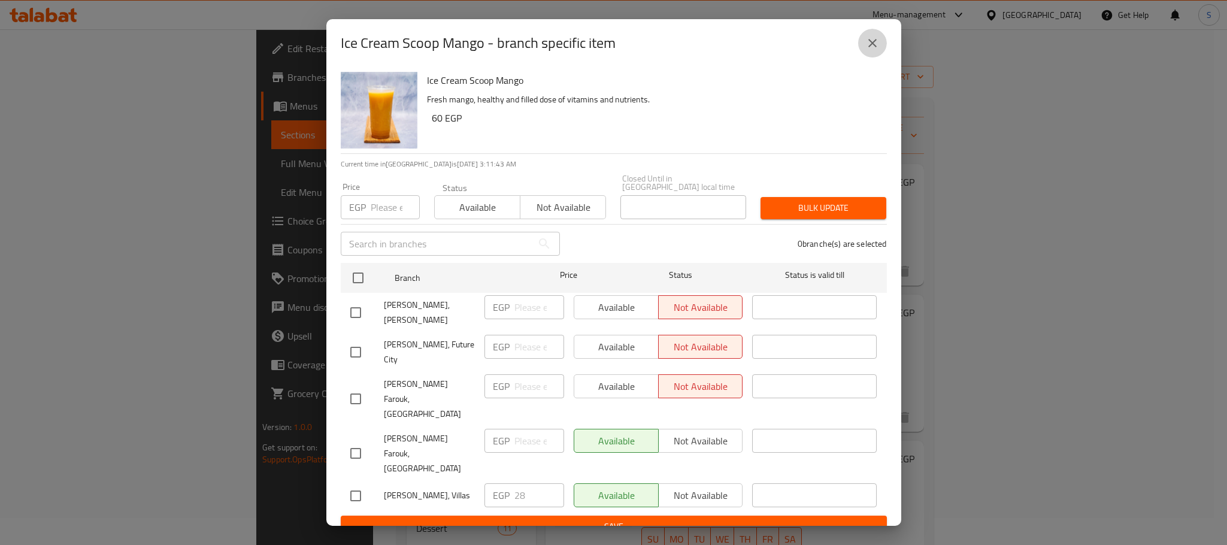
click at [871, 47] on icon "close" at bounding box center [872, 43] width 14 height 14
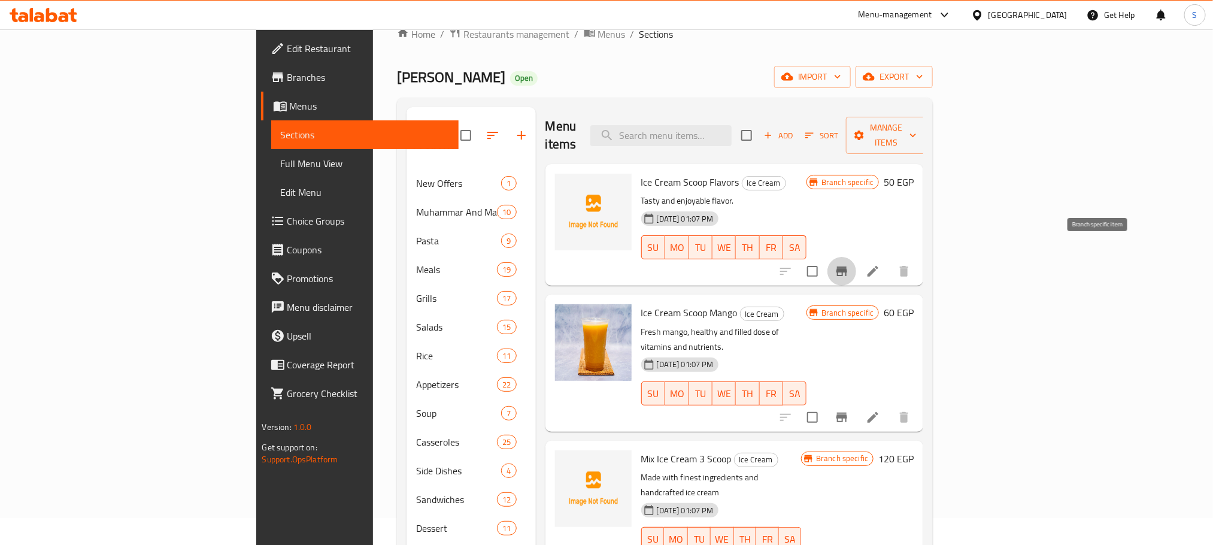
click at [849, 264] on icon "Branch-specific-item" at bounding box center [842, 271] width 14 height 14
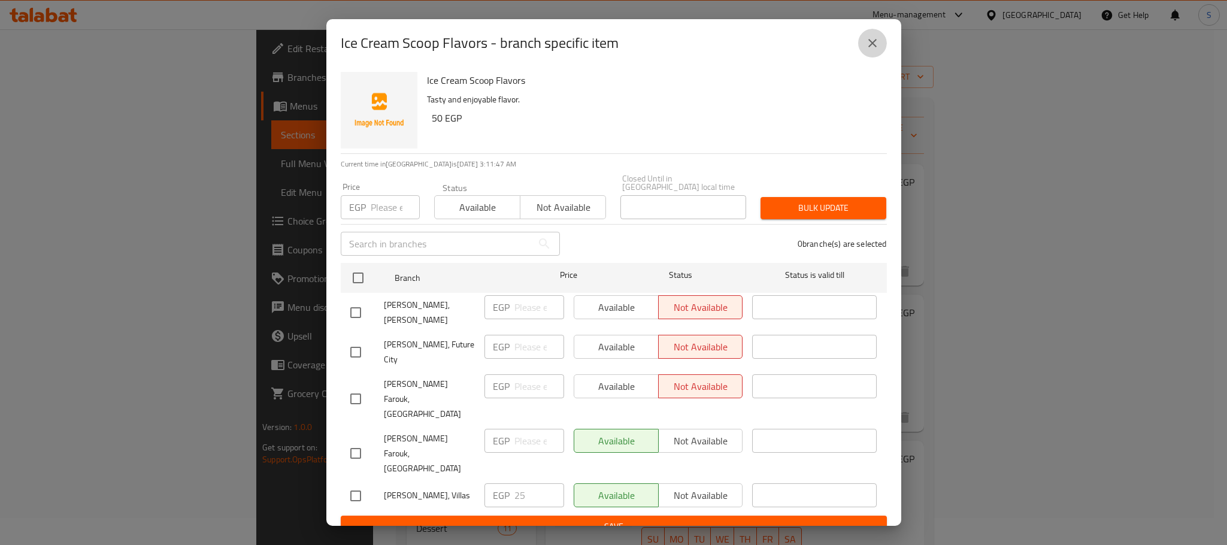
click at [868, 50] on icon "close" at bounding box center [872, 43] width 14 height 14
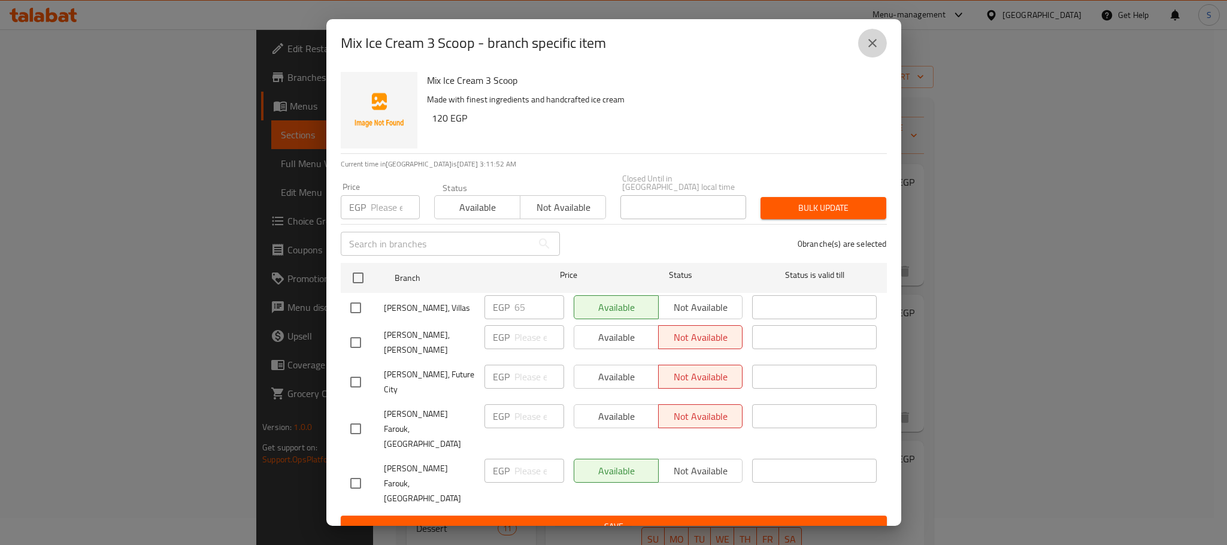
click at [870, 57] on button "close" at bounding box center [872, 43] width 29 height 29
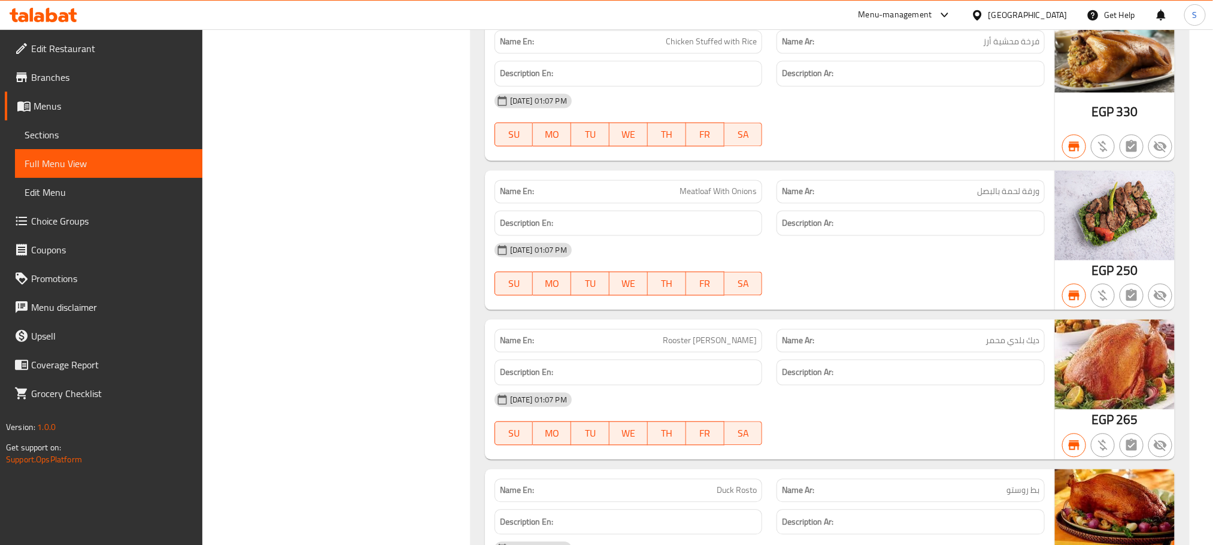
scroll to position [1245, 0]
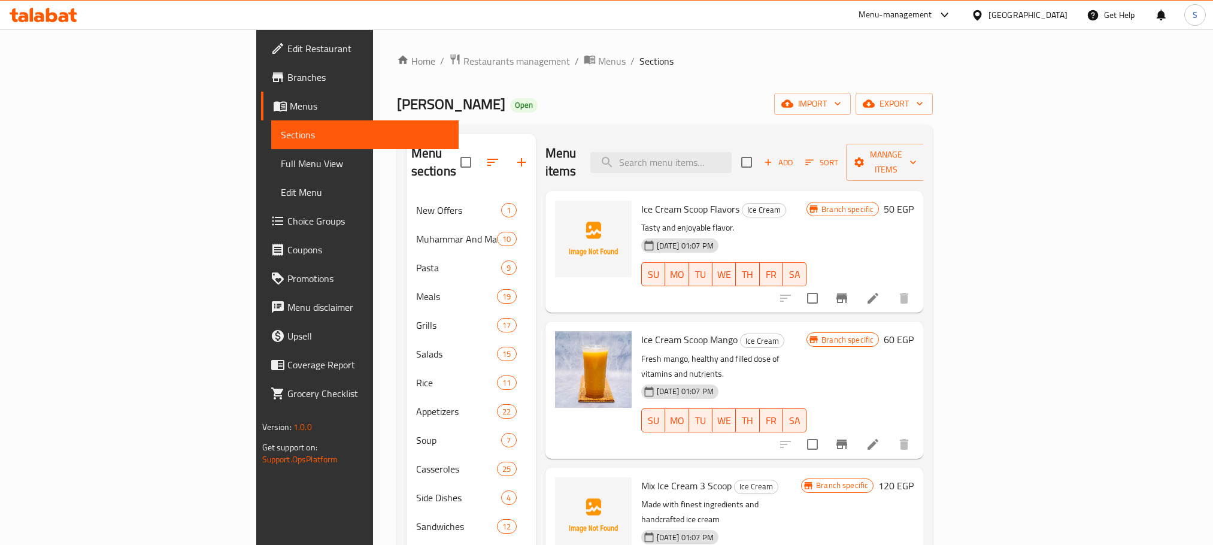
scroll to position [27, 0]
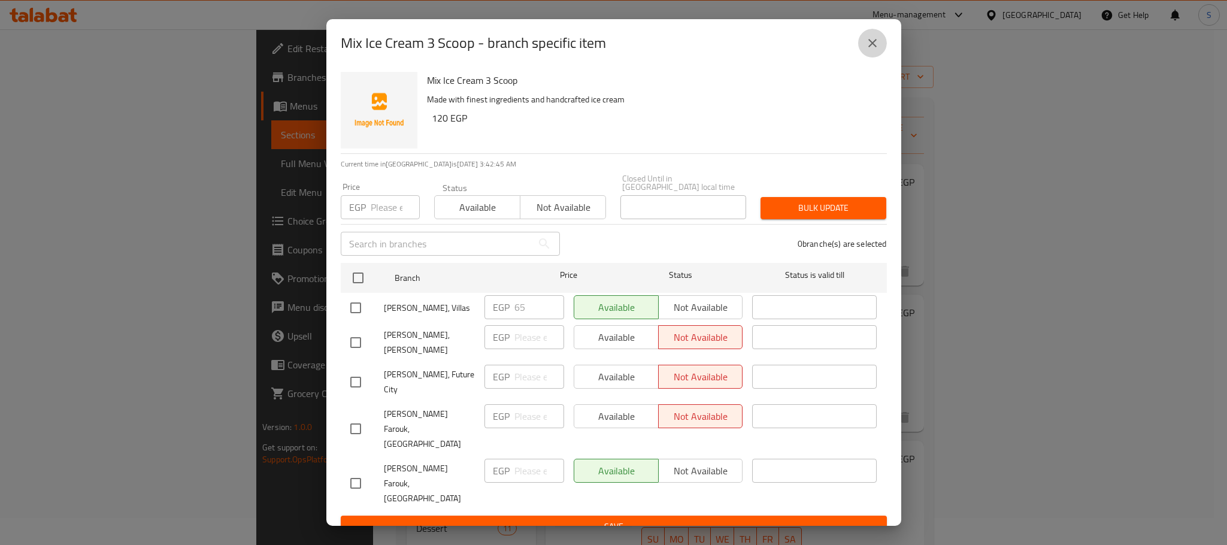
click at [874, 47] on icon "close" at bounding box center [872, 43] width 8 height 8
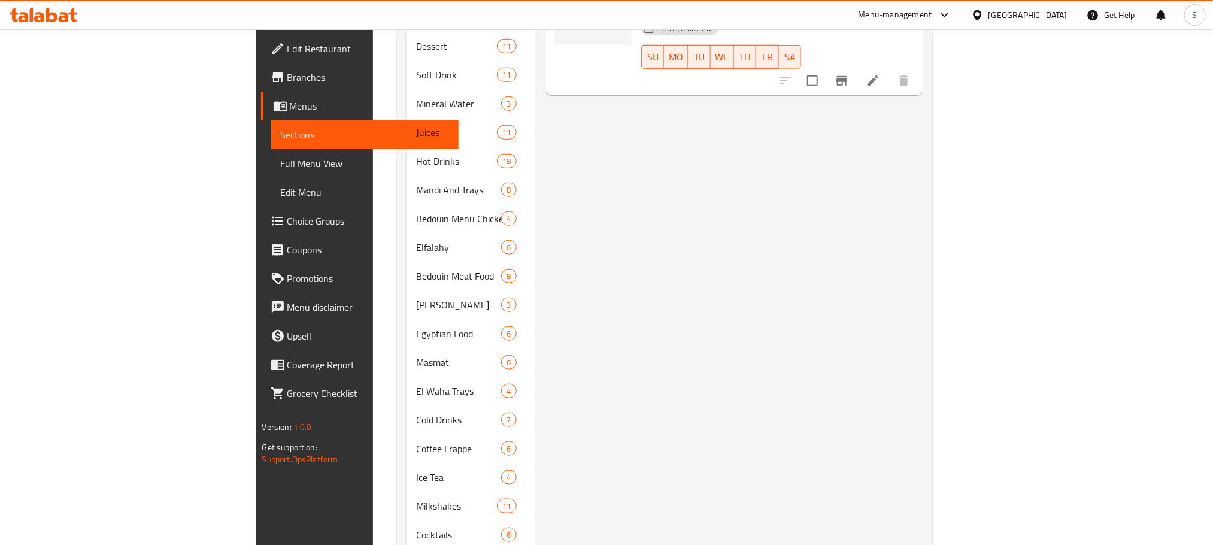
scroll to position [503, 0]
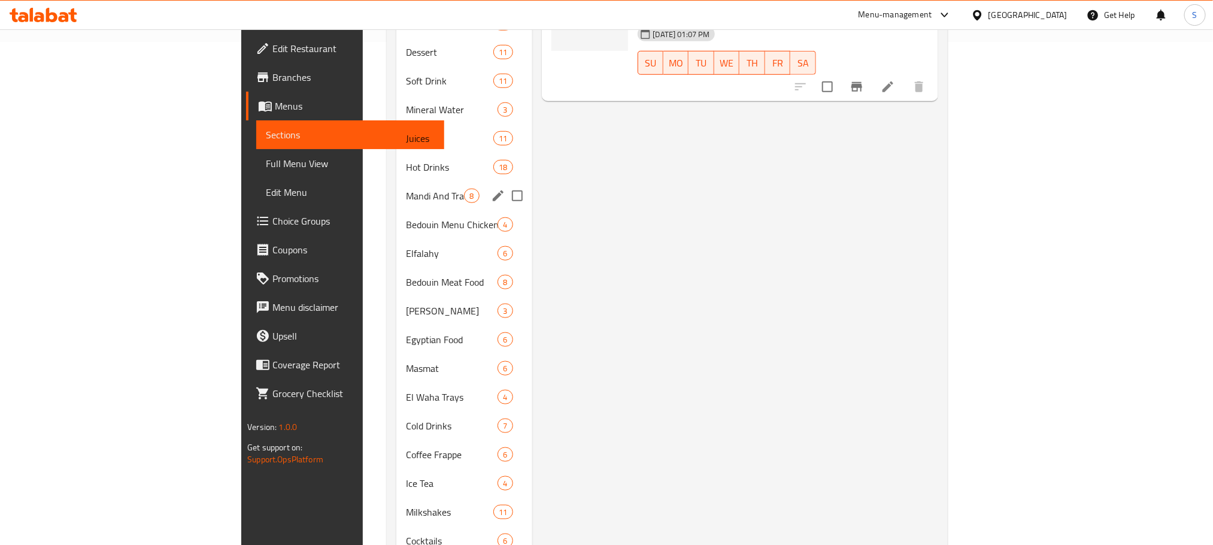
click at [396, 185] on div "Mandi And Trays 8" at bounding box center [463, 195] width 135 height 29
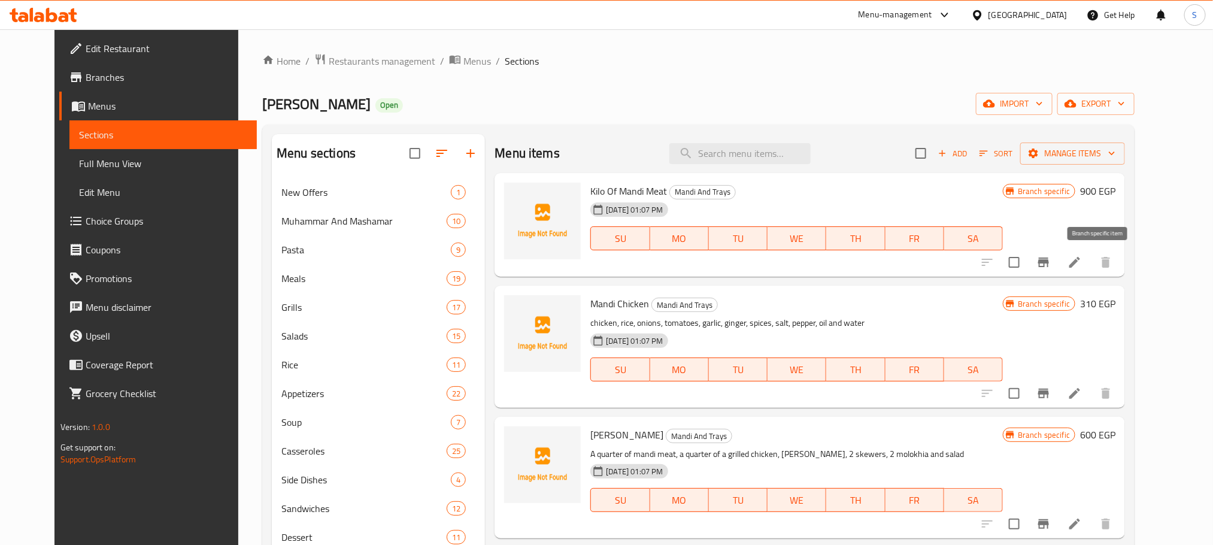
click at [1051, 261] on icon "Branch-specific-item" at bounding box center [1044, 262] width 14 height 14
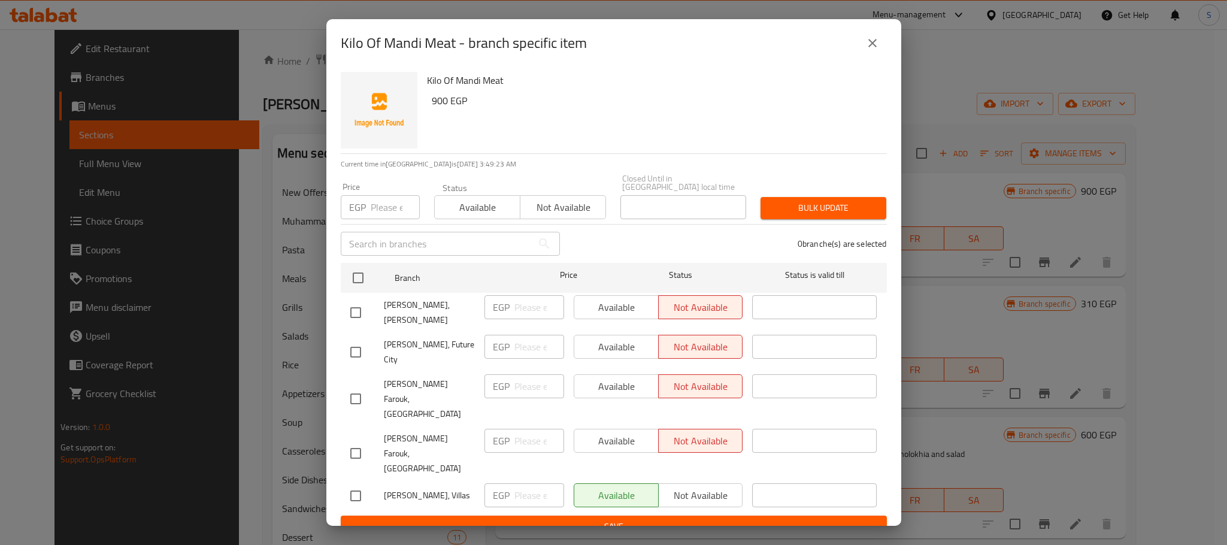
click at [871, 50] on icon "close" at bounding box center [872, 43] width 14 height 14
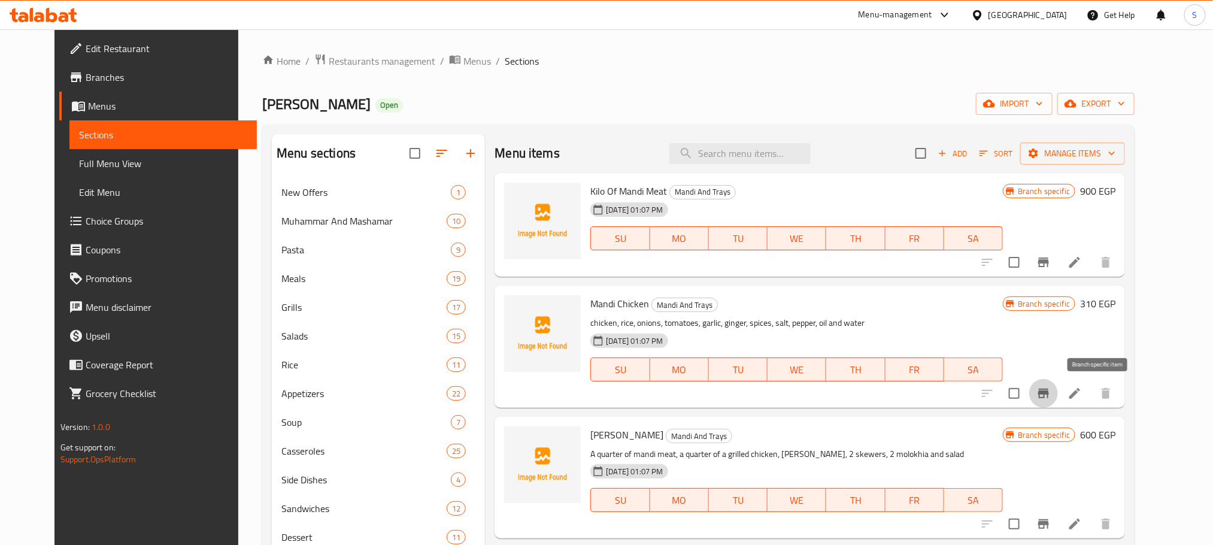
click at [1049, 394] on icon "Branch-specific-item" at bounding box center [1043, 394] width 11 height 10
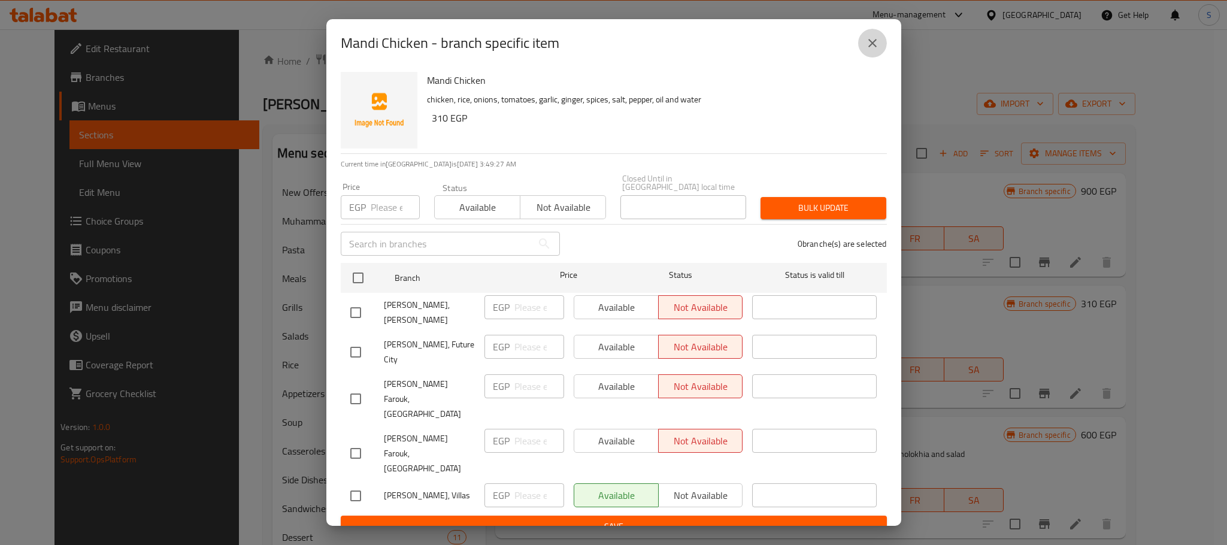
click at [875, 57] on button "close" at bounding box center [872, 43] width 29 height 29
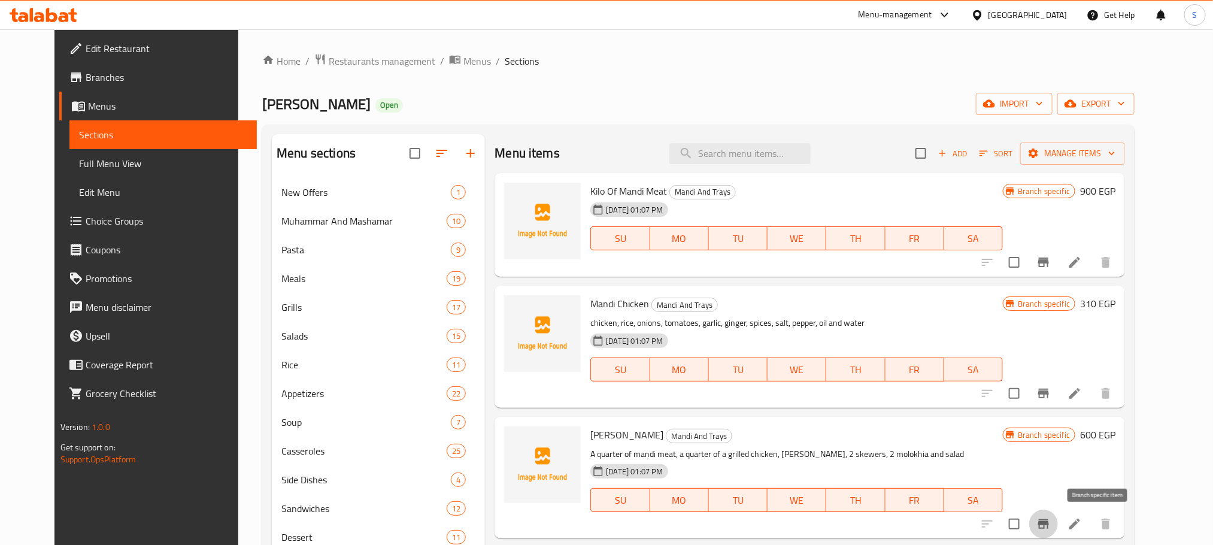
click at [1058, 532] on button "Branch-specific-item" at bounding box center [1043, 524] width 29 height 29
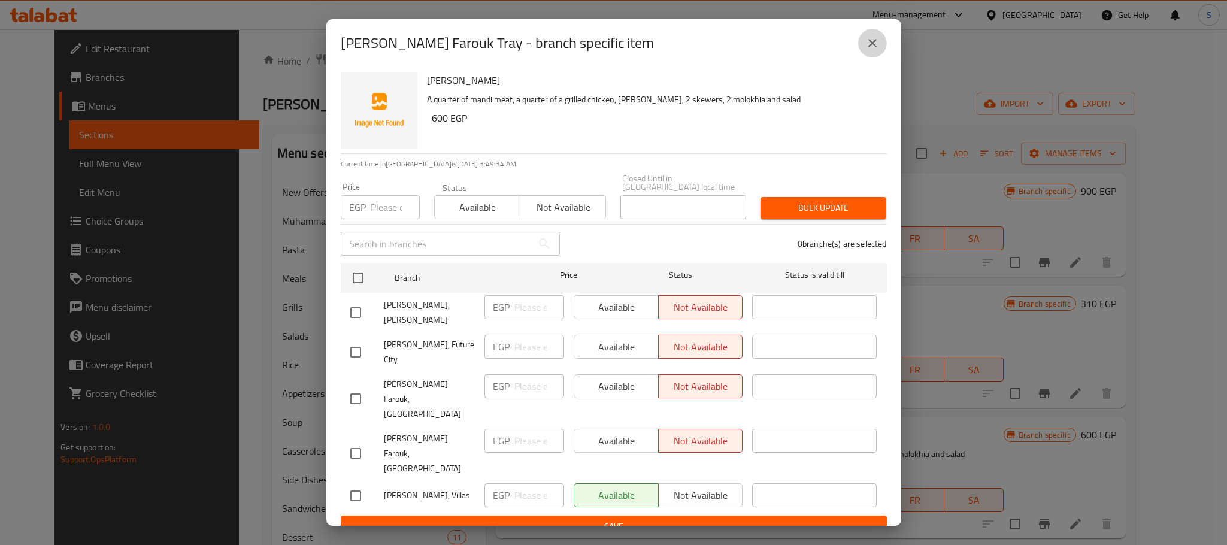
click at [882, 53] on button "close" at bounding box center [872, 43] width 29 height 29
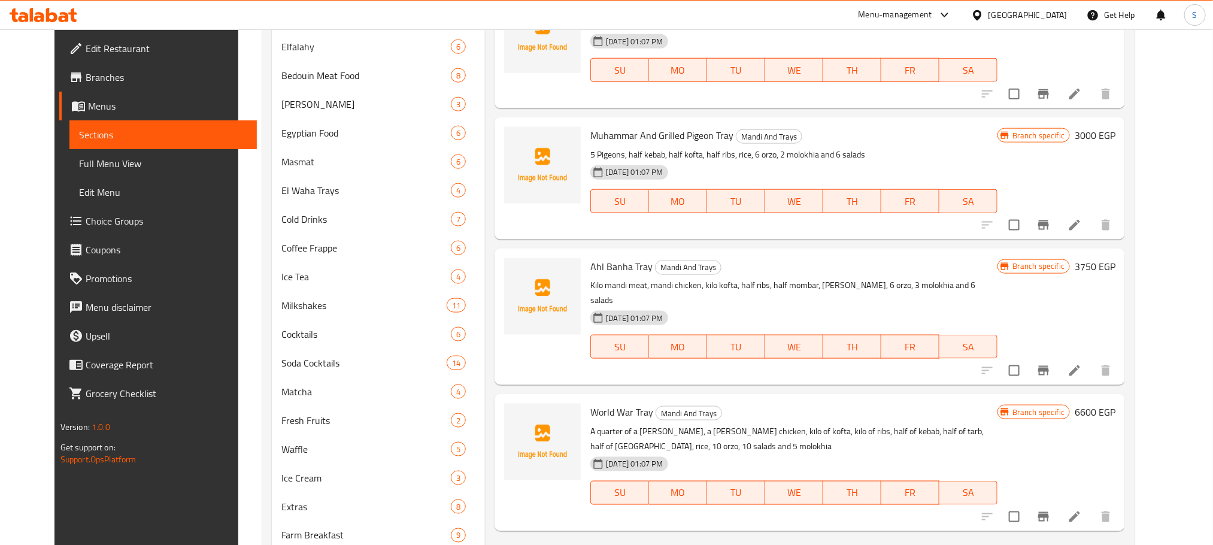
scroll to position [92, 0]
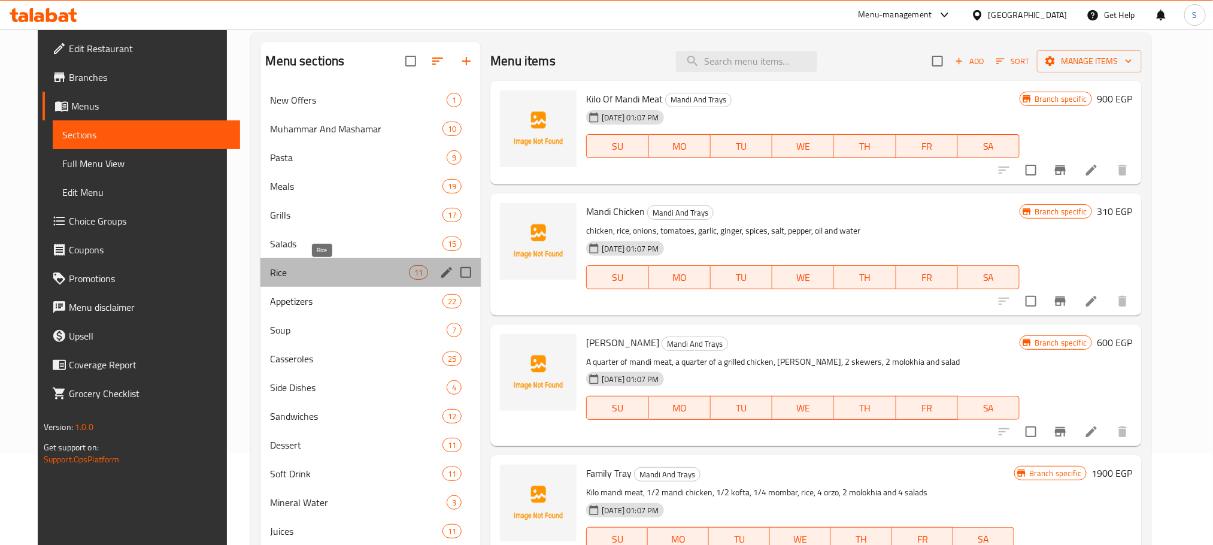
click at [340, 268] on span "Rice" at bounding box center [339, 272] width 139 height 14
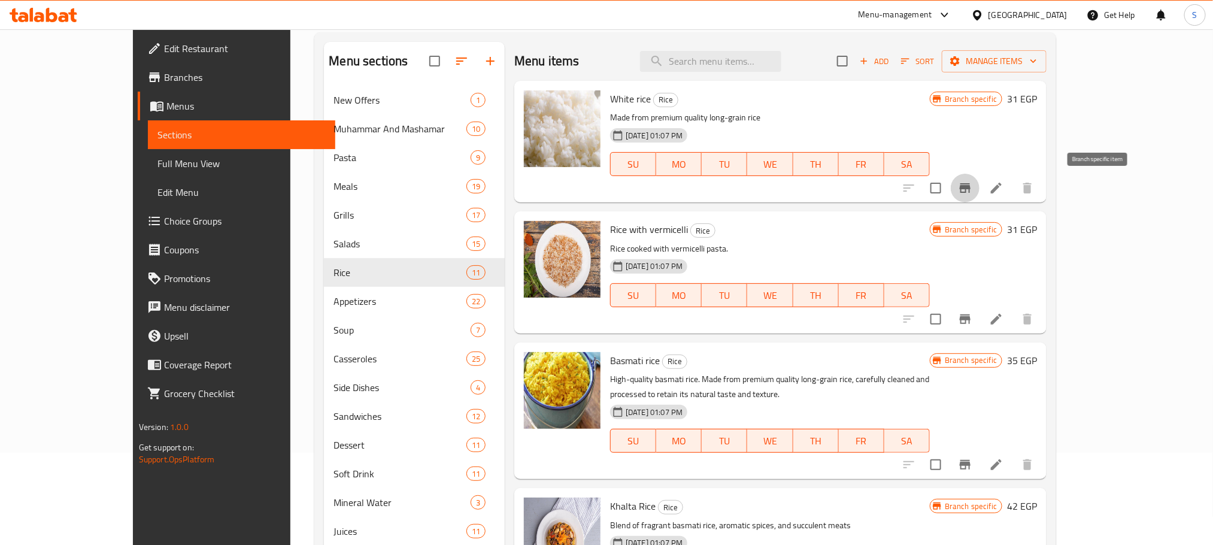
click at [971, 191] on icon "Branch-specific-item" at bounding box center [965, 188] width 11 height 10
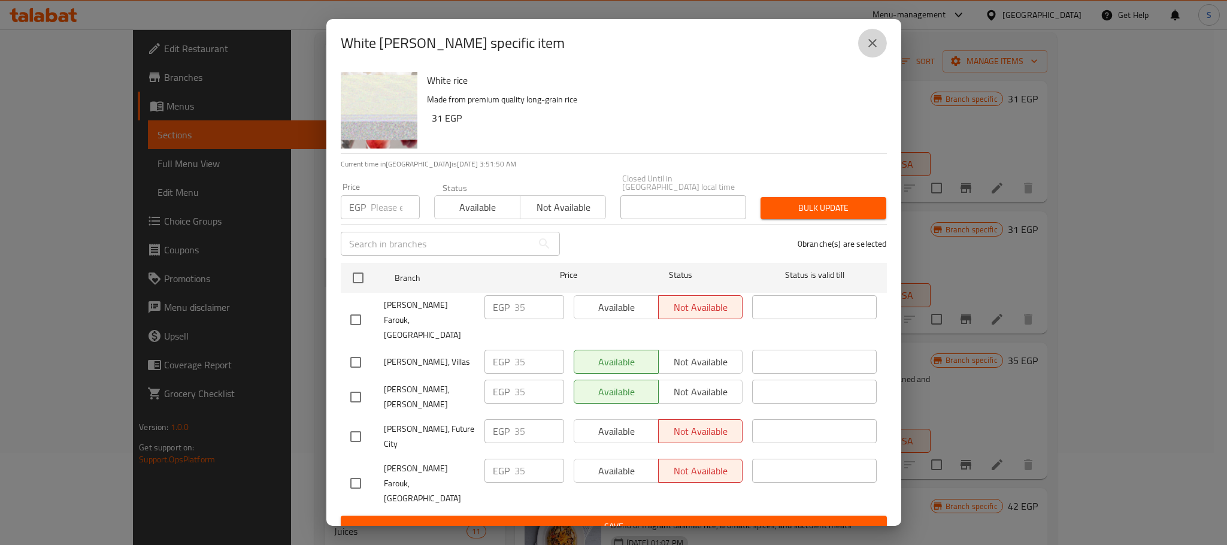
click at [876, 57] on button "close" at bounding box center [872, 43] width 29 height 29
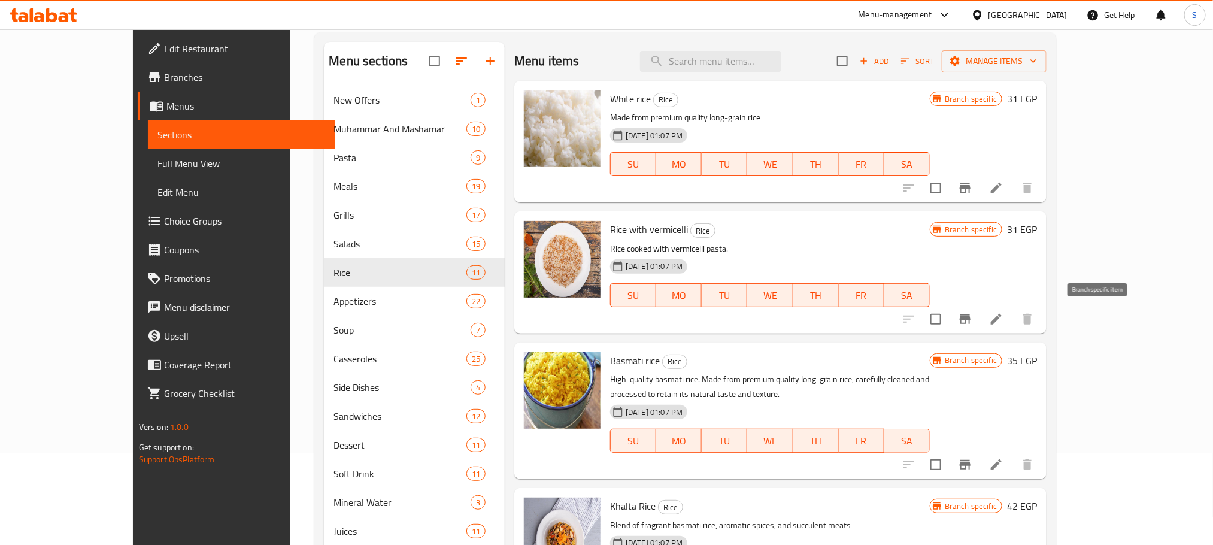
click at [971, 315] on icon "Branch-specific-item" at bounding box center [965, 319] width 11 height 10
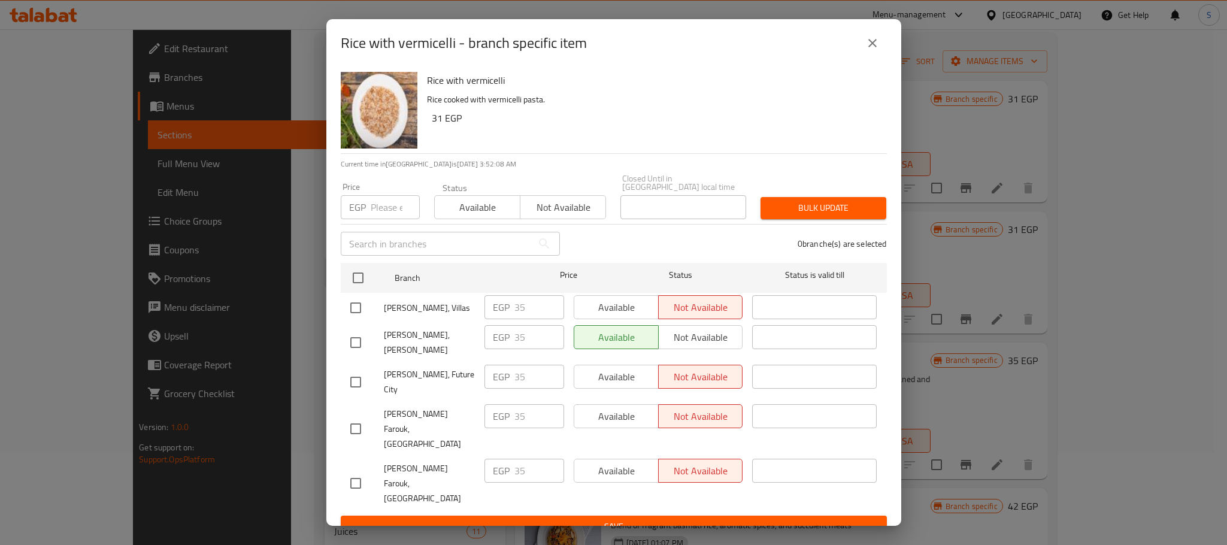
click at [356, 311] on input "checkbox" at bounding box center [355, 307] width 25 height 25
checkbox input "true"
click at [619, 313] on span "Available" at bounding box center [616, 307] width 75 height 17
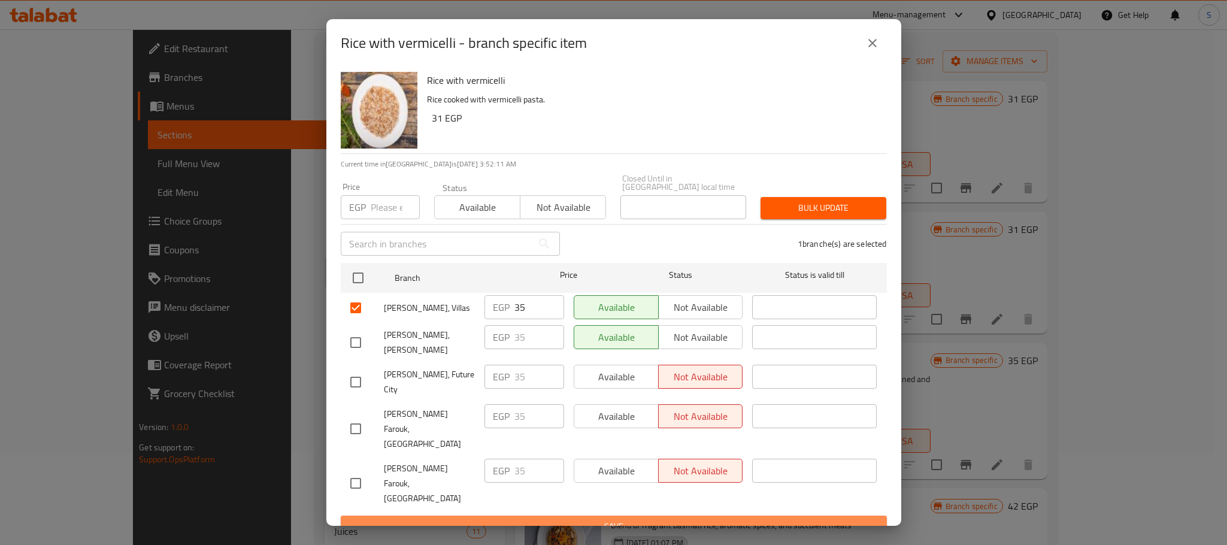
click at [746, 516] on button "Save" at bounding box center [614, 527] width 546 height 22
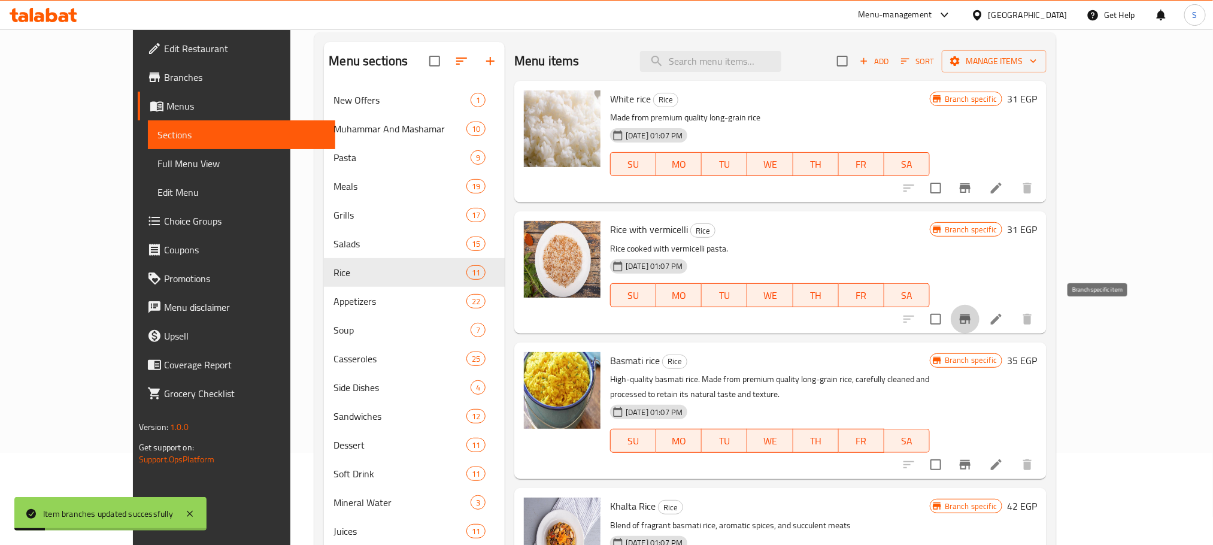
click at [971, 319] on icon "Branch-specific-item" at bounding box center [965, 319] width 11 height 10
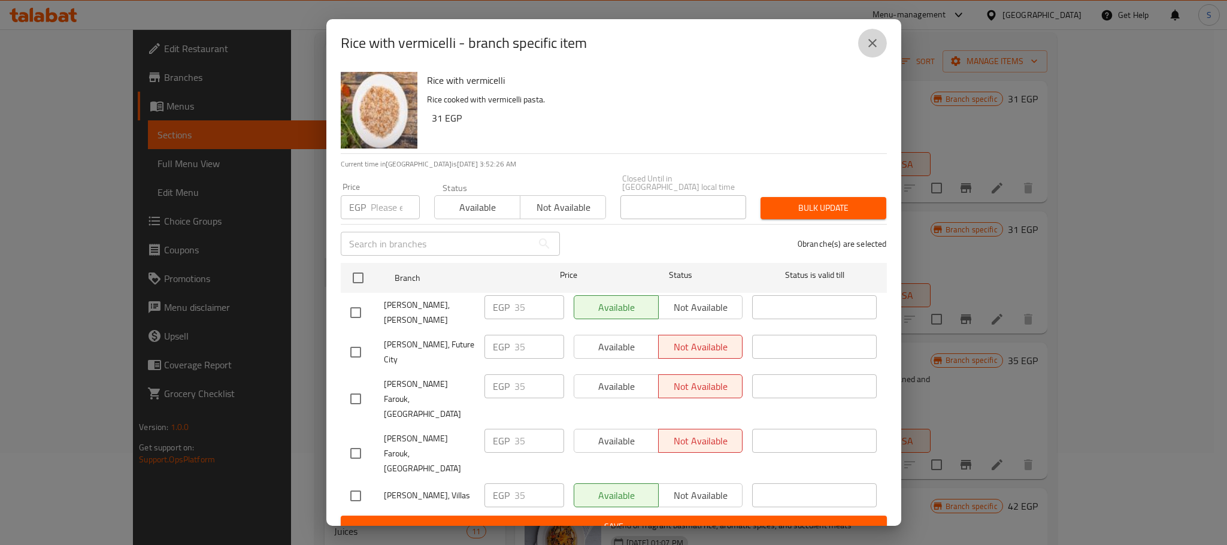
click at [871, 49] on icon "close" at bounding box center [872, 43] width 14 height 14
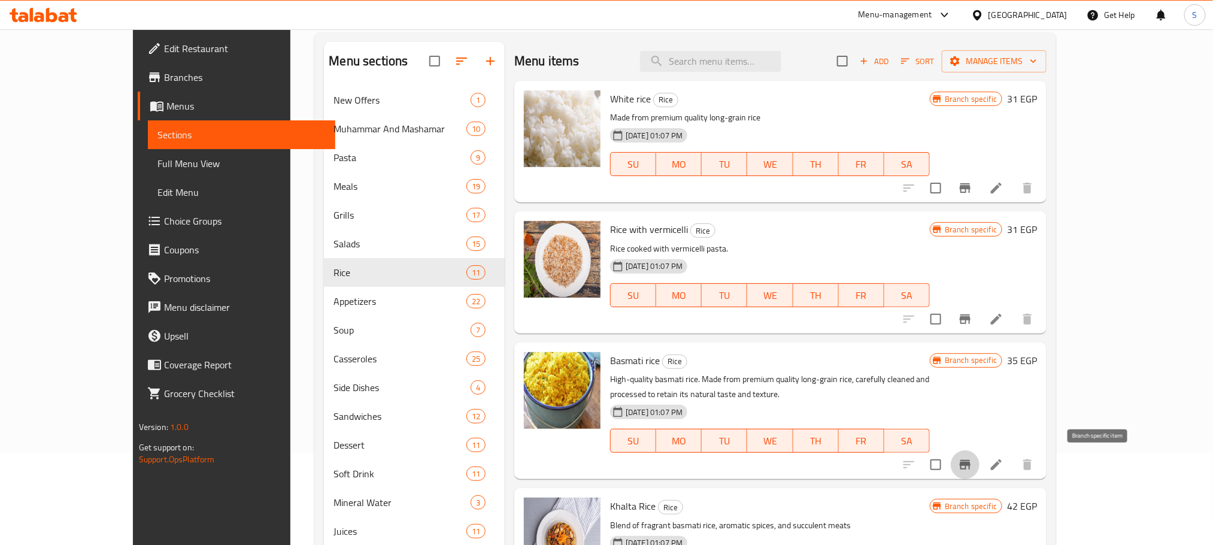
click at [971, 461] on icon "Branch-specific-item" at bounding box center [965, 465] width 11 height 10
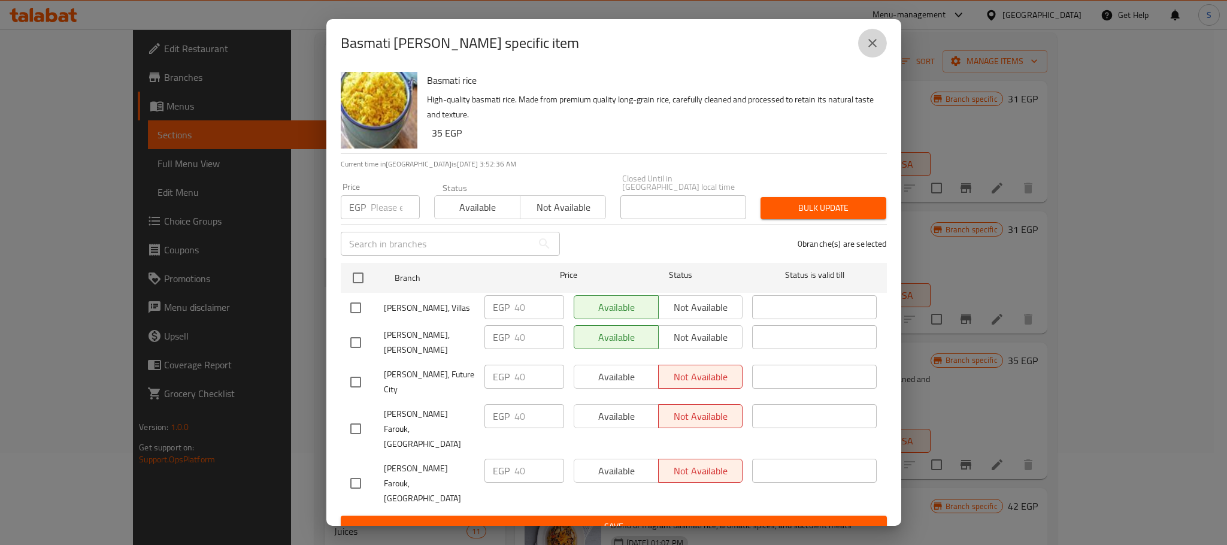
click at [875, 46] on button "close" at bounding box center [872, 43] width 29 height 29
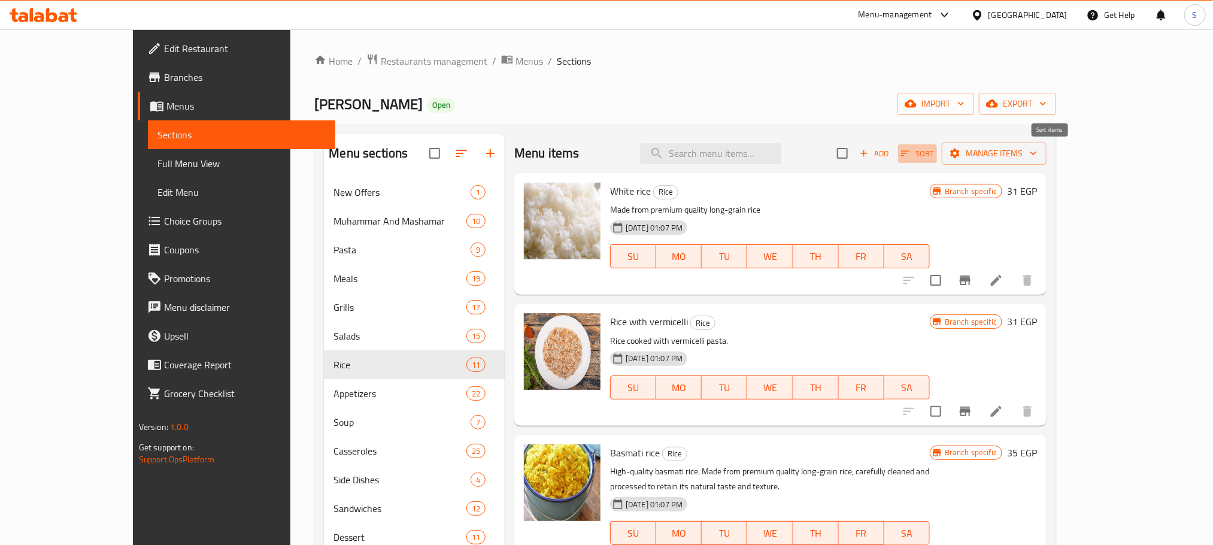
click at [934, 152] on span "Sort" at bounding box center [917, 154] width 33 height 14
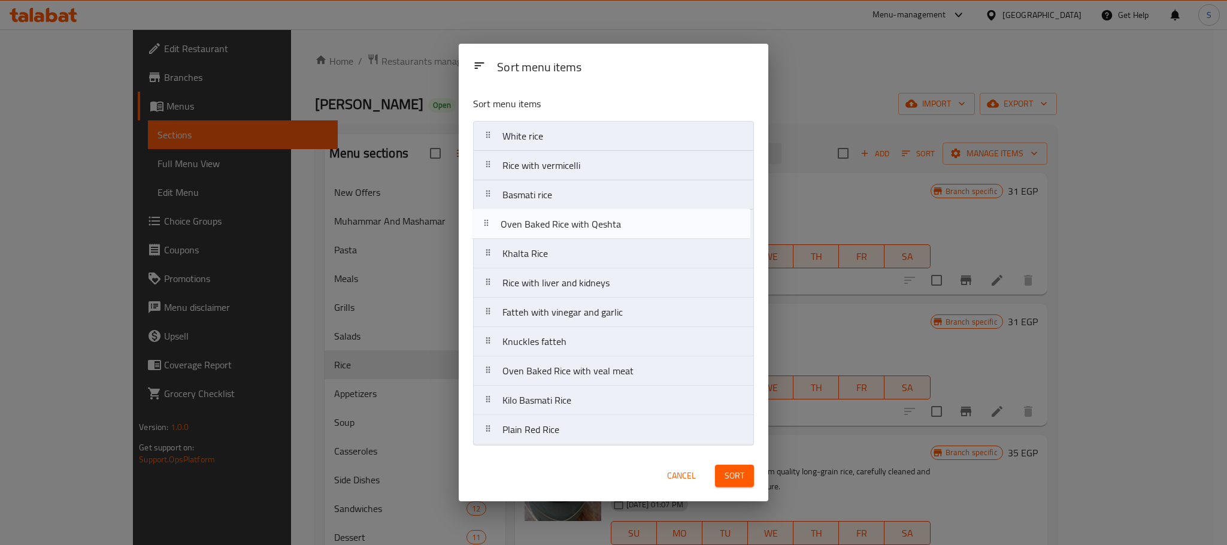
drag, startPoint x: 527, startPoint y: 349, endPoint x: 525, endPoint y: 223, distance: 126.4
click at [525, 223] on nav "White rice Rice with vermicelli Basmati rice Khalta Rice Rice with liver and ki…" at bounding box center [613, 283] width 281 height 324
drag, startPoint x: 548, startPoint y: 257, endPoint x: 543, endPoint y: 222, distance: 35.7
click at [543, 222] on nav "White rice Rice with vermicelli Basmati rice Oven Baked Rice with Qeshta Khalta…" at bounding box center [613, 283] width 281 height 324
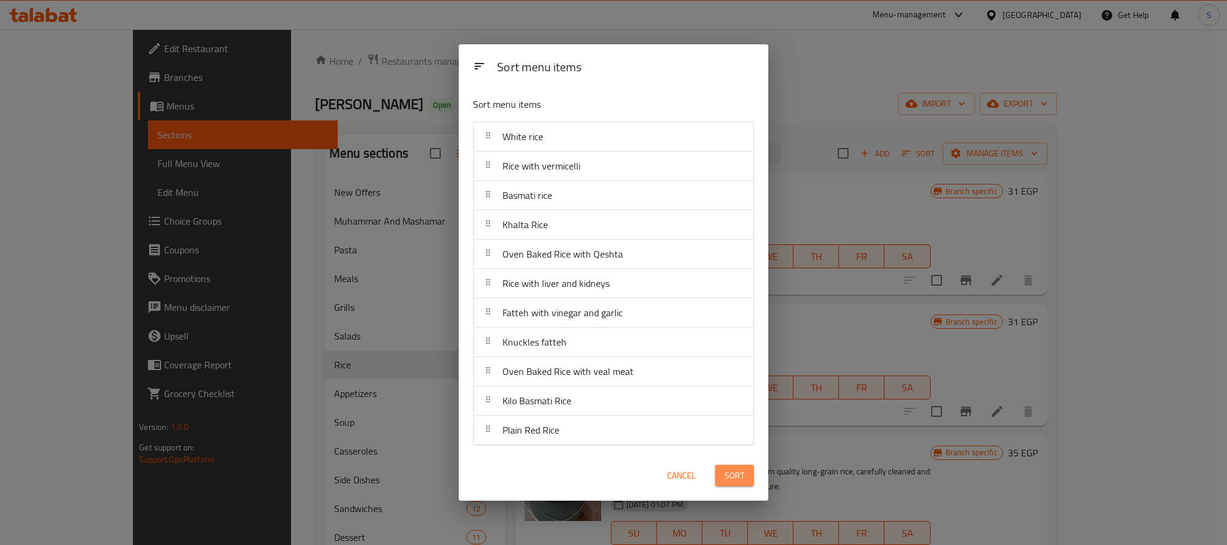
click at [733, 486] on button "Sort" at bounding box center [734, 476] width 39 height 22
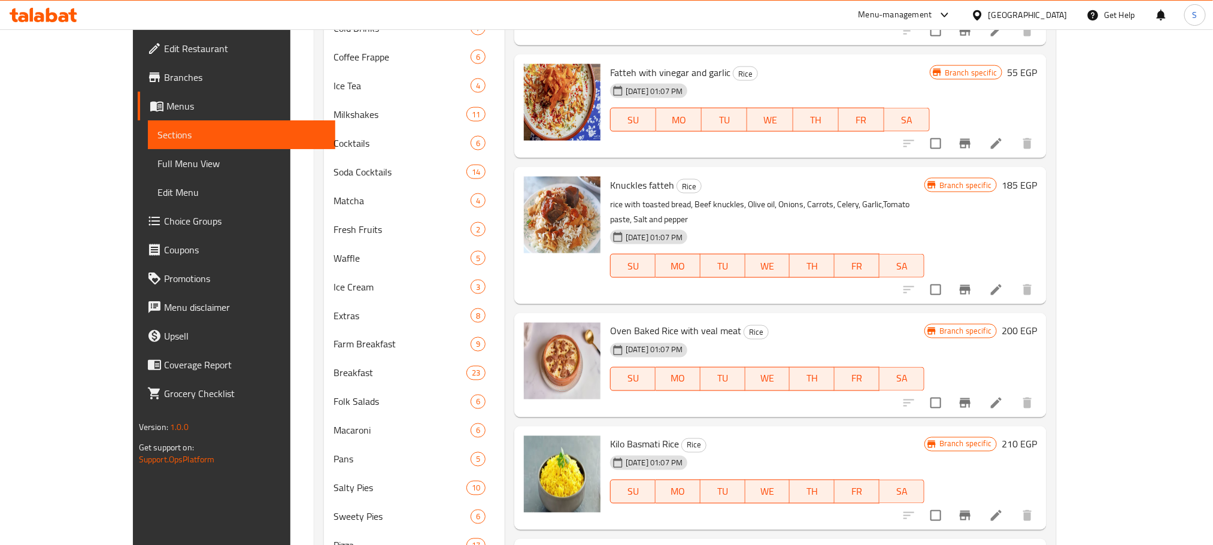
scroll to position [408, 0]
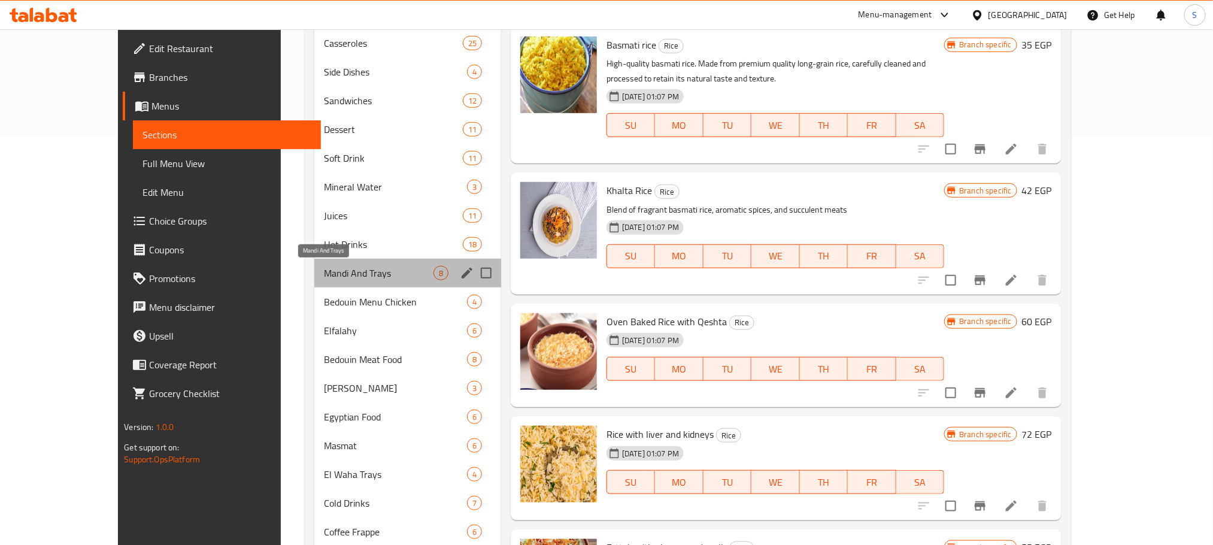
click at [358, 279] on span "Mandi And Trays" at bounding box center [379, 273] width 110 height 14
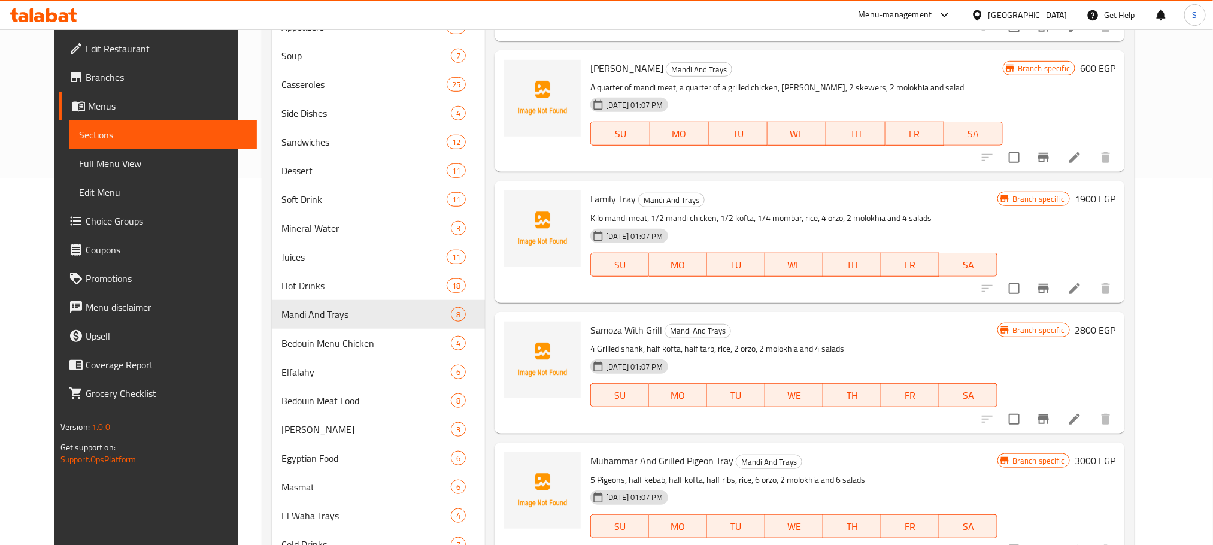
scroll to position [372, 0]
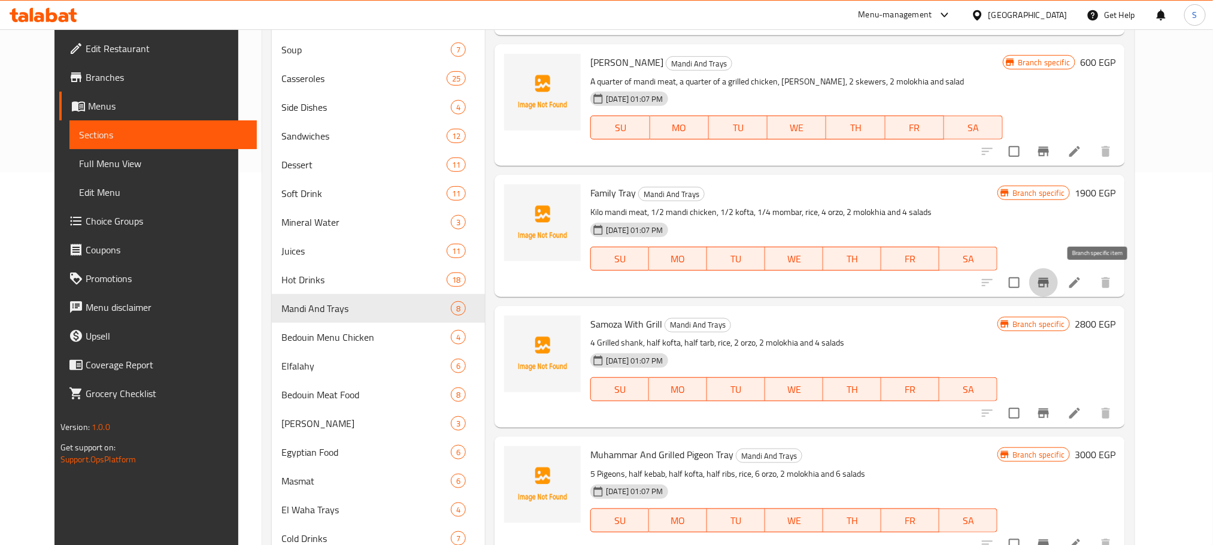
click at [1058, 293] on button "Branch-specific-item" at bounding box center [1043, 282] width 29 height 29
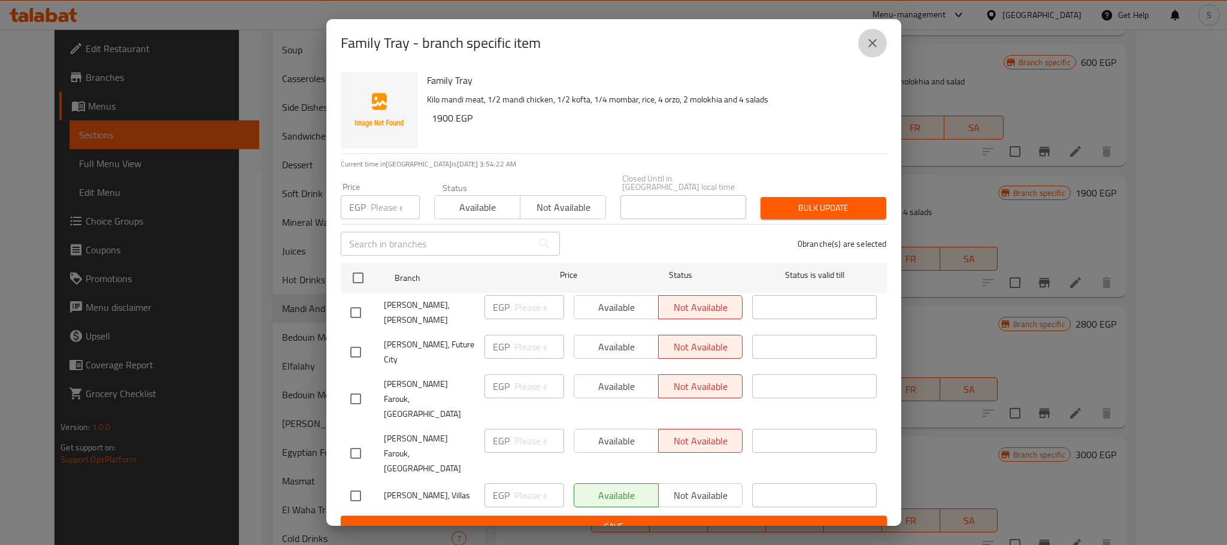
click at [867, 50] on icon "close" at bounding box center [872, 43] width 14 height 14
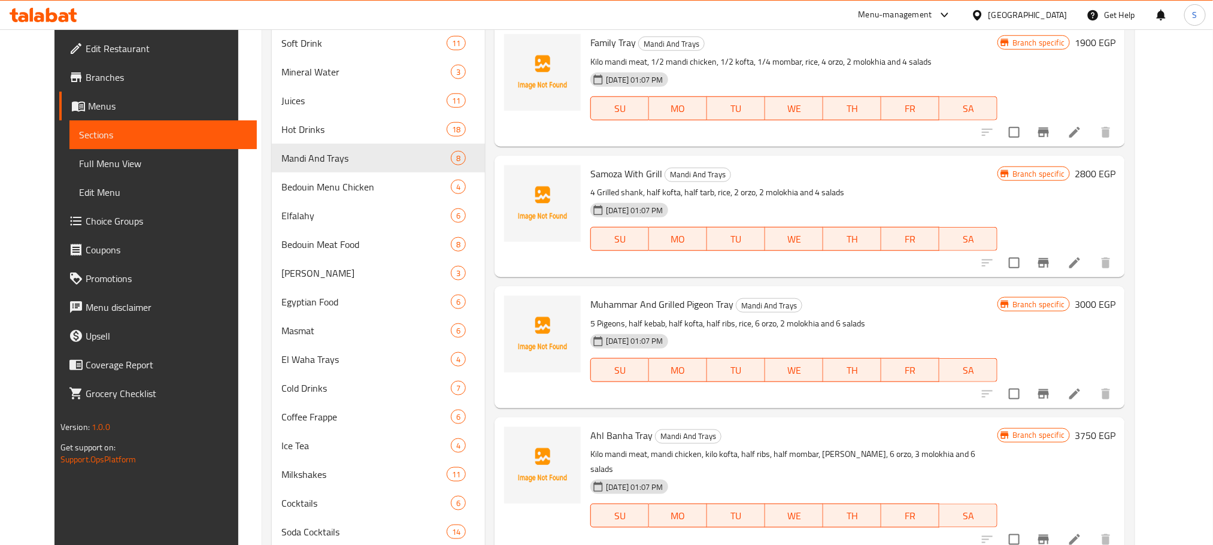
scroll to position [555, 0]
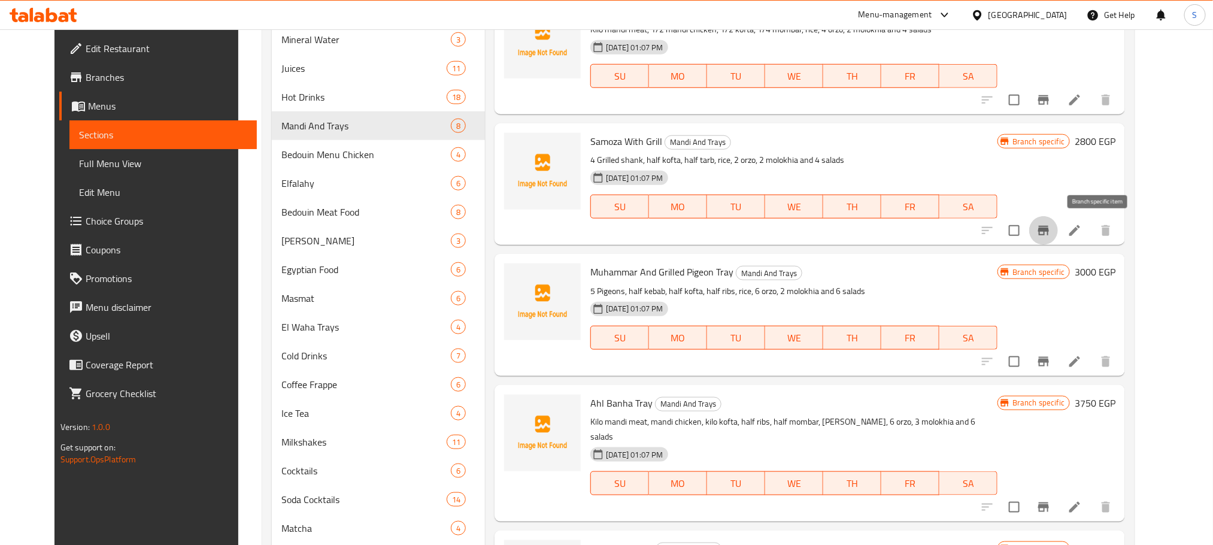
click at [1049, 226] on icon "Branch-specific-item" at bounding box center [1043, 231] width 11 height 10
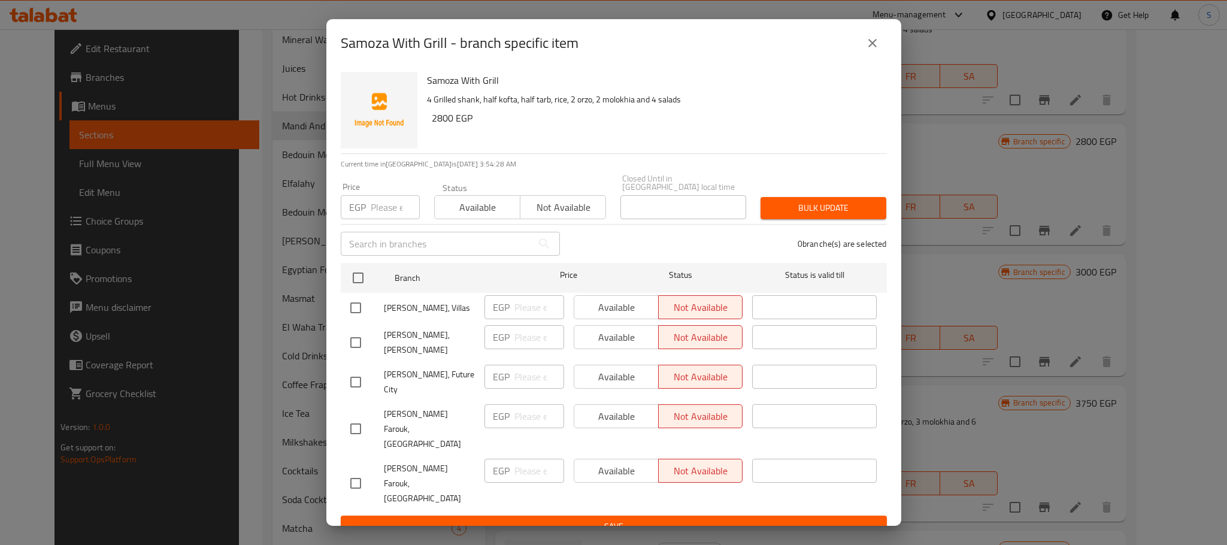
click at [356, 314] on input "checkbox" at bounding box center [355, 307] width 25 height 25
checkbox input "true"
click at [606, 315] on span "Available" at bounding box center [616, 307] width 75 height 17
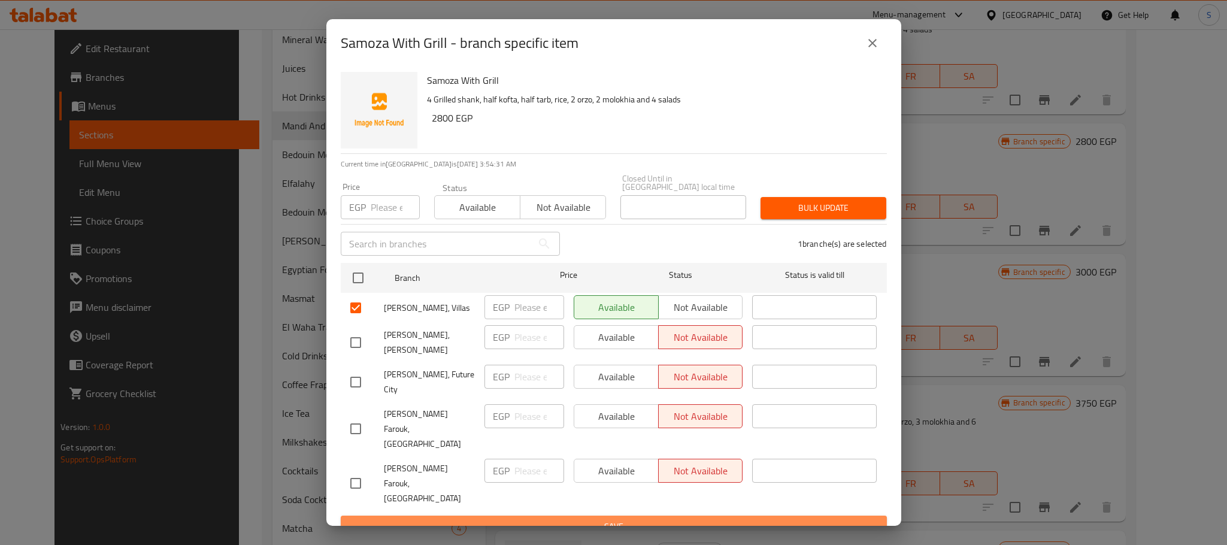
click at [654, 519] on span "Save" at bounding box center [613, 526] width 527 height 15
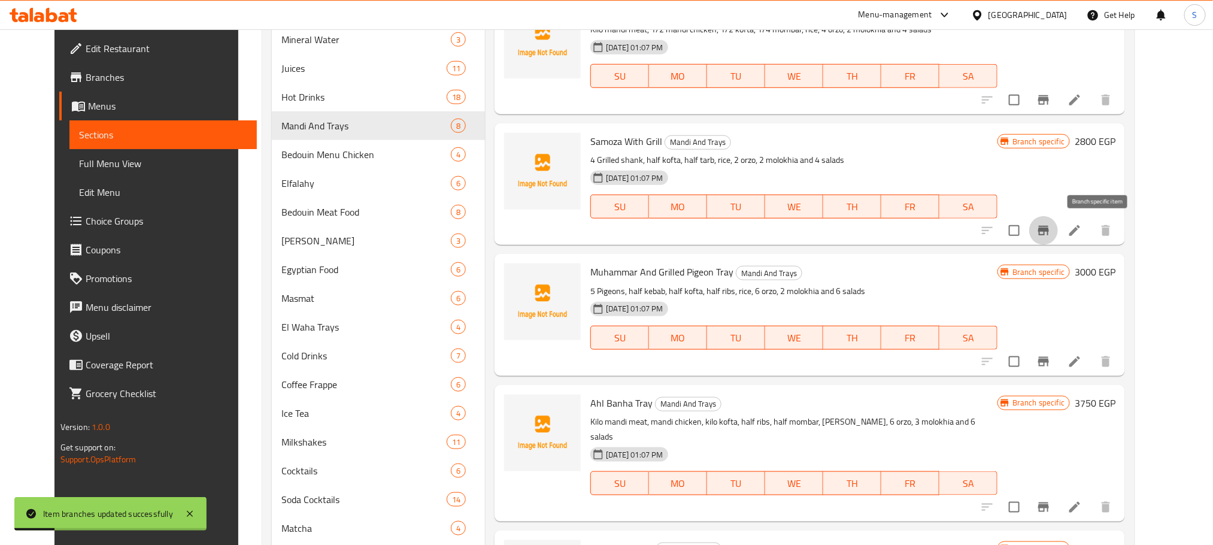
click at [1049, 232] on icon "Branch-specific-item" at bounding box center [1043, 231] width 11 height 10
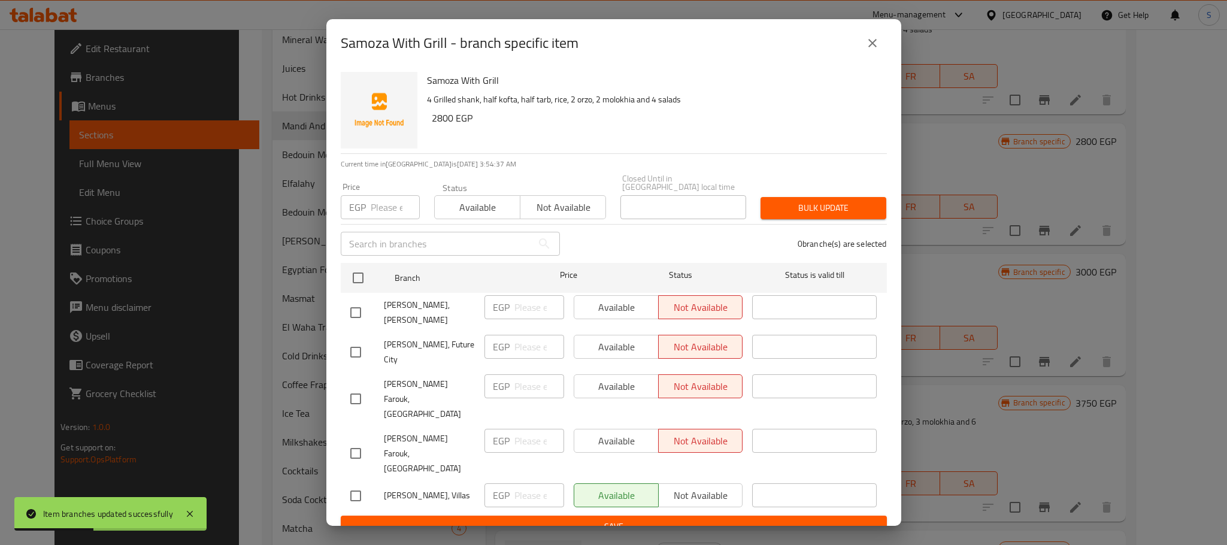
click at [881, 47] on button "close" at bounding box center [872, 43] width 29 height 29
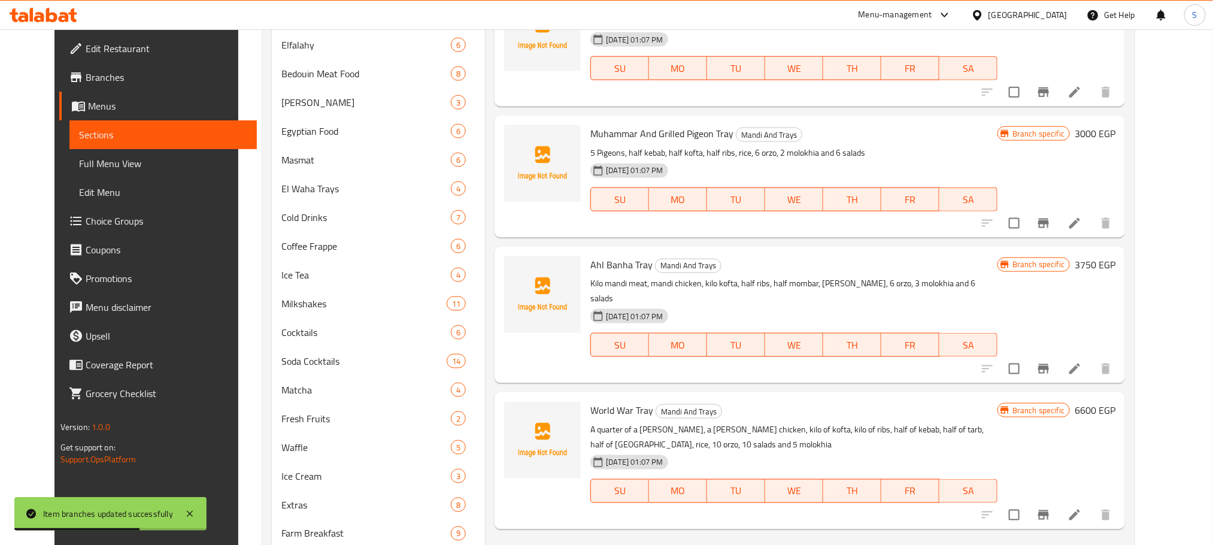
scroll to position [699, 0]
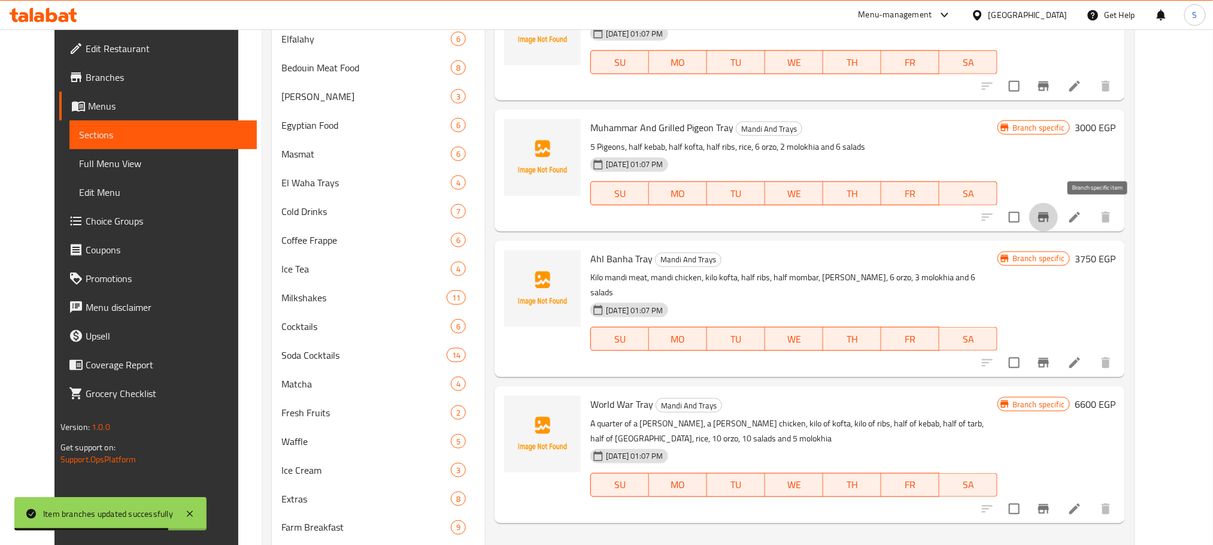
click at [1049, 218] on icon "Branch-specific-item" at bounding box center [1043, 218] width 11 height 10
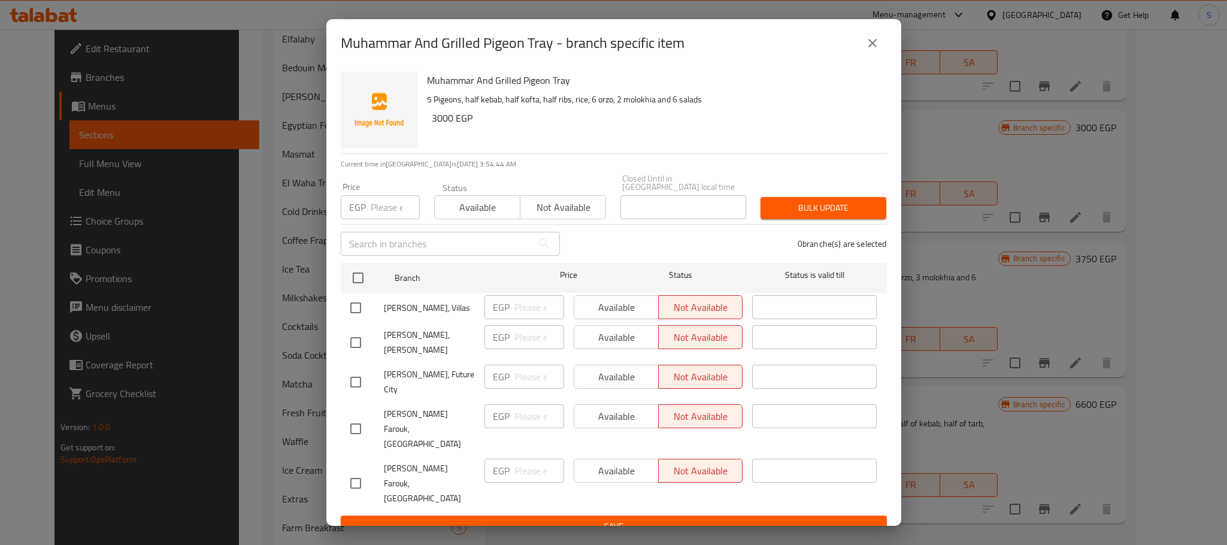
click at [356, 308] on input "checkbox" at bounding box center [355, 307] width 25 height 25
checkbox input "true"
click at [616, 316] on span "Available" at bounding box center [616, 307] width 75 height 17
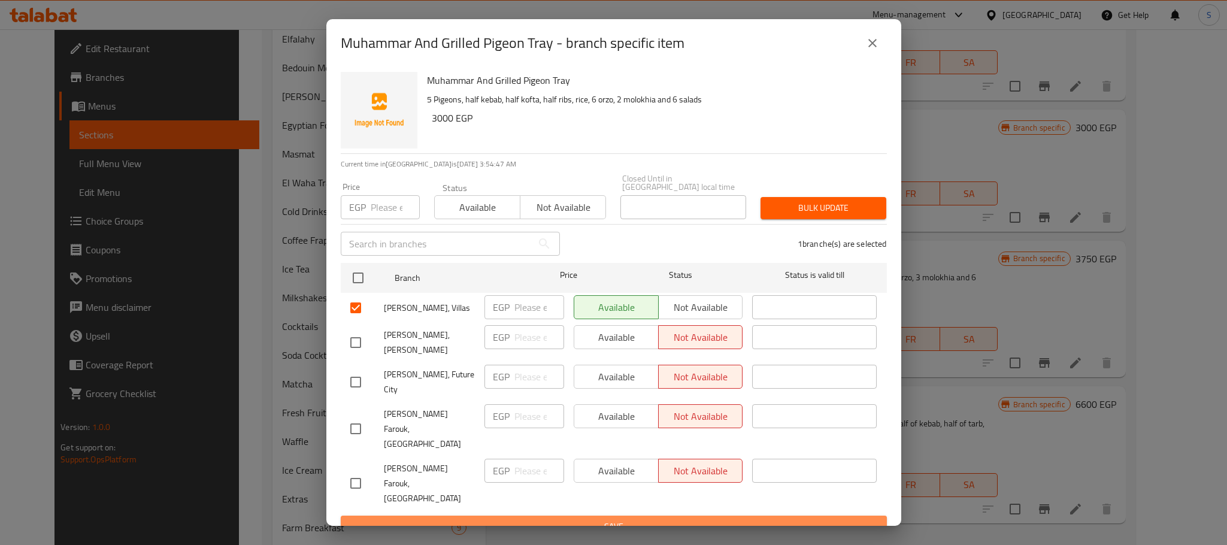
click at [658, 519] on span "Save" at bounding box center [613, 526] width 527 height 15
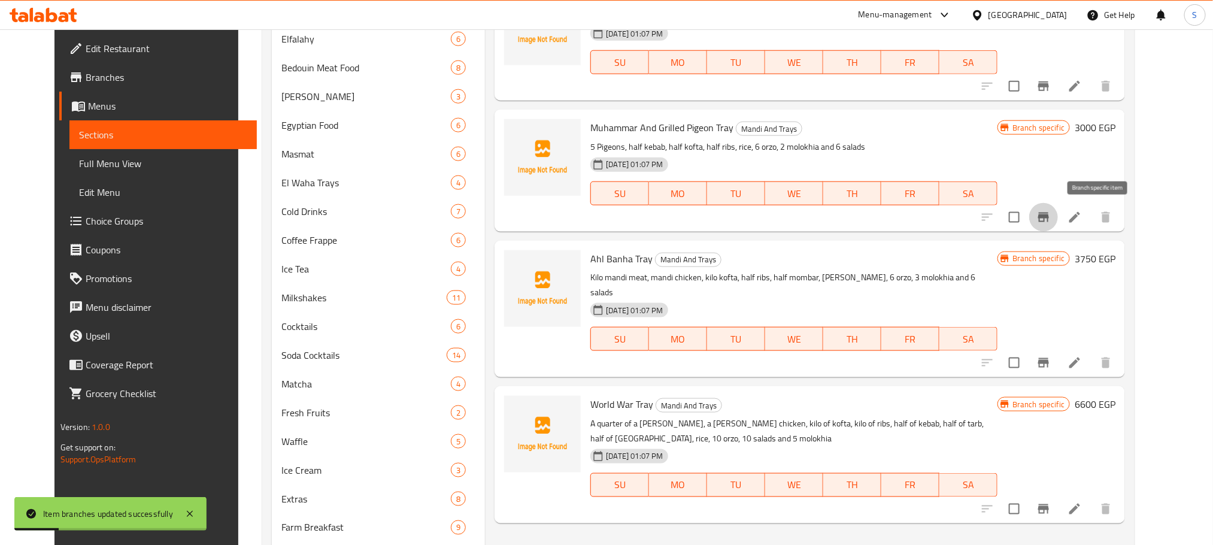
click at [1051, 212] on icon "Branch-specific-item" at bounding box center [1044, 217] width 14 height 14
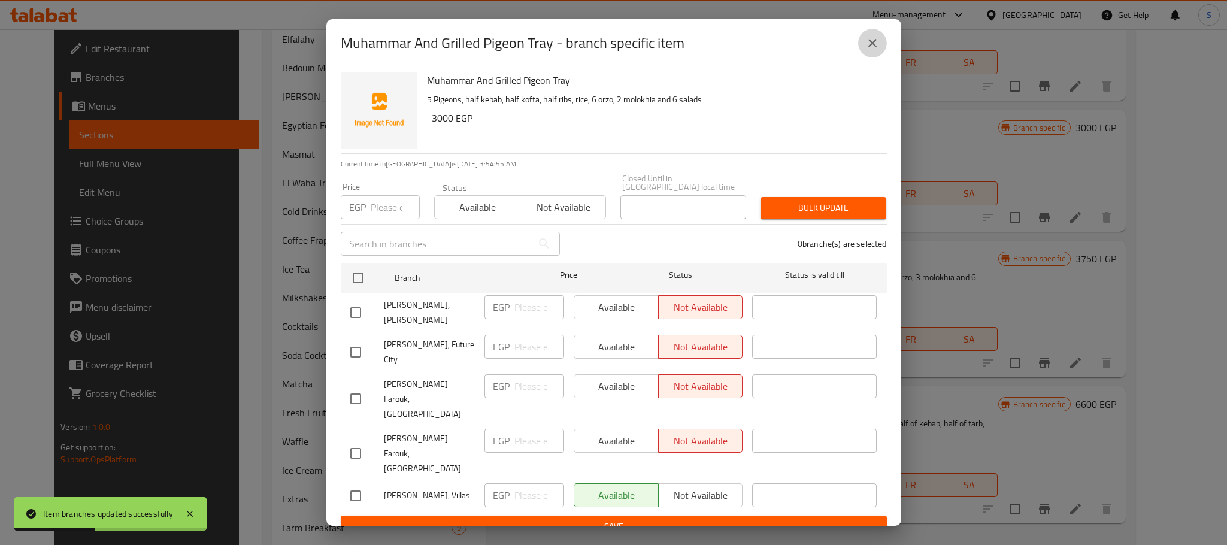
click at [871, 47] on icon "close" at bounding box center [872, 43] width 8 height 8
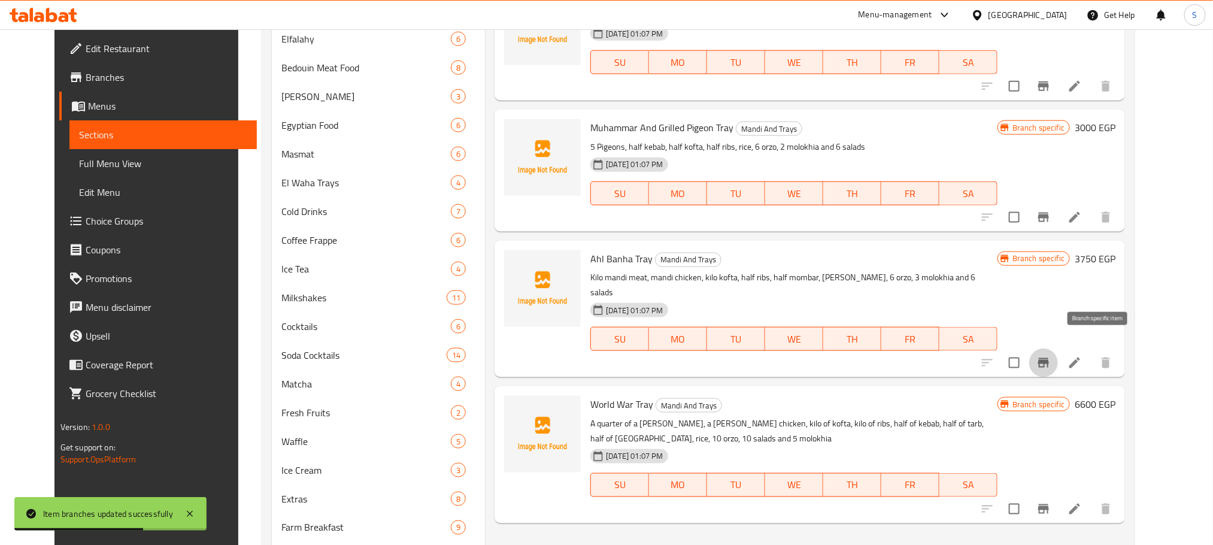
click at [1049, 358] on icon "Branch-specific-item" at bounding box center [1043, 363] width 11 height 10
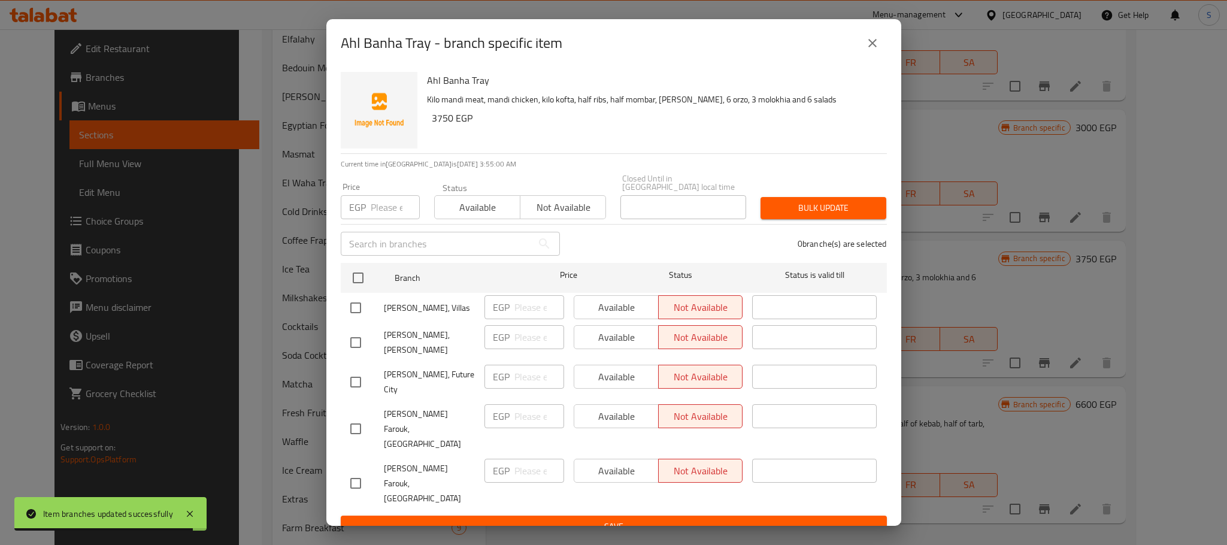
click at [356, 308] on input "checkbox" at bounding box center [355, 307] width 25 height 25
checkbox input "true"
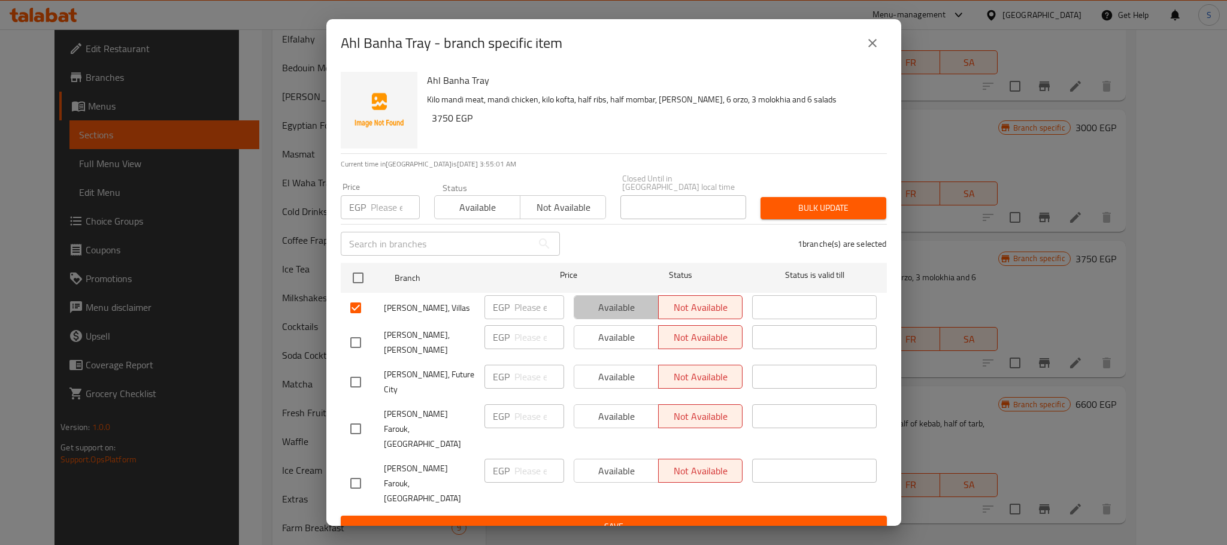
click at [596, 309] on span "Available" at bounding box center [616, 307] width 75 height 17
click at [656, 519] on span "Save" at bounding box center [613, 526] width 527 height 15
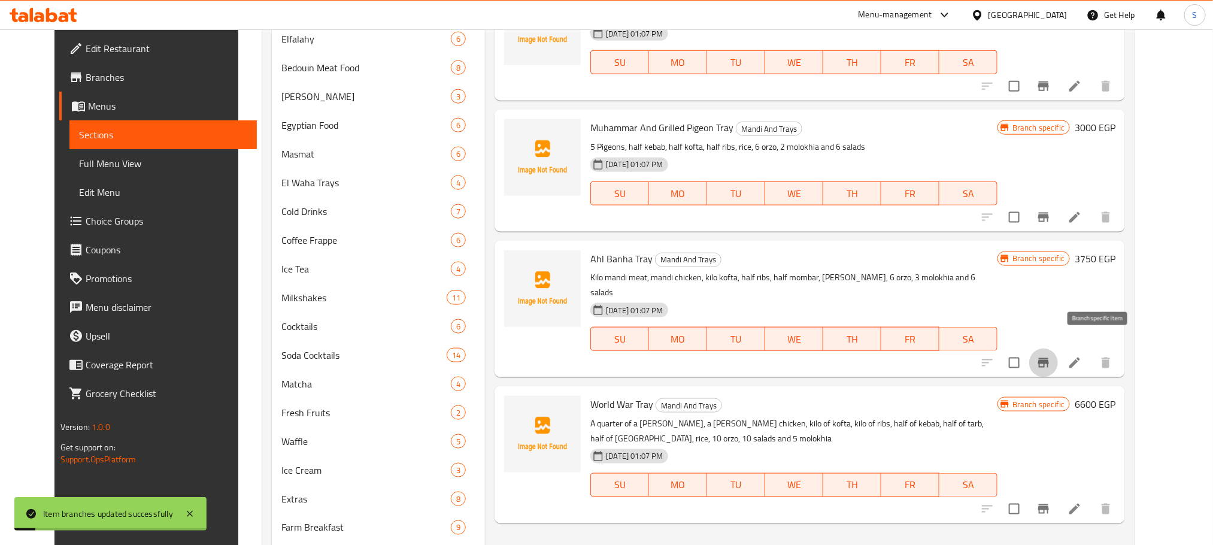
click at [1051, 356] on icon "Branch-specific-item" at bounding box center [1044, 363] width 14 height 14
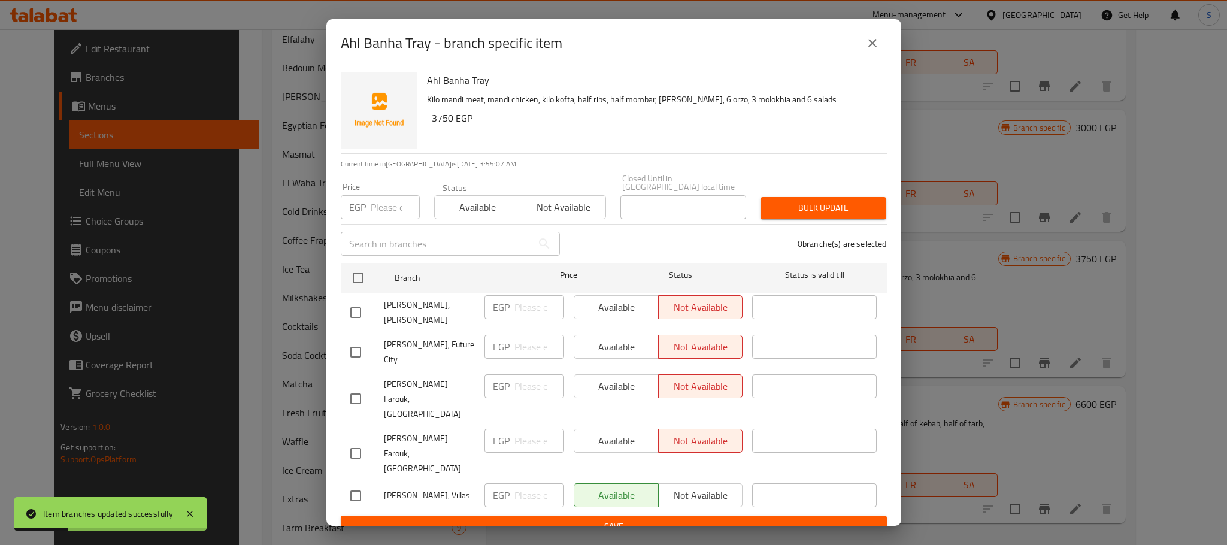
click at [881, 40] on div "Ahl Banha Tray - branch specific item" at bounding box center [614, 43] width 546 height 29
click at [871, 46] on button "close" at bounding box center [872, 43] width 29 height 29
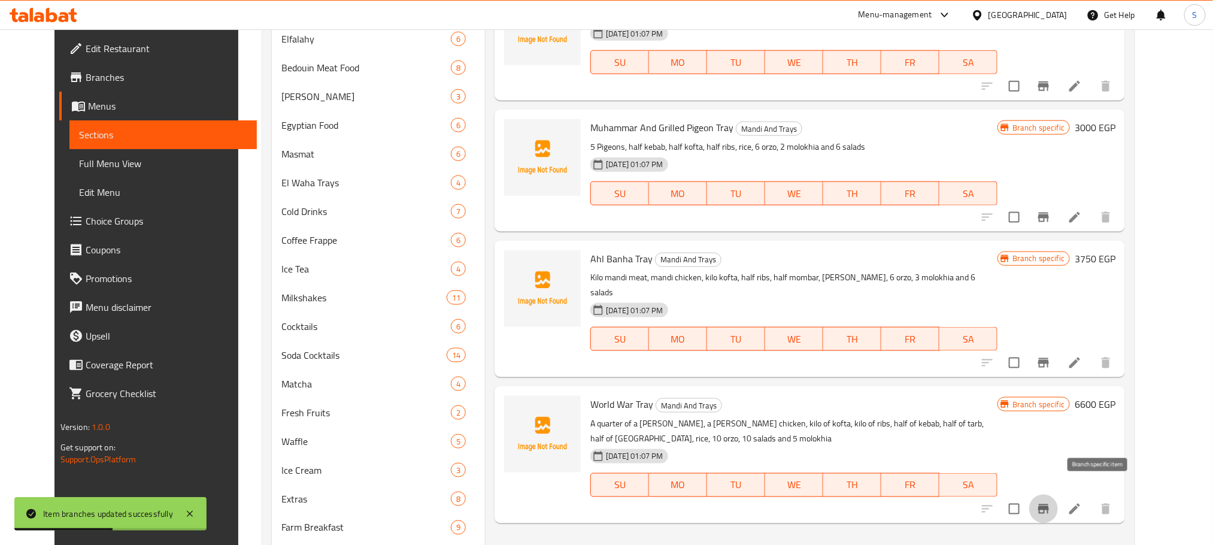
click at [1051, 502] on icon "Branch-specific-item" at bounding box center [1044, 509] width 14 height 14
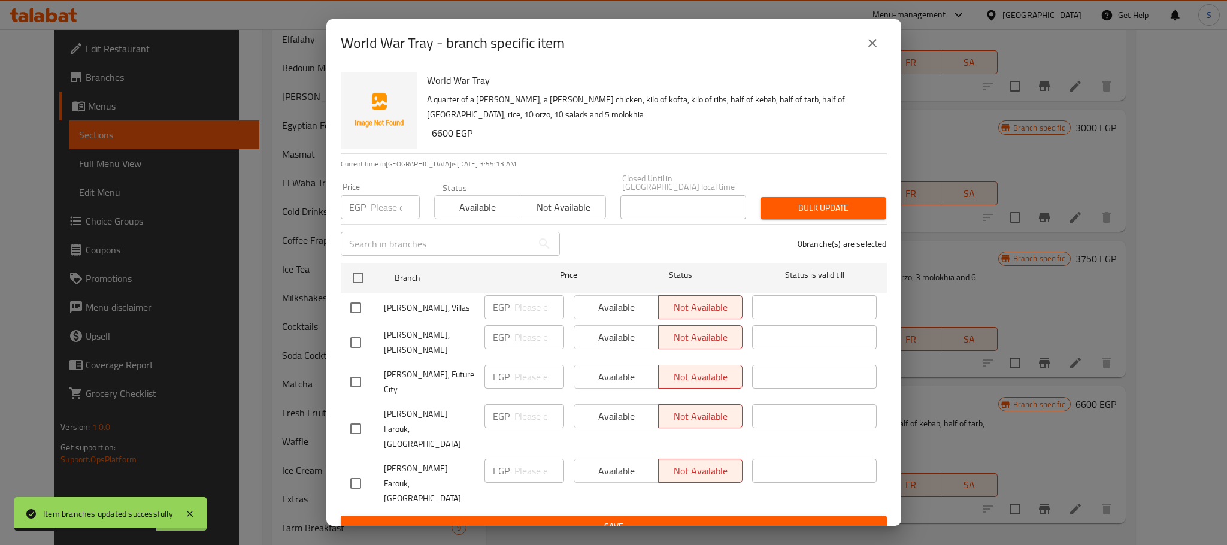
click at [346, 304] on input "checkbox" at bounding box center [355, 307] width 25 height 25
checkbox input "true"
click at [616, 304] on span "Available" at bounding box center [616, 307] width 75 height 17
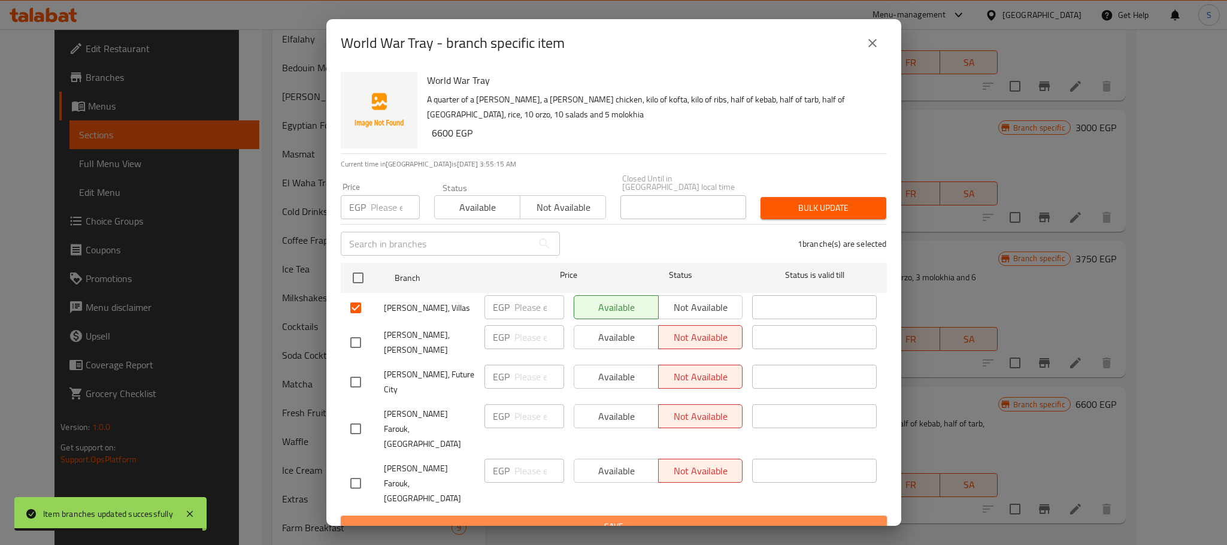
click at [664, 519] on span "Save" at bounding box center [613, 526] width 527 height 15
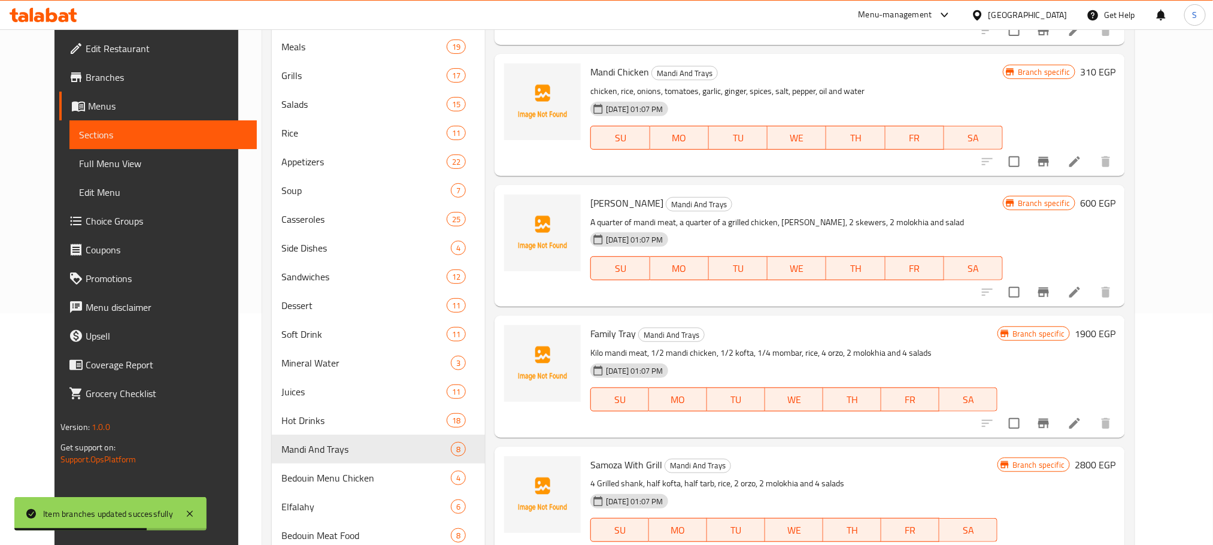
scroll to position [243, 0]
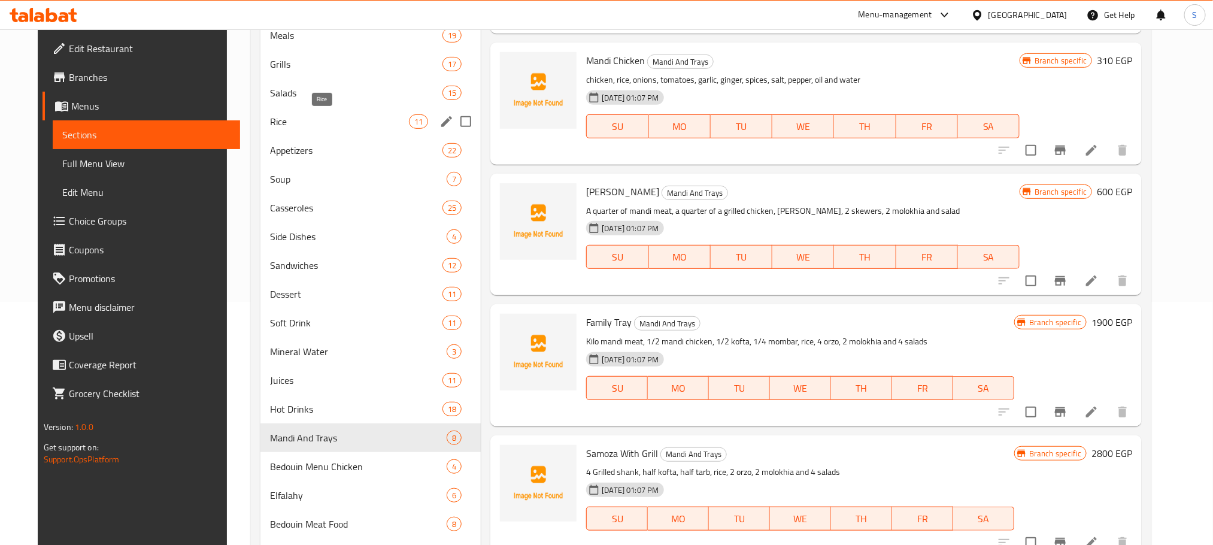
click at [311, 122] on span "Rice" at bounding box center [339, 121] width 139 height 14
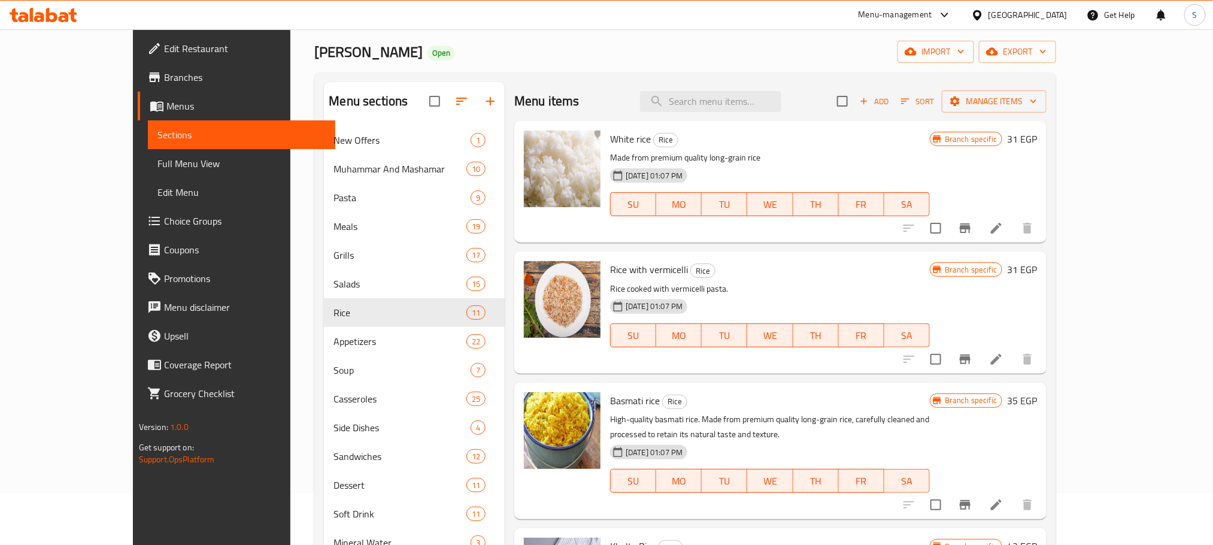
scroll to position [49, 0]
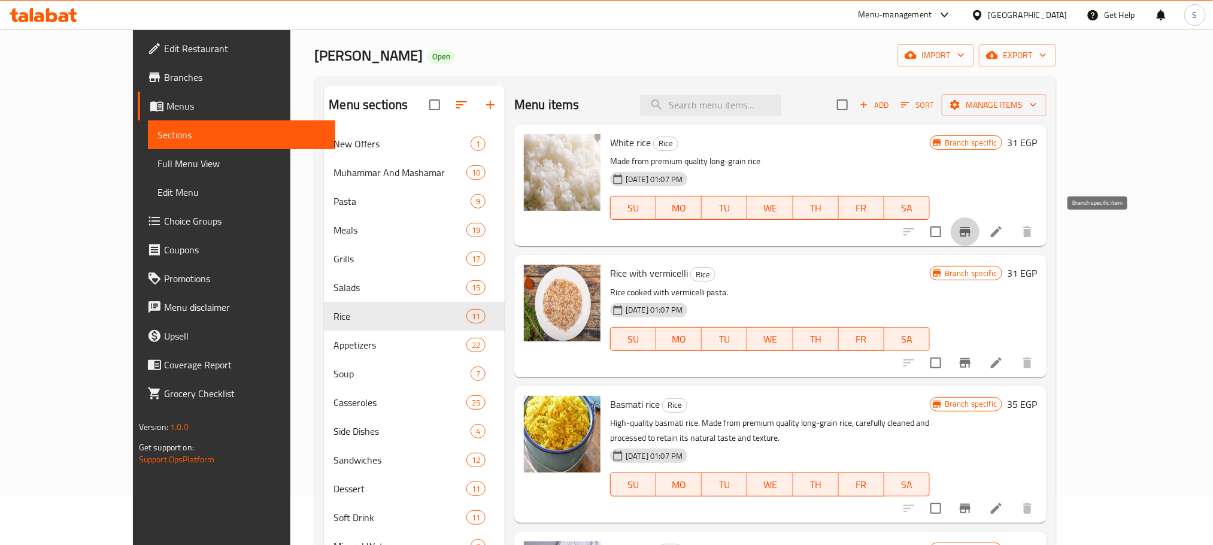
click at [973, 229] on icon "Branch-specific-item" at bounding box center [965, 232] width 14 height 14
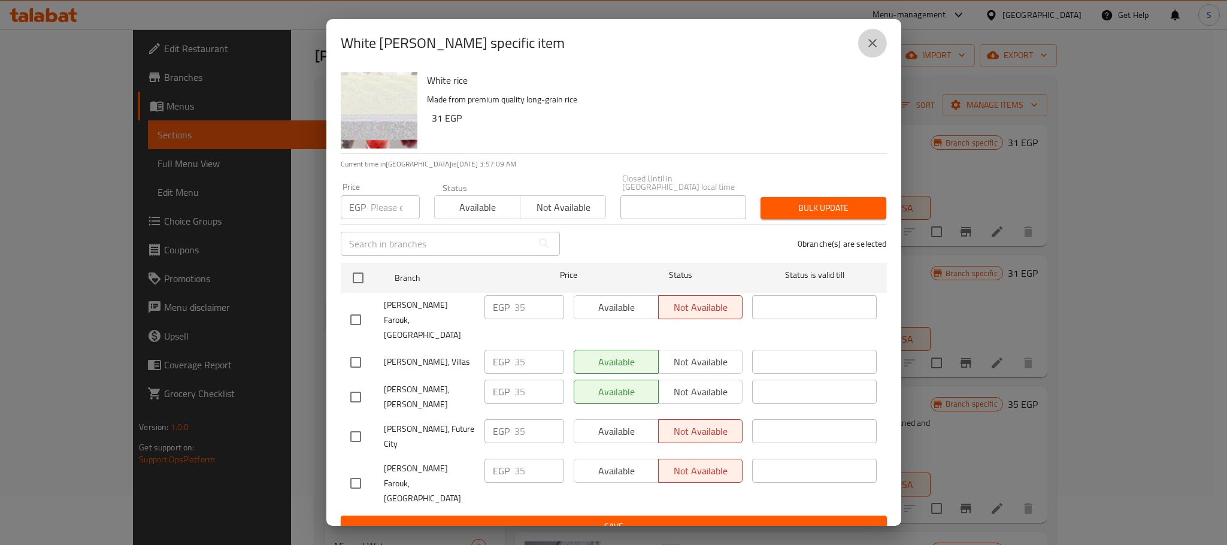
click at [881, 57] on button "close" at bounding box center [872, 43] width 29 height 29
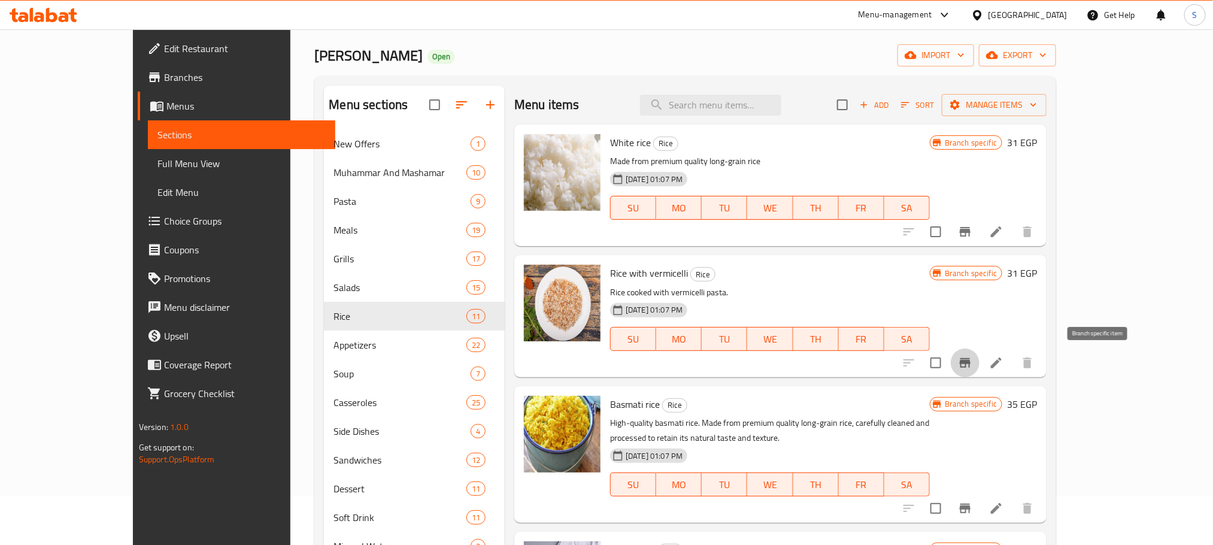
click at [971, 365] on icon "Branch-specific-item" at bounding box center [965, 363] width 11 height 10
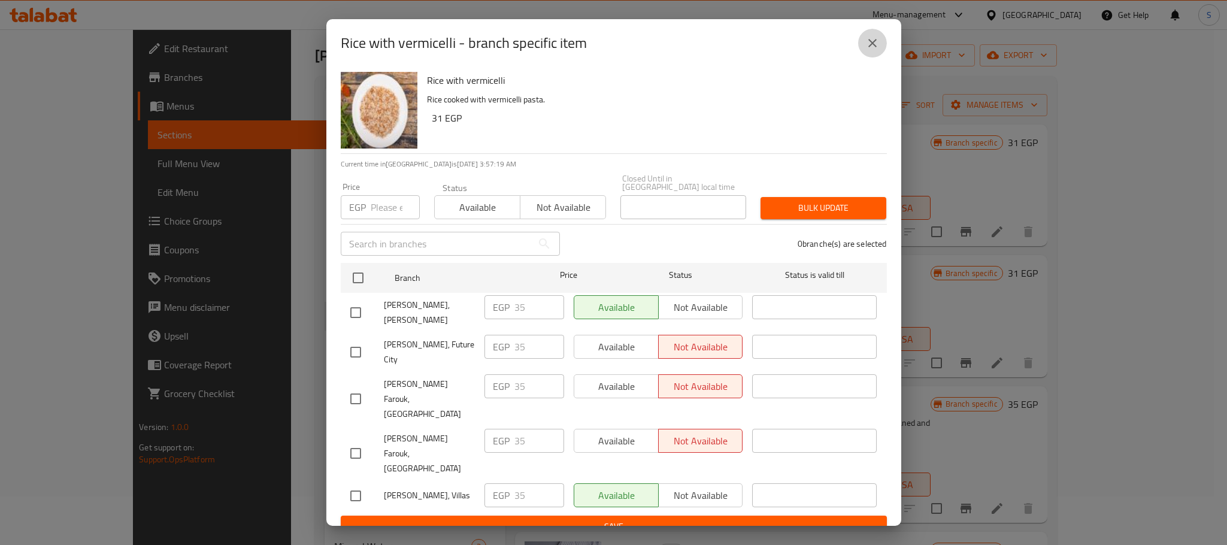
click at [874, 50] on icon "close" at bounding box center [872, 43] width 14 height 14
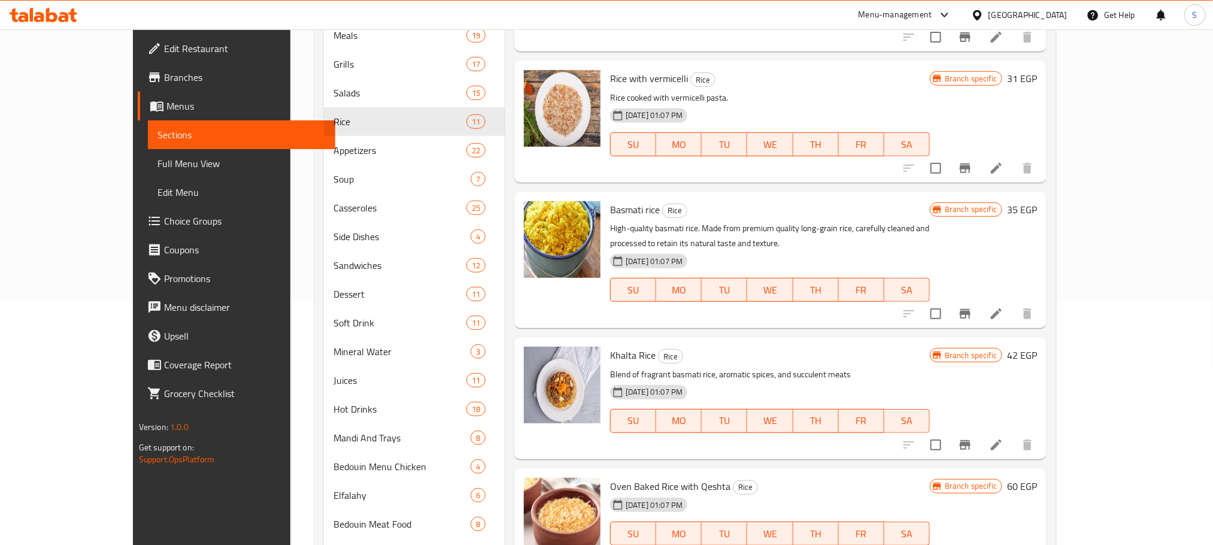
scroll to position [246, 0]
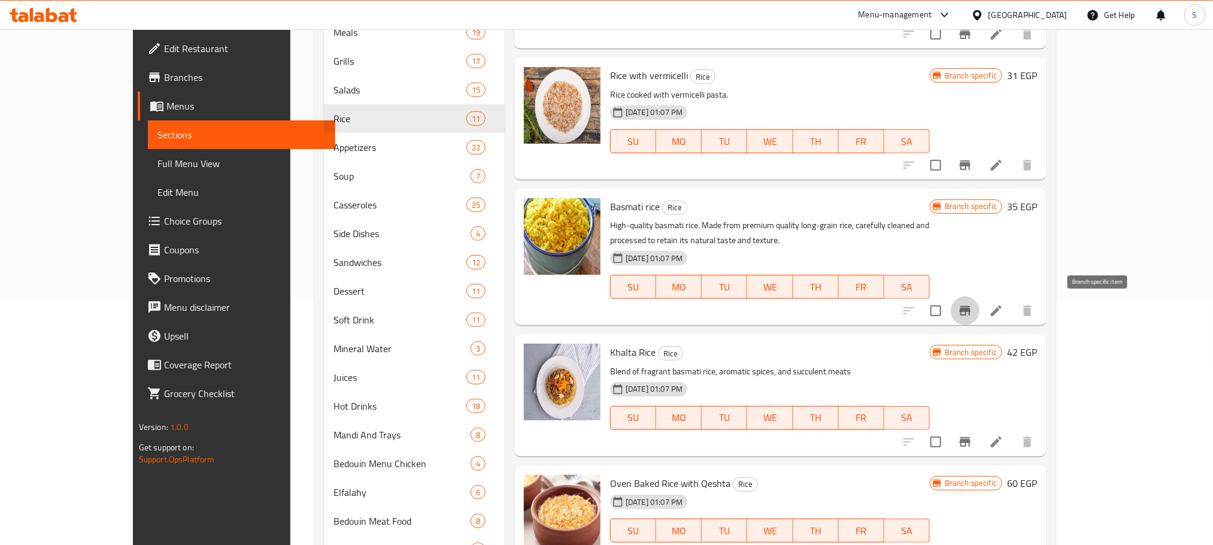
click at [971, 310] on icon "Branch-specific-item" at bounding box center [965, 311] width 11 height 10
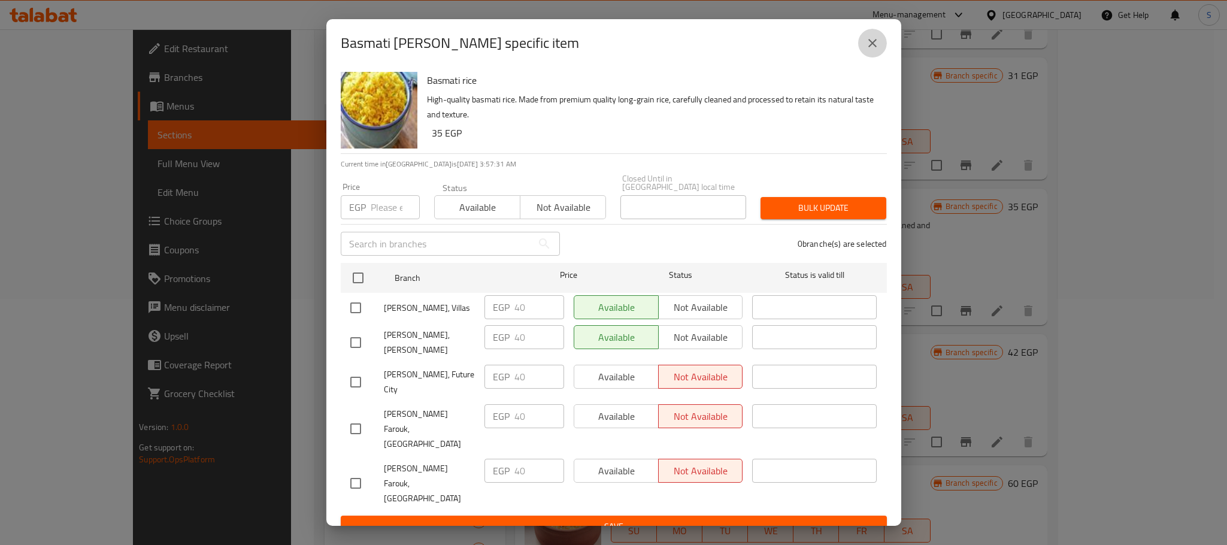
click at [872, 47] on icon "close" at bounding box center [872, 43] width 14 height 14
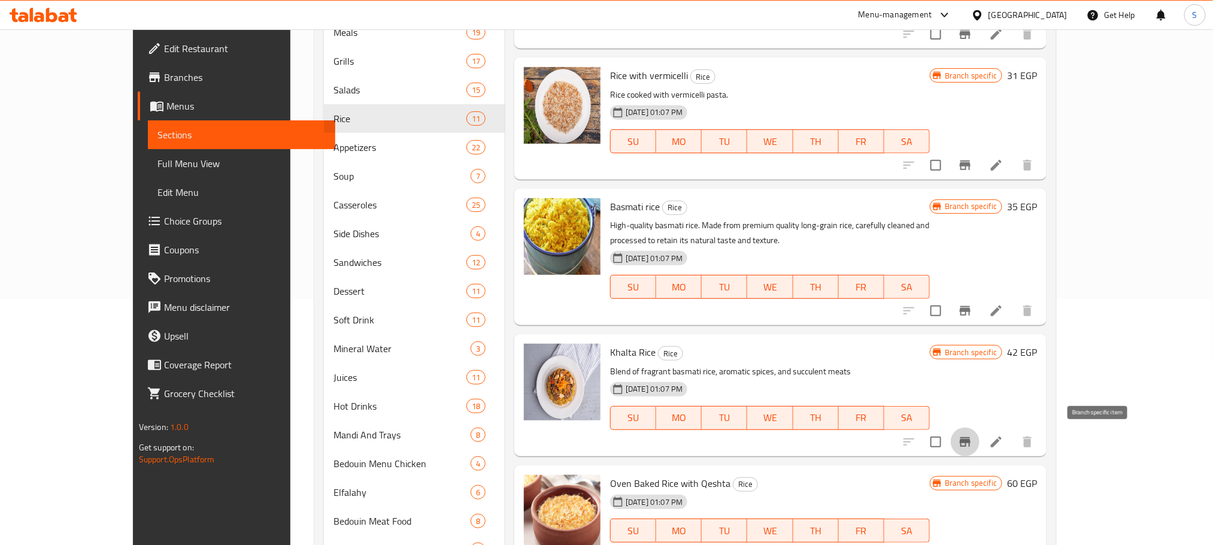
click at [971, 441] on icon "Branch-specific-item" at bounding box center [965, 442] width 11 height 10
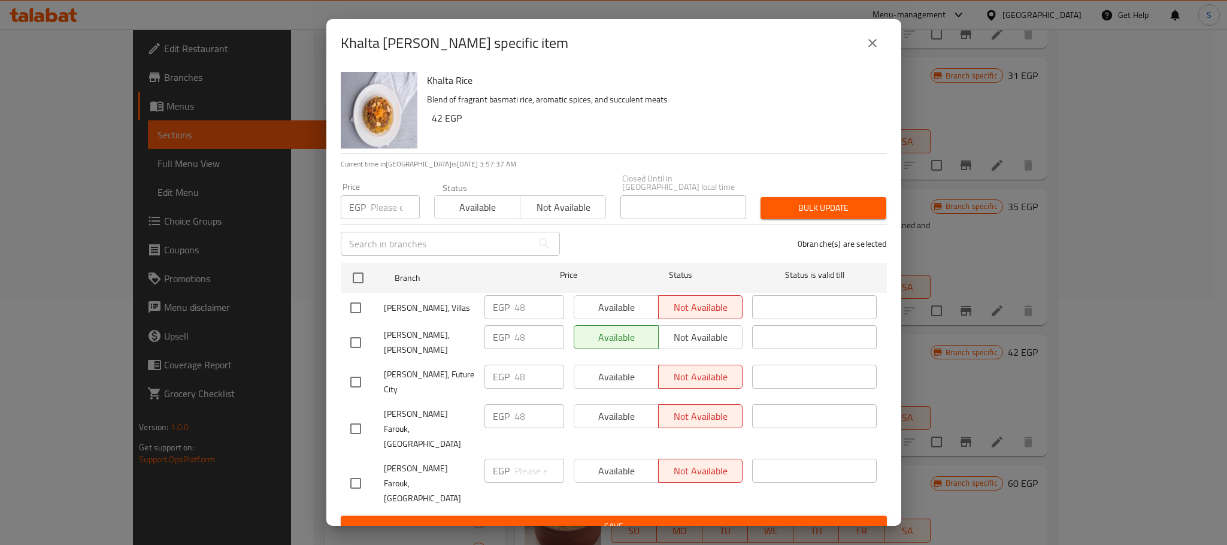
click at [343, 311] on input "checkbox" at bounding box center [355, 307] width 25 height 25
checkbox input "true"
click at [622, 315] on span "Available" at bounding box center [616, 307] width 75 height 17
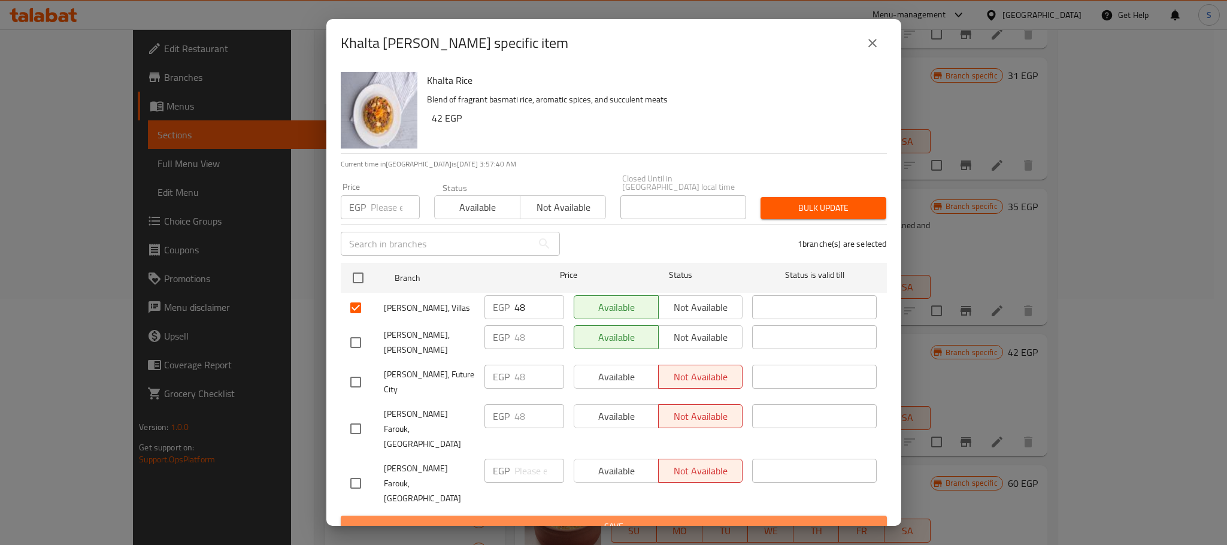
click at [672, 519] on span "Save" at bounding box center [613, 526] width 527 height 15
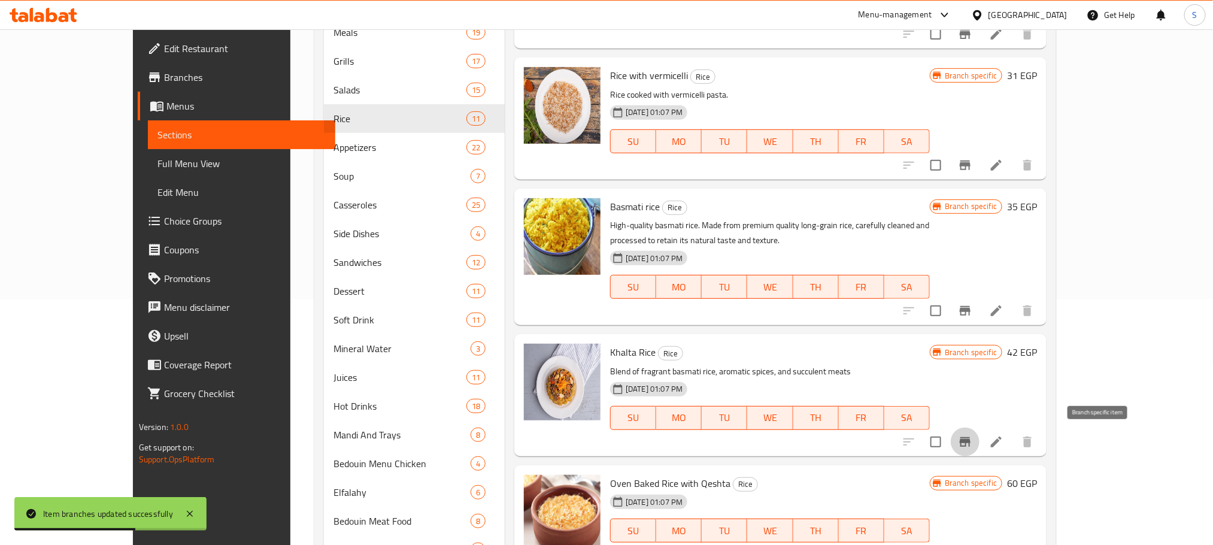
click at [973, 449] on icon "Branch-specific-item" at bounding box center [965, 442] width 14 height 14
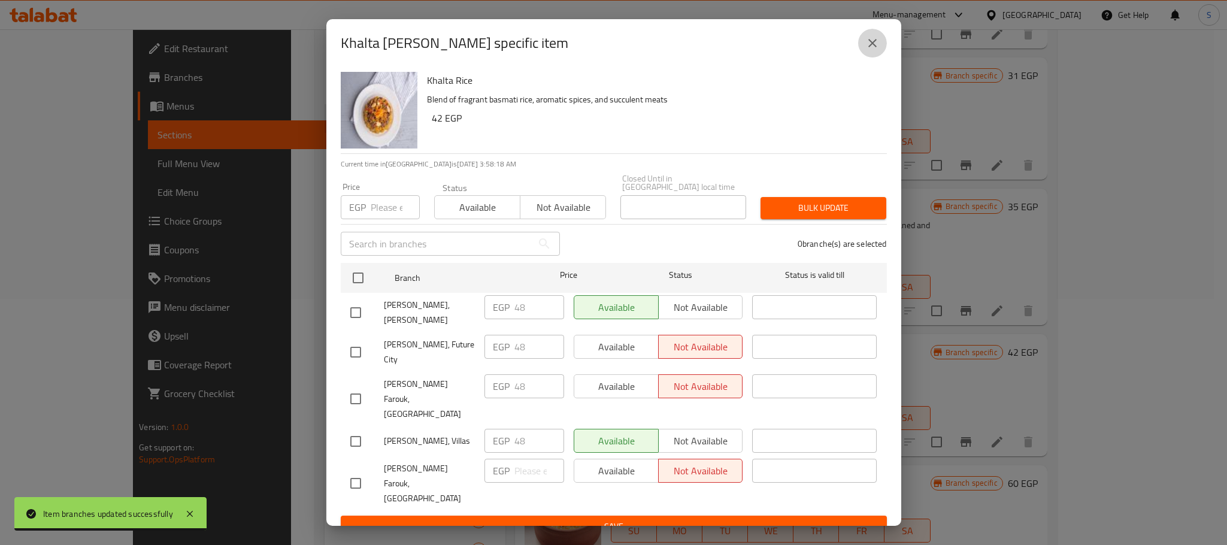
click at [876, 50] on icon "close" at bounding box center [872, 43] width 14 height 14
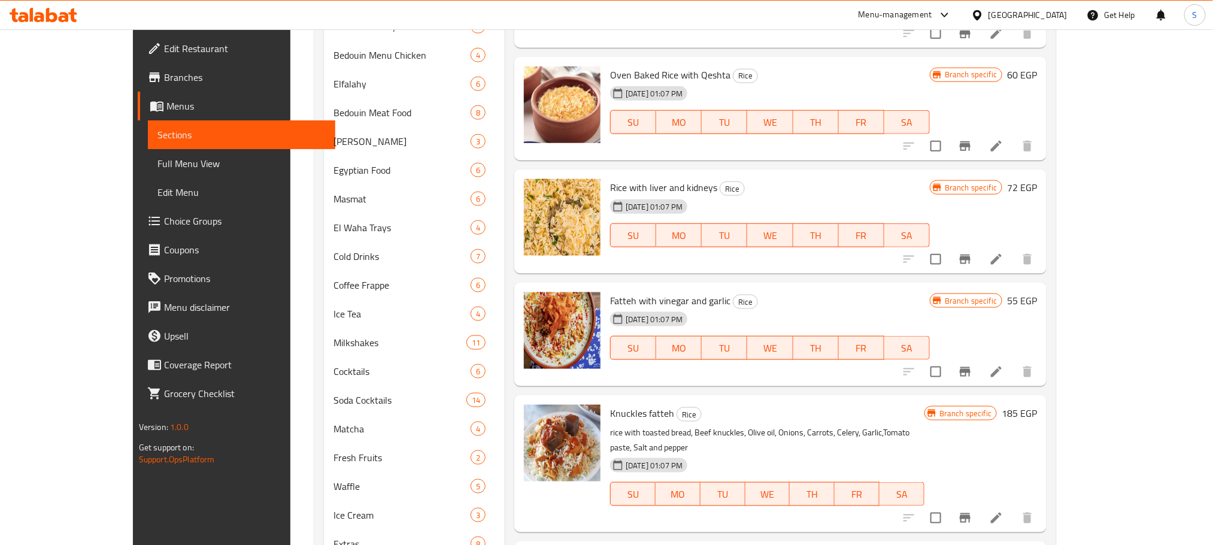
scroll to position [652, 0]
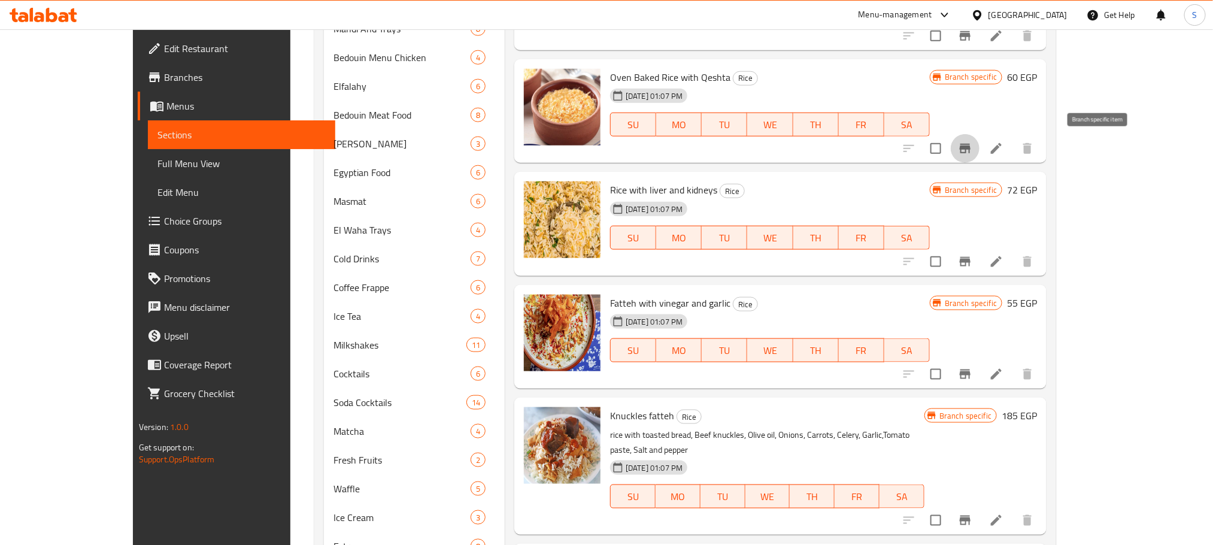
click at [973, 151] on icon "Branch-specific-item" at bounding box center [965, 148] width 14 height 14
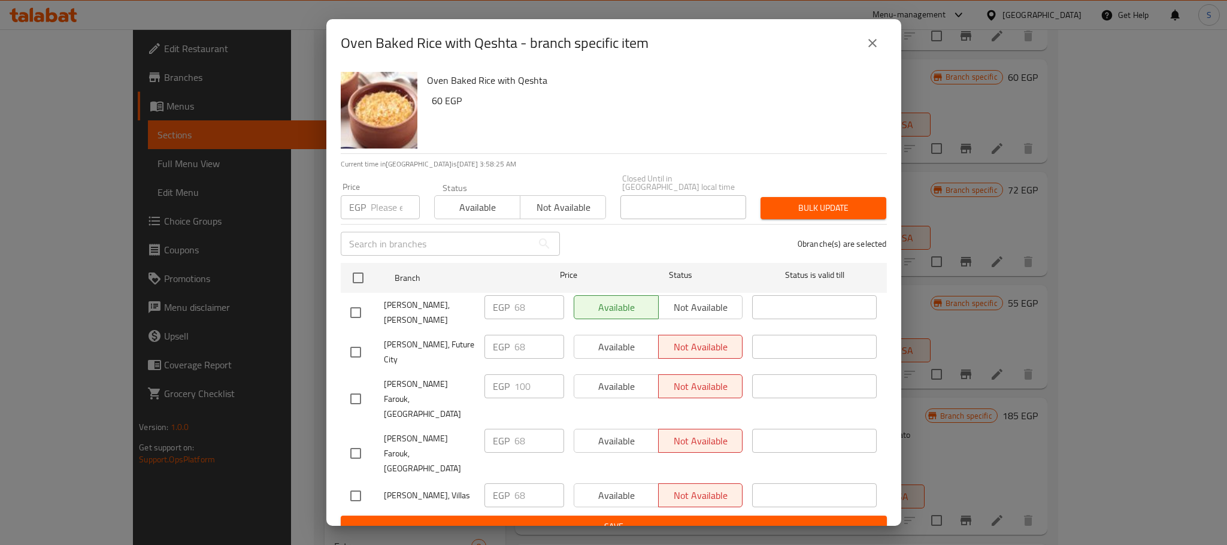
click at [352, 483] on input "checkbox" at bounding box center [355, 495] width 25 height 25
checkbox input "true"
click at [618, 487] on span "Available" at bounding box center [616, 495] width 75 height 17
click at [660, 512] on div "Oven Baked Rice with Qeshta 60 EGP Current time in Egypt is 07 Sep 2025 3:58:27…" at bounding box center [613, 296] width 575 height 459
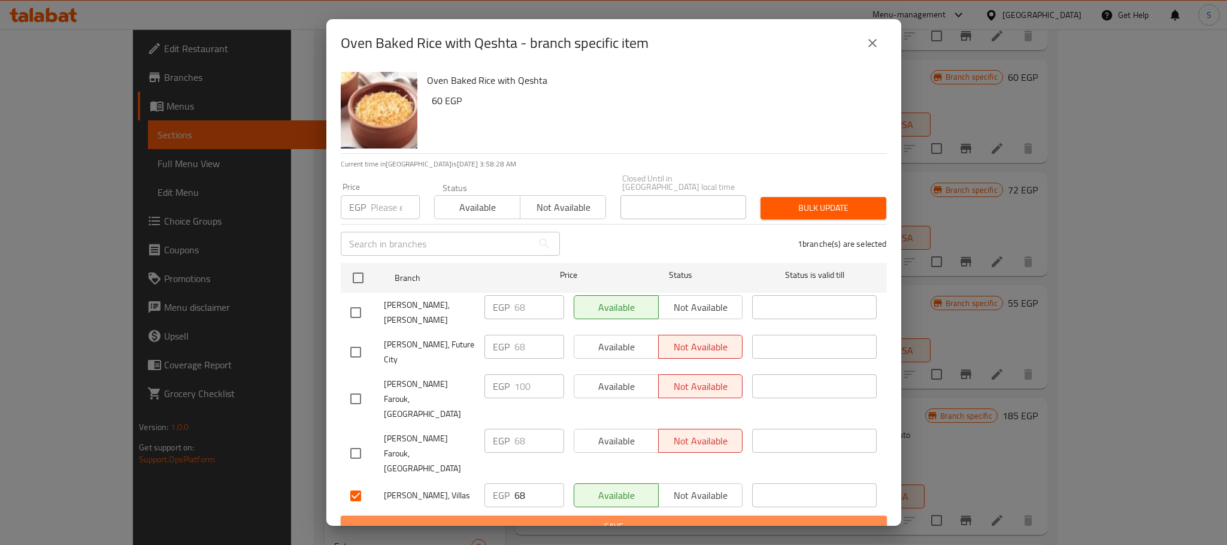
click at [642, 519] on span "Save" at bounding box center [613, 526] width 527 height 15
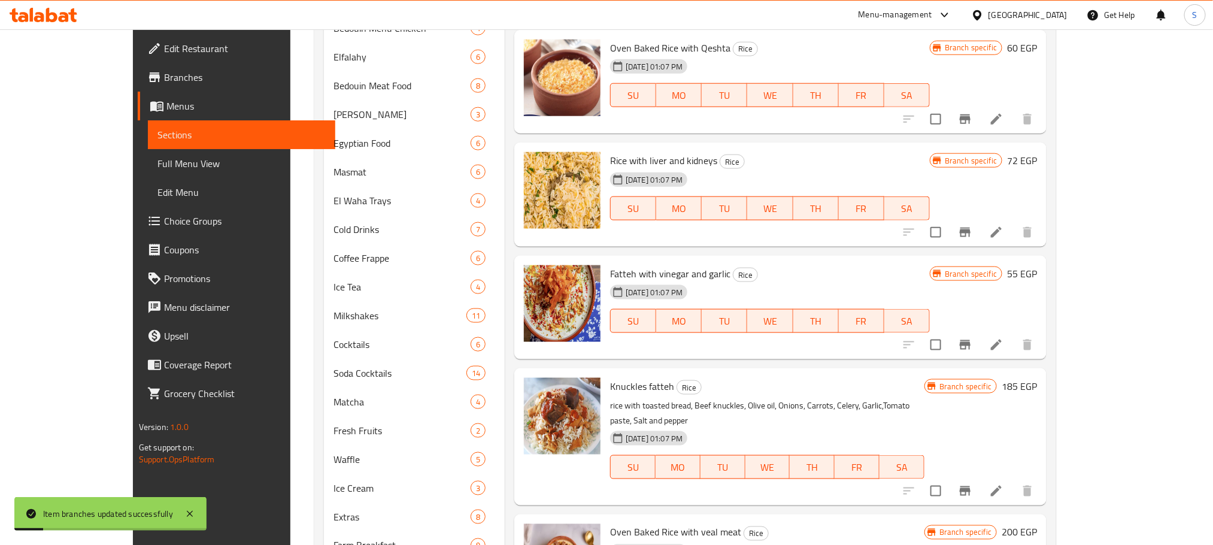
scroll to position [690, 0]
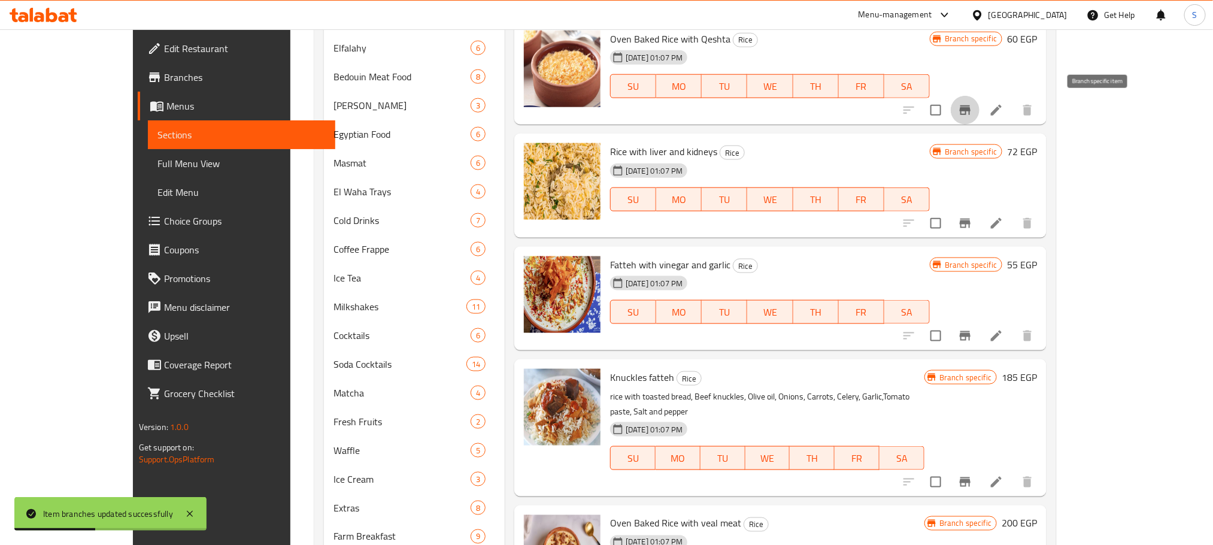
click at [971, 108] on icon "Branch-specific-item" at bounding box center [965, 110] width 11 height 10
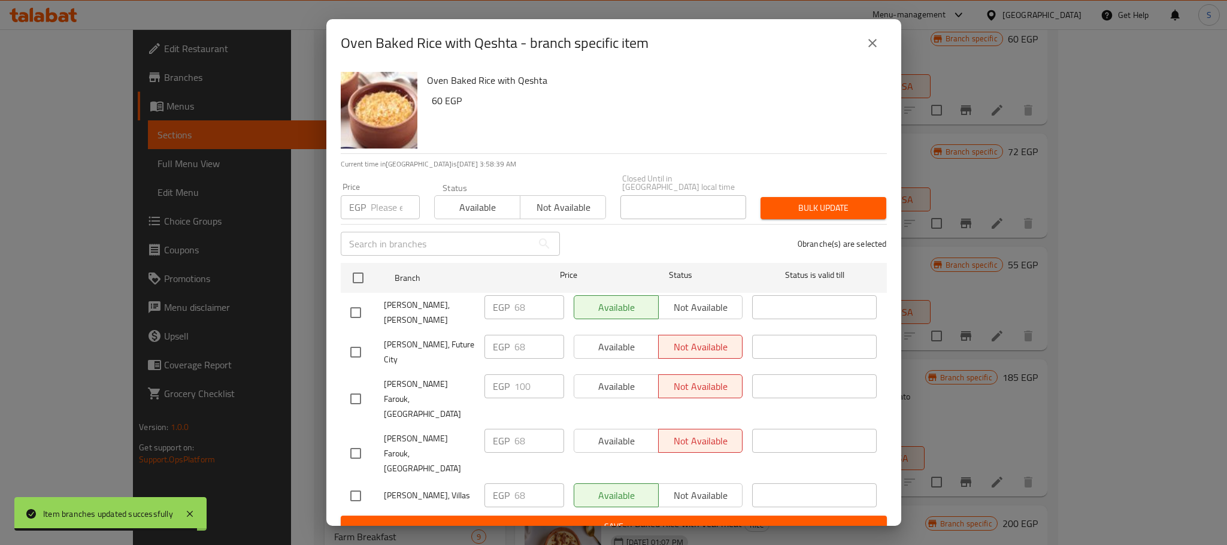
click at [868, 50] on icon "close" at bounding box center [872, 43] width 14 height 14
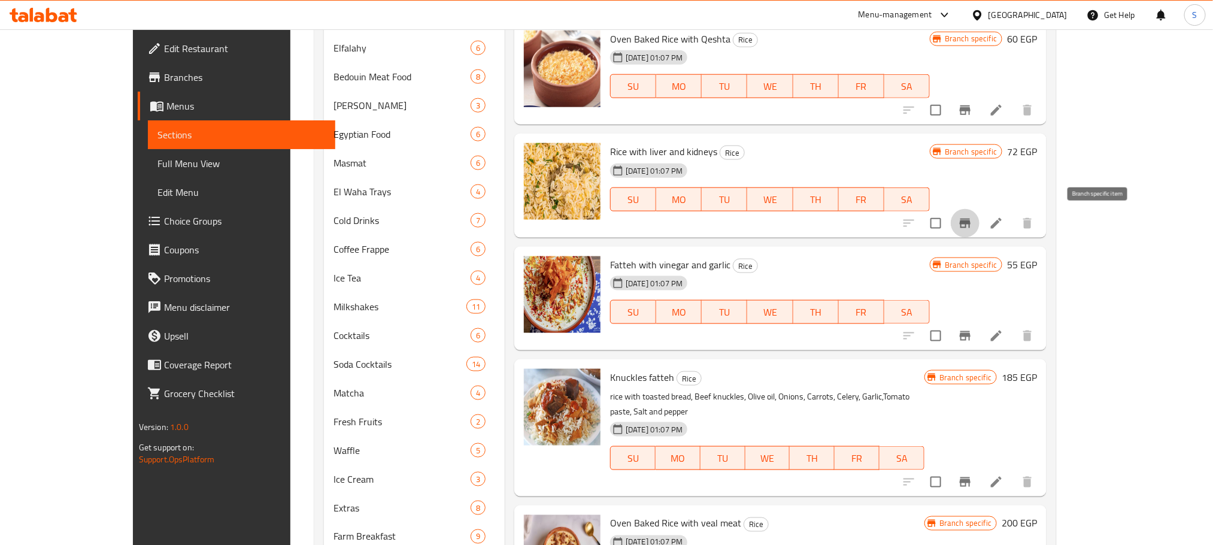
click at [971, 223] on icon "Branch-specific-item" at bounding box center [965, 224] width 11 height 10
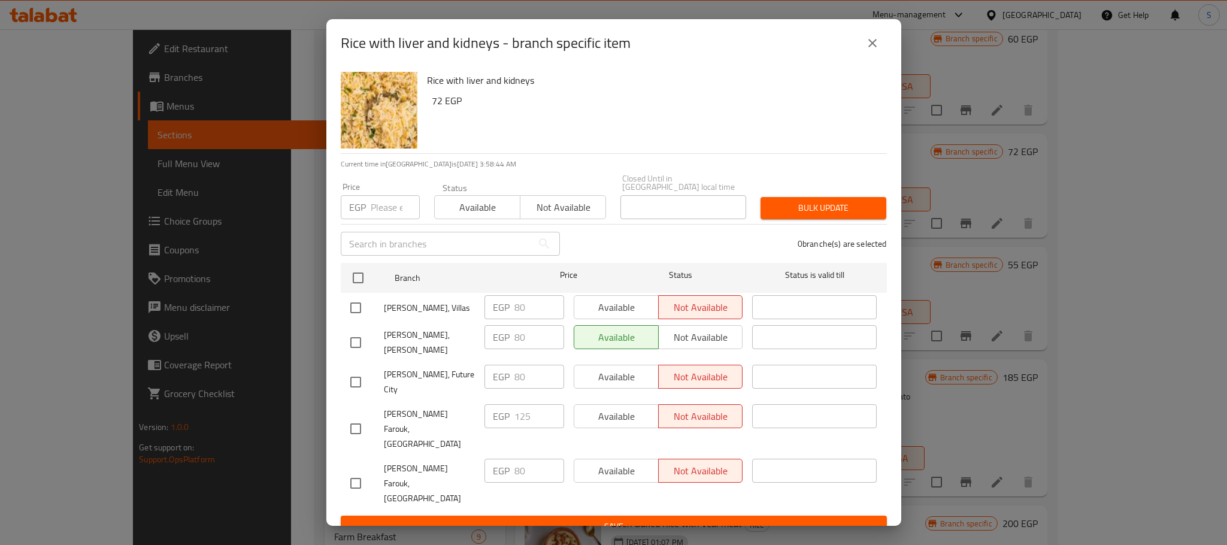
click at [354, 313] on input "checkbox" at bounding box center [355, 307] width 25 height 25
checkbox input "true"
click at [611, 308] on span "Available" at bounding box center [616, 307] width 75 height 17
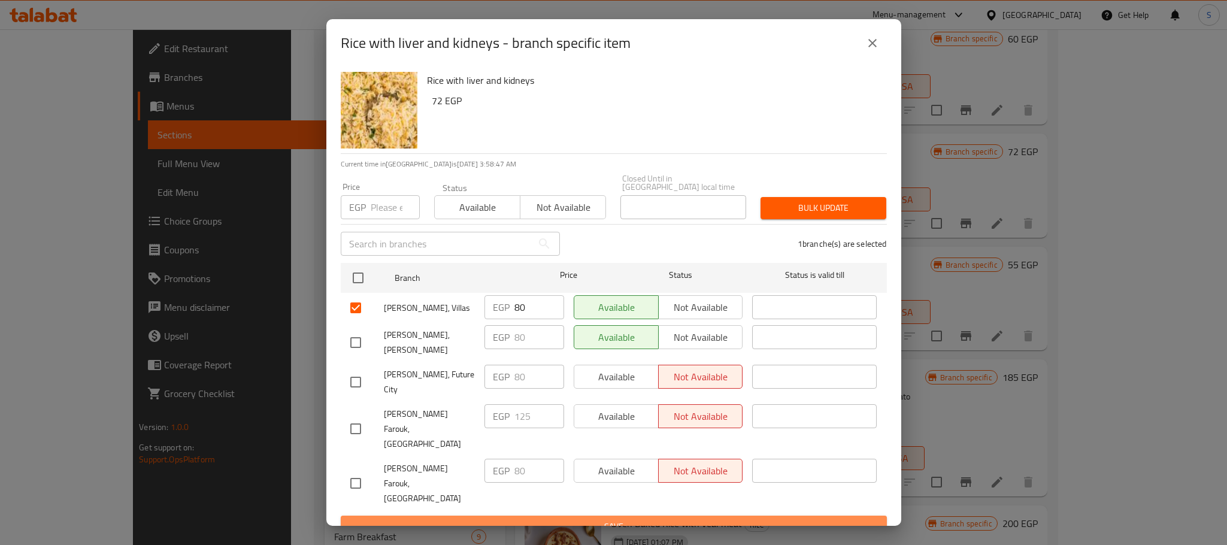
click at [647, 519] on span "Save" at bounding box center [613, 526] width 527 height 15
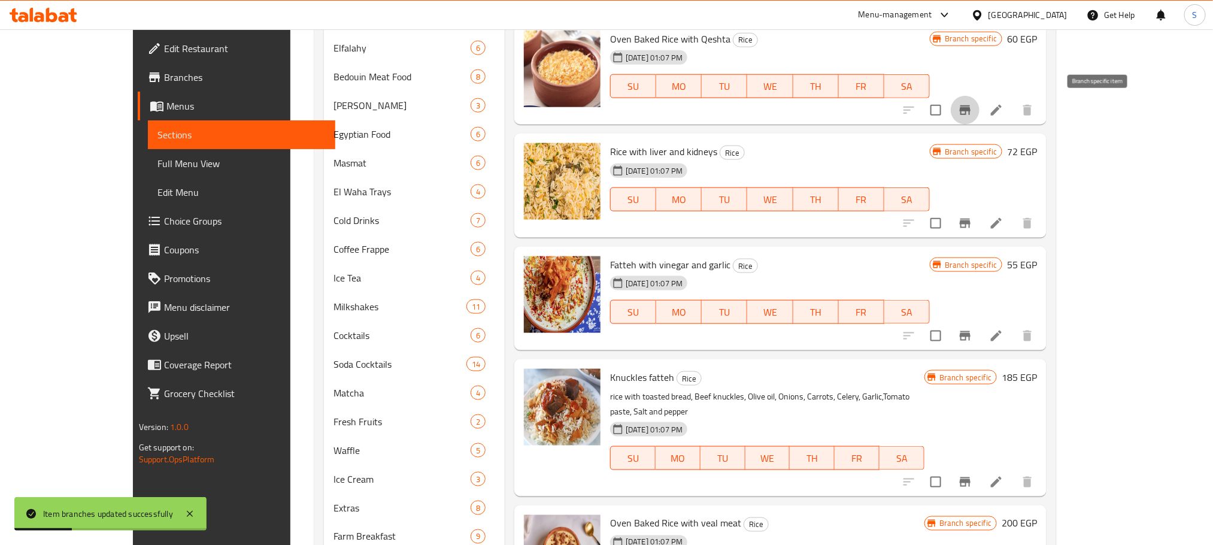
click at [980, 101] on button "Branch-specific-item" at bounding box center [965, 110] width 29 height 29
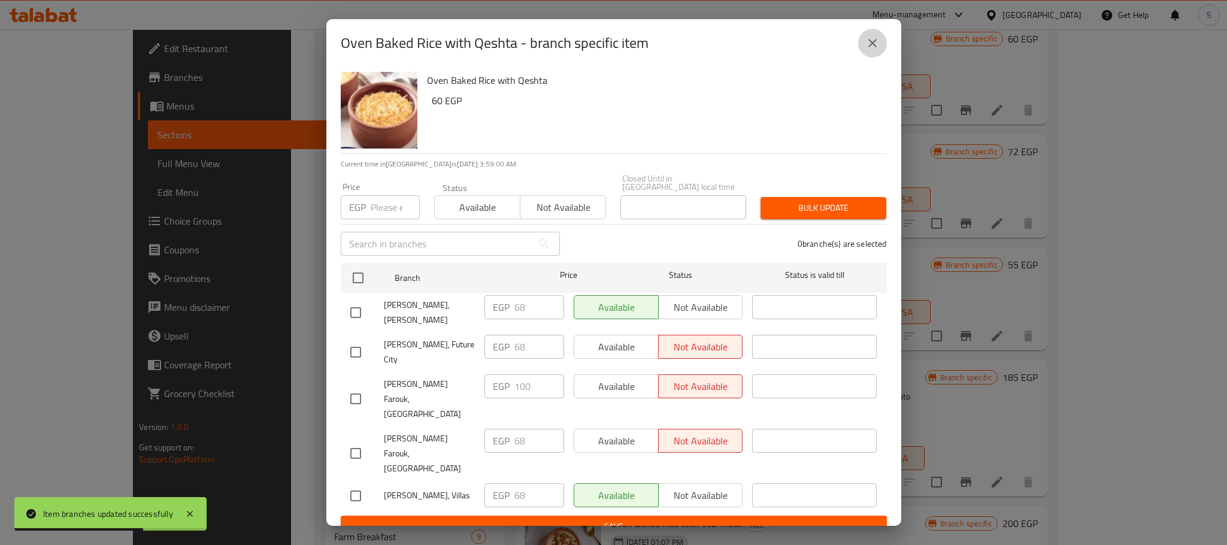
click at [871, 50] on icon "close" at bounding box center [872, 43] width 14 height 14
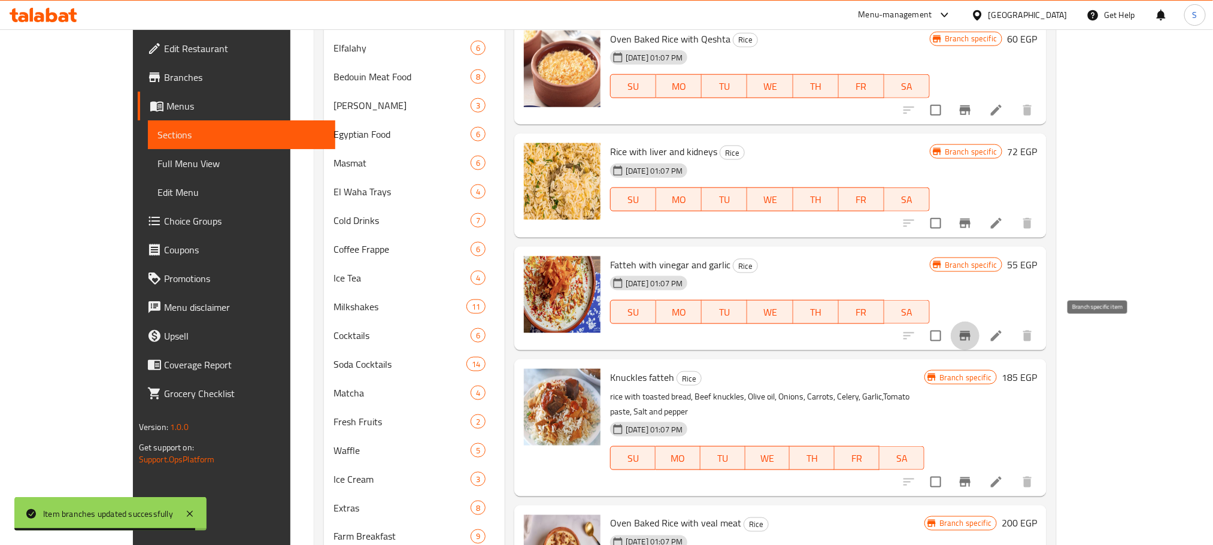
click at [973, 338] on icon "Branch-specific-item" at bounding box center [965, 336] width 14 height 14
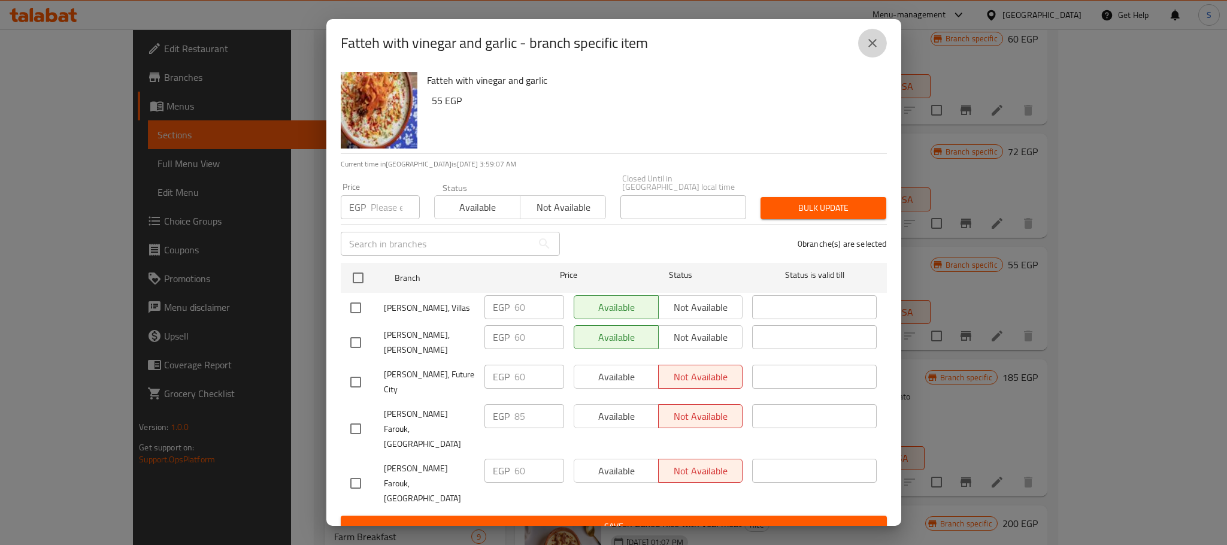
click at [865, 50] on icon "close" at bounding box center [872, 43] width 14 height 14
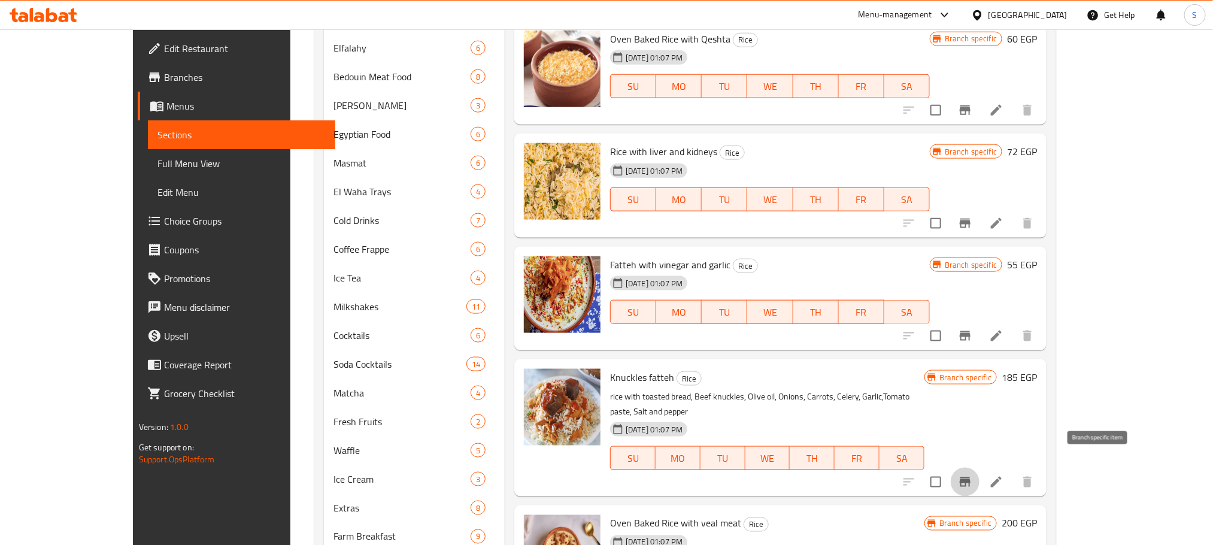
click at [980, 475] on button "Branch-specific-item" at bounding box center [965, 482] width 29 height 29
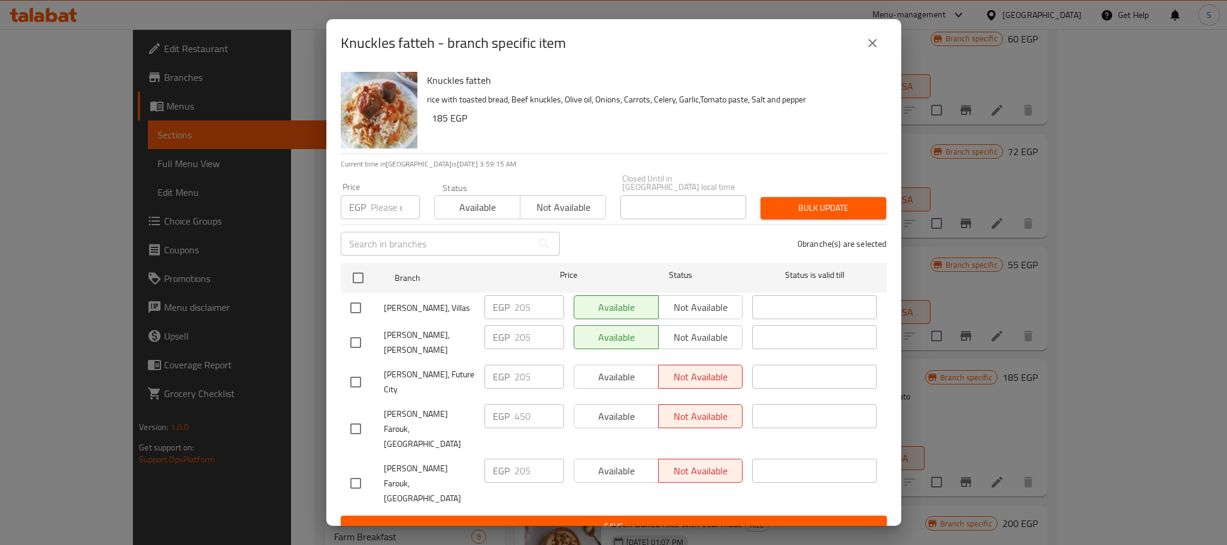
click at [870, 50] on icon "close" at bounding box center [872, 43] width 14 height 14
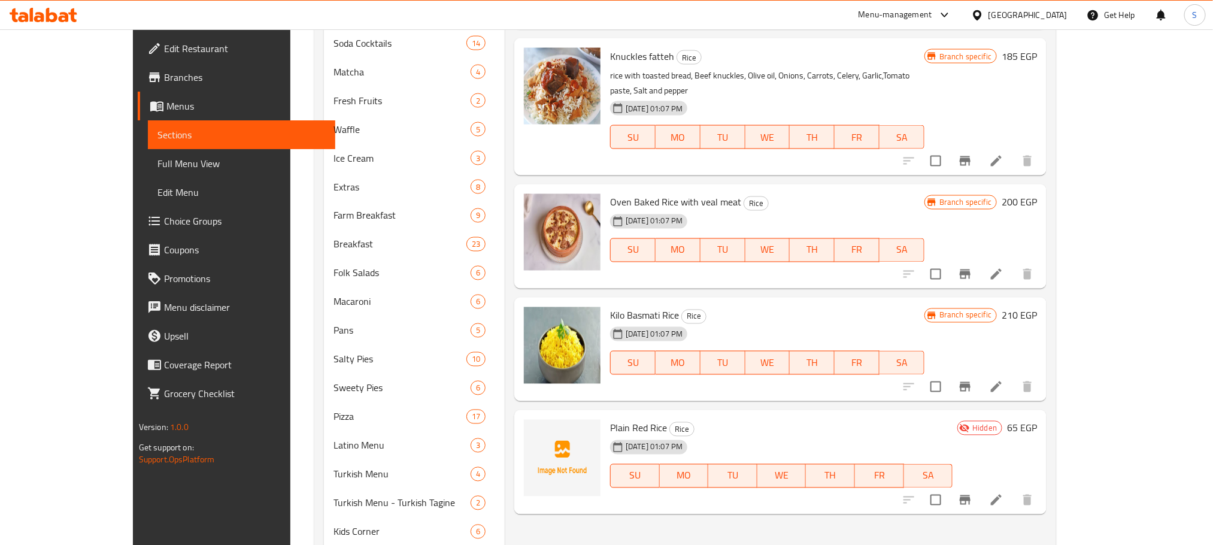
scroll to position [1026, 0]
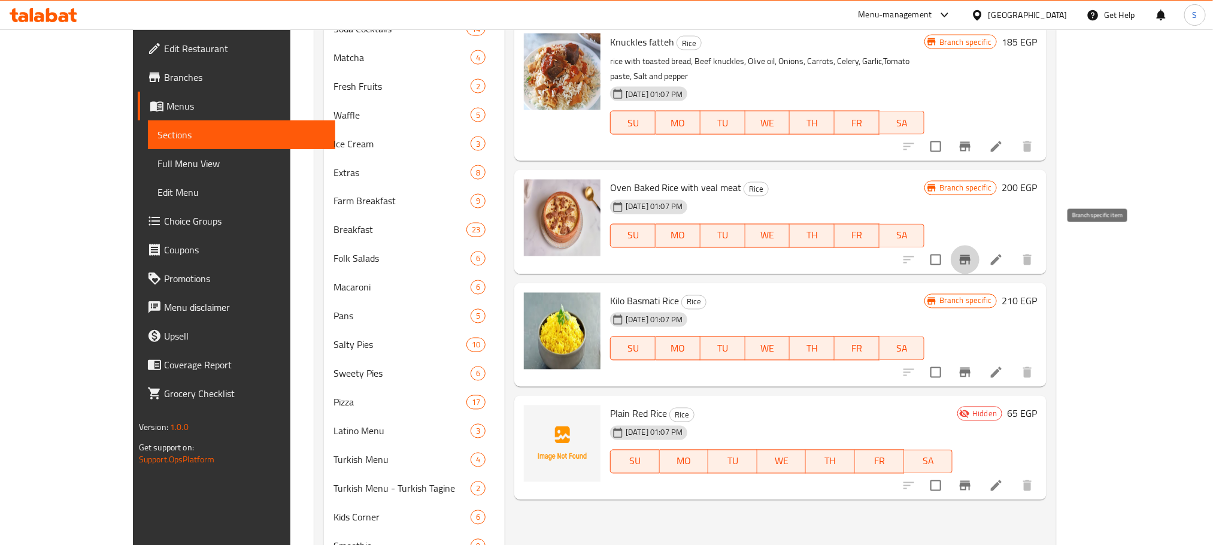
click at [973, 253] on icon "Branch-specific-item" at bounding box center [965, 260] width 14 height 14
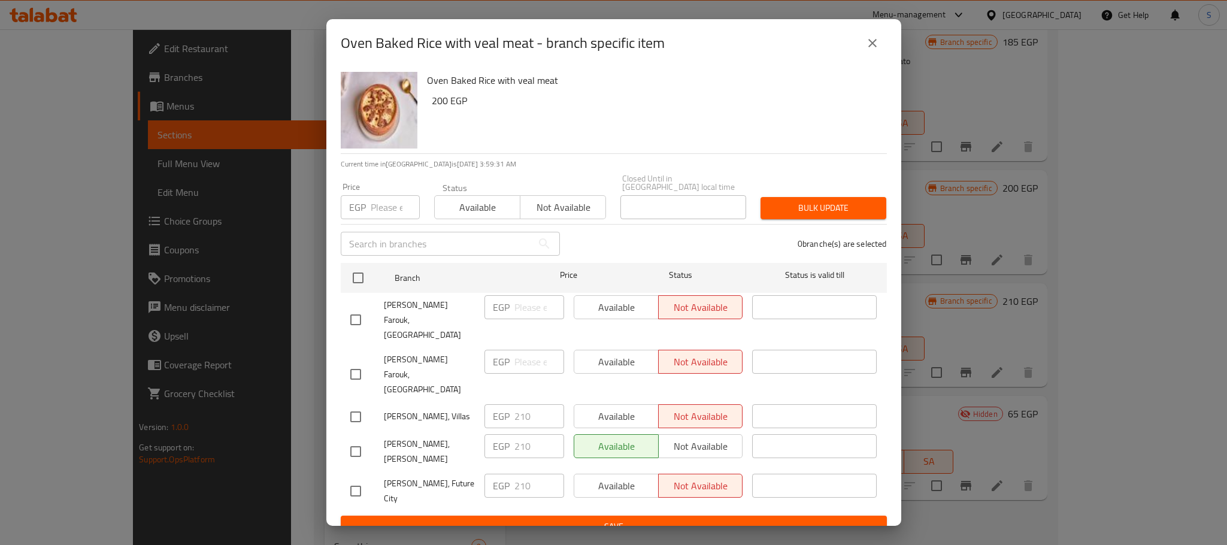
click at [870, 47] on icon "close" at bounding box center [872, 43] width 14 height 14
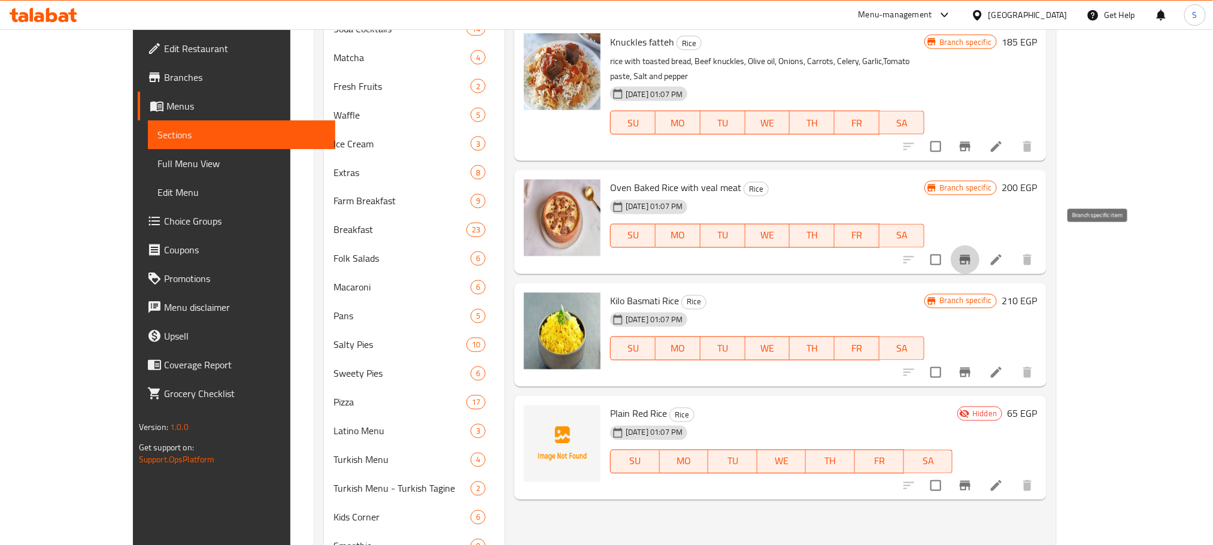
click at [980, 246] on button "Branch-specific-item" at bounding box center [965, 260] width 29 height 29
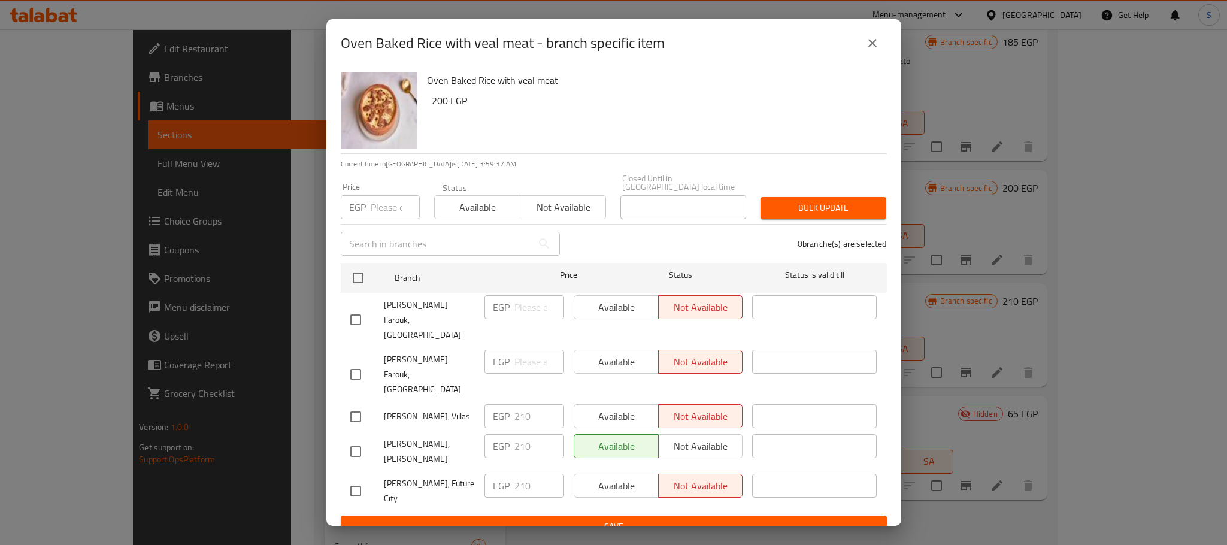
click at [359, 404] on input "checkbox" at bounding box center [355, 416] width 25 height 25
checkbox input "true"
click at [627, 408] on span "Available" at bounding box center [616, 416] width 75 height 17
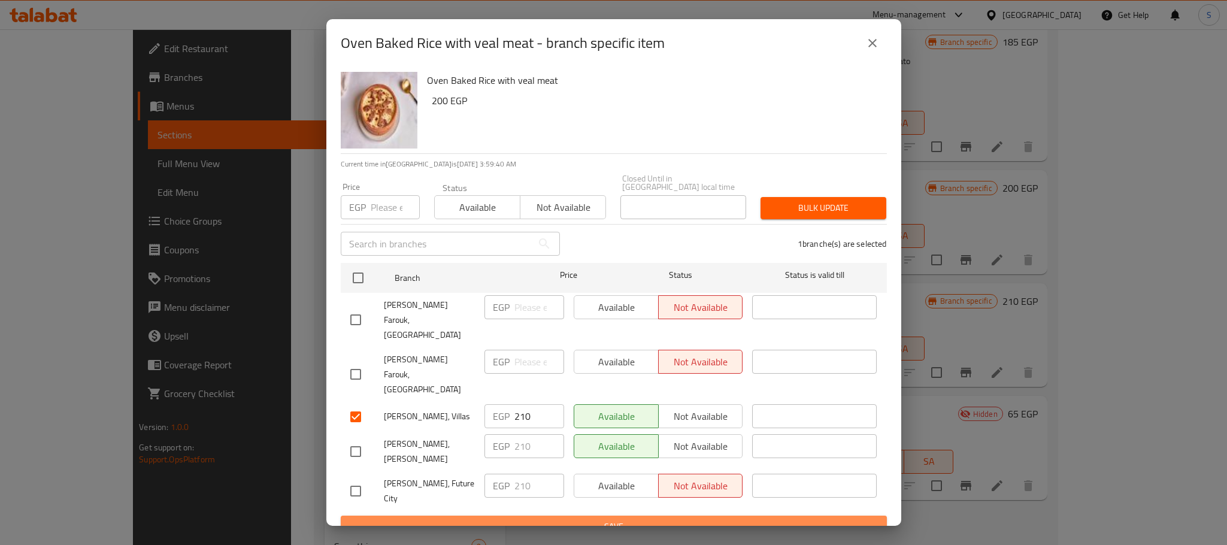
click at [669, 516] on button "Save" at bounding box center [614, 527] width 546 height 22
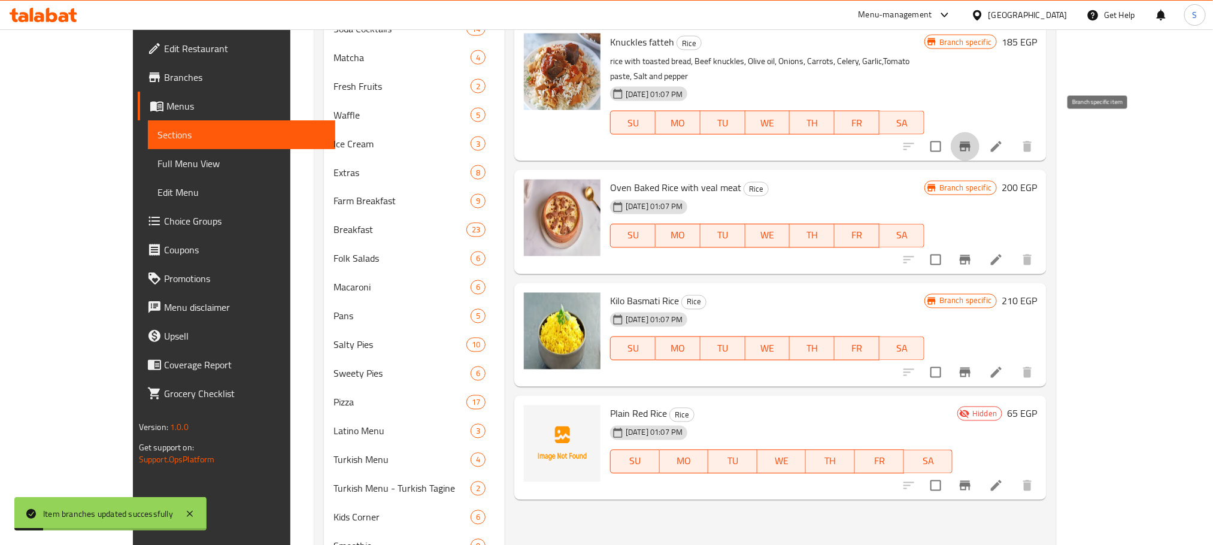
click at [973, 140] on icon "Branch-specific-item" at bounding box center [965, 147] width 14 height 14
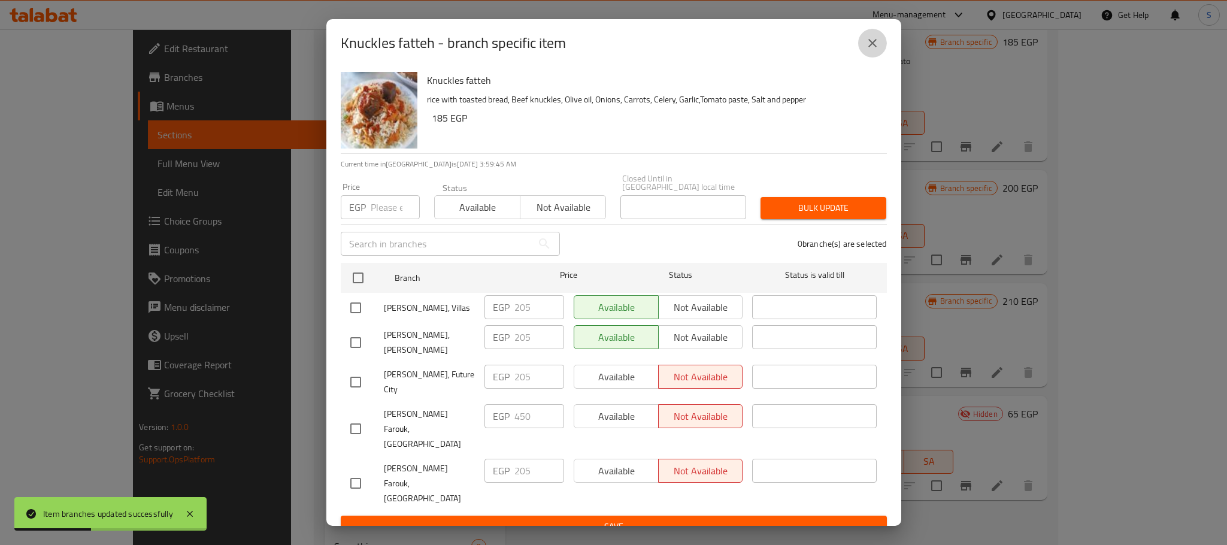
click at [875, 50] on icon "close" at bounding box center [872, 43] width 14 height 14
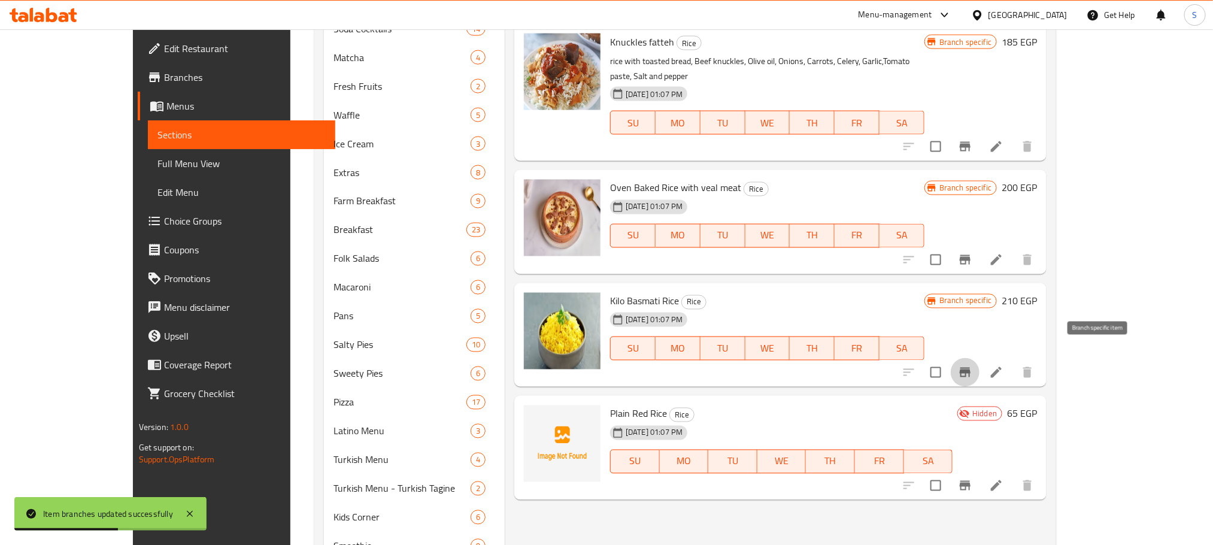
click at [971, 368] on icon "Branch-specific-item" at bounding box center [965, 373] width 11 height 10
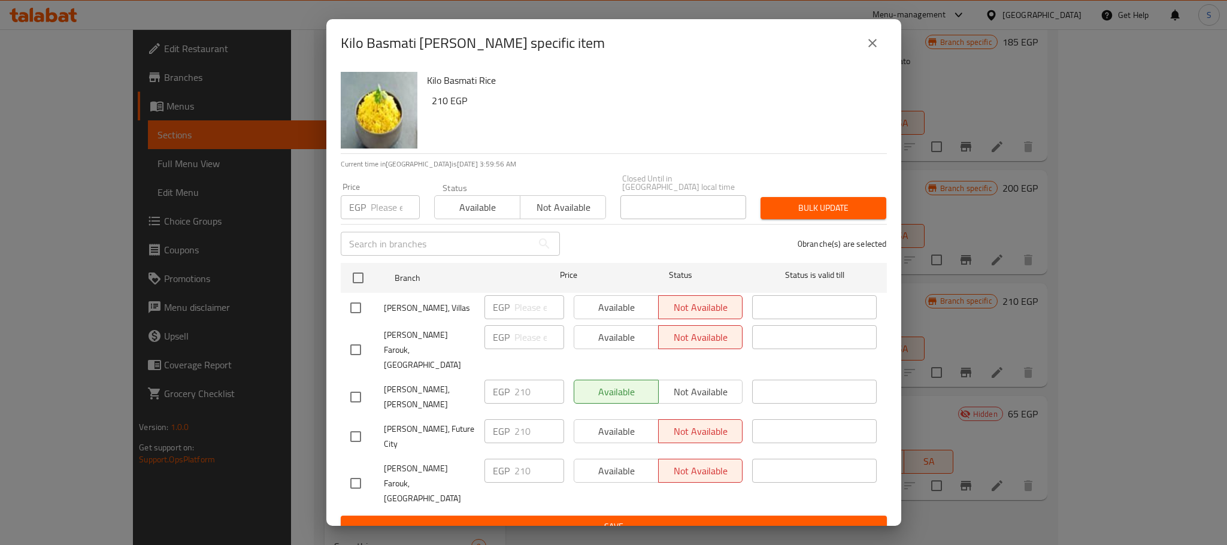
click at [352, 304] on input "checkbox" at bounding box center [355, 307] width 25 height 25
checkbox input "true"
click at [618, 309] on span "Available" at bounding box center [616, 307] width 75 height 17
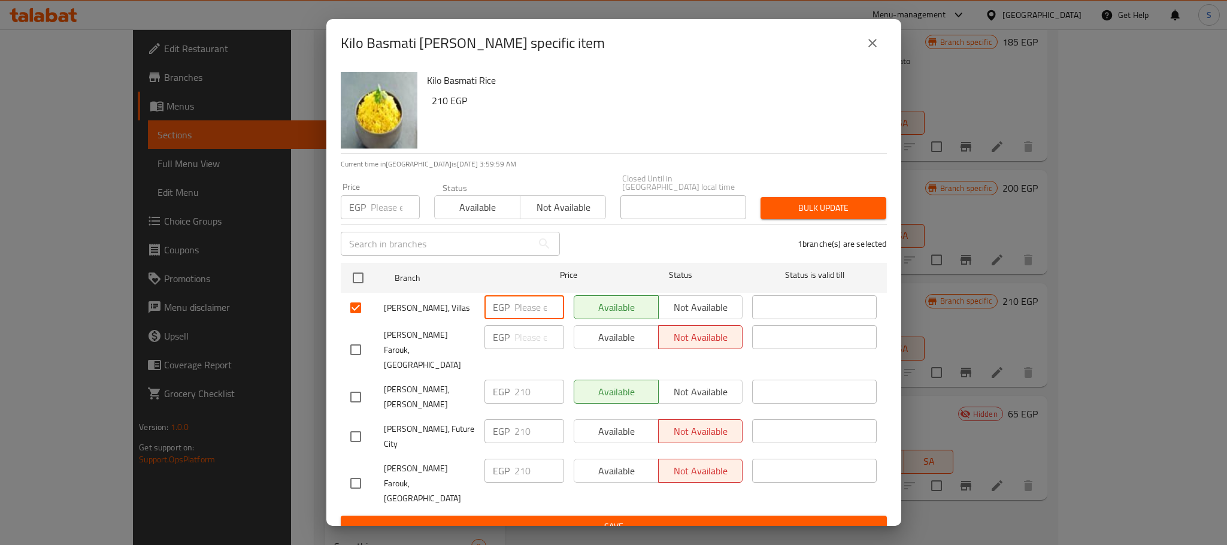
click at [523, 314] on input "number" at bounding box center [539, 307] width 50 height 24
type input "210"
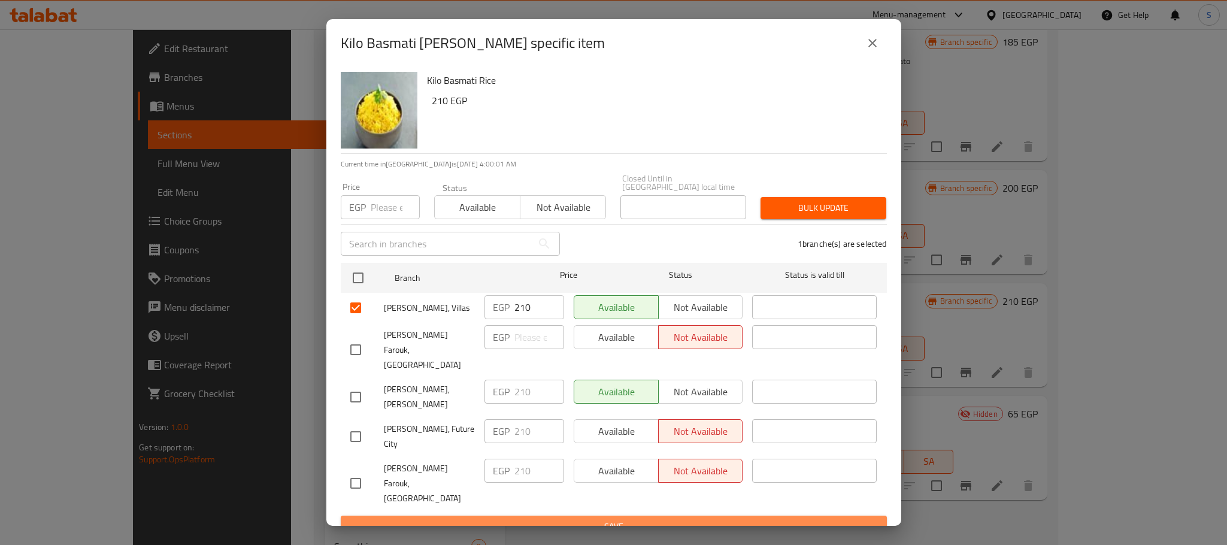
click at [608, 519] on span "Save" at bounding box center [613, 526] width 527 height 15
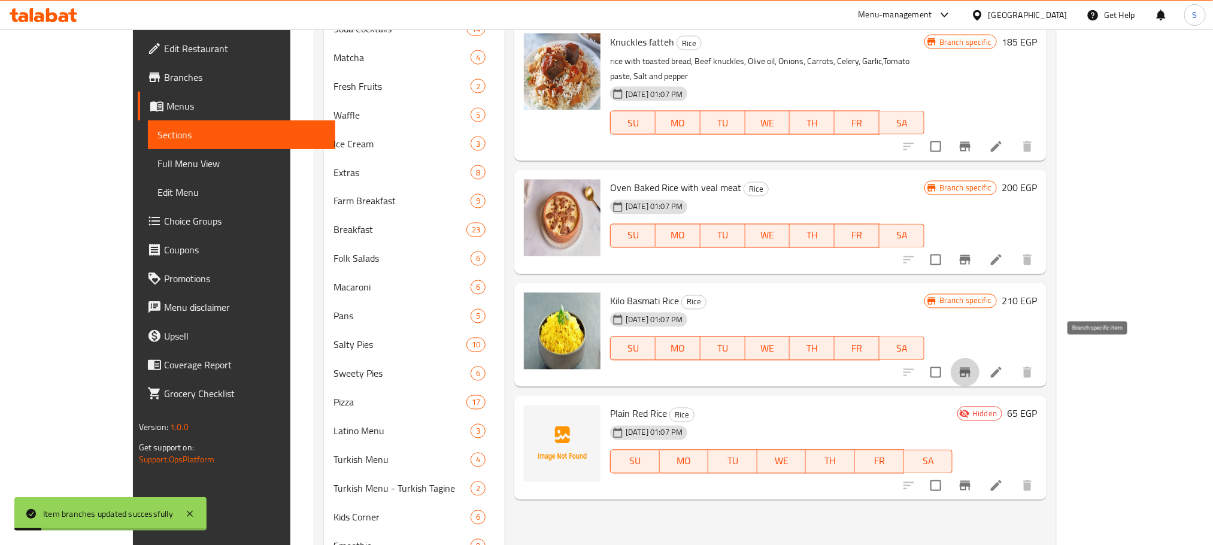
click at [973, 365] on icon "Branch-specific-item" at bounding box center [965, 372] width 14 height 14
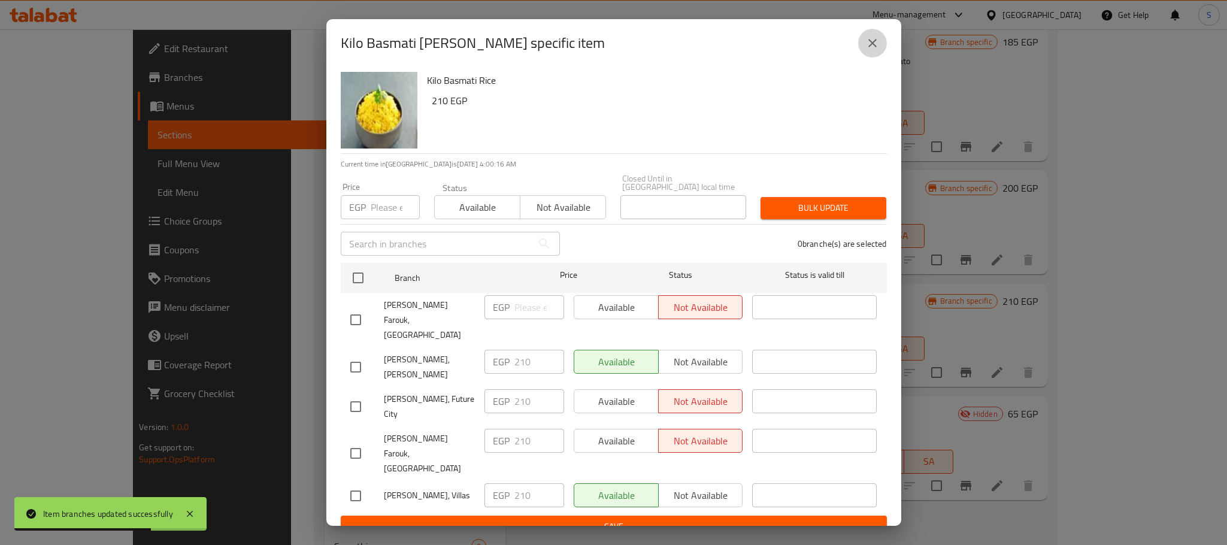
click at [870, 57] on button "close" at bounding box center [872, 43] width 29 height 29
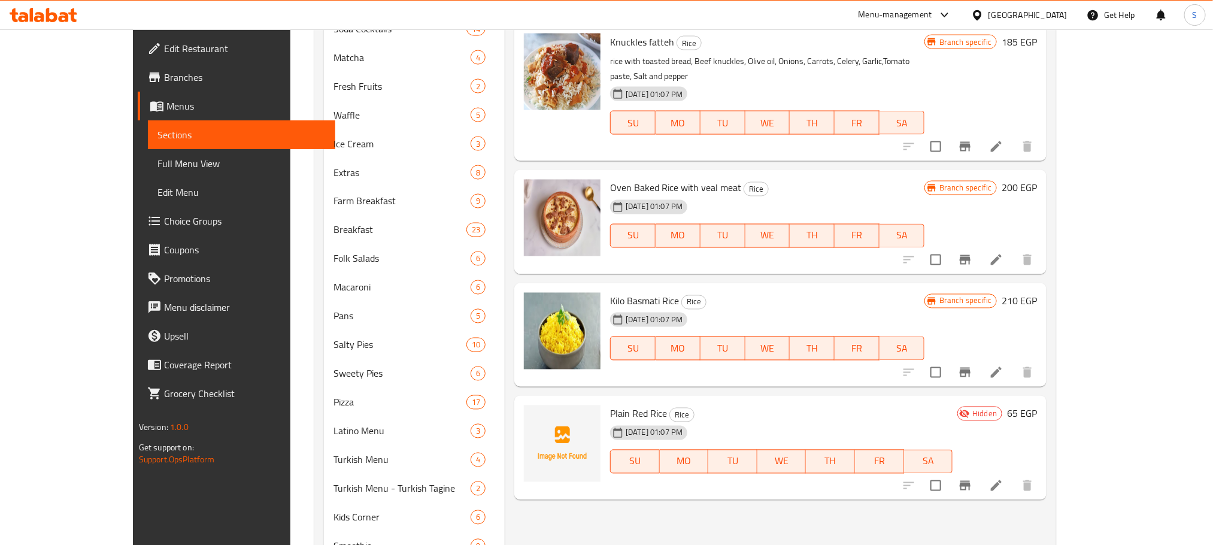
scroll to position [121, 0]
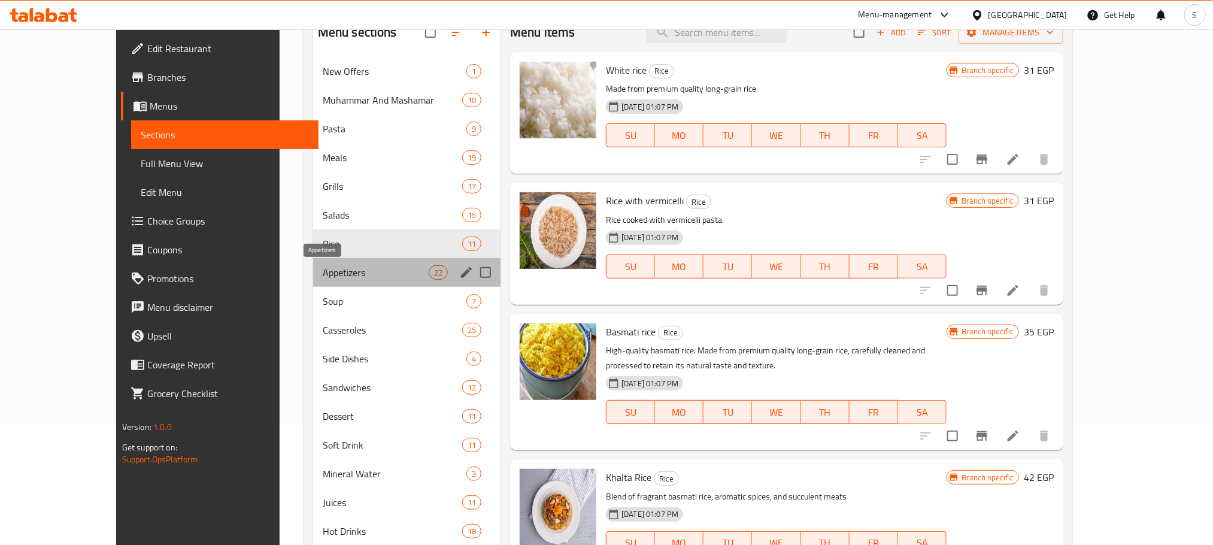
click at [359, 265] on span "Appetizers" at bounding box center [376, 272] width 106 height 14
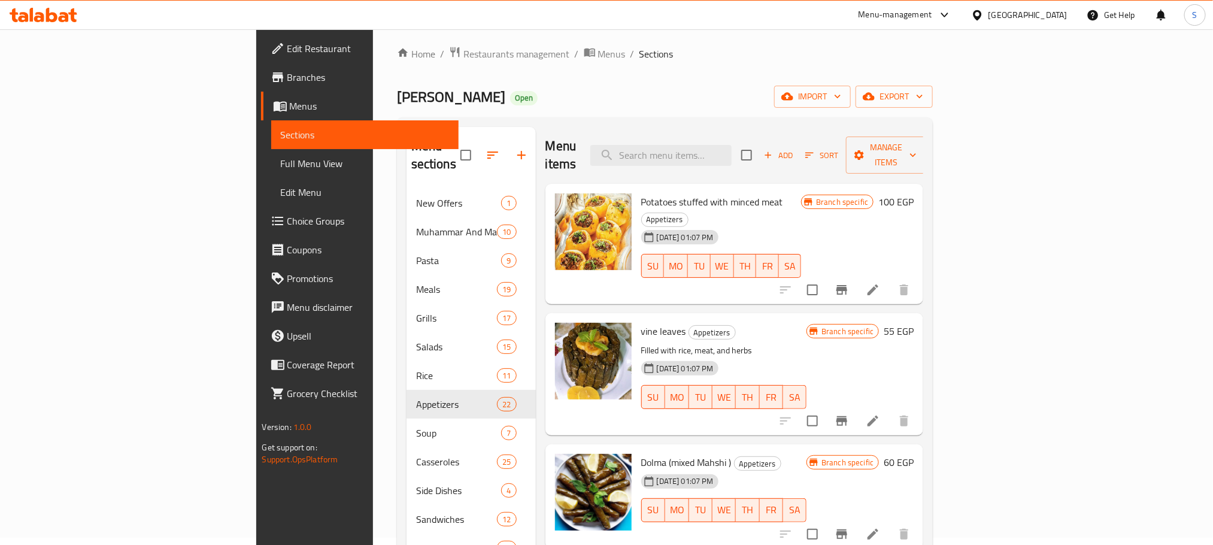
scroll to position [4, 0]
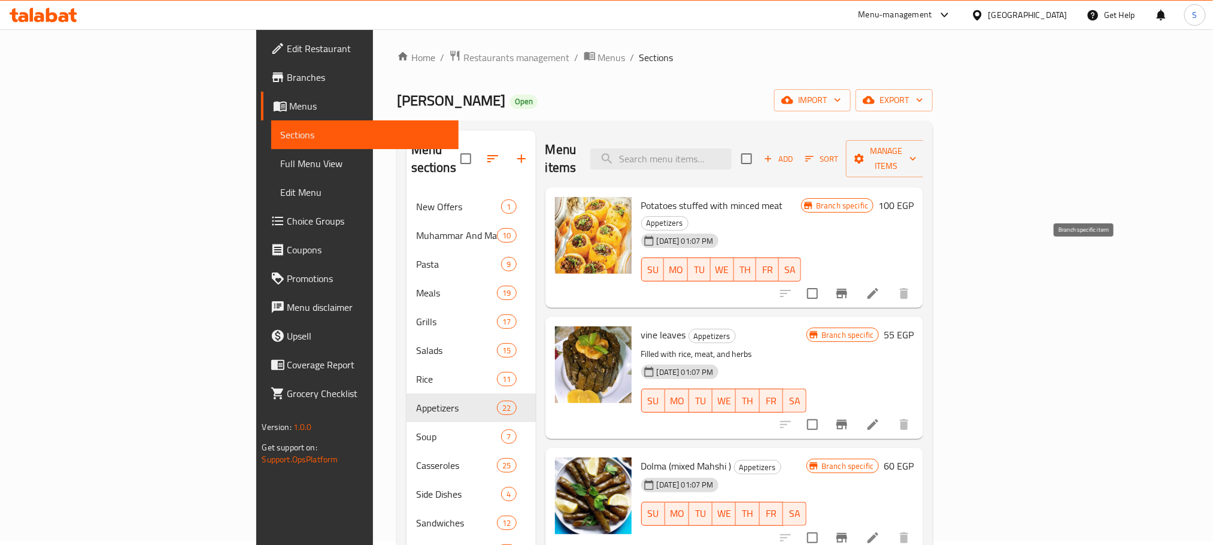
click at [849, 286] on icon "Branch-specific-item" at bounding box center [842, 293] width 14 height 14
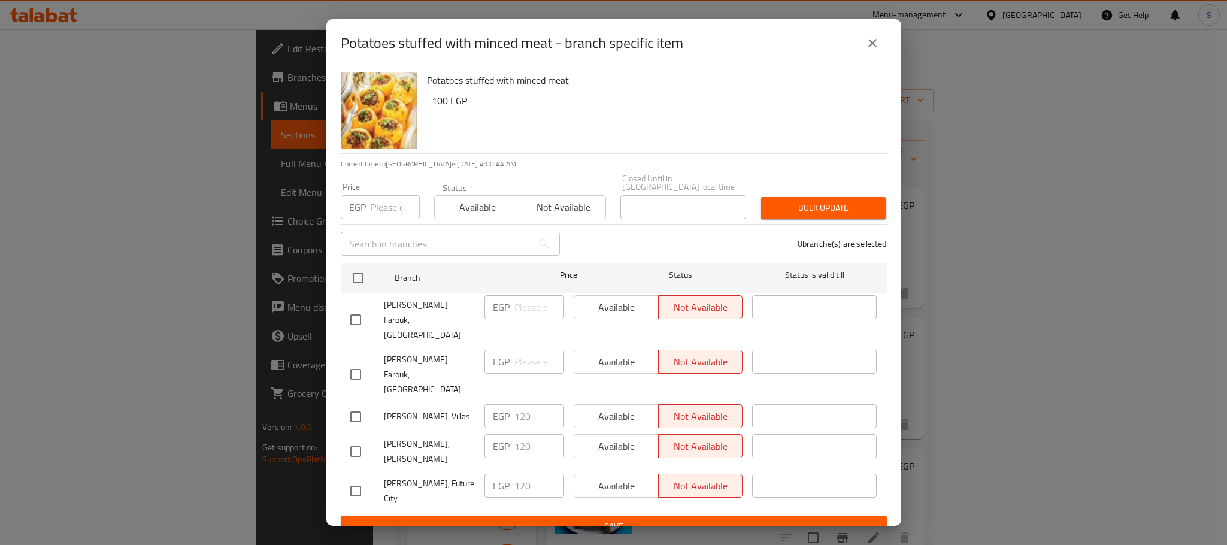
click at [356, 404] on input "checkbox" at bounding box center [355, 416] width 25 height 25
checkbox input "true"
click at [593, 408] on span "Available" at bounding box center [616, 416] width 75 height 17
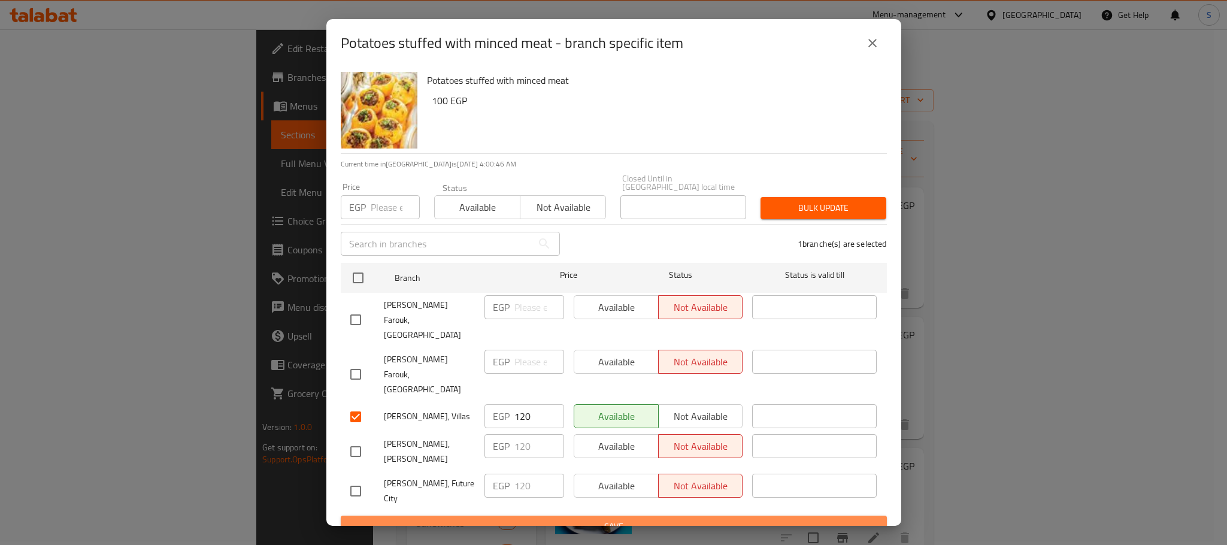
click at [626, 519] on span "Save" at bounding box center [613, 526] width 527 height 15
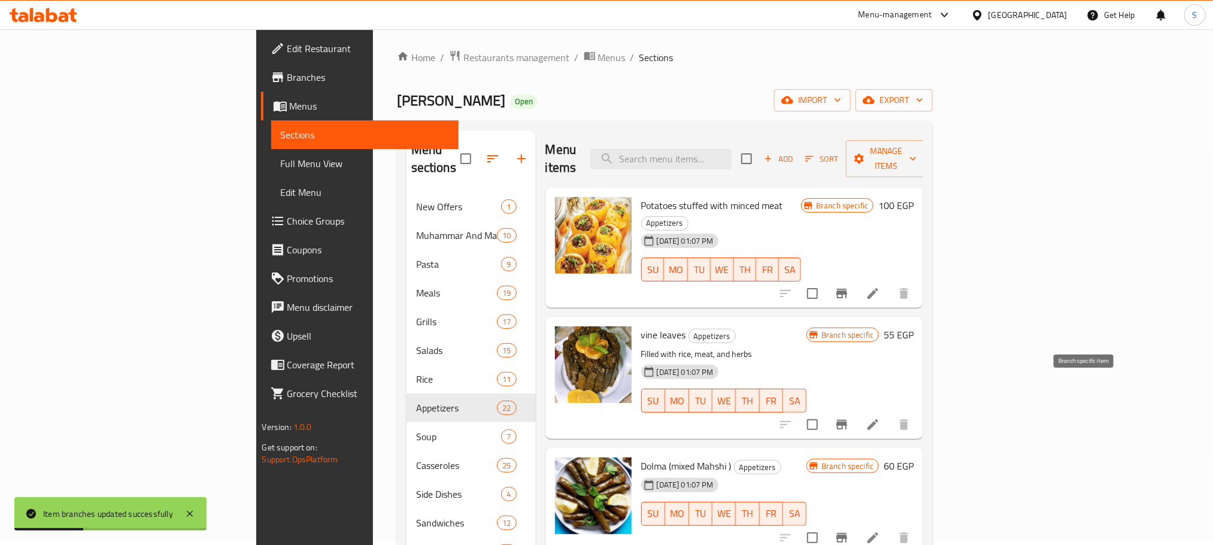
click at [849, 417] on icon "Branch-specific-item" at bounding box center [842, 424] width 14 height 14
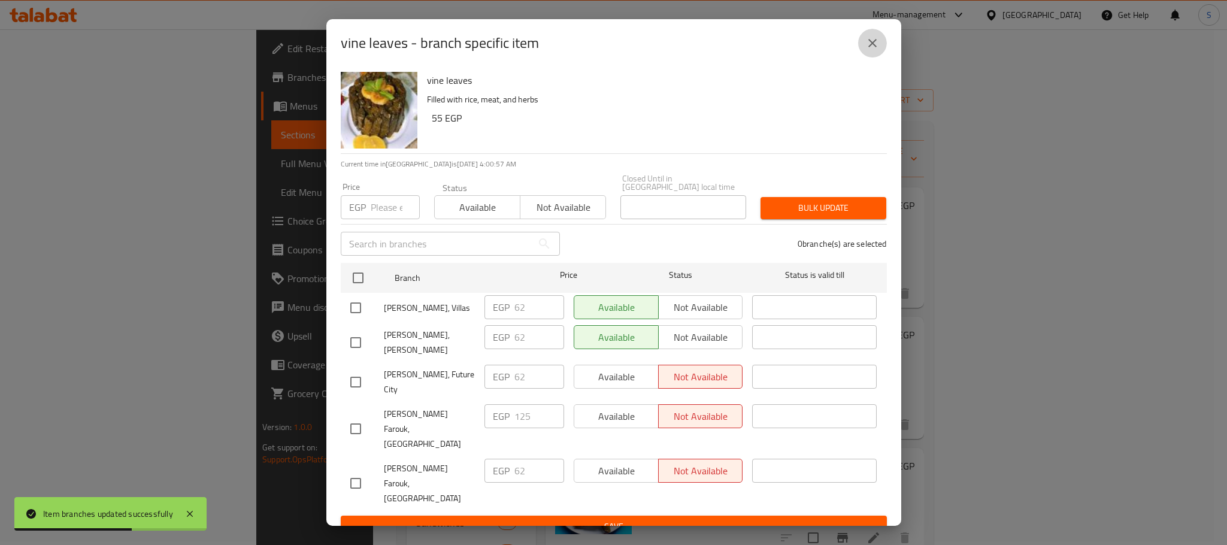
click at [868, 50] on icon "close" at bounding box center [872, 43] width 14 height 14
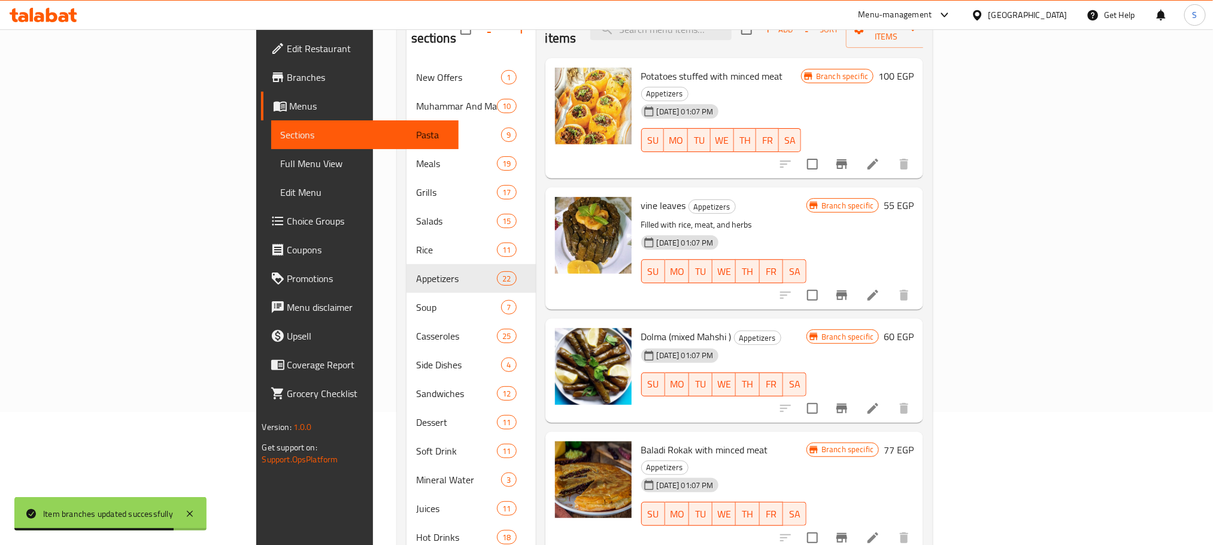
scroll to position [142, 0]
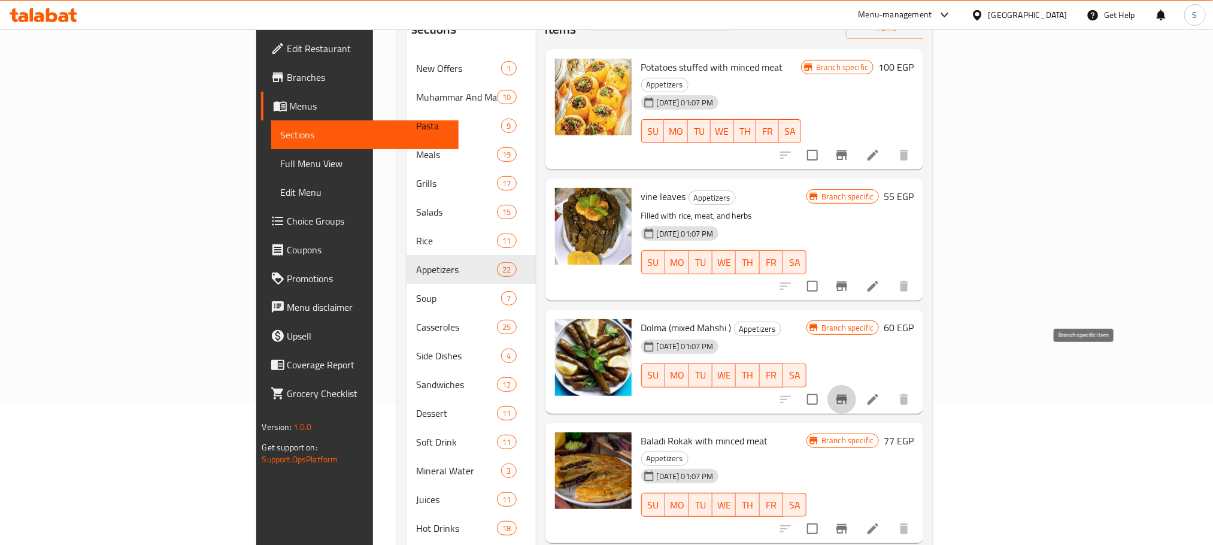
click at [847, 395] on icon "Branch-specific-item" at bounding box center [842, 400] width 11 height 10
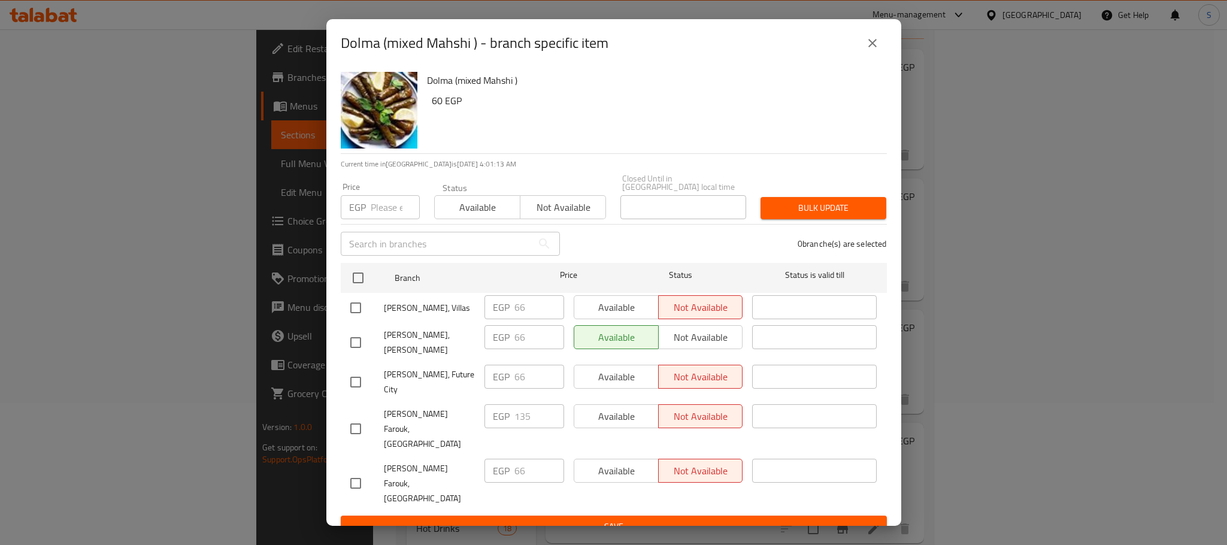
click at [355, 302] on input "checkbox" at bounding box center [355, 307] width 25 height 25
checkbox input "true"
click at [605, 305] on span "Available" at bounding box center [616, 307] width 75 height 17
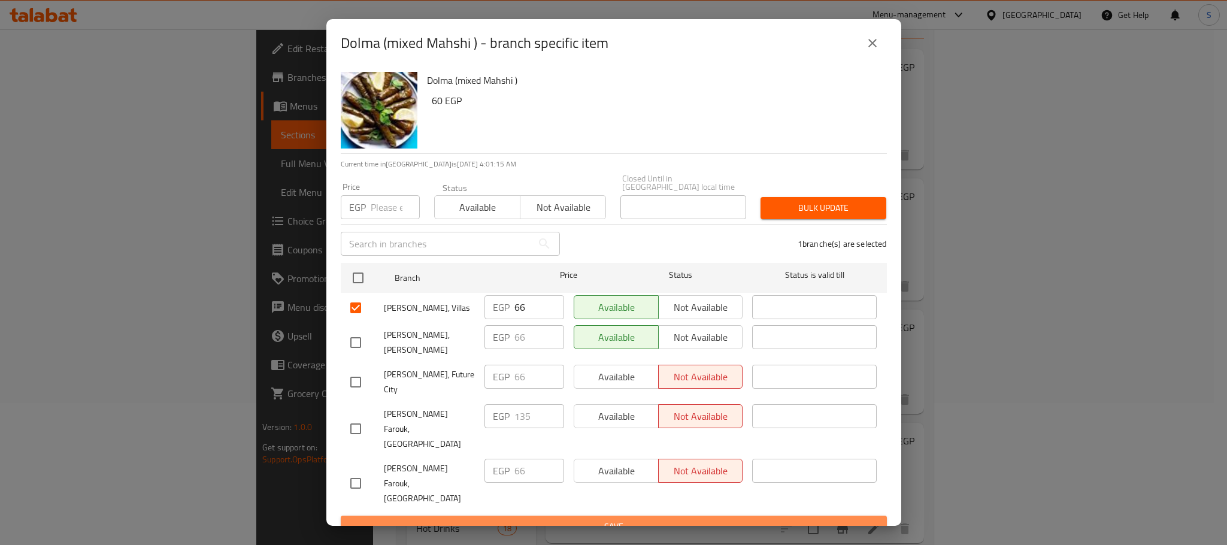
click at [644, 519] on span "Save" at bounding box center [613, 526] width 527 height 15
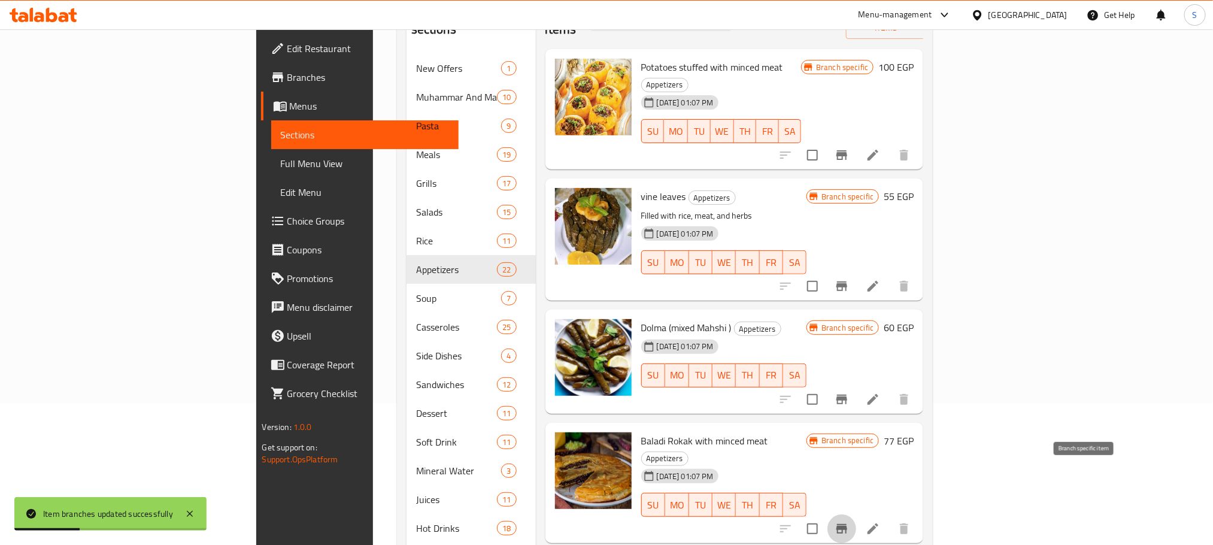
click at [847, 524] on icon "Branch-specific-item" at bounding box center [842, 529] width 11 height 10
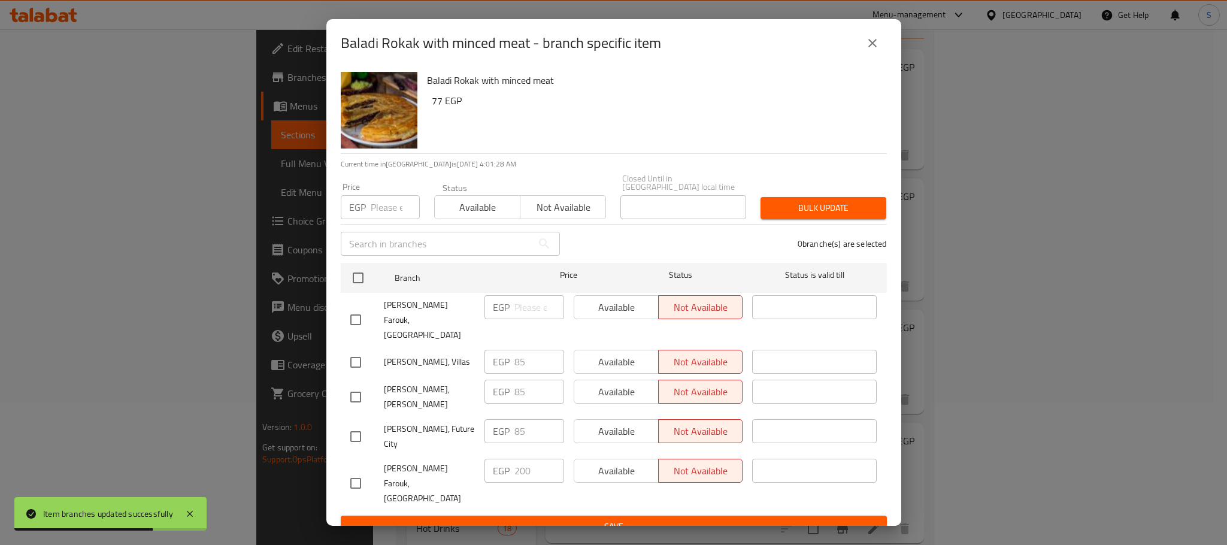
click at [358, 350] on input "checkbox" at bounding box center [355, 362] width 25 height 25
checkbox input "true"
click at [631, 353] on span "Available" at bounding box center [616, 361] width 75 height 17
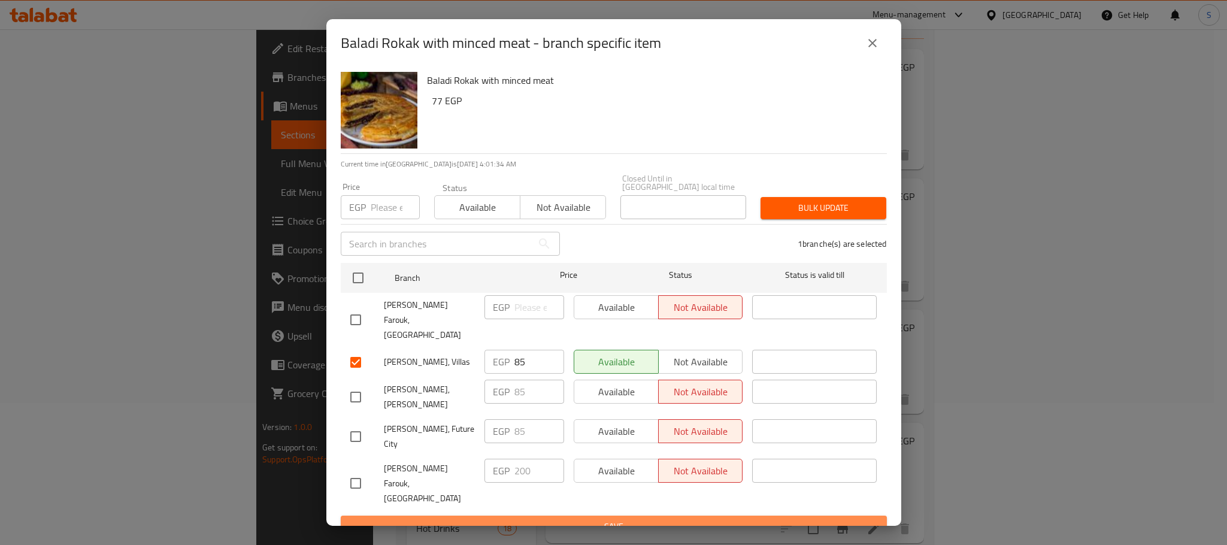
click at [641, 519] on span "Save" at bounding box center [613, 526] width 527 height 15
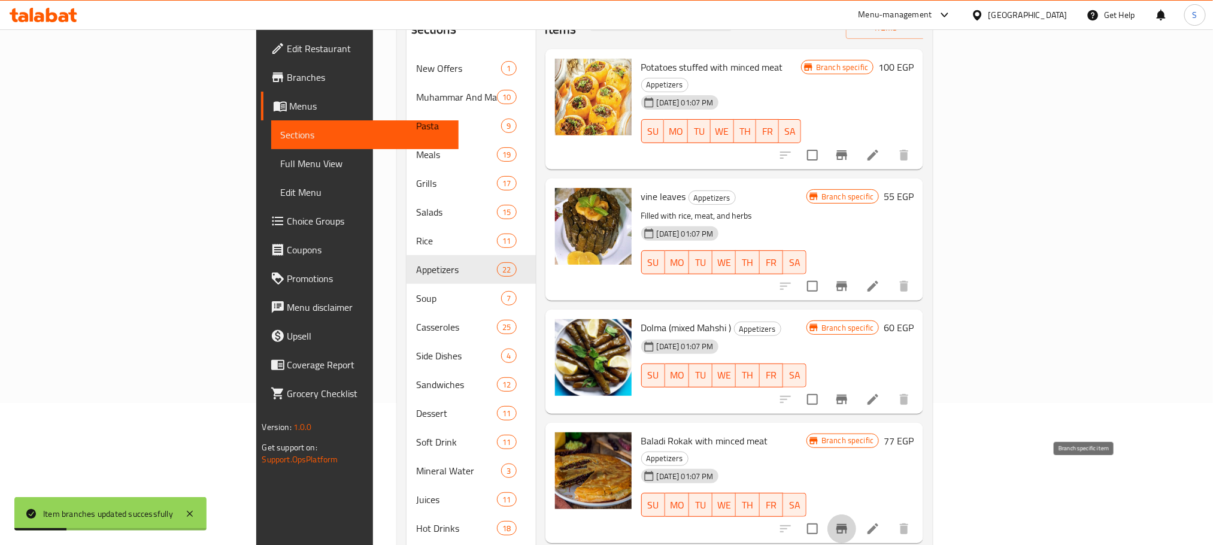
click at [849, 522] on icon "Branch-specific-item" at bounding box center [842, 529] width 14 height 14
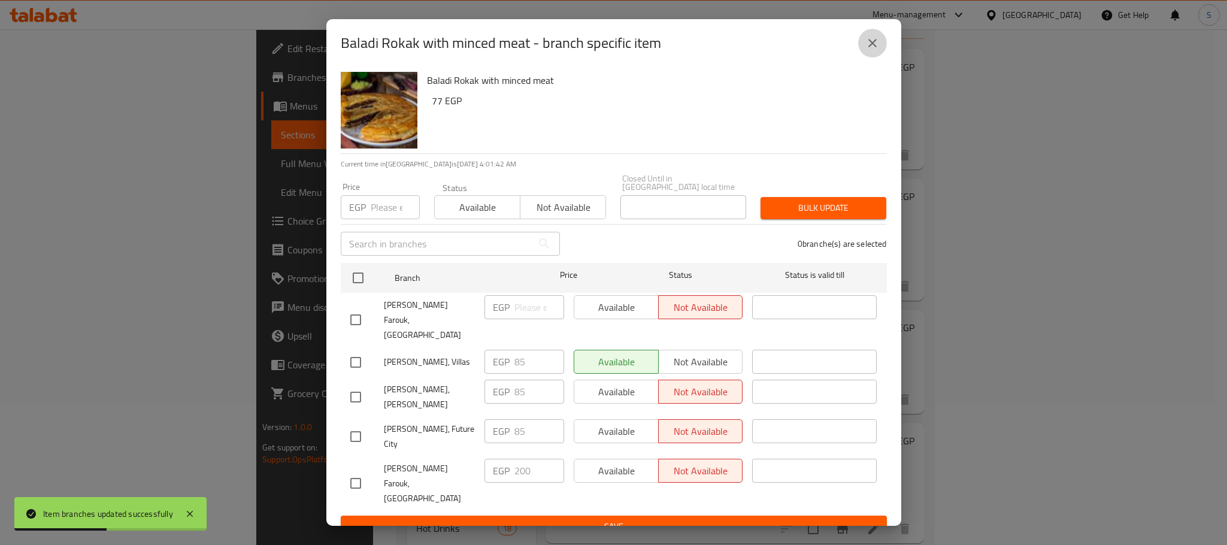
click at [872, 50] on icon "close" at bounding box center [872, 43] width 14 height 14
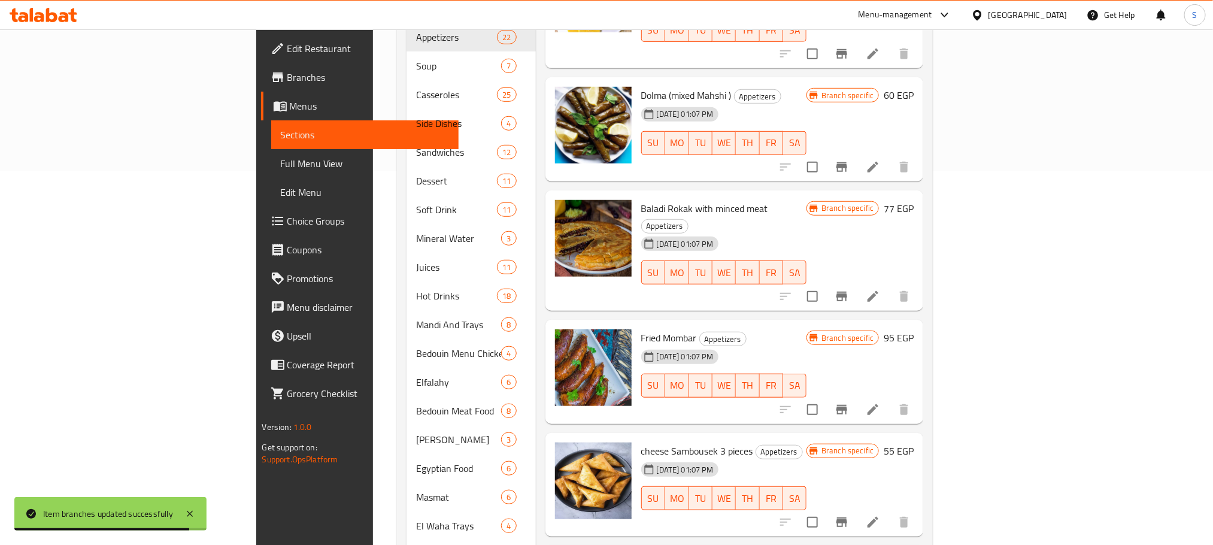
scroll to position [469, 0]
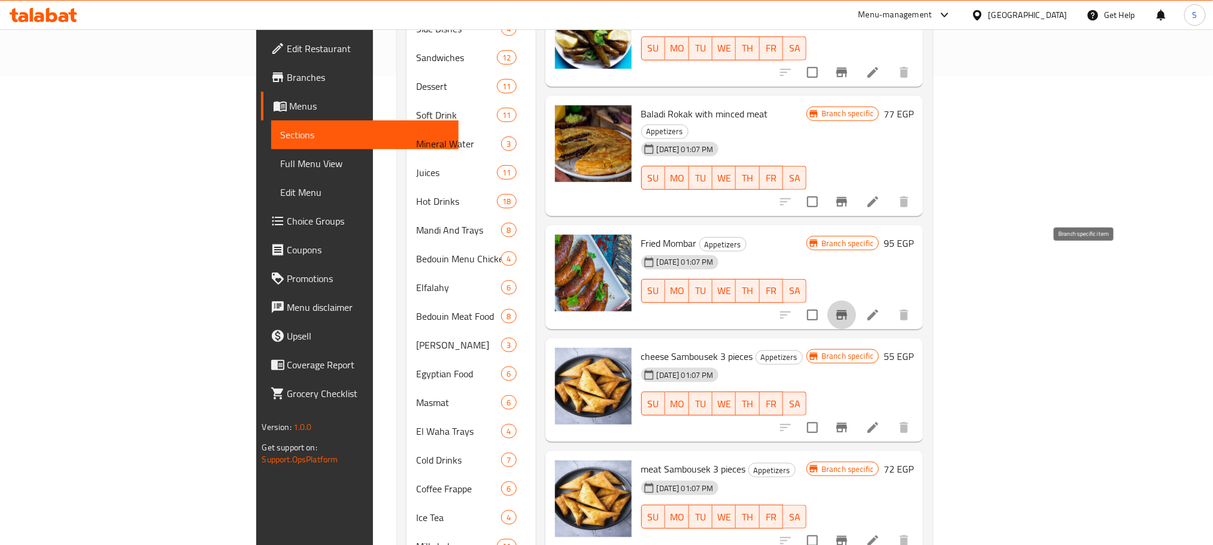
click at [847, 310] on icon "Branch-specific-item" at bounding box center [842, 315] width 11 height 10
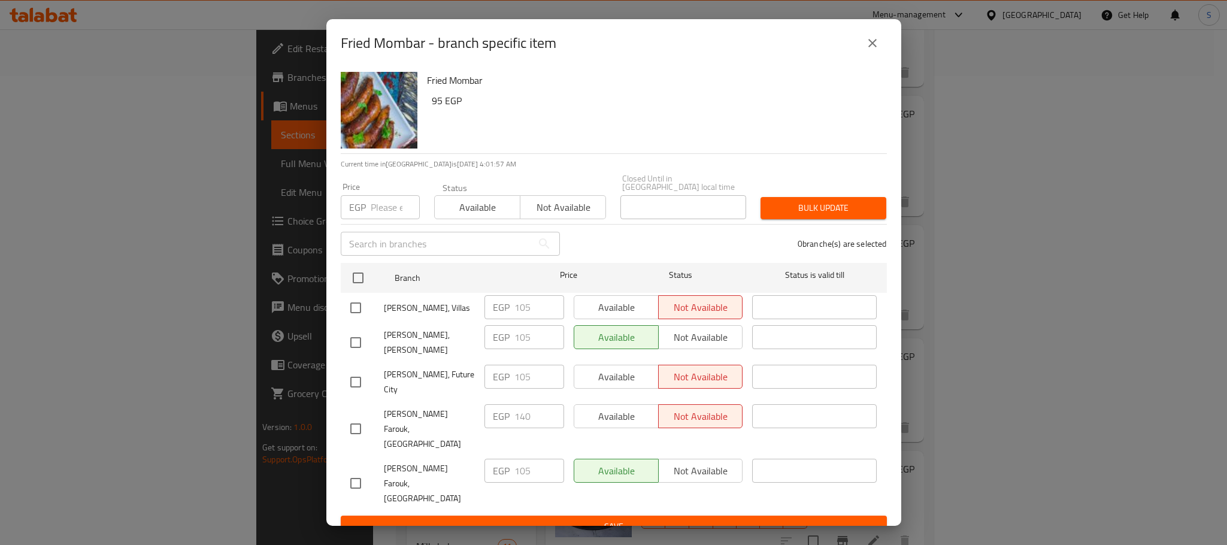
click at [356, 308] on input "checkbox" at bounding box center [355, 307] width 25 height 25
checkbox input "true"
click at [625, 309] on span "Available" at bounding box center [616, 307] width 75 height 17
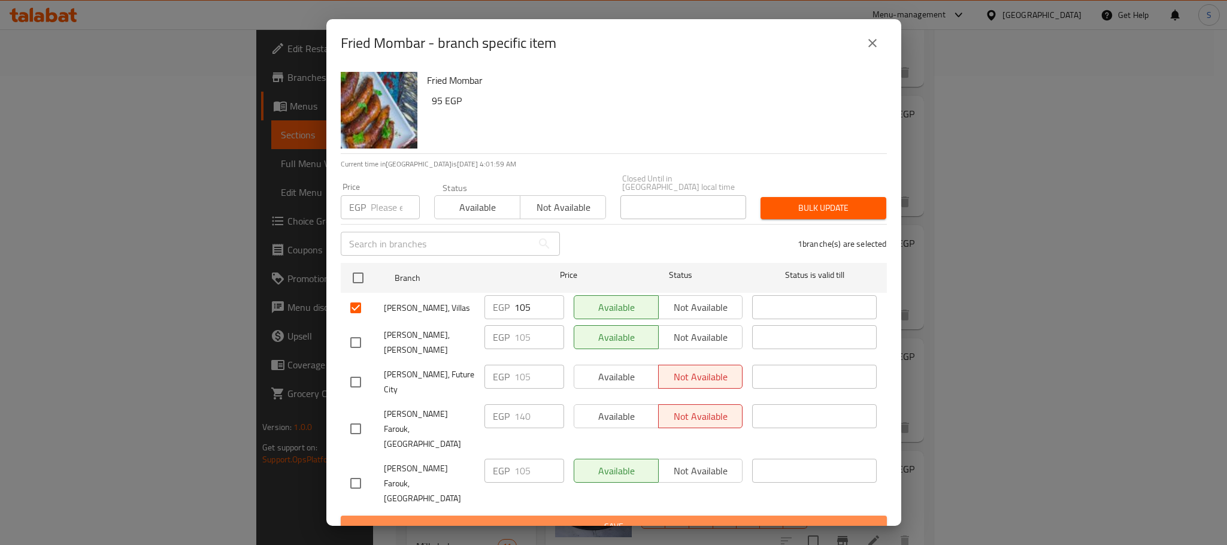
click at [643, 516] on button "Save" at bounding box center [614, 527] width 546 height 22
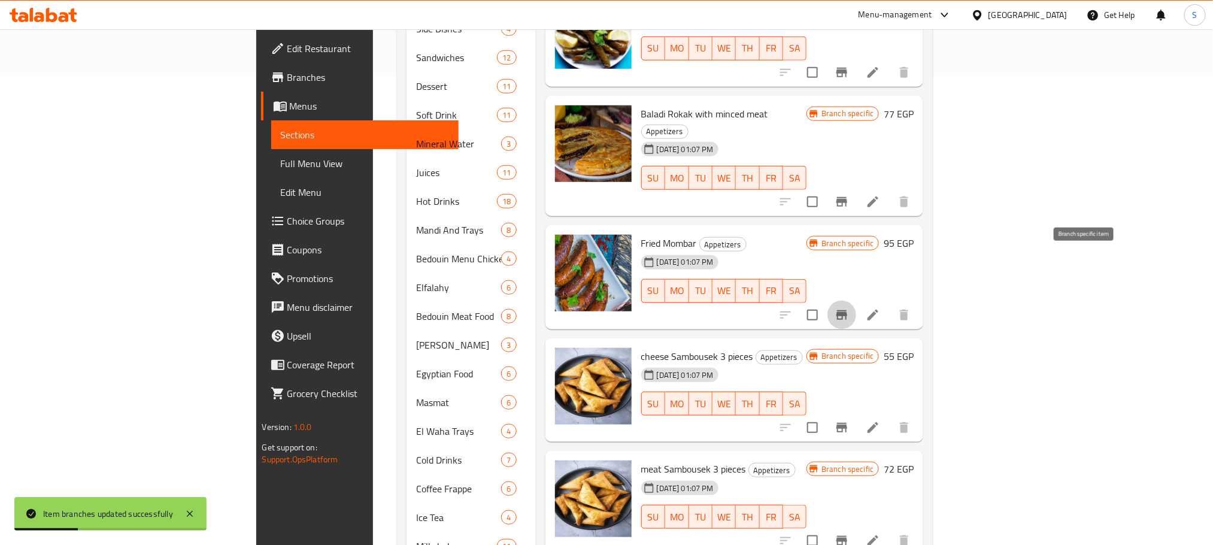
click at [849, 308] on icon "Branch-specific-item" at bounding box center [842, 315] width 14 height 14
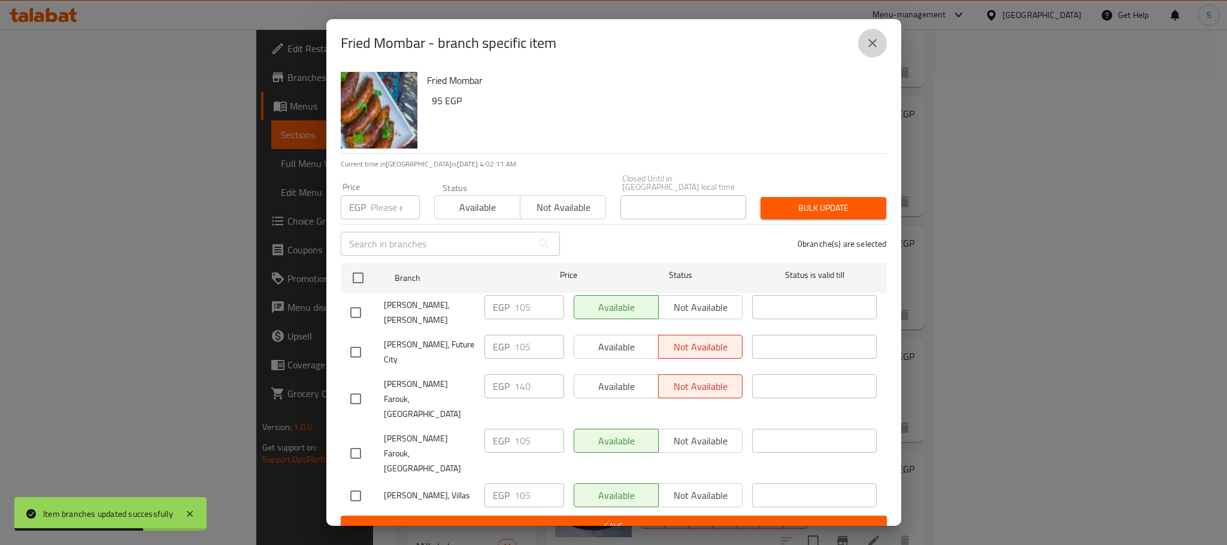
click at [865, 50] on icon "close" at bounding box center [872, 43] width 14 height 14
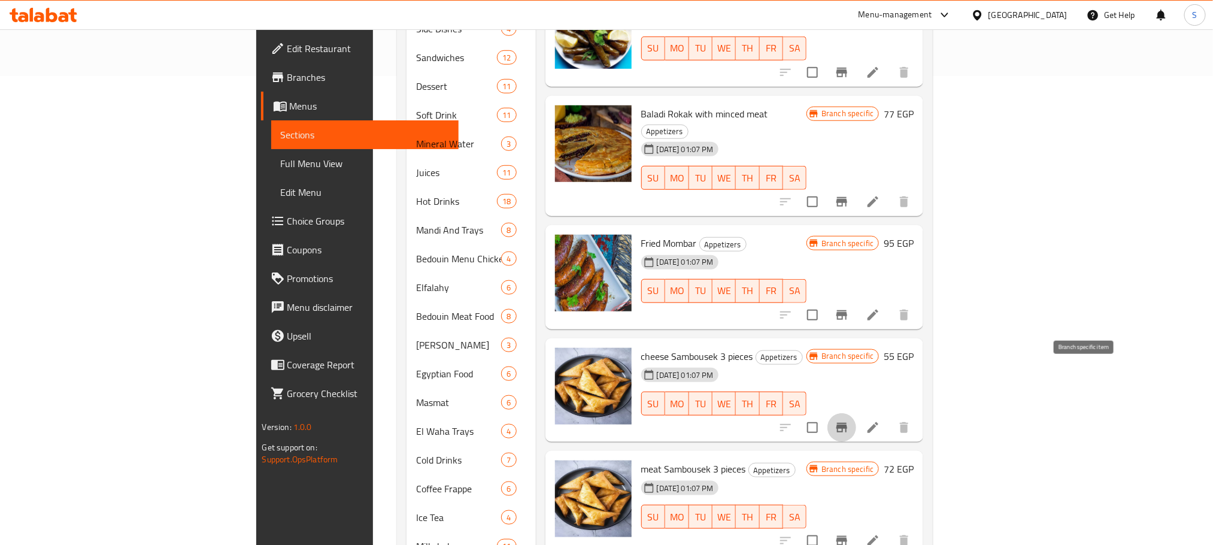
click at [847, 423] on icon "Branch-specific-item" at bounding box center [842, 428] width 11 height 10
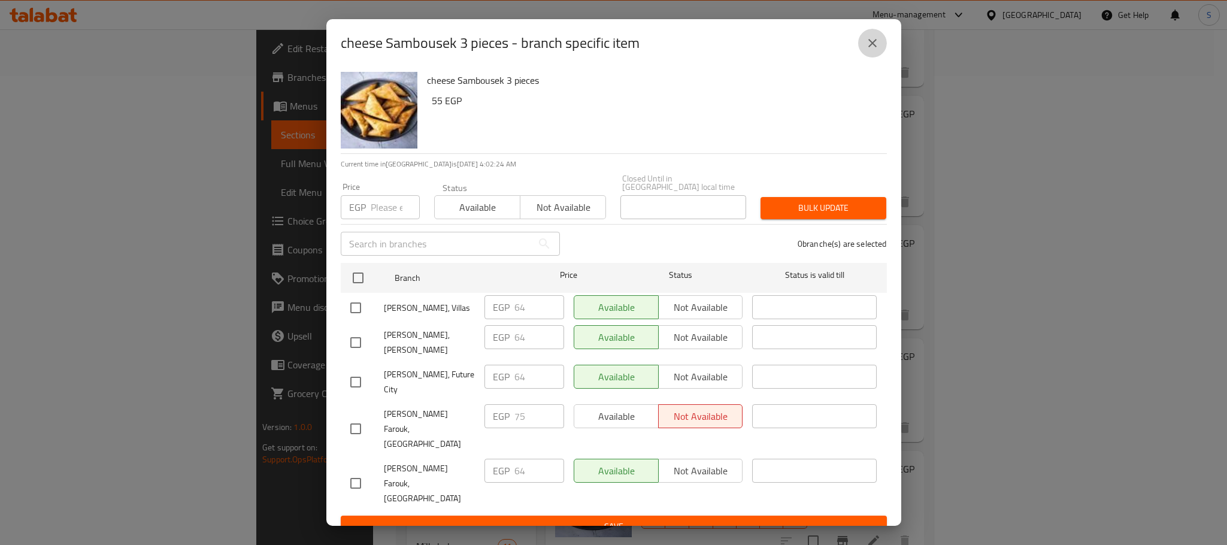
click at [875, 47] on icon "close" at bounding box center [872, 43] width 8 height 8
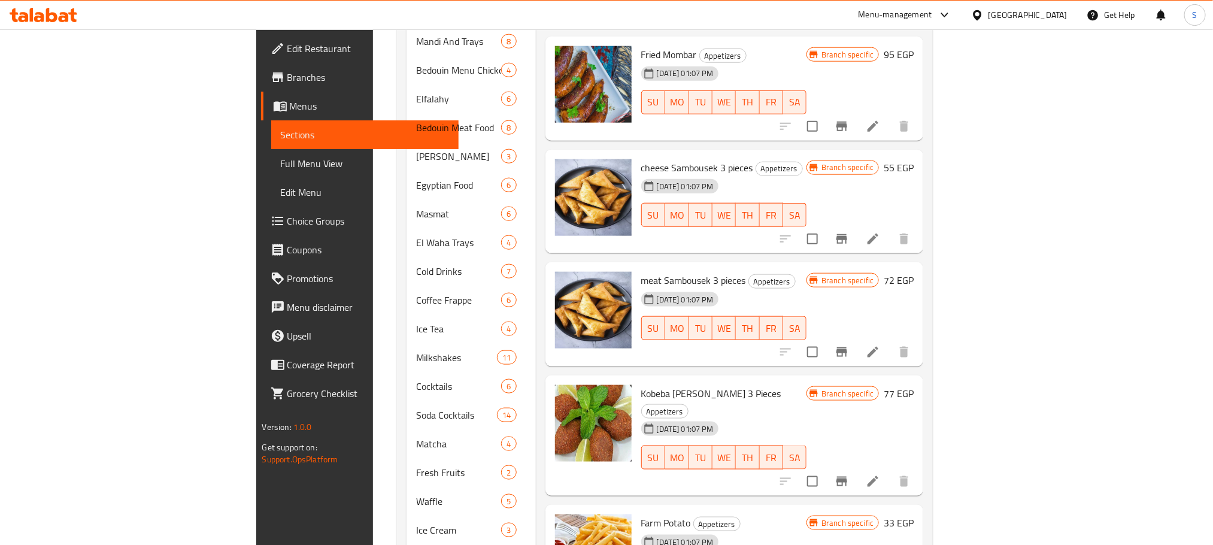
scroll to position [672, 0]
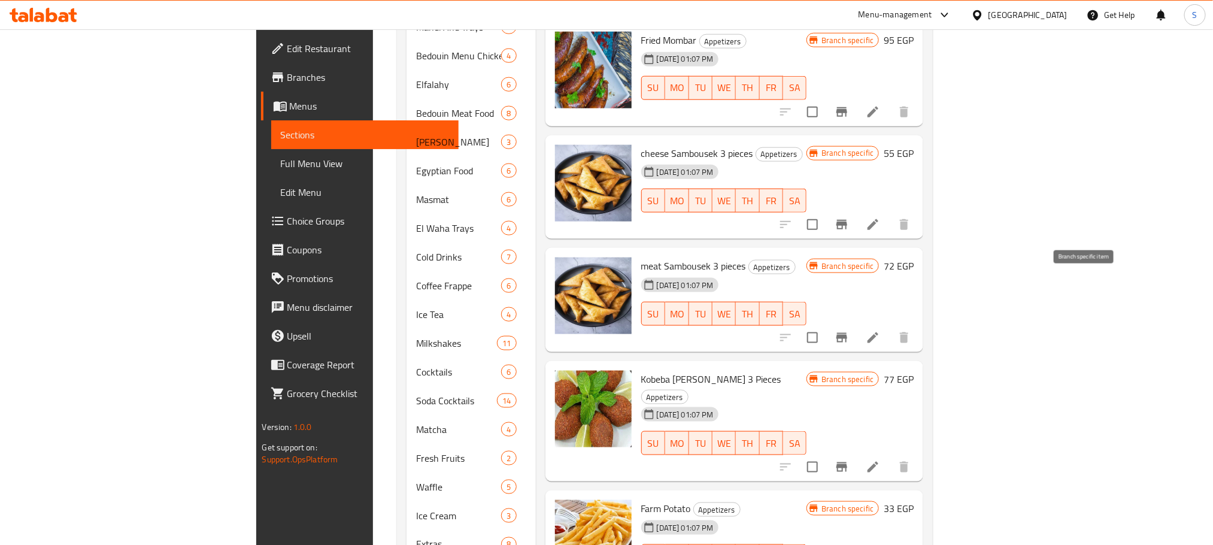
click at [847, 333] on icon "Branch-specific-item" at bounding box center [842, 338] width 11 height 10
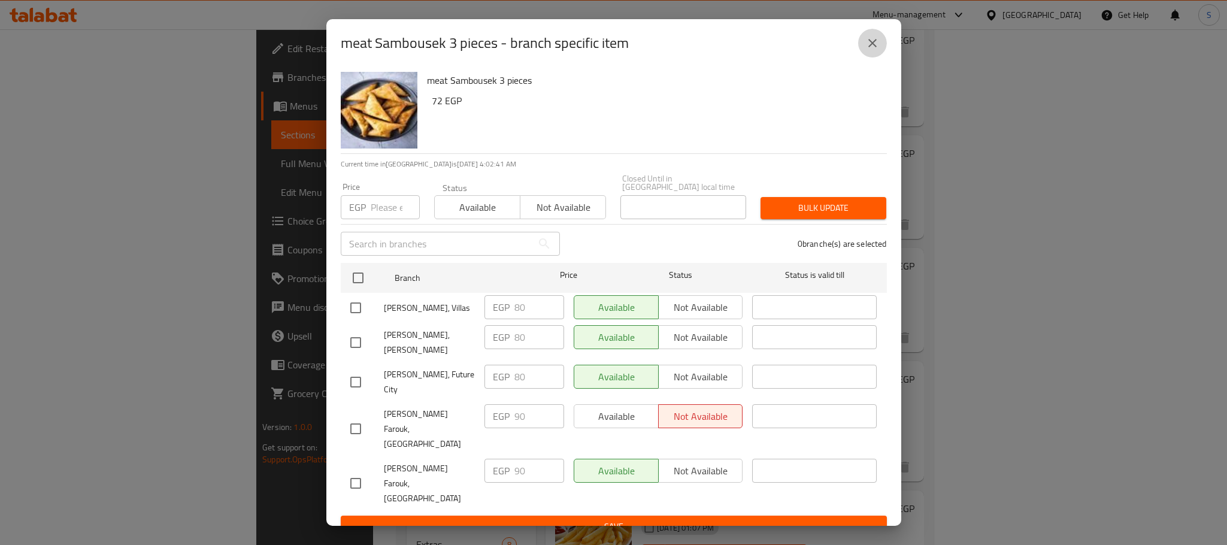
click at [866, 50] on icon "close" at bounding box center [872, 43] width 14 height 14
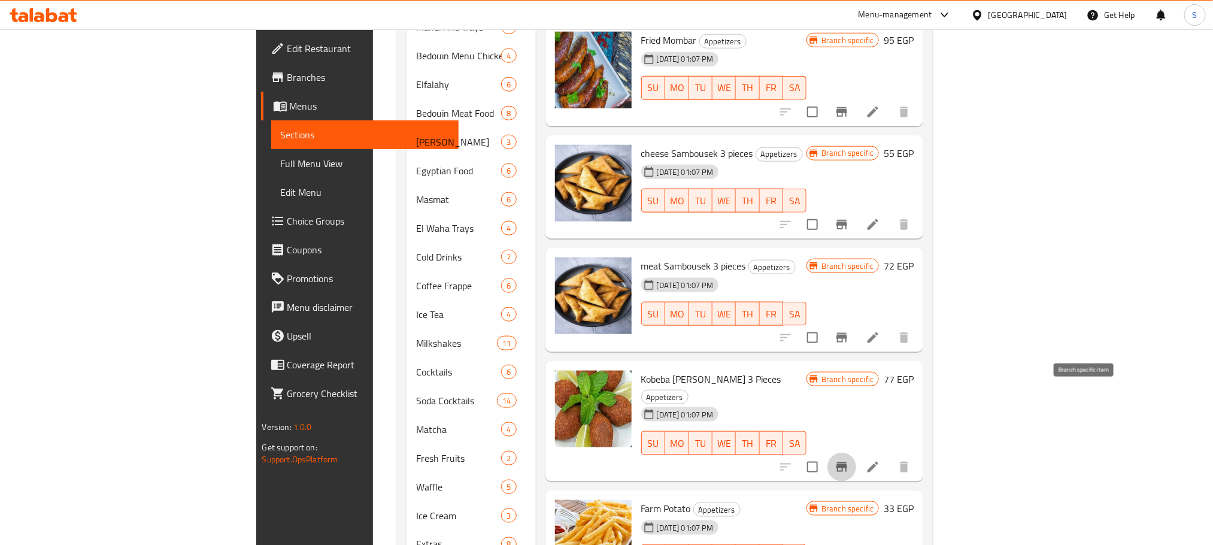
click at [847, 462] on icon "Branch-specific-item" at bounding box center [842, 467] width 11 height 10
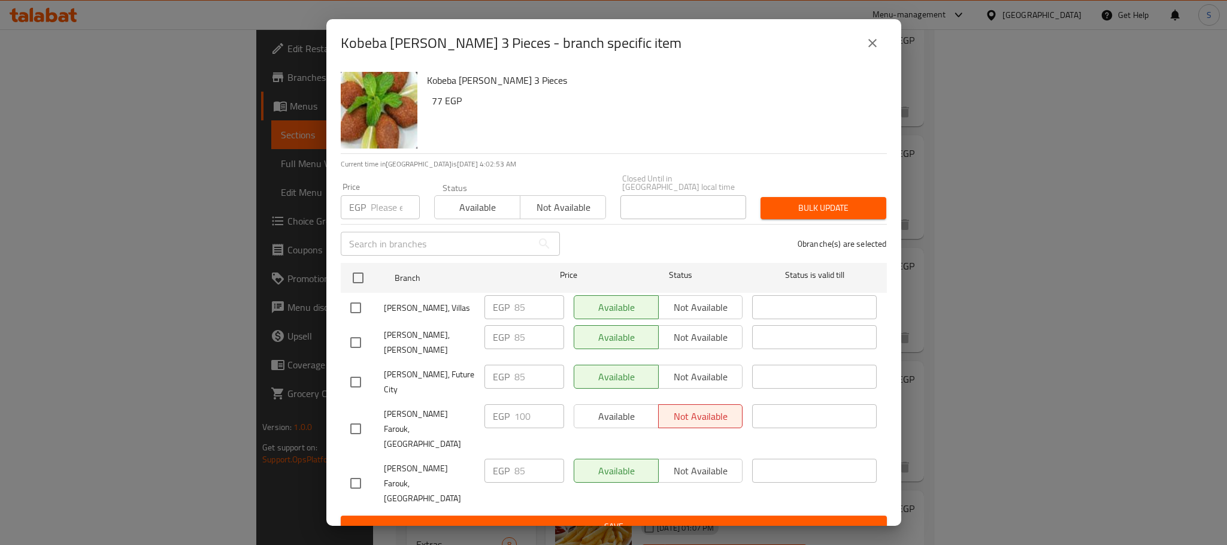
click at [868, 47] on icon "close" at bounding box center [872, 43] width 8 height 8
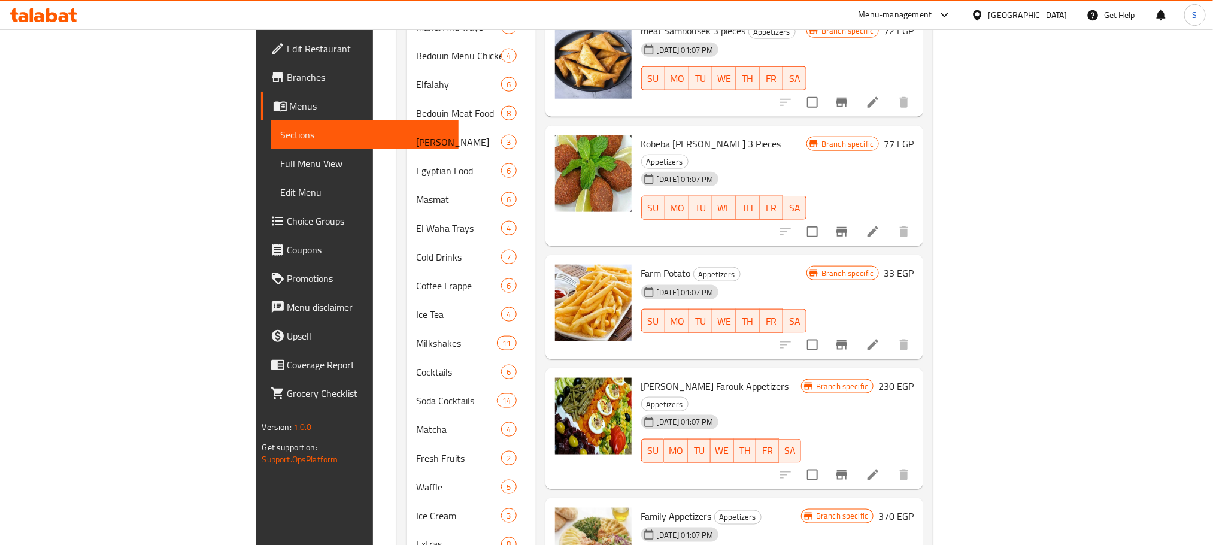
scroll to position [259, 0]
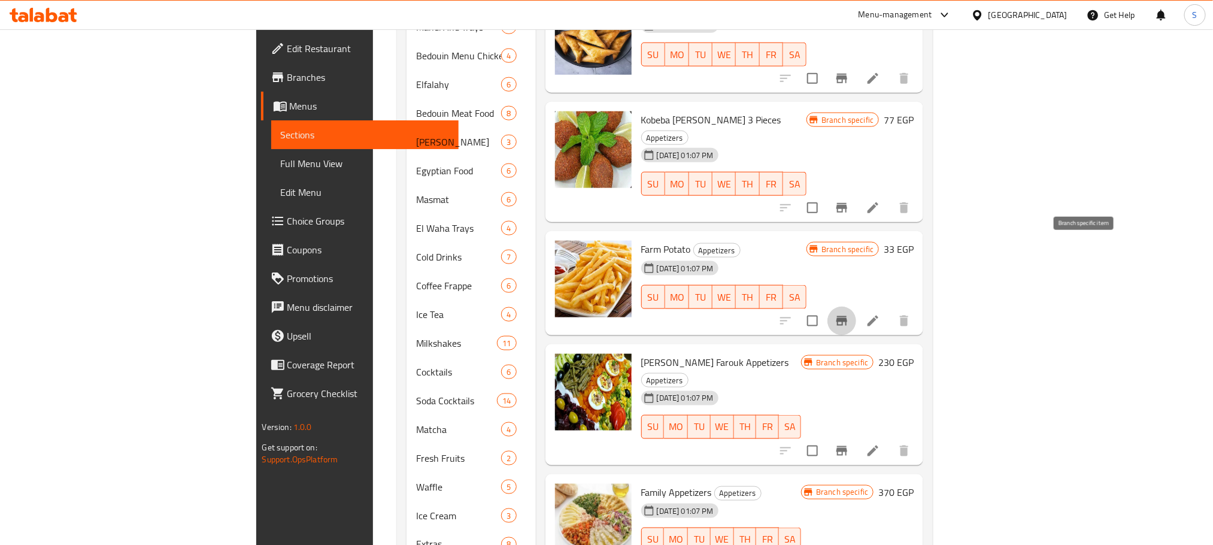
click at [847, 316] on icon "Branch-specific-item" at bounding box center [842, 321] width 11 height 10
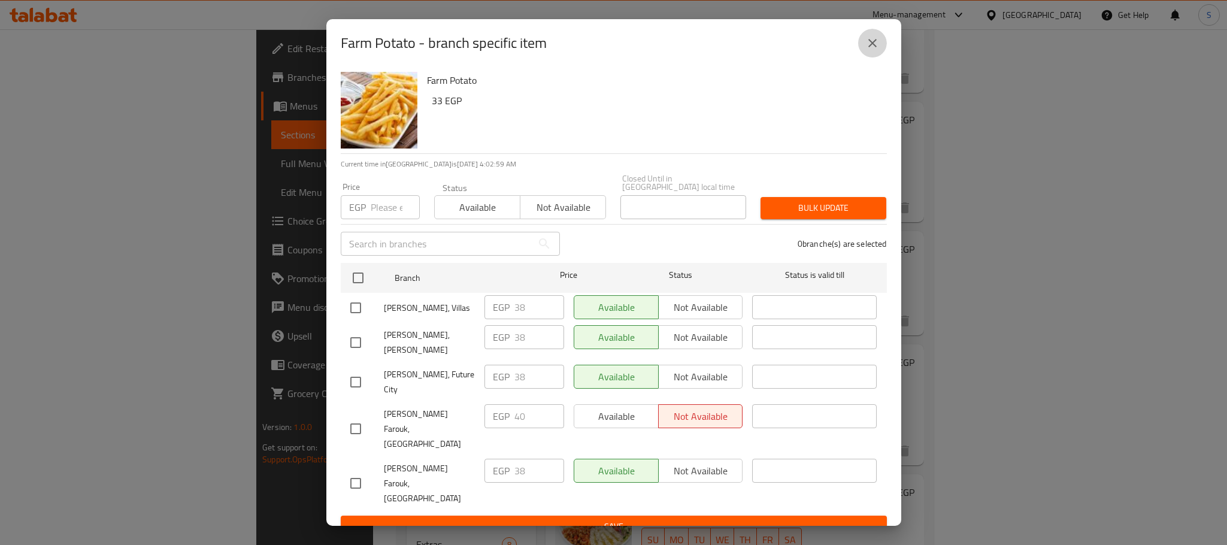
click at [873, 50] on icon "close" at bounding box center [872, 43] width 14 height 14
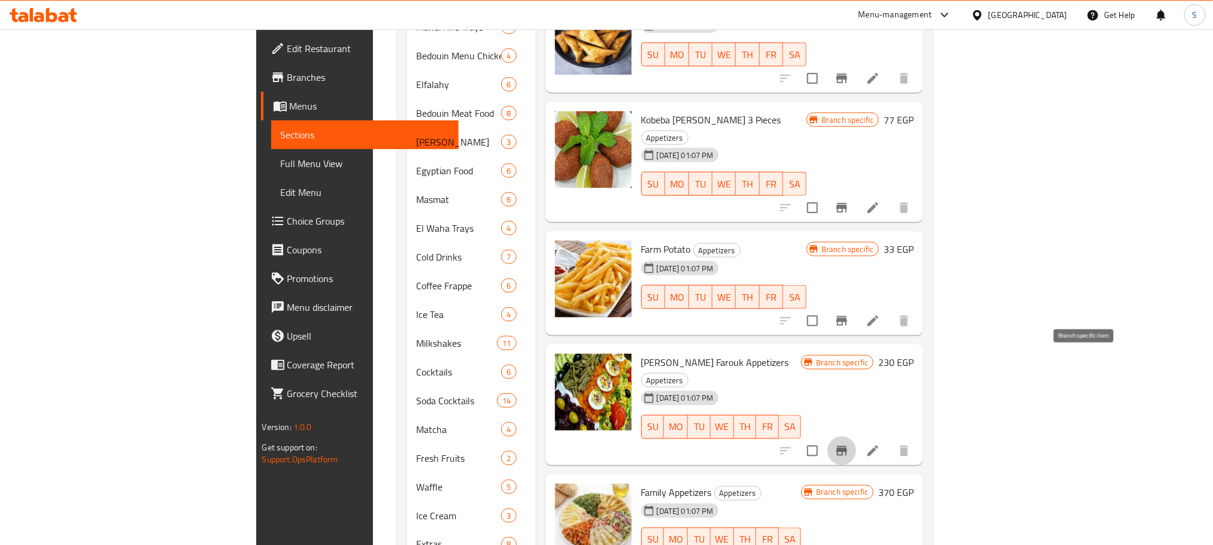
click at [847, 446] on icon "Branch-specific-item" at bounding box center [842, 451] width 11 height 10
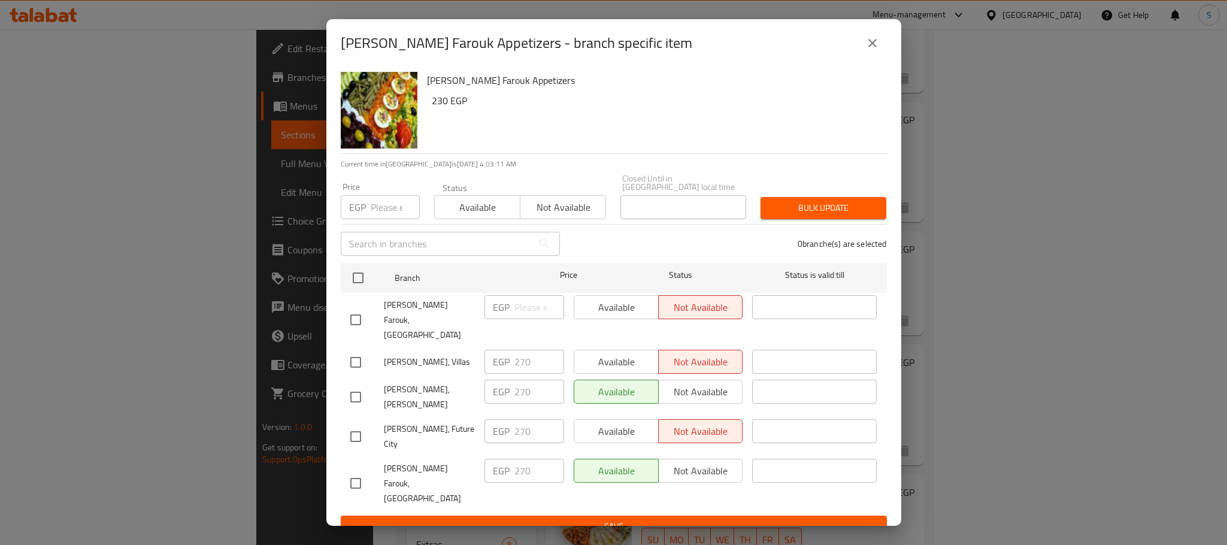
click at [358, 351] on input "checkbox" at bounding box center [355, 362] width 25 height 25
checkbox input "true"
click at [629, 355] on span "Available" at bounding box center [616, 361] width 75 height 17
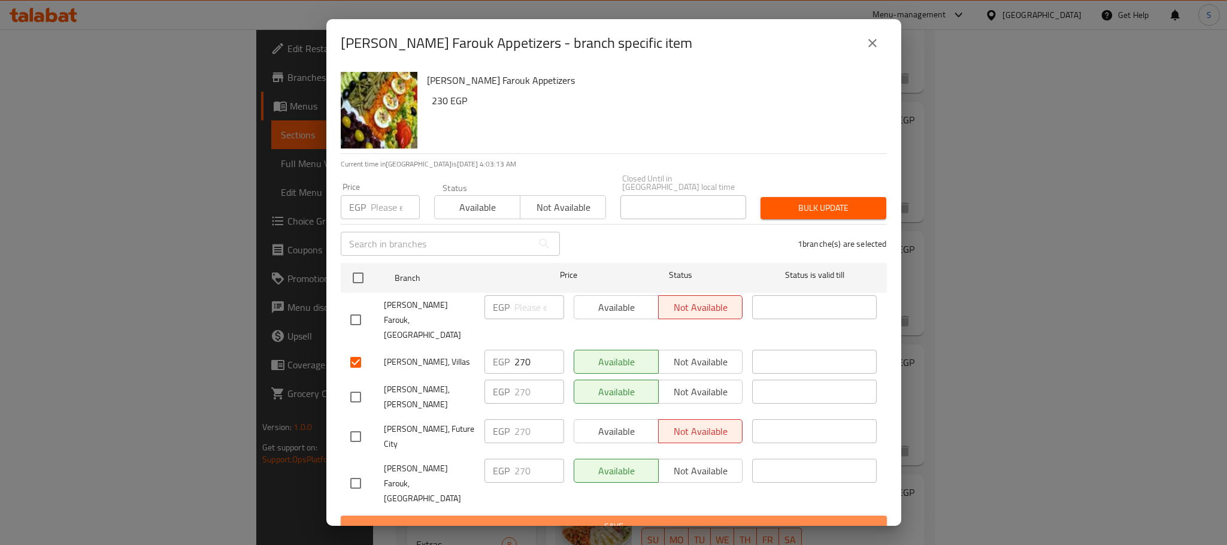
click at [665, 519] on span "Save" at bounding box center [613, 526] width 527 height 15
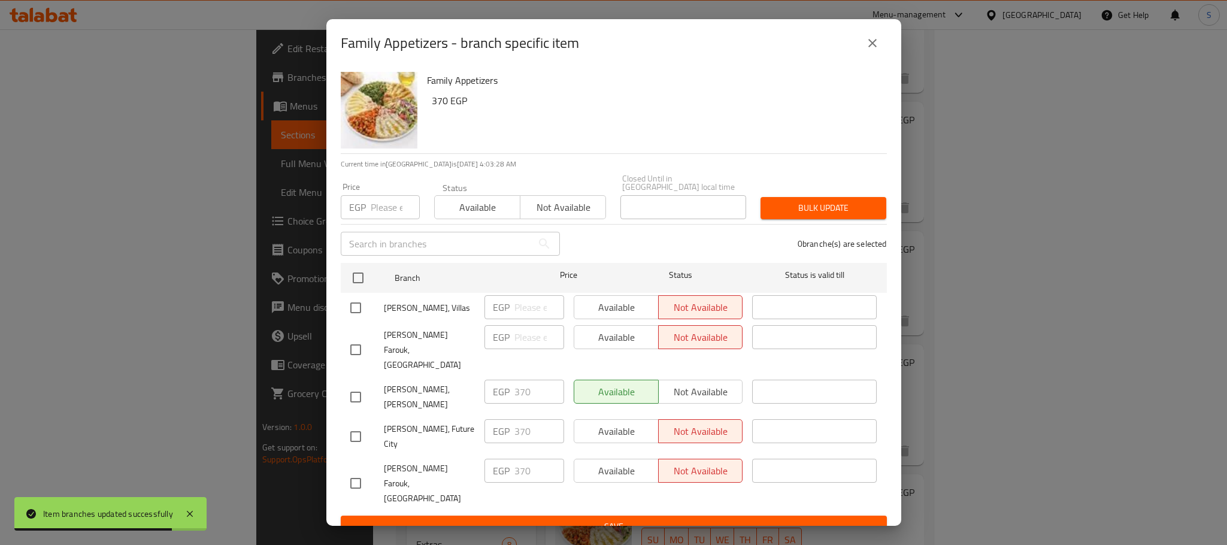
click at [350, 304] on input "checkbox" at bounding box center [355, 307] width 25 height 25
checkbox input "true"
click at [628, 308] on span "Available" at bounding box center [616, 307] width 75 height 17
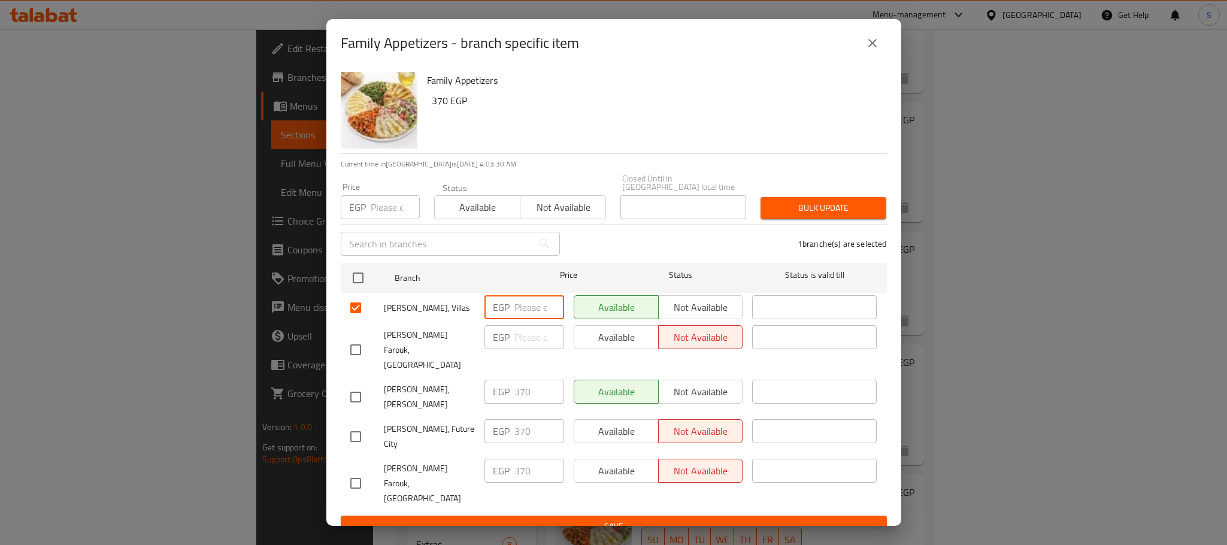
click at [527, 307] on input "number" at bounding box center [539, 307] width 50 height 24
type input "370"
click at [617, 519] on span "Save" at bounding box center [613, 526] width 527 height 15
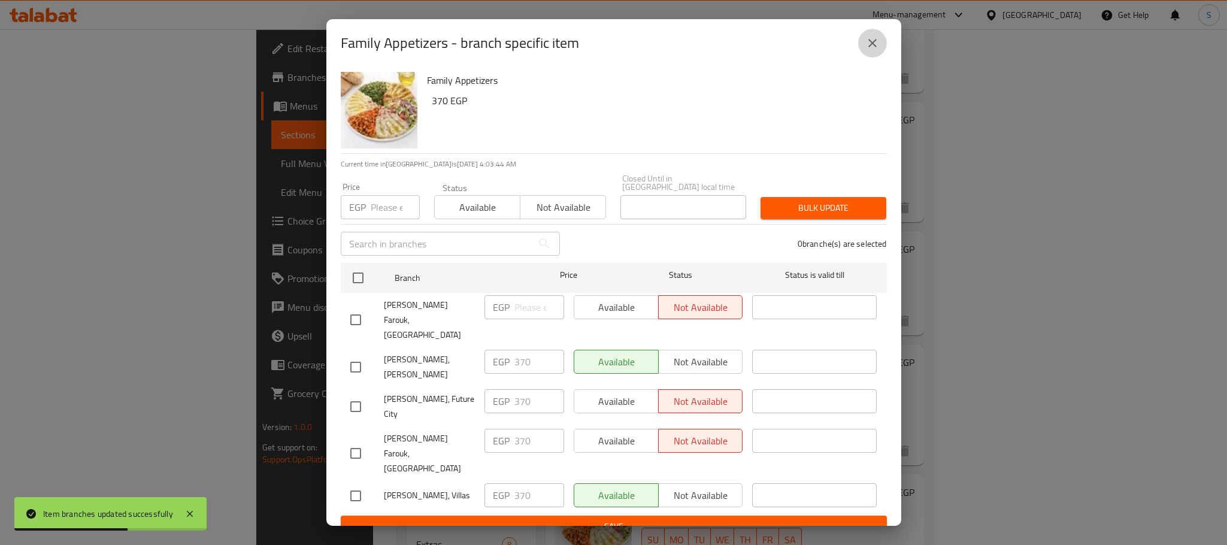
click at [874, 47] on icon "close" at bounding box center [872, 43] width 14 height 14
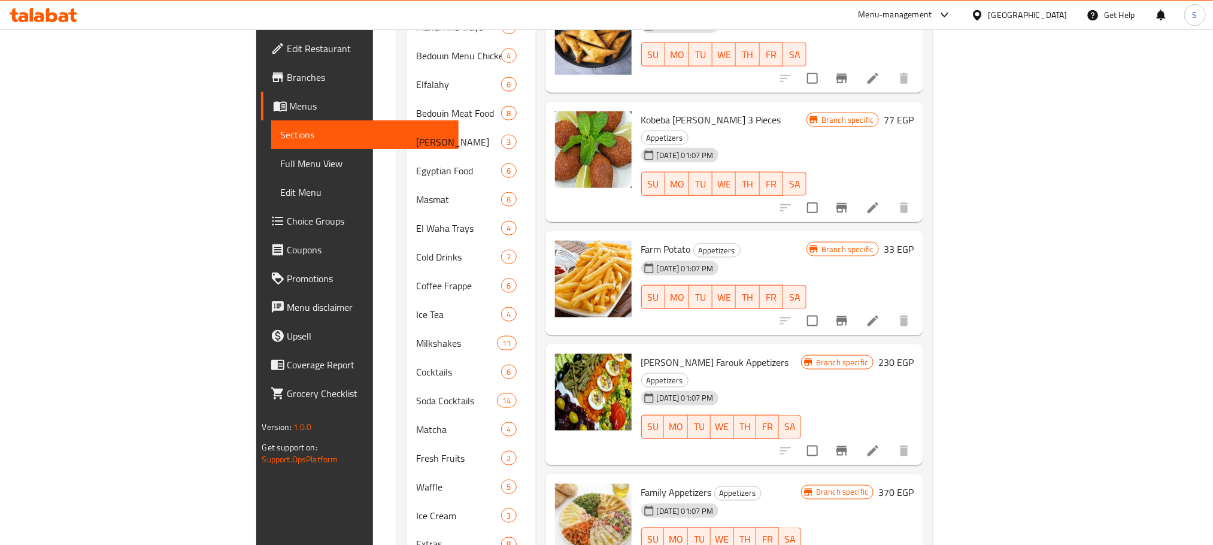
scroll to position [150, 0]
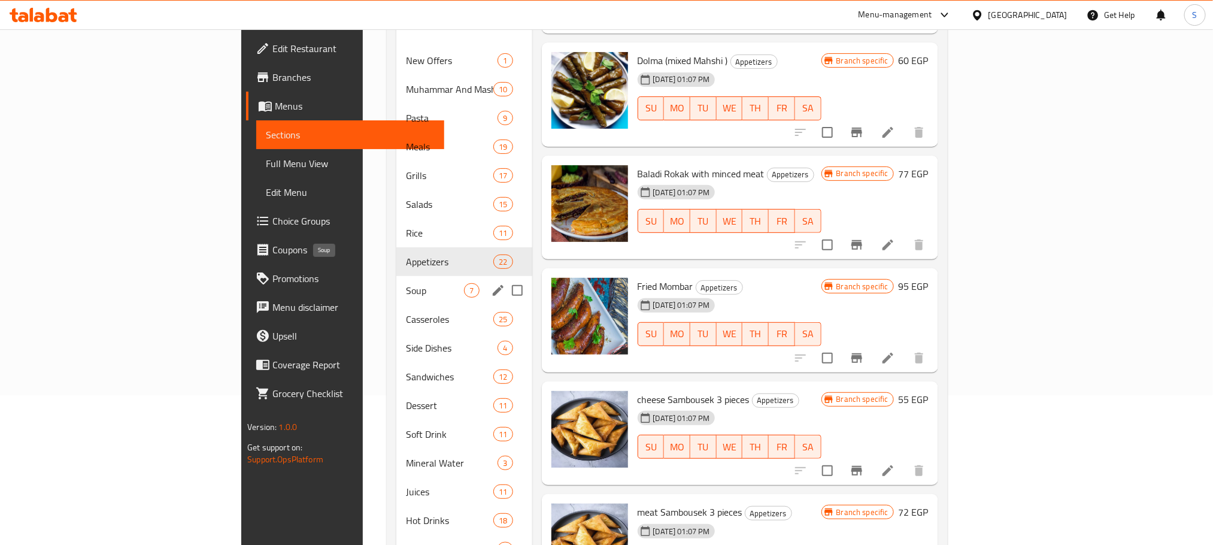
click at [406, 283] on span "Soup" at bounding box center [435, 290] width 58 height 14
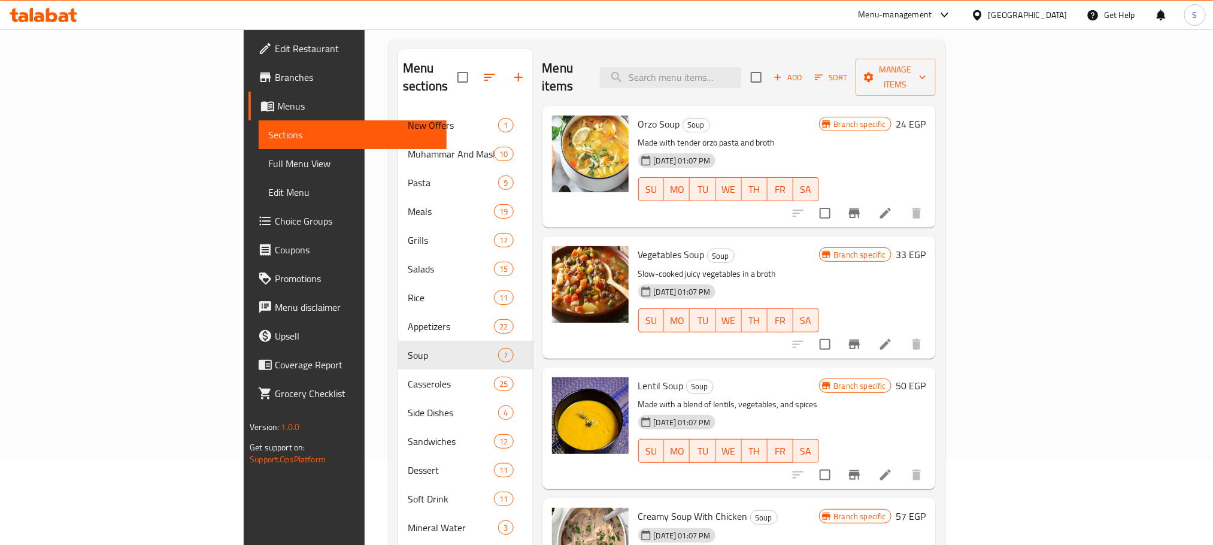
scroll to position [27, 0]
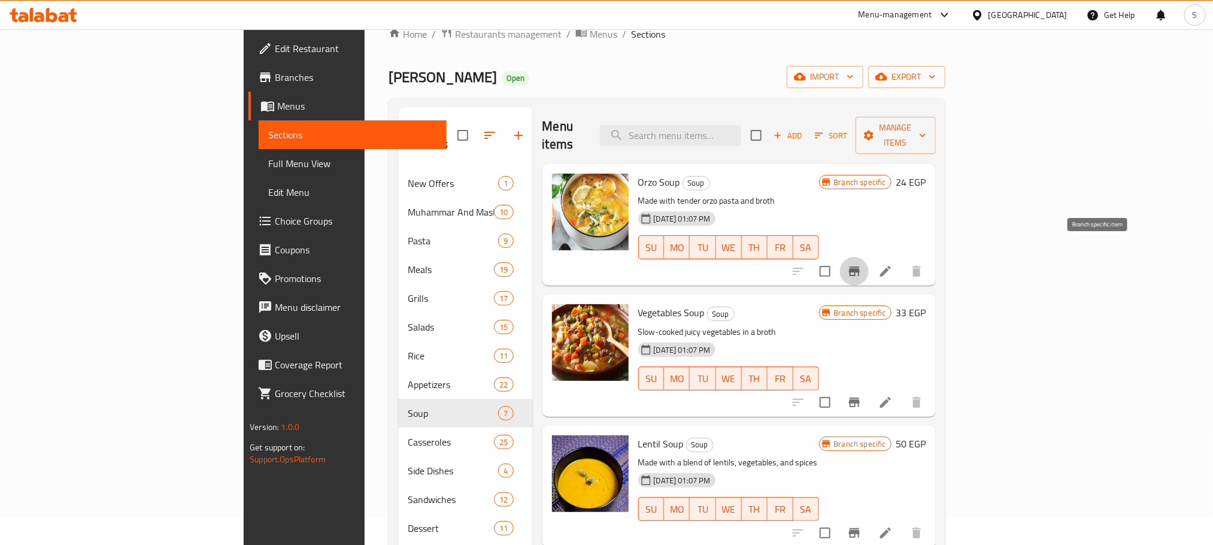
click at [862, 264] on icon "Branch-specific-item" at bounding box center [854, 271] width 14 height 14
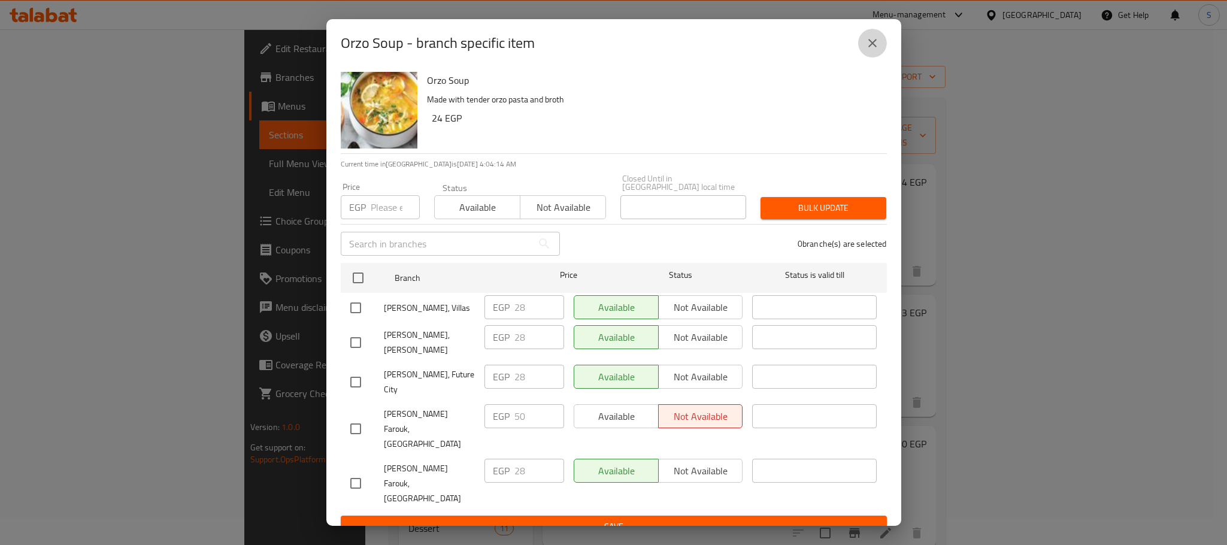
click at [877, 50] on icon "close" at bounding box center [872, 43] width 14 height 14
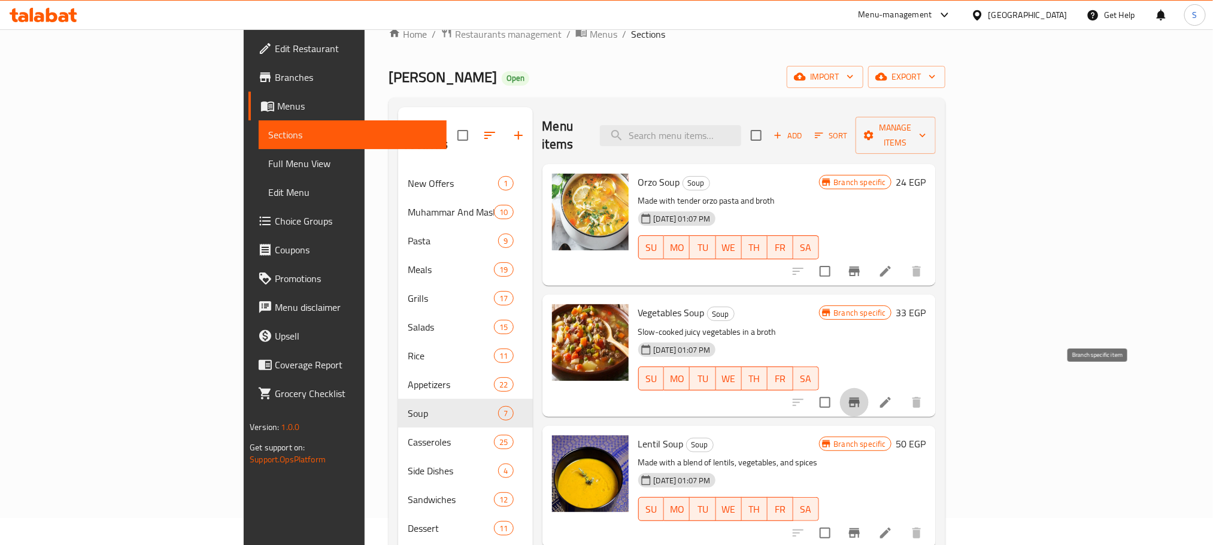
click at [860, 398] on icon "Branch-specific-item" at bounding box center [854, 403] width 11 height 10
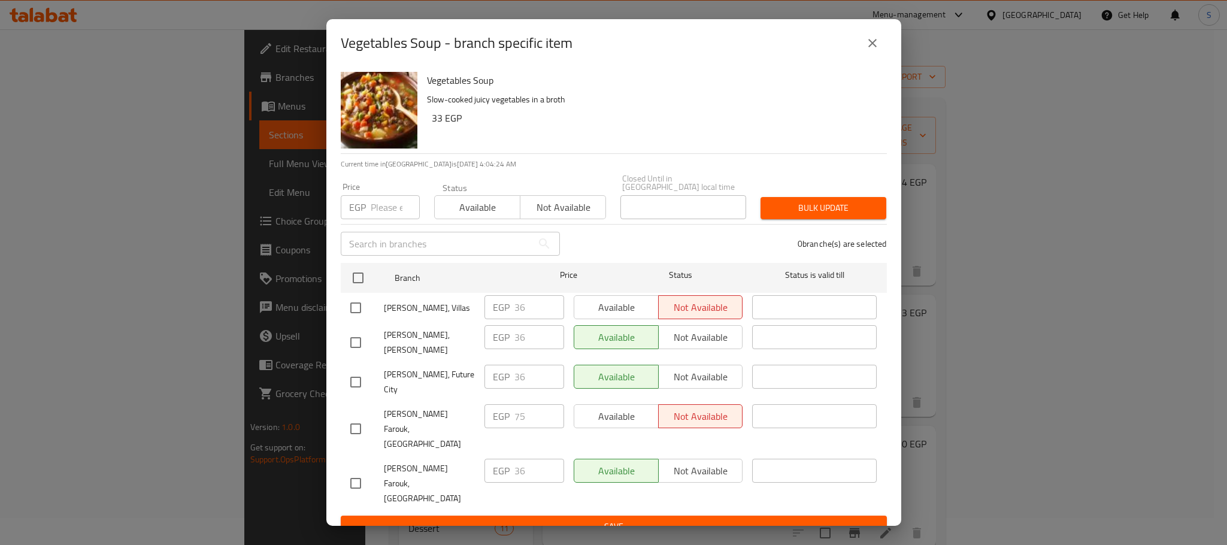
click at [352, 310] on input "checkbox" at bounding box center [355, 307] width 25 height 25
checkbox input "true"
click at [584, 311] on span "Available" at bounding box center [616, 307] width 75 height 17
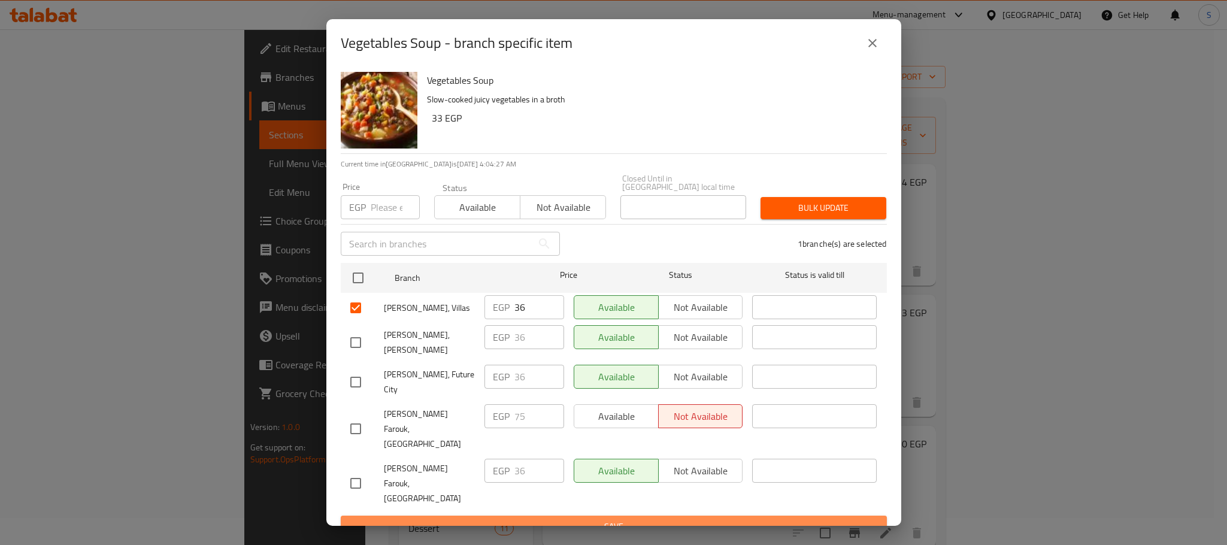
click at [649, 519] on span "Save" at bounding box center [613, 526] width 527 height 15
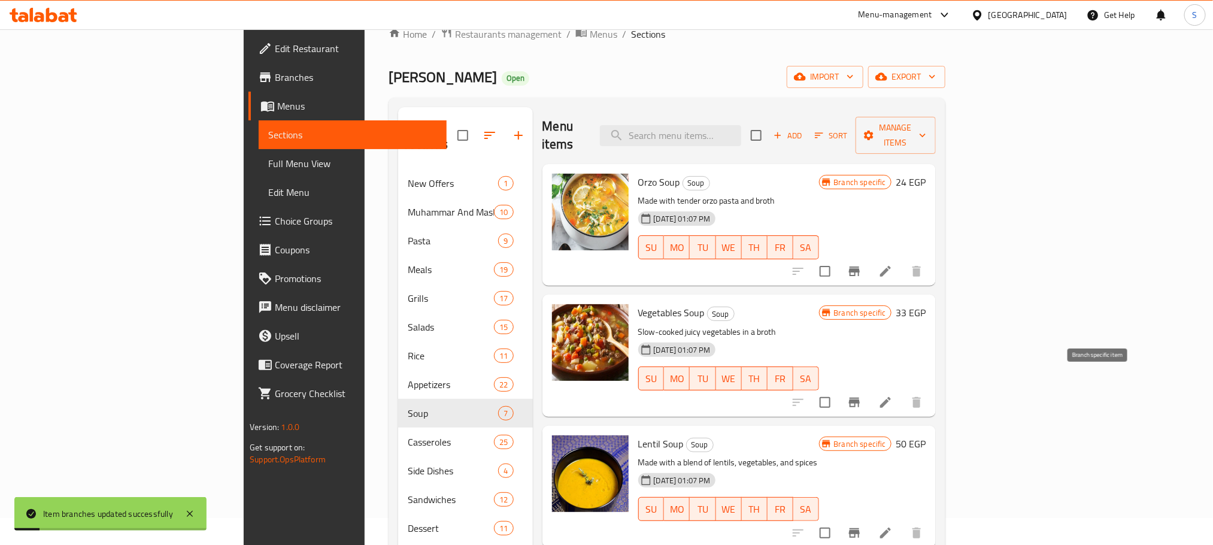
click at [862, 395] on icon "Branch-specific-item" at bounding box center [854, 402] width 14 height 14
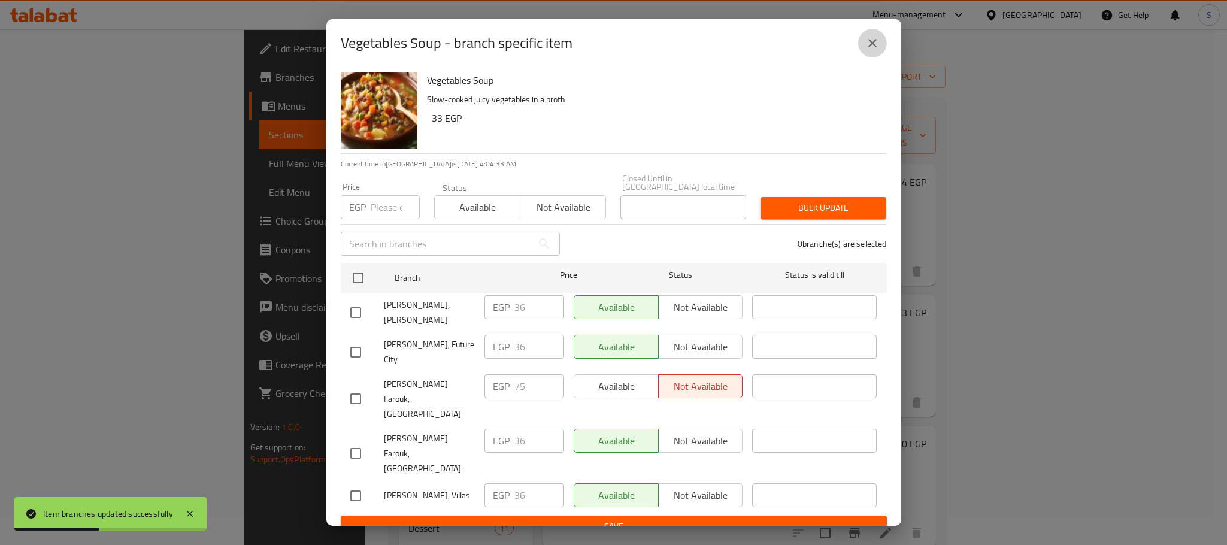
click at [875, 49] on icon "close" at bounding box center [872, 43] width 14 height 14
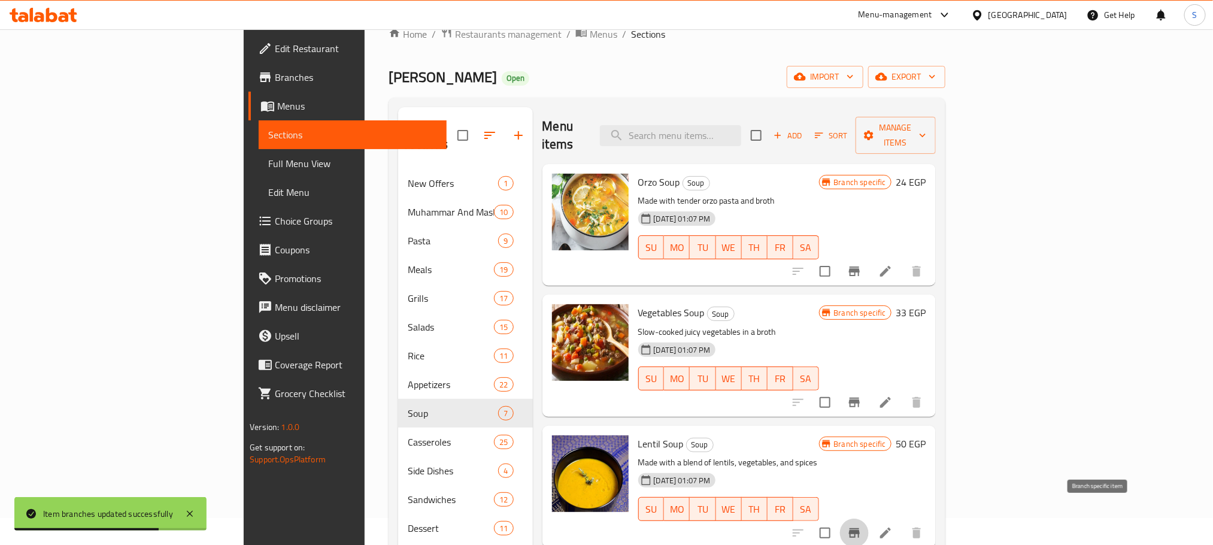
click at [862, 526] on icon "Branch-specific-item" at bounding box center [854, 533] width 14 height 14
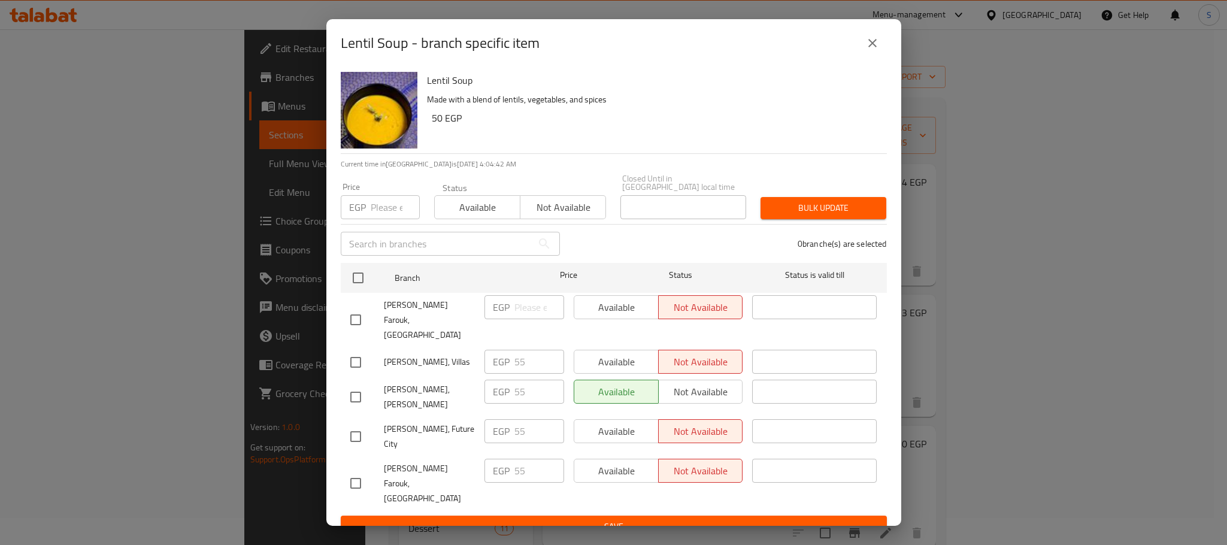
click at [349, 350] on input "checkbox" at bounding box center [355, 362] width 25 height 25
checkbox input "true"
click at [615, 354] on span "Available" at bounding box center [616, 361] width 75 height 17
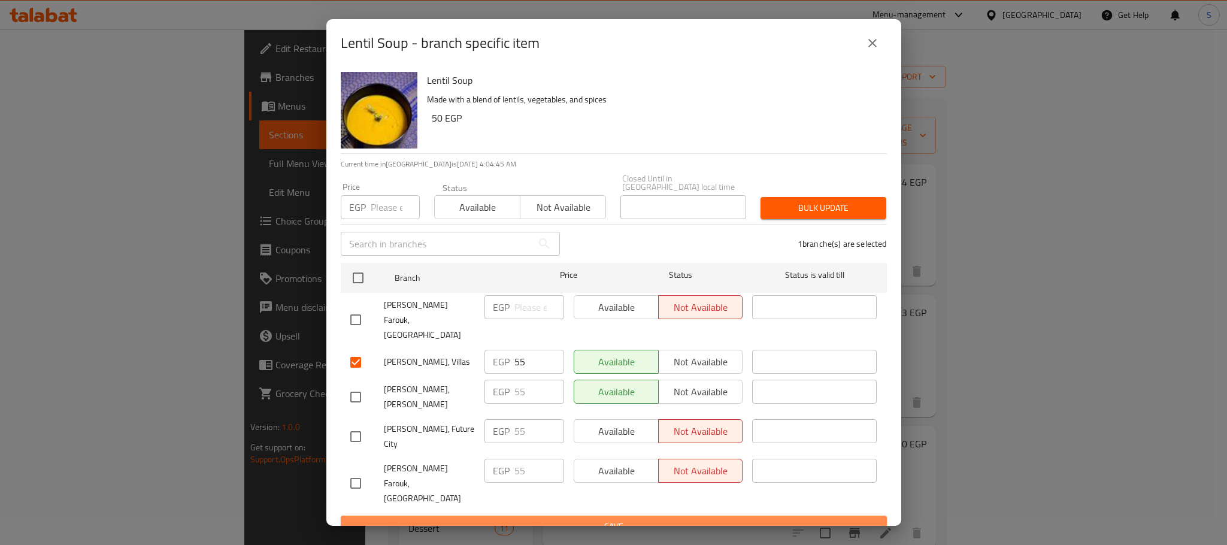
click at [628, 519] on span "Save" at bounding box center [613, 526] width 527 height 15
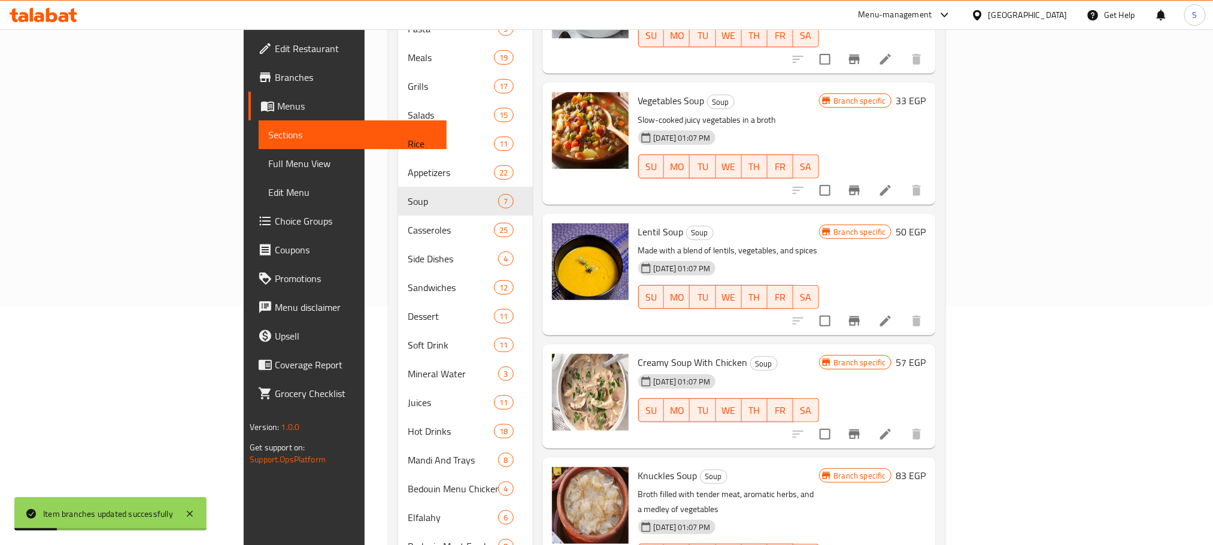
scroll to position [338, 0]
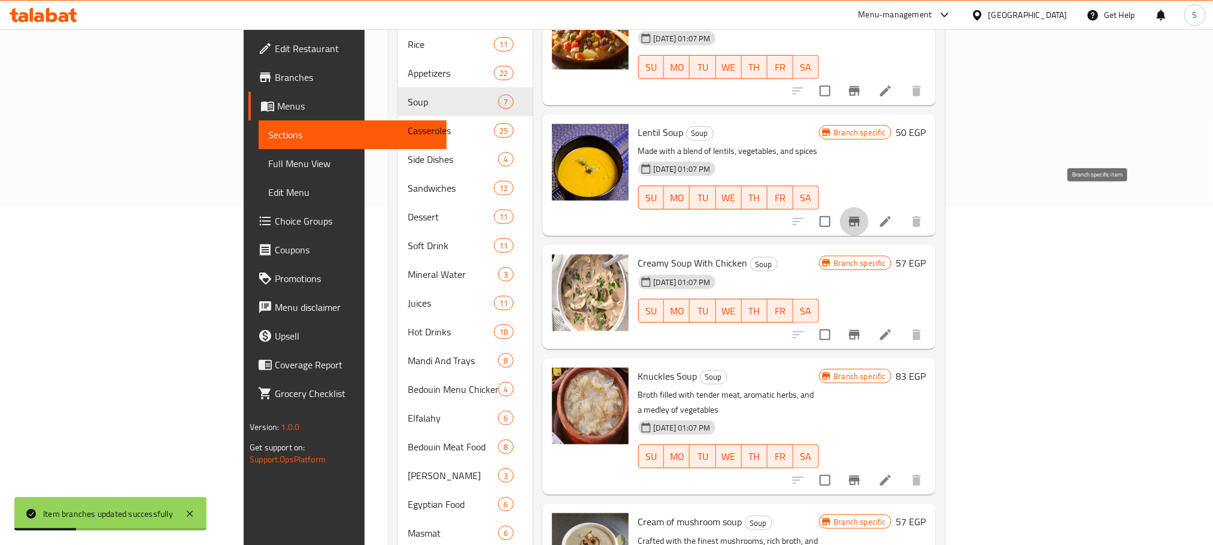
click at [869, 207] on button "Branch-specific-item" at bounding box center [854, 221] width 29 height 29
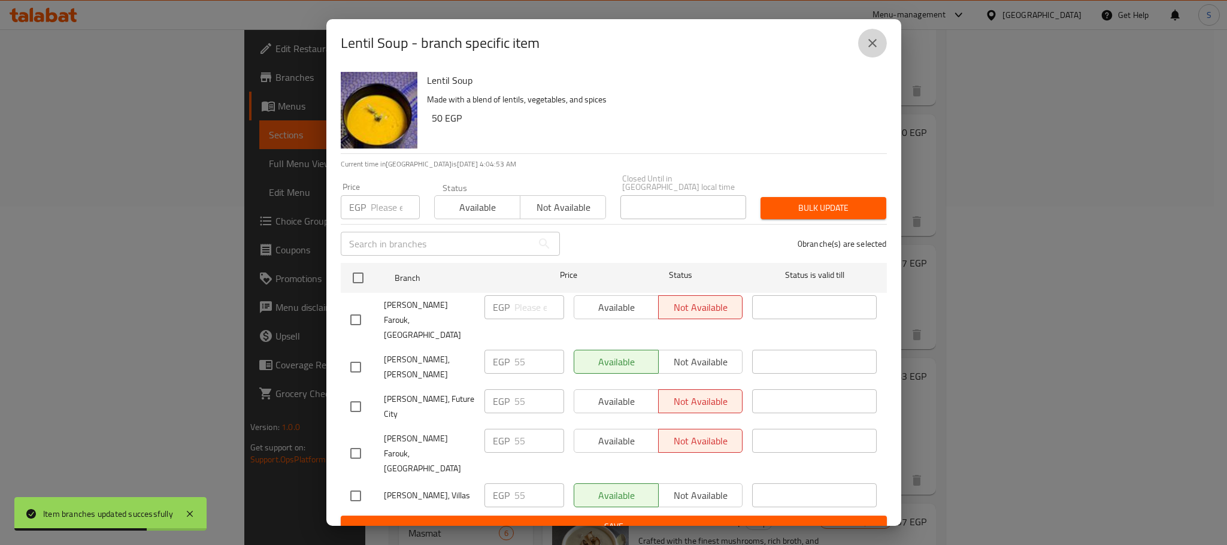
click at [870, 50] on icon "close" at bounding box center [872, 43] width 14 height 14
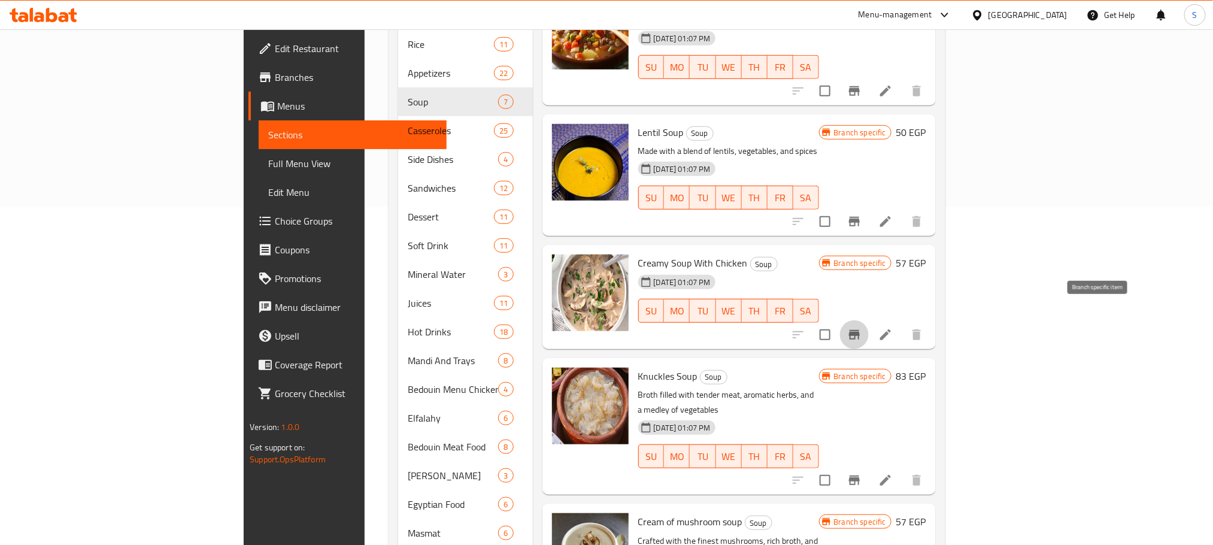
click at [862, 328] on icon "Branch-specific-item" at bounding box center [854, 335] width 14 height 14
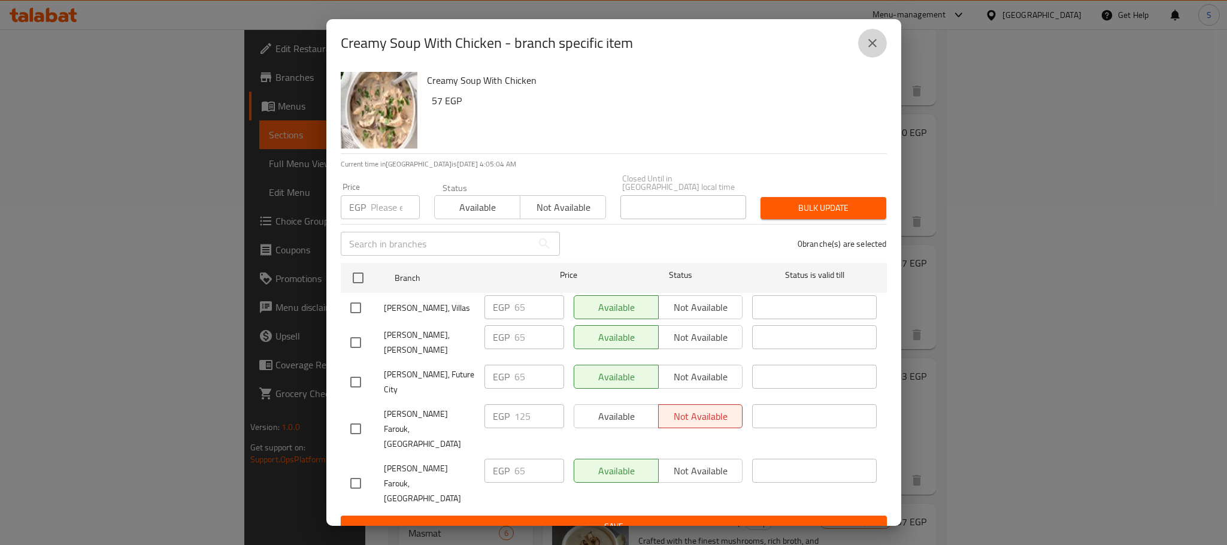
click at [877, 50] on icon "close" at bounding box center [872, 43] width 14 height 14
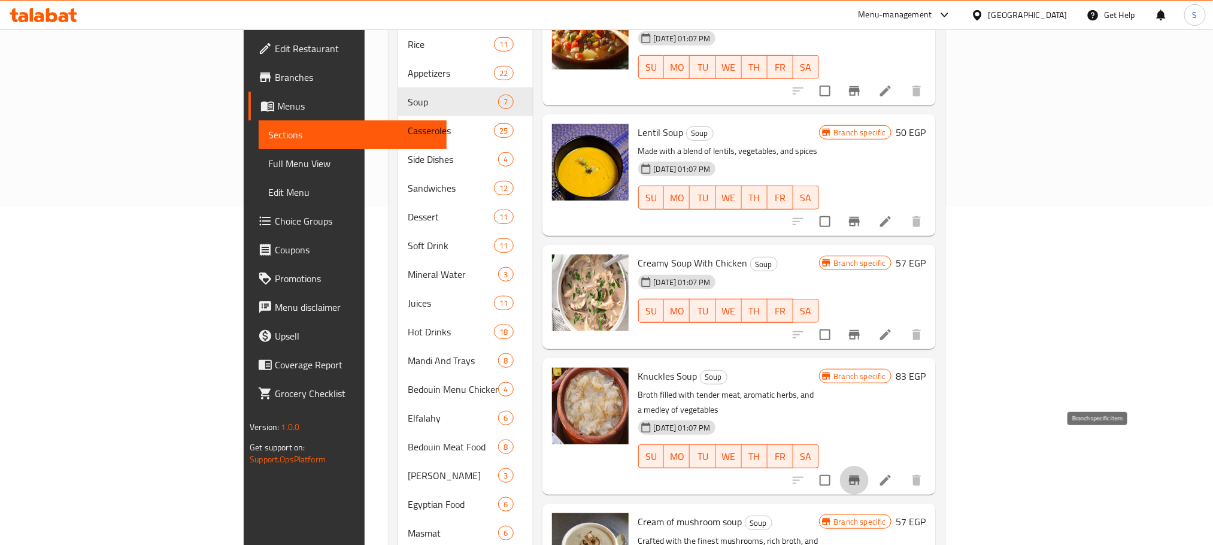
click at [860, 475] on icon "Branch-specific-item" at bounding box center [854, 480] width 11 height 10
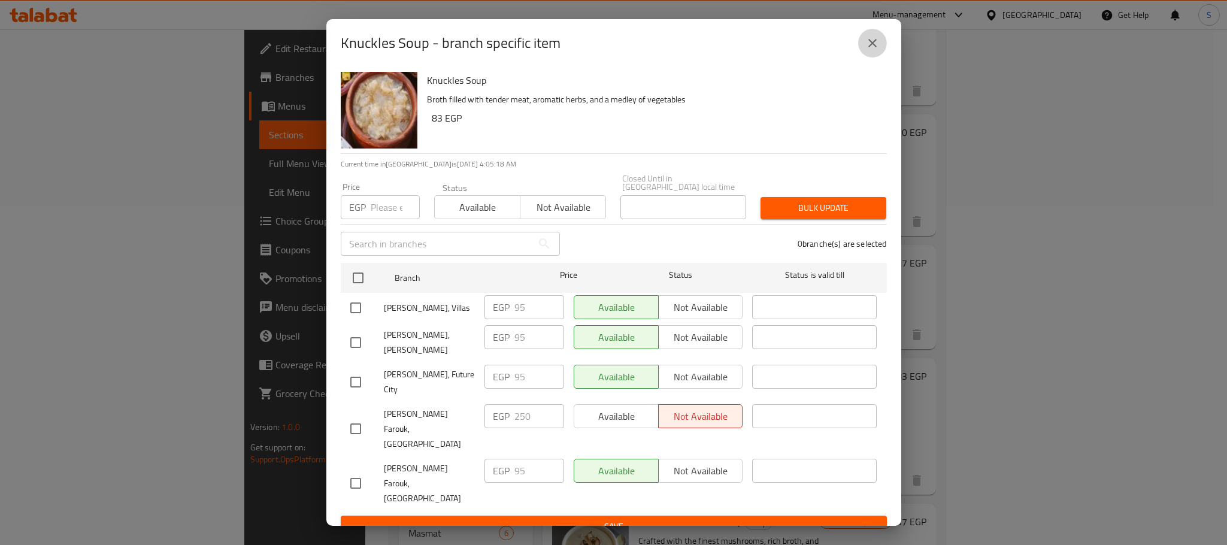
click at [870, 46] on button "close" at bounding box center [872, 43] width 29 height 29
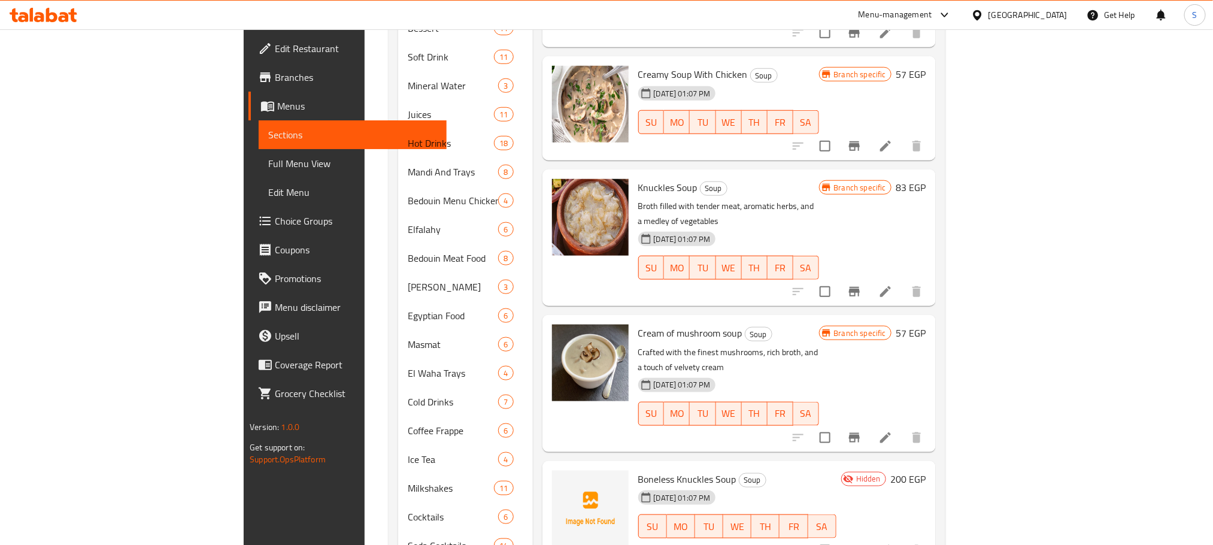
scroll to position [539, 0]
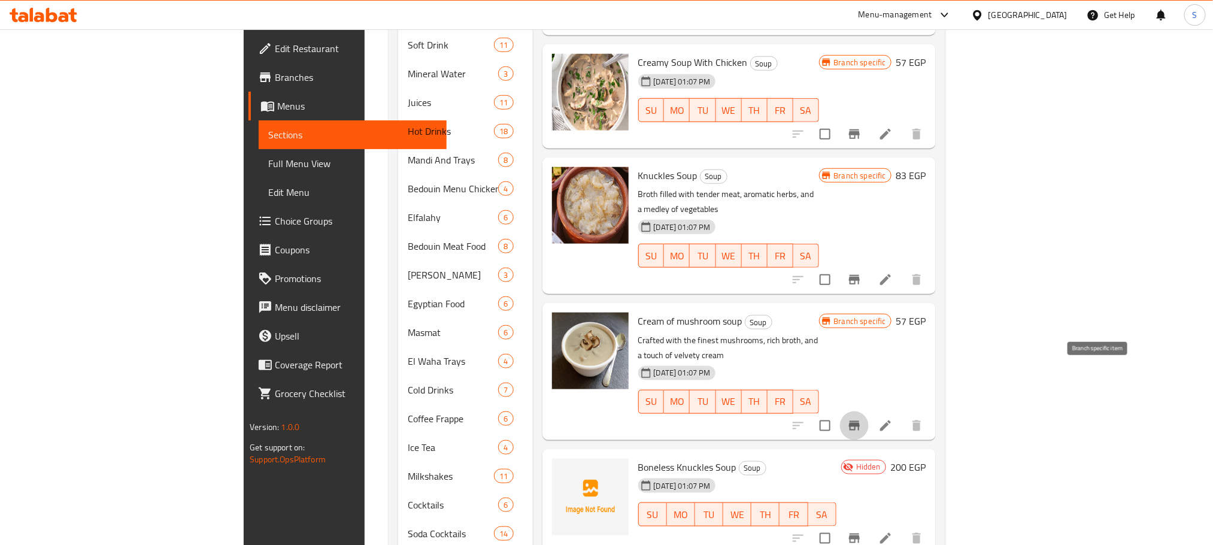
click at [862, 419] on icon "Branch-specific-item" at bounding box center [854, 426] width 14 height 14
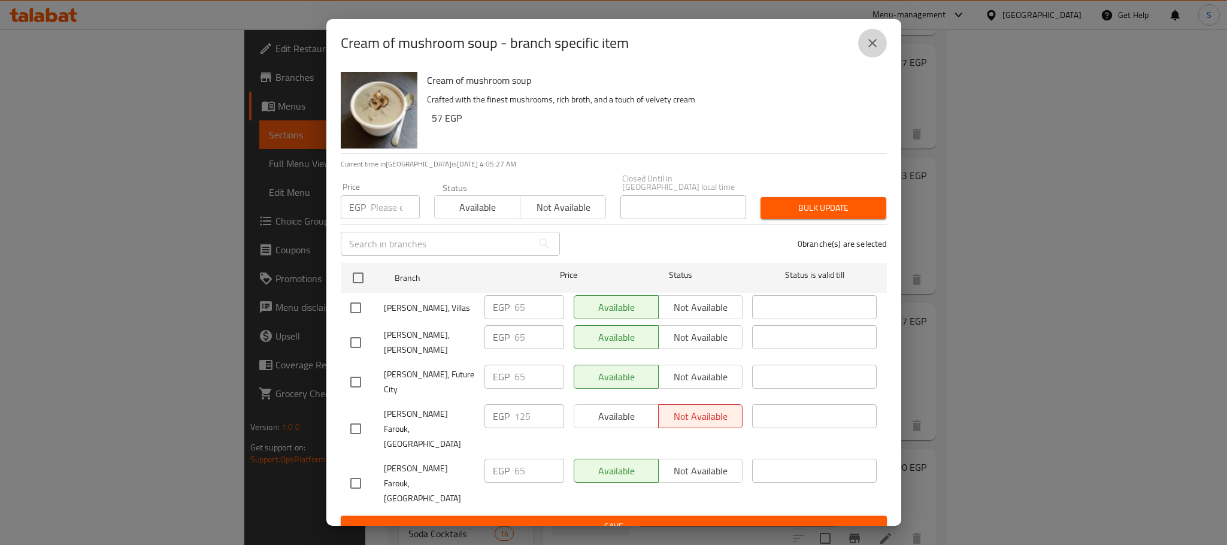
click at [874, 57] on button "close" at bounding box center [872, 43] width 29 height 29
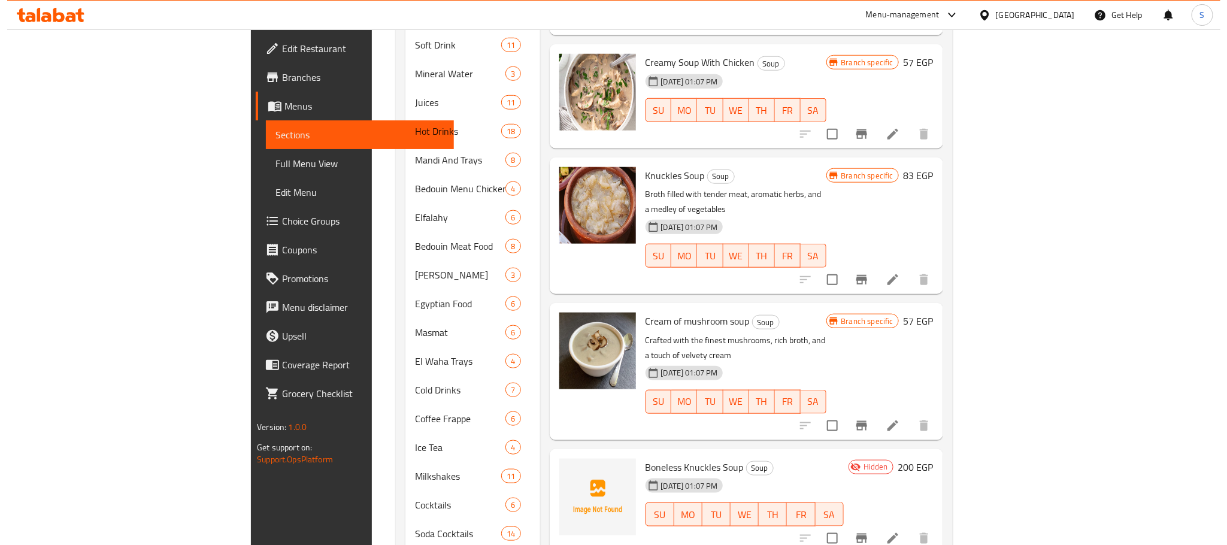
scroll to position [0, 0]
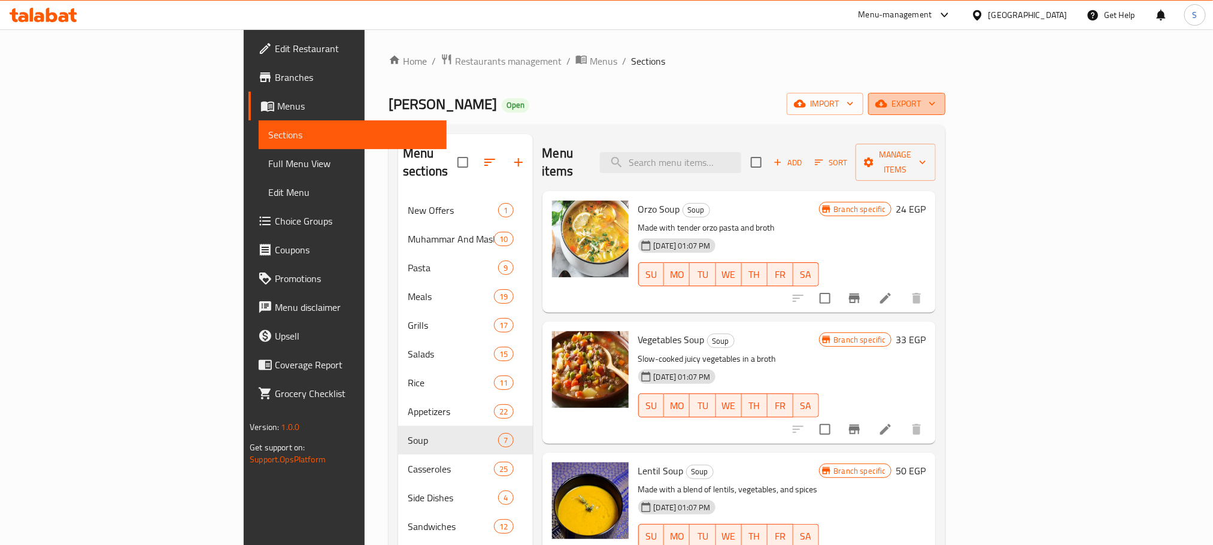
click at [936, 104] on span "export" at bounding box center [907, 103] width 58 height 15
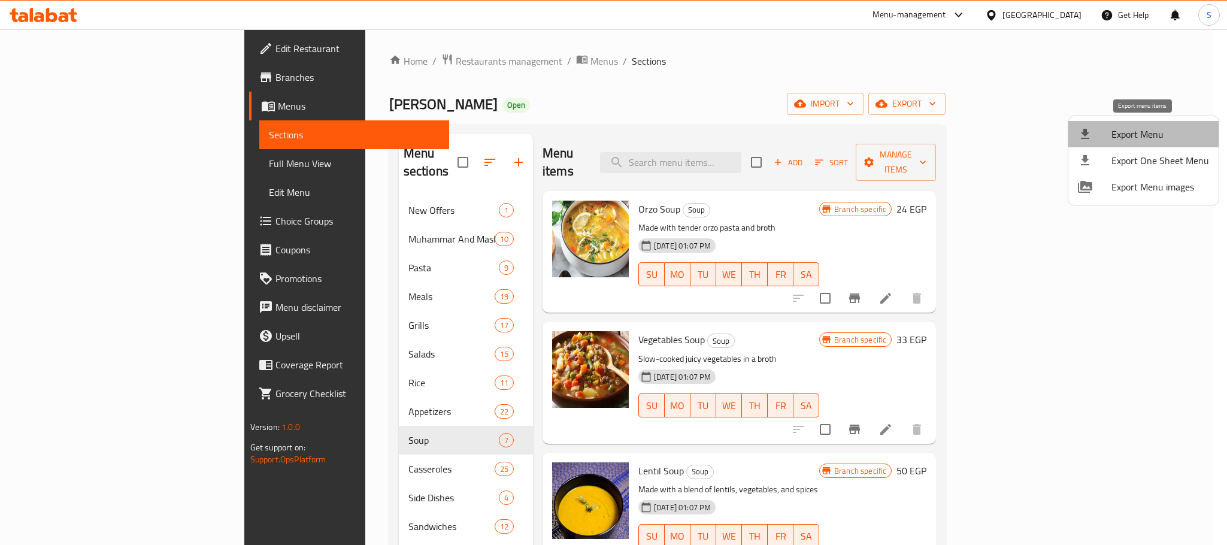
click at [1155, 130] on span "Export Menu" at bounding box center [1160, 134] width 98 height 14
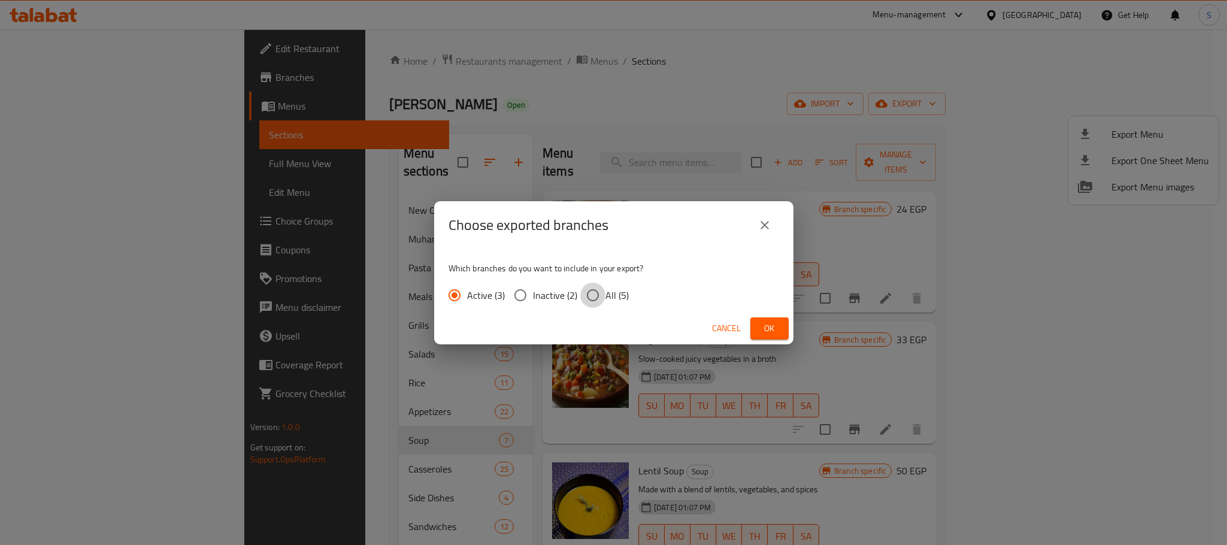
click at [595, 290] on input "All (5)" at bounding box center [592, 295] width 25 height 25
radio input "true"
click at [762, 324] on span "Ok" at bounding box center [769, 328] width 19 height 15
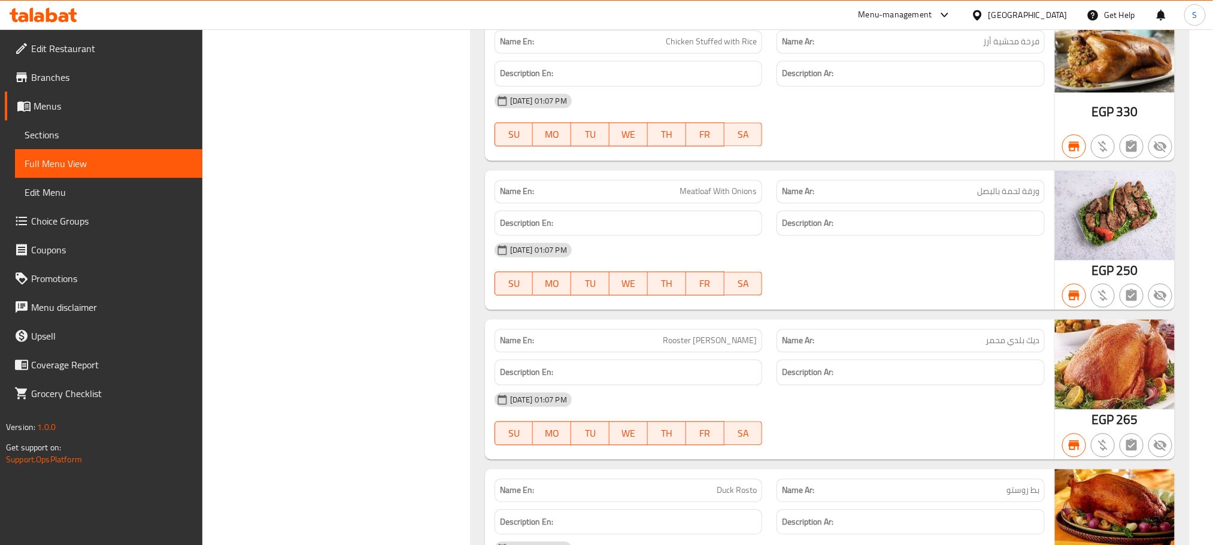
scroll to position [1245, 0]
